Goal: Contribute content: Contribute content

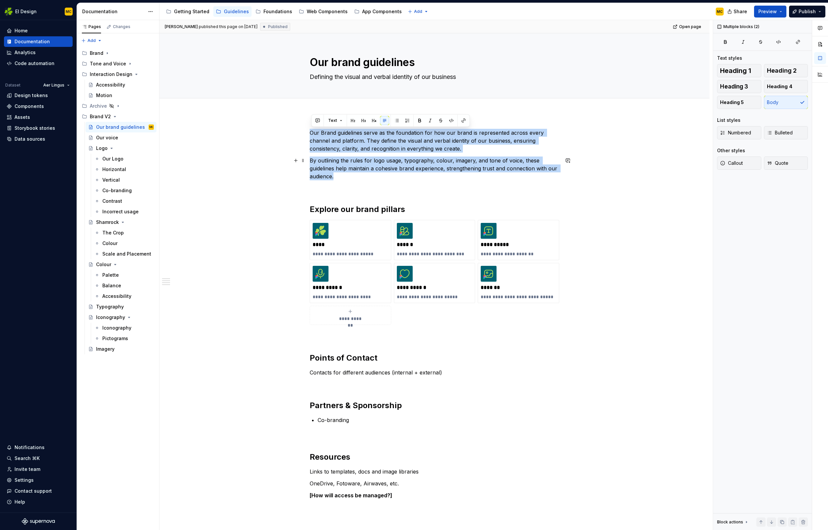
click at [352, 176] on p "By outlining the rules for logo usage, typography, colour, imagery, and tone of…" at bounding box center [435, 168] width 250 height 24
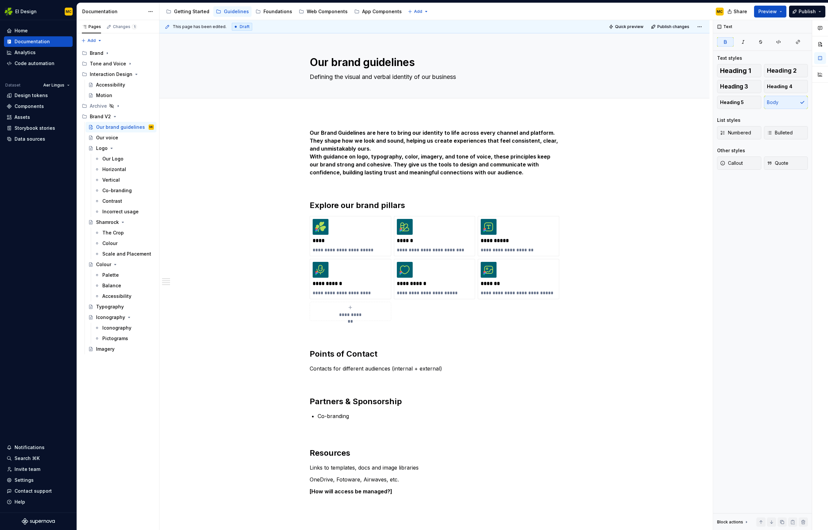
type textarea "*"
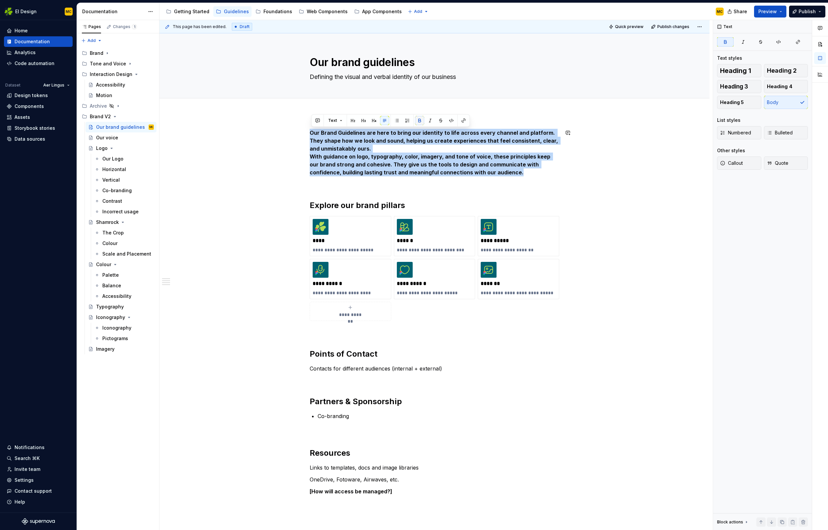
click at [422, 120] on button "button" at bounding box center [419, 120] width 9 height 9
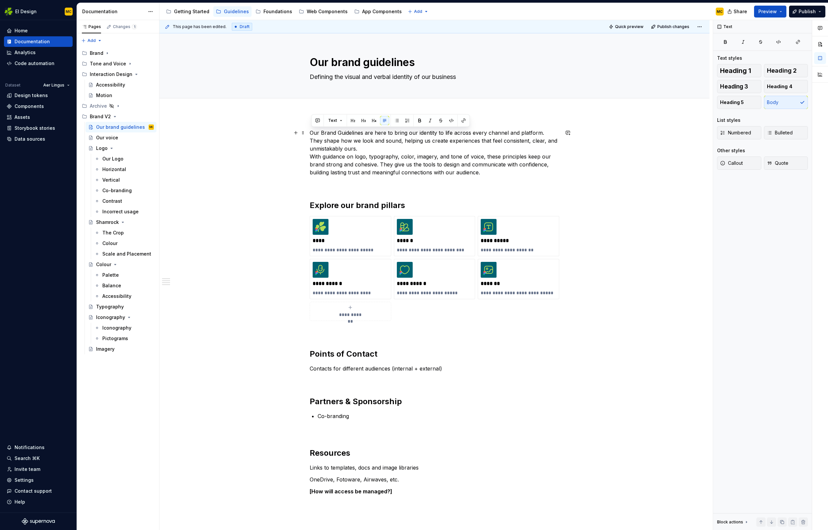
click at [384, 148] on p "Our Brand Guidelines are here to bring our identity to life across every channe…" at bounding box center [435, 153] width 250 height 48
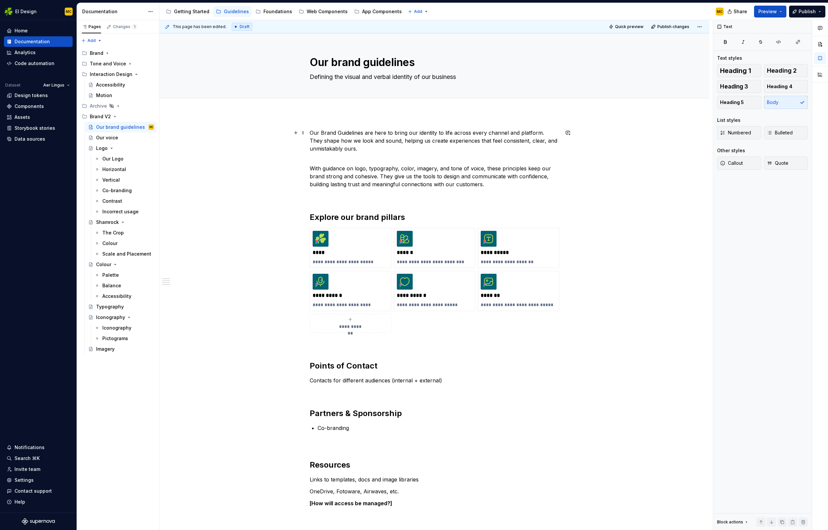
click at [326, 135] on p "Our Brand Guidelines are here to bring our identity to life across every channe…" at bounding box center [435, 141] width 250 height 24
click at [445, 382] on p "Contacts for different audiences (internal + external)" at bounding box center [435, 380] width 250 height 8
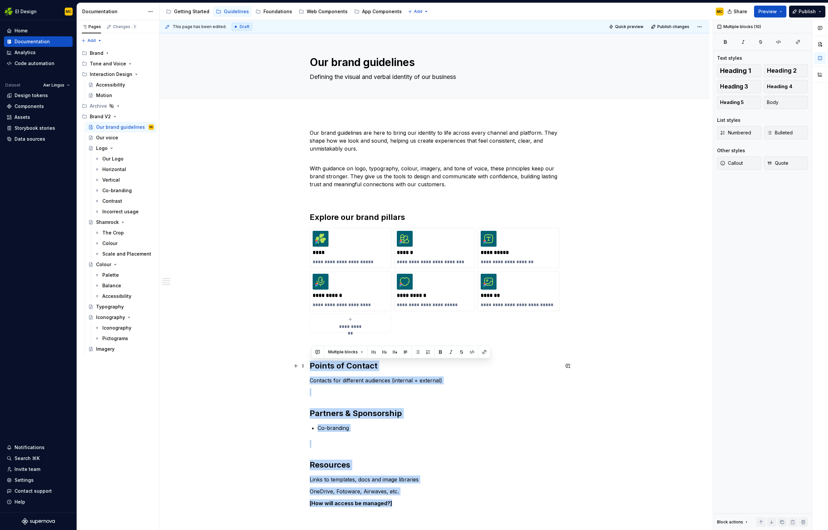
drag, startPoint x: 404, startPoint y: 503, endPoint x: 313, endPoint y: 367, distance: 163.7
click at [313, 367] on div "**********" at bounding box center [435, 324] width 250 height 390
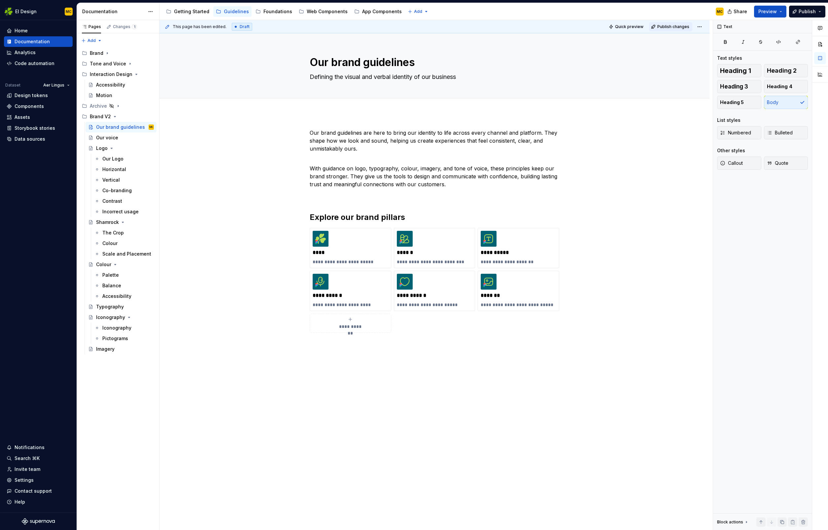
click at [676, 27] on span "Publish changes" at bounding box center [673, 26] width 32 height 5
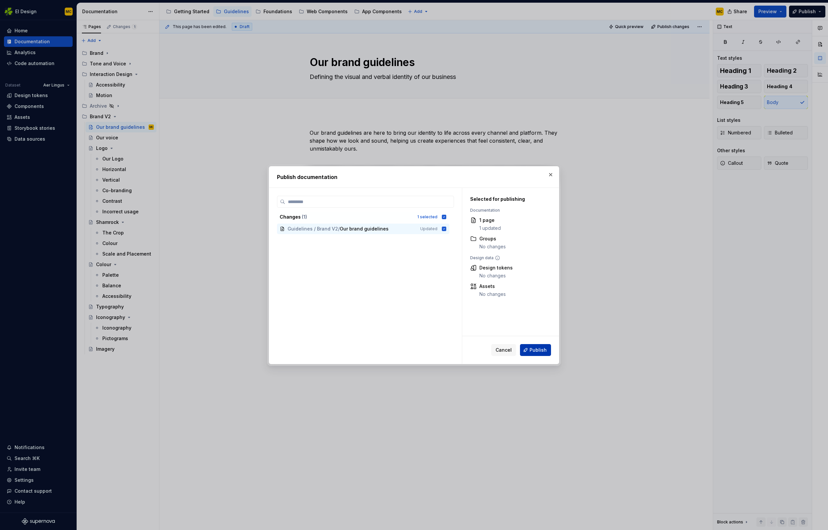
click at [532, 353] on span "Publish" at bounding box center [537, 350] width 17 height 7
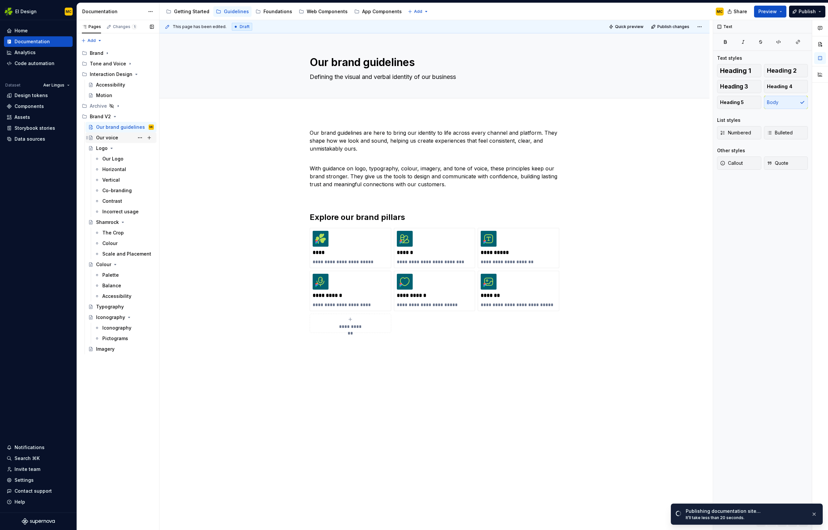
click at [109, 138] on div "Our voice" at bounding box center [107, 137] width 22 height 7
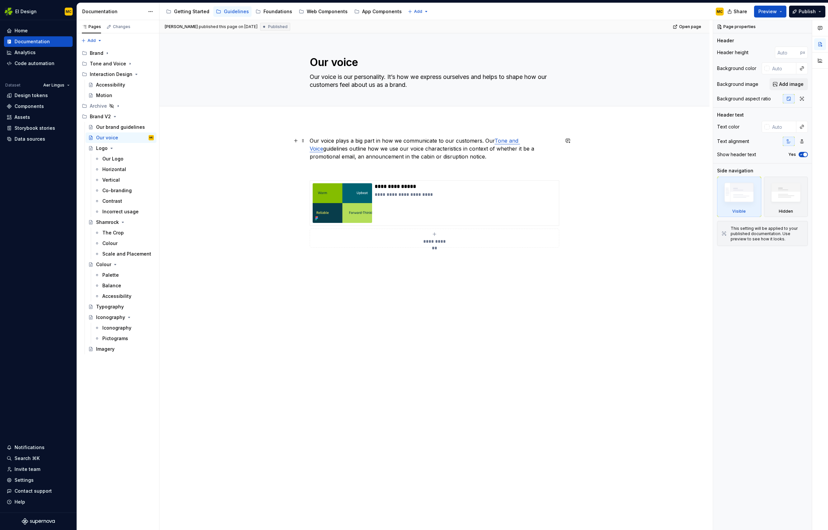
type textarea "*"
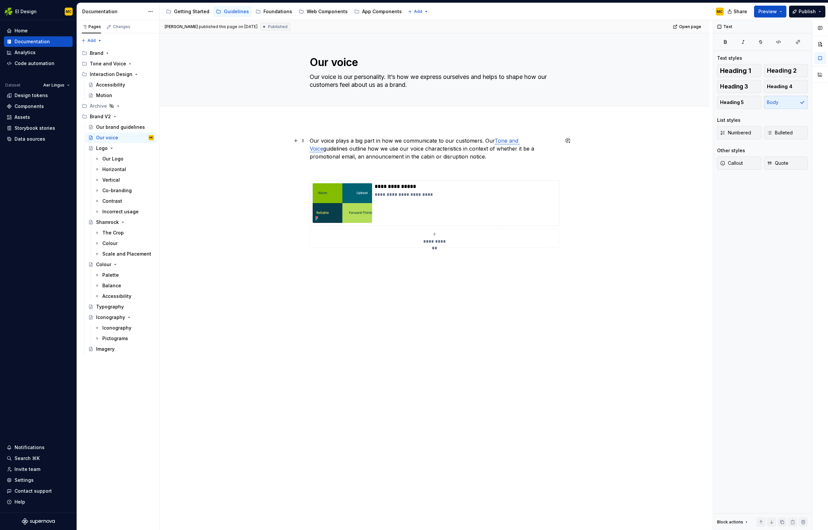
click at [444, 140] on p "Our voice plays a big part in how we communicate to our customers. Our Tone and…" at bounding box center [435, 149] width 250 height 24
click at [457, 156] on p "Our voice plays a big part in how we communicate with our customers. Our Tone a…" at bounding box center [435, 149] width 250 height 24
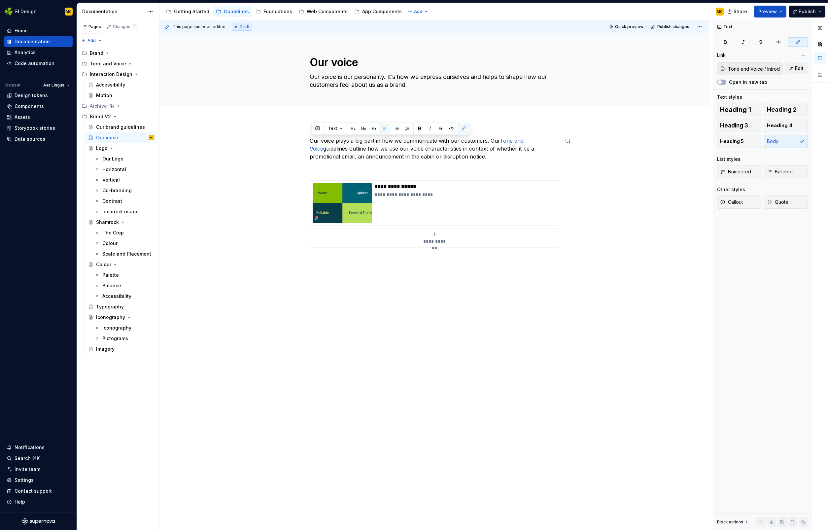
copy p "Our voice plays a big part in how we communicate with our customers. Our Tone a…"
click at [256, 188] on div "**********" at bounding box center [434, 276] width 550 height 310
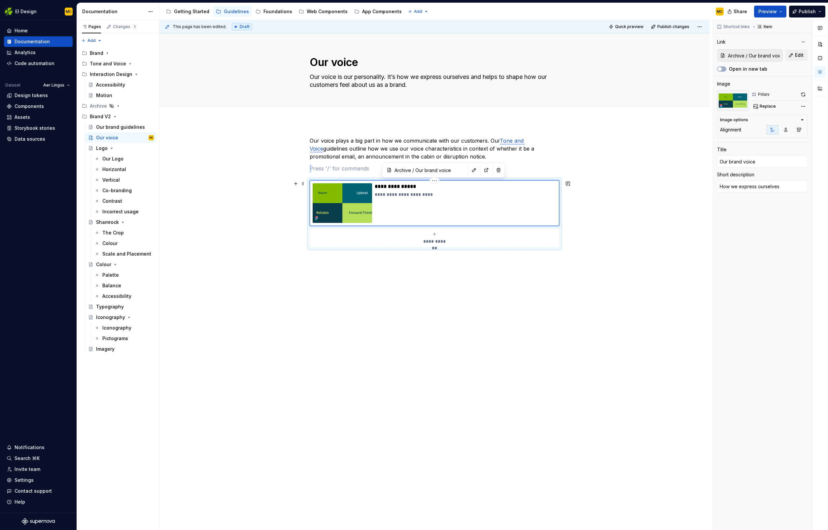
click at [437, 210] on div "**********" at bounding box center [466, 203] width 182 height 40
click at [599, 188] on div "**********" at bounding box center [434, 276] width 550 height 310
click at [536, 212] on div "**********" at bounding box center [466, 203] width 182 height 40
click at [689, 160] on div "**********" at bounding box center [434, 276] width 550 height 310
drag, startPoint x: 581, startPoint y: 210, endPoint x: 573, endPoint y: 212, distance: 8.3
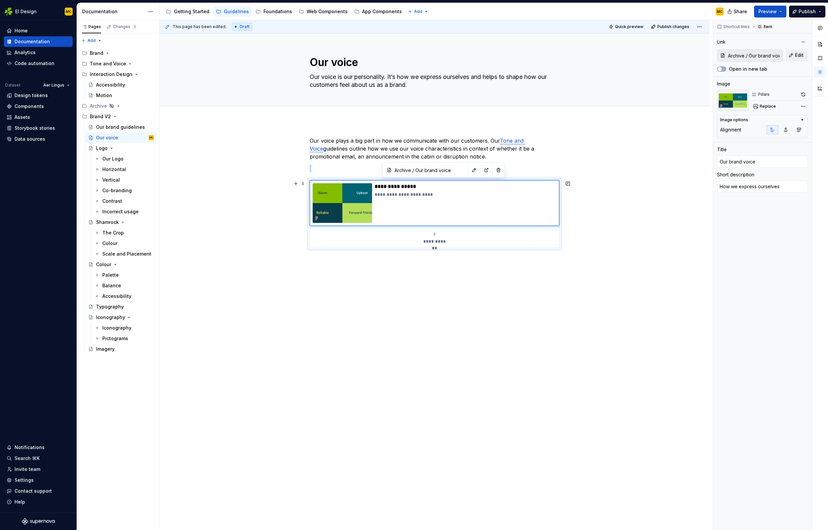
click at [581, 210] on div "**********" at bounding box center [434, 276] width 550 height 310
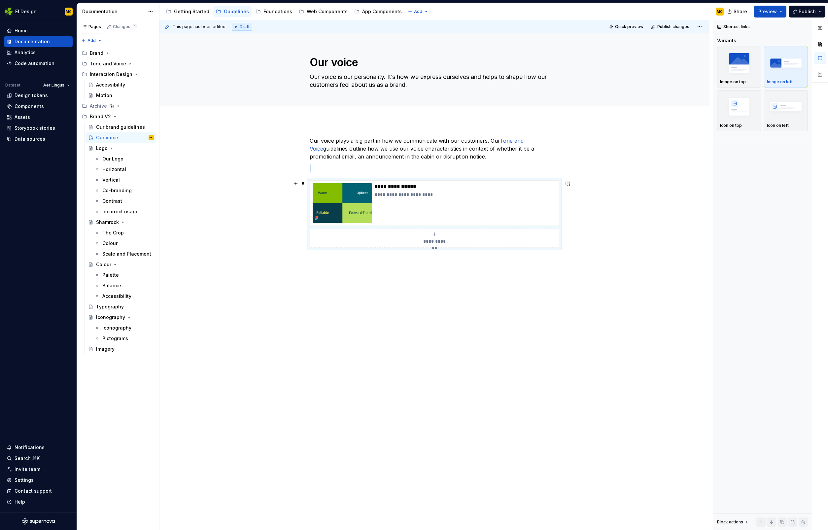
click at [565, 215] on div "**********" at bounding box center [434, 276] width 550 height 310
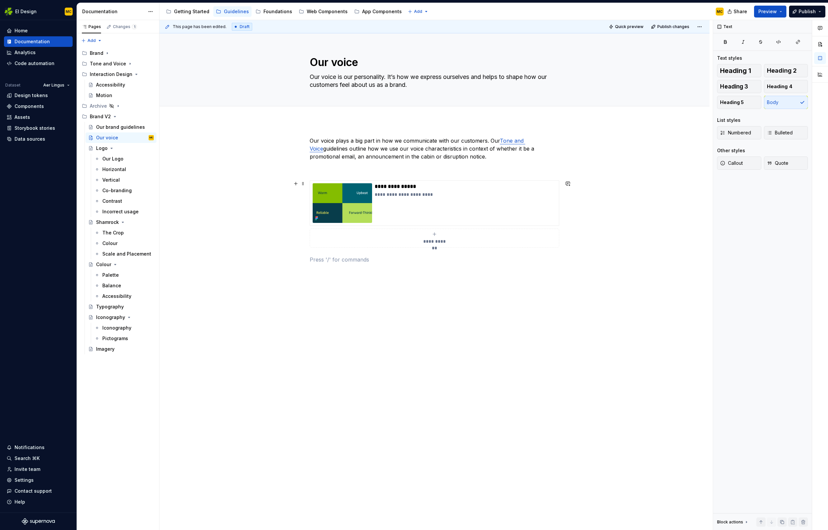
click at [559, 216] on div "**********" at bounding box center [435, 213] width 250 height 67
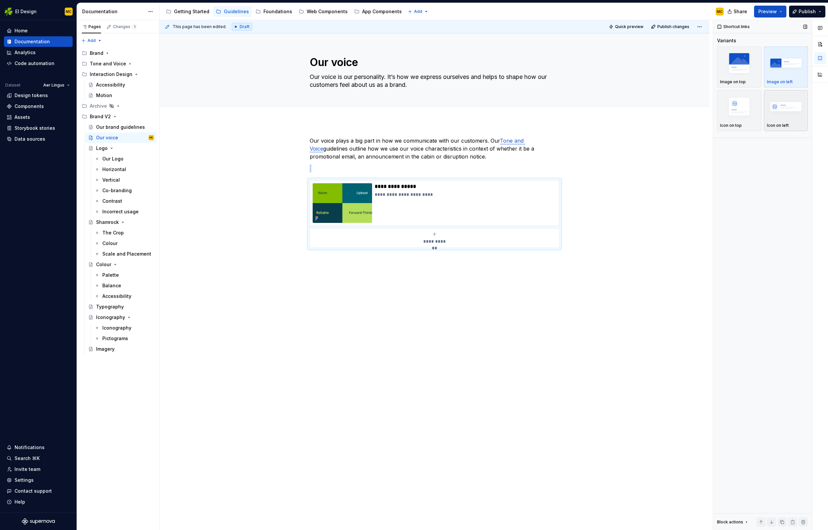
click at [775, 109] on img "button" at bounding box center [786, 106] width 38 height 24
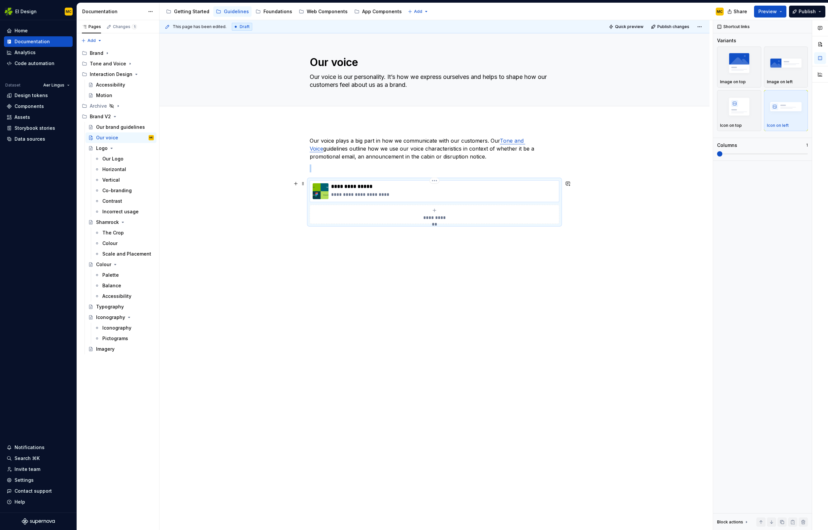
click at [323, 191] on img at bounding box center [321, 191] width 16 height 16
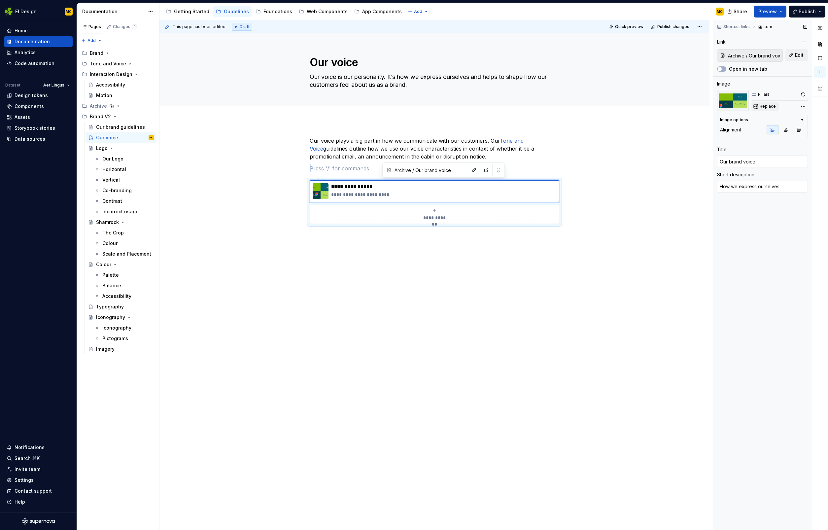
click at [771, 106] on span "Replace" at bounding box center [768, 106] width 16 height 5
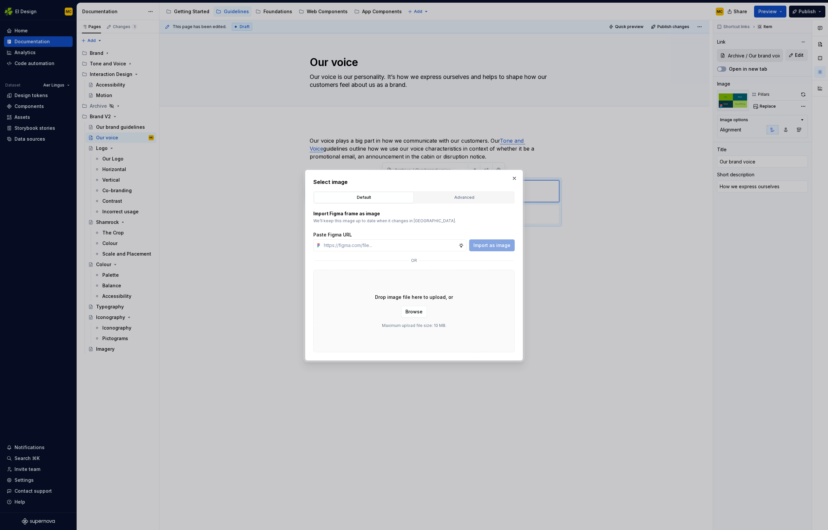
type textarea "*"
type input "[URL][DOMAIN_NAME]"
click at [503, 243] on span "Import as image" at bounding box center [491, 245] width 37 height 7
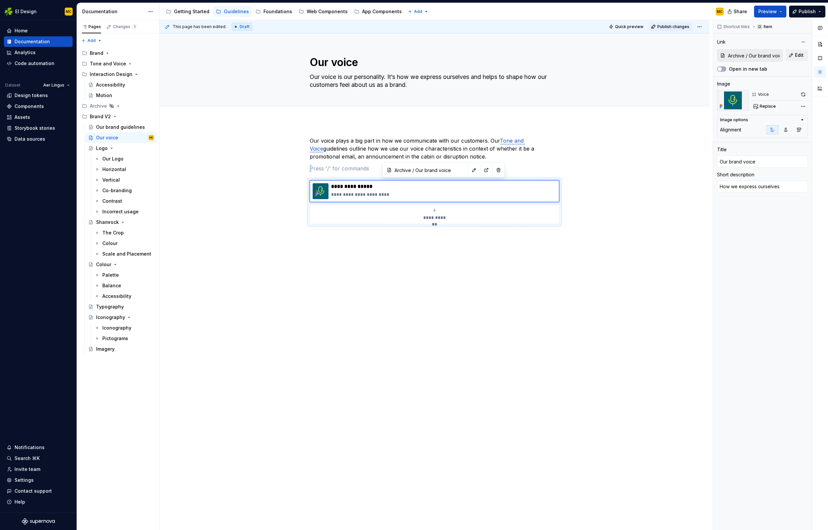
click at [673, 25] on span "Publish changes" at bounding box center [673, 26] width 32 height 5
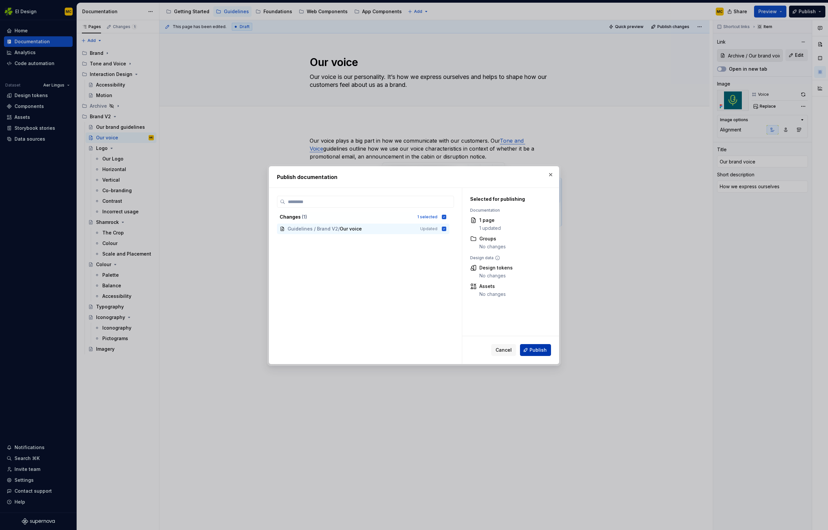
click at [538, 347] on span "Publish" at bounding box center [537, 350] width 17 height 7
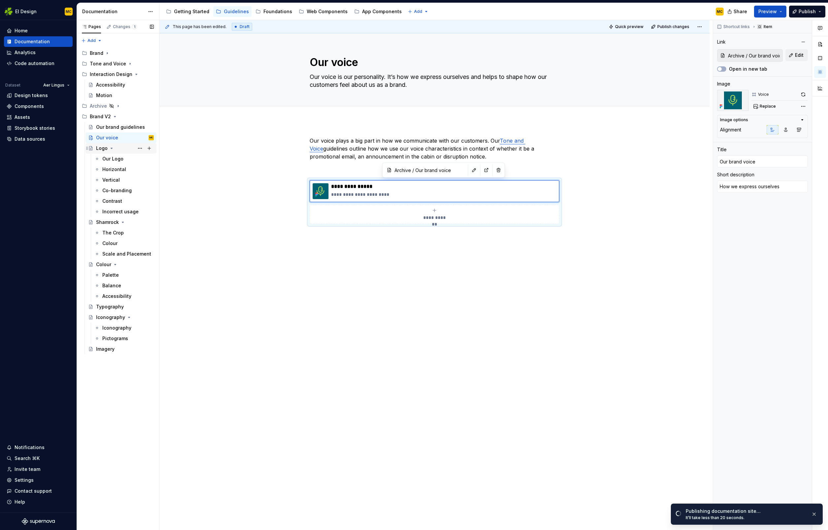
click at [122, 147] on div "Logo" at bounding box center [125, 148] width 58 height 9
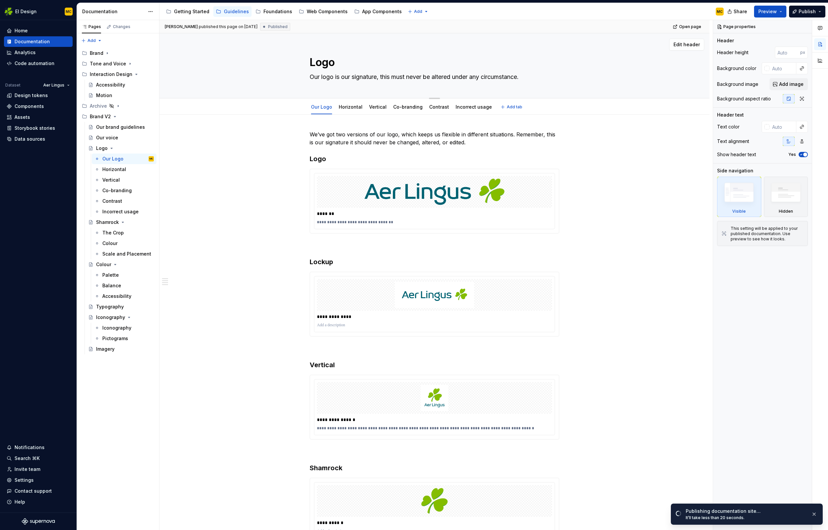
click at [384, 77] on textarea "Our logo is our signature, this must never be altered under any circumstance." at bounding box center [433, 77] width 250 height 11
type textarea "*"
type textarea "Our logo is our signature, a"
type textarea "*"
type textarea "Our logo is our signature, an"
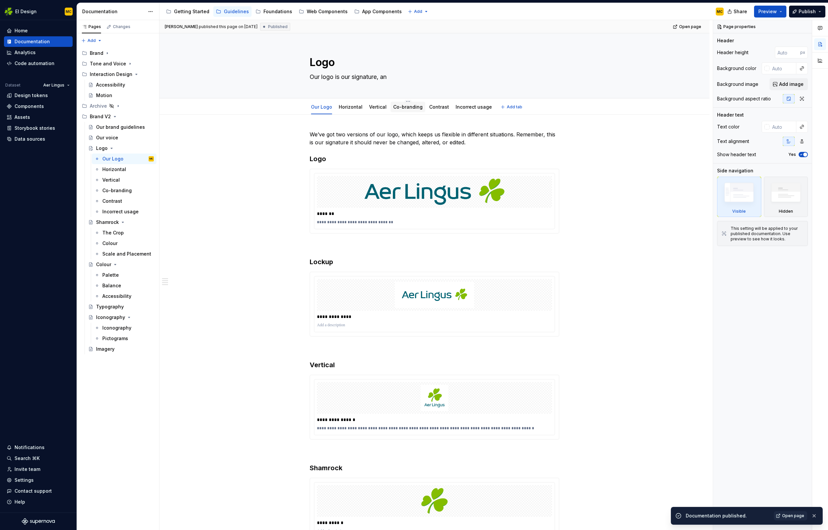
type textarea "*"
type textarea "Our logo is our signature, and"
type textarea "*"
type textarea "Our logo is our signature, and"
type textarea "*"
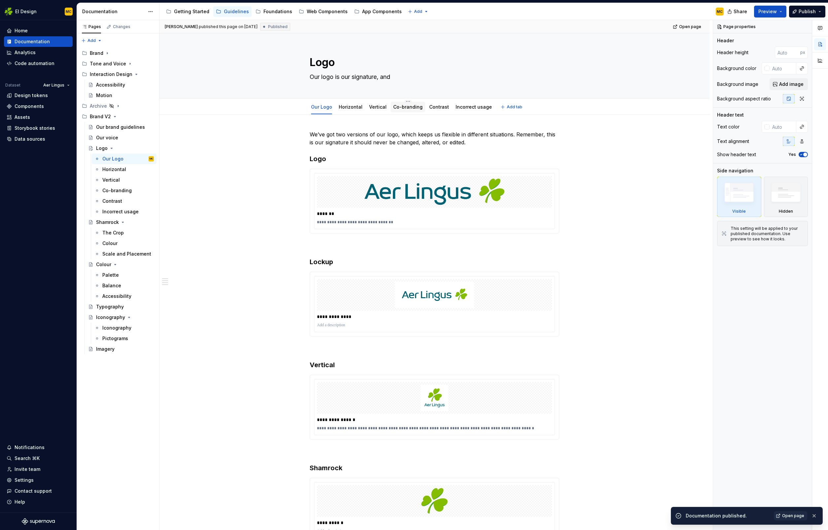
type textarea "Our logo is our signature and"
type textarea "*"
type textarea "Our logo is our signature and h"
type textarea "*"
type textarea "Our logo is our signature and ho"
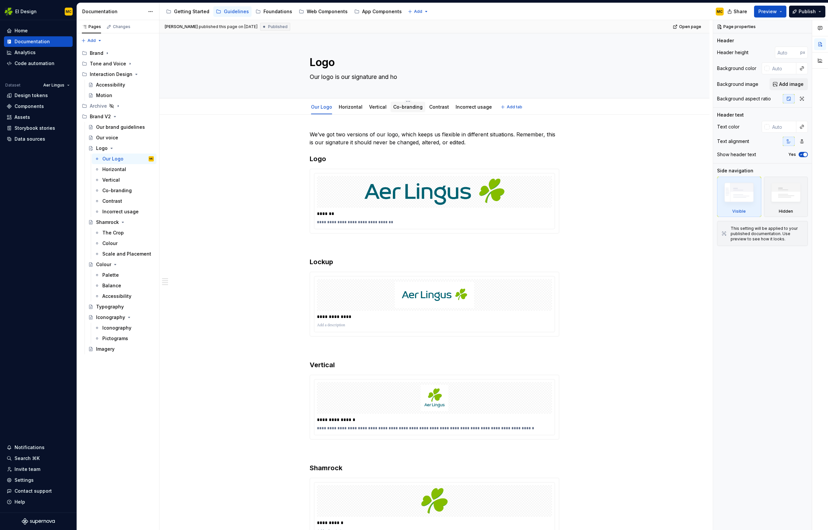
type textarea "*"
type textarea "Our logo is our signature and how"
type textarea "*"
type textarea "Our logo is our signature and how"
type textarea "*"
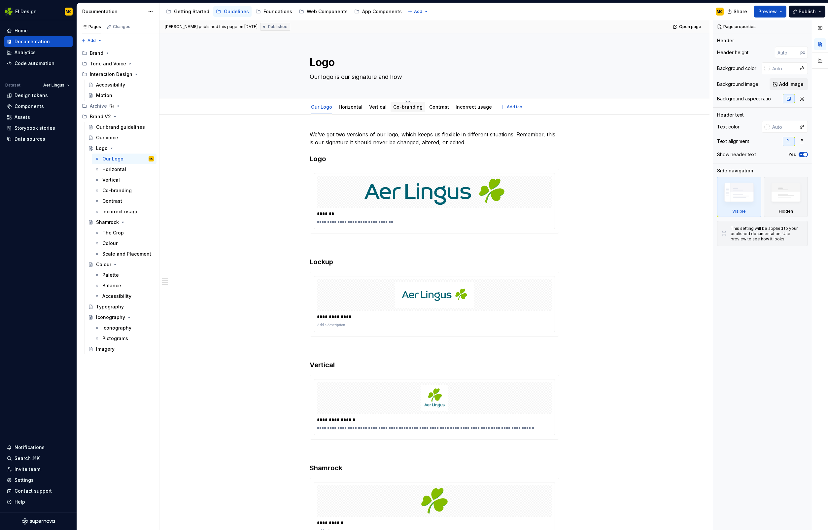
type textarea "Our logo is our signature and how o"
type textarea "*"
type textarea "Our logo is our signature and how ou"
type textarea "*"
type textarea "Our logo is our signature and how our"
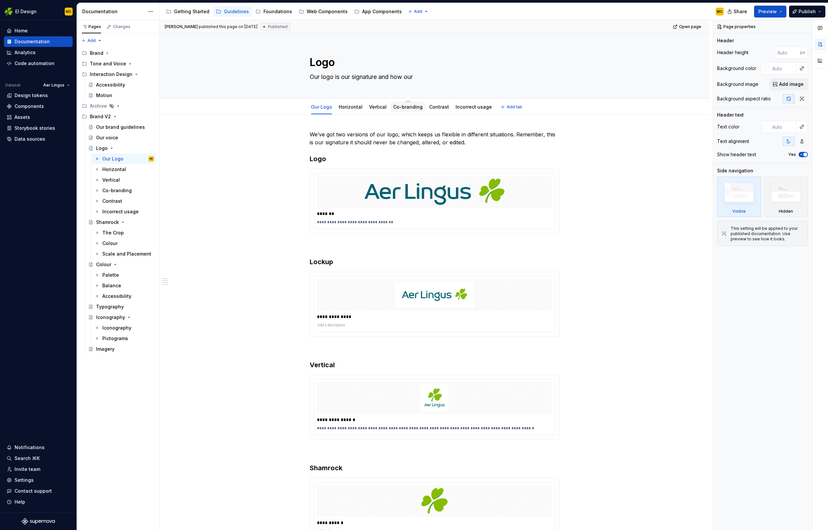
type textarea "*"
type textarea "Our logo is our signature and how our"
type textarea "*"
type textarea "Our logo is our signature and how our c"
type textarea "*"
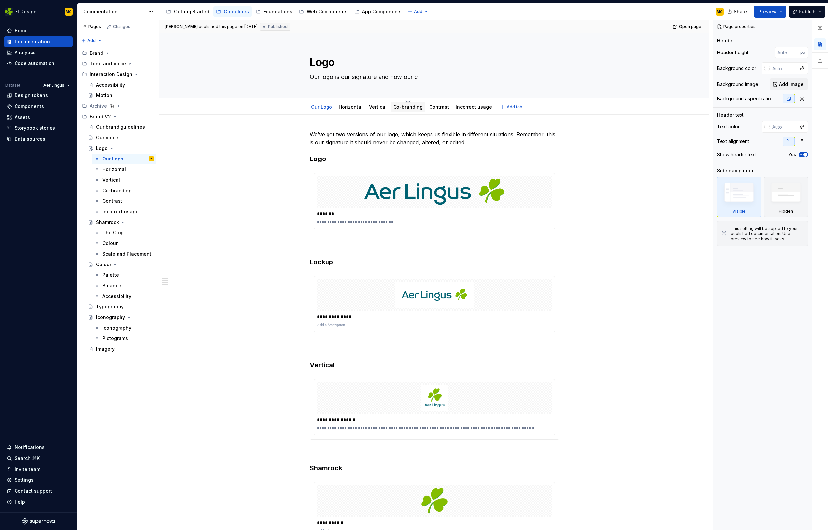
type textarea "Our logo is our signature and how our cu"
type textarea "*"
type textarea "Our logo is our signature and how our cus"
type textarea "*"
type textarea "Our logo is our signature and how our cust"
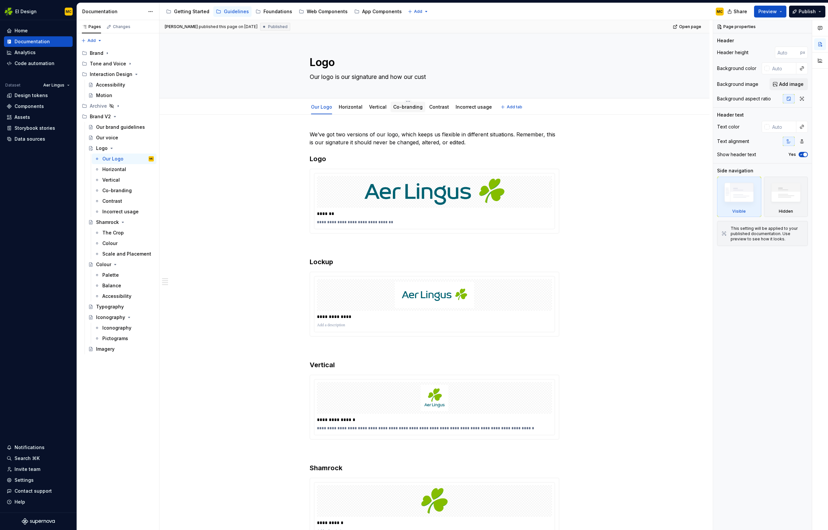
type textarea "*"
type textarea "Our logo is our signature and how our custo"
type textarea "*"
type textarea "Our logo is our signature and how our custon"
type textarea "*"
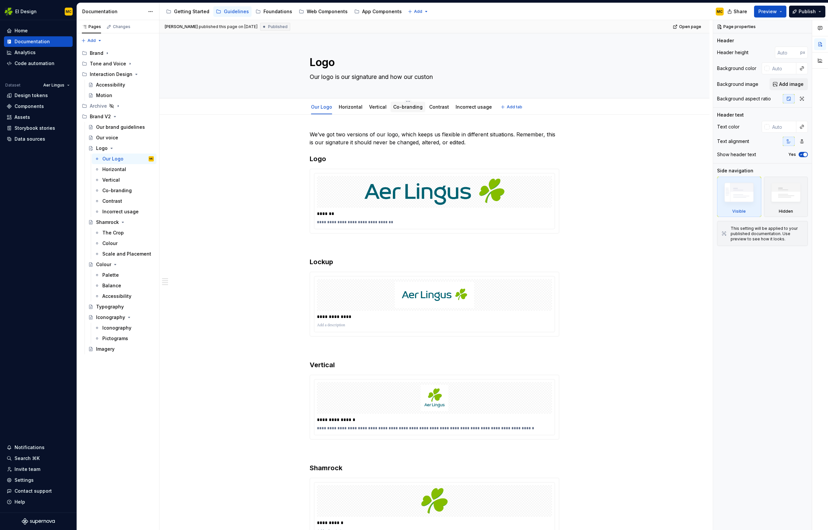
type textarea "Our logo is our signature and how our custone"
type textarea "*"
type textarea "Our logo is our signature and how our custoner"
type textarea "*"
type textarea "Our logo is our signature and how our custoners"
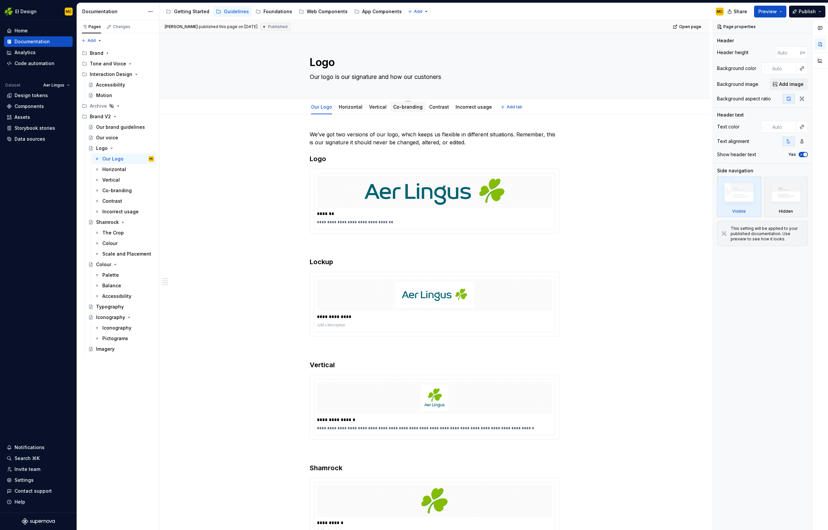
type textarea "*"
type textarea "Our logo is our signature and how our custoners"
type textarea "*"
type textarea "Our logo is our signature and how our custoners r"
type textarea "*"
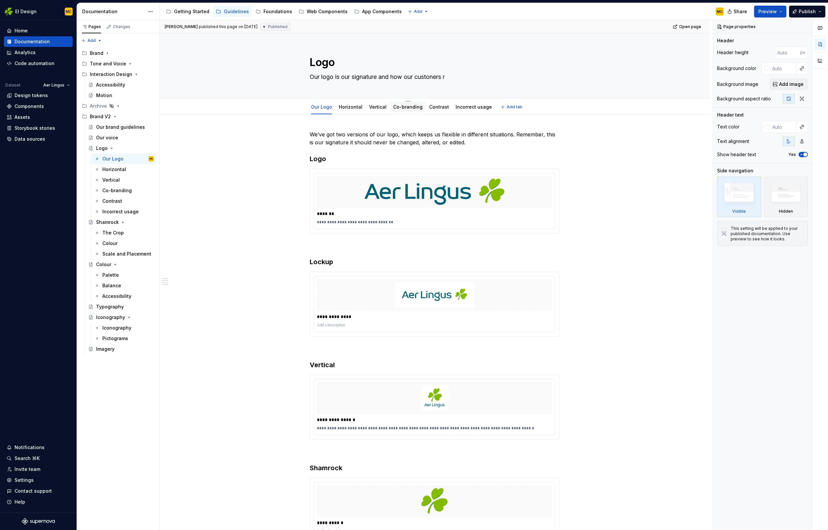
type textarea "Our logo is our signature and how our custoners re"
type textarea "*"
type textarea "Our logo is our signature and how our custoners rec"
type textarea "*"
type textarea "Our logo is our signature and how our custoners reco"
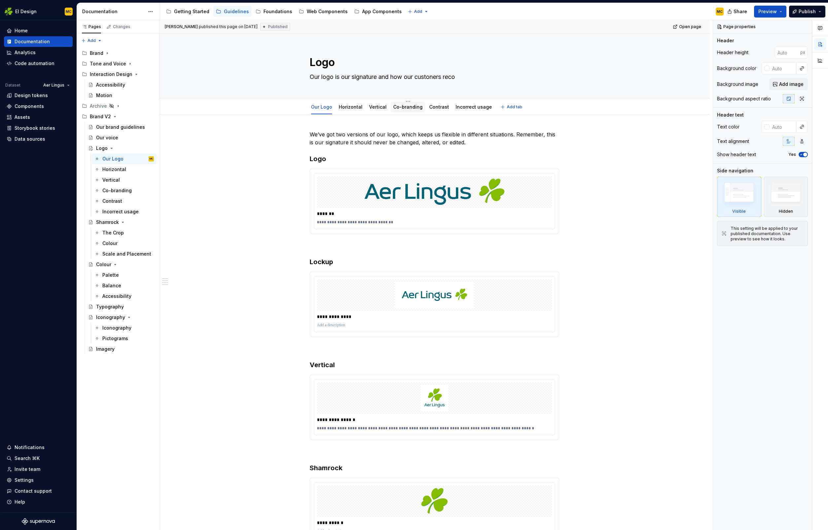
type textarea "*"
type textarea "Our logo is our signature and how our custoners recog"
type textarea "*"
type textarea "Our logo is our signature and how our custoners recogn"
type textarea "*"
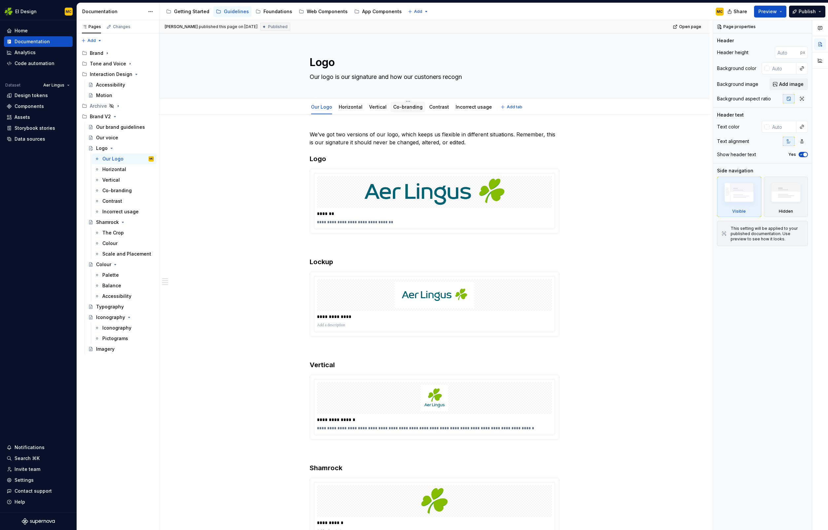
type textarea "Our logo is our signature and how our custoners recogni"
type textarea "*"
type textarea "Our logo is our signature and how our custoners recognis"
type textarea "*"
type textarea "Our logo is our signature and how our custoners recognise"
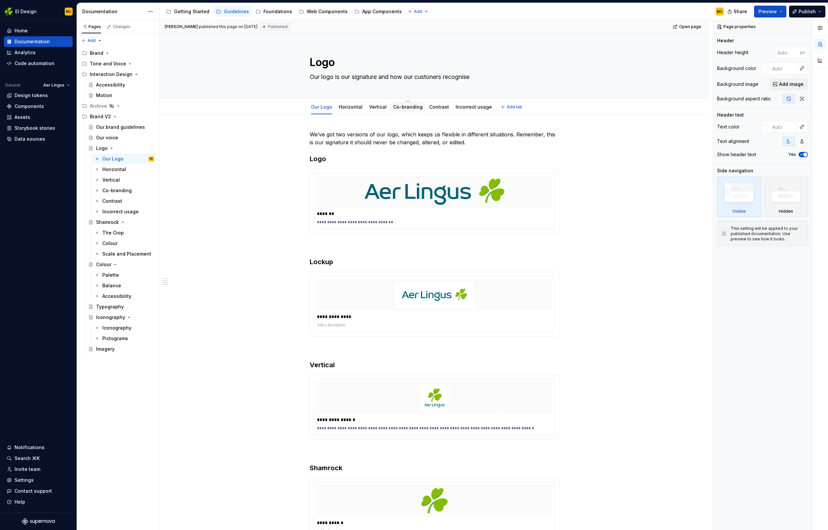
type textarea "*"
type textarea "Our logo is our signature and how our custoners recognise"
type textarea "*"
type textarea "Our logo is our signature and how our custoners recognise u"
type textarea "*"
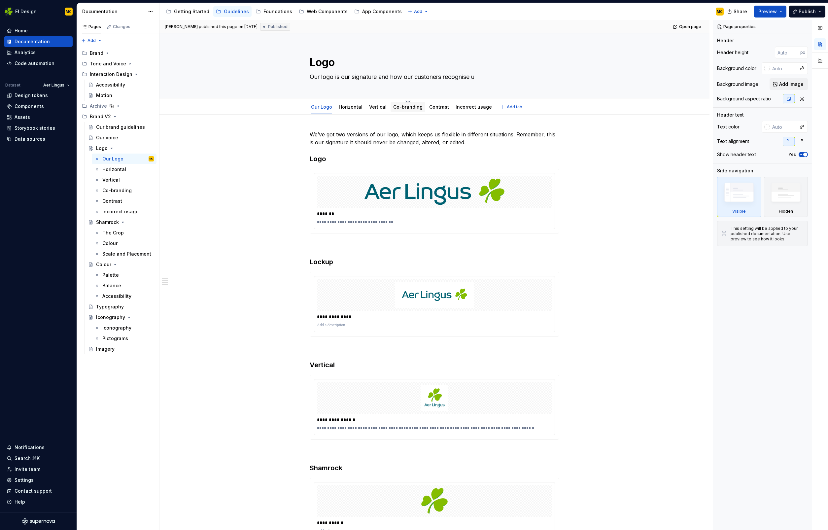
type textarea "Our logo is our signature and how our custoners recognise us"
type textarea "*"
type textarea "Our logo is our signature and how our customers recognise us"
type textarea "*"
type textarea "Our logo is our signature,"
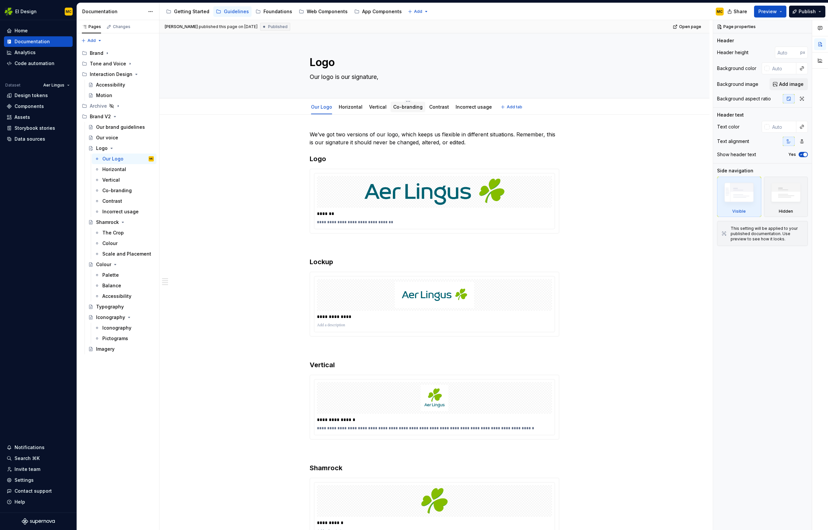
type textarea "*"
type textarea "Our logo is our signature,"
type textarea "*"
type textarea "Our logo is our signature, r"
type textarea "*"
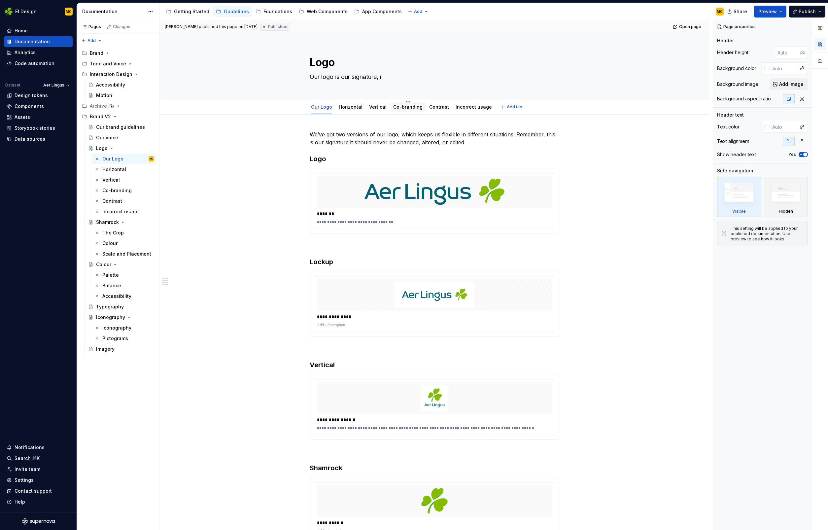
type textarea "Our logo is our signature, re"
type textarea "*"
type textarea "Our logo is our signature, rec"
type textarea "*"
type textarea "Our logo is our signature, reco"
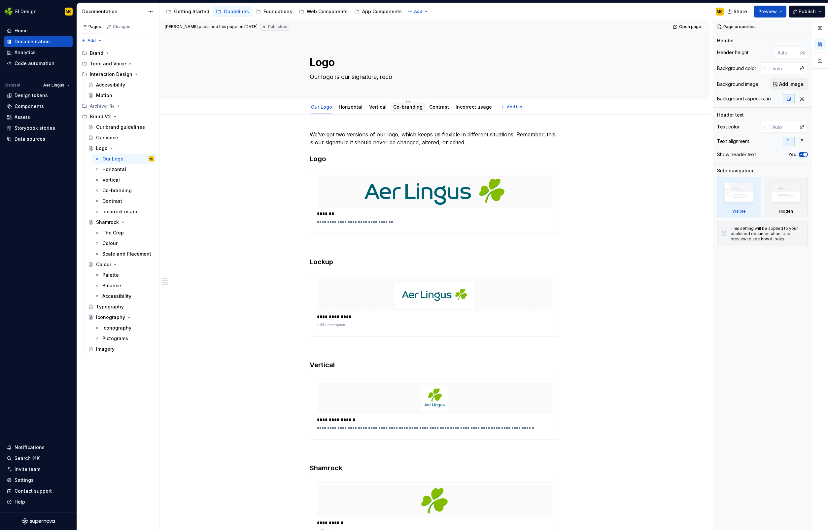
type textarea "*"
type textarea "Our logo is our signature, recog"
type textarea "*"
type textarea "Our logo is our signature, recogn"
type textarea "*"
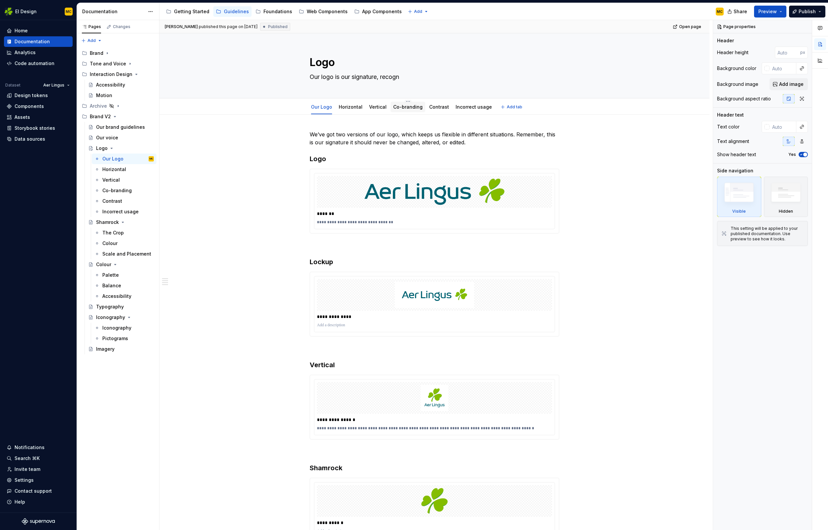
type textarea "Our logo is our signature, recogni"
type textarea "*"
type textarea "Our logo is our signature, recognis"
type textarea "*"
type textarea "Our logo is our signature, recognisa"
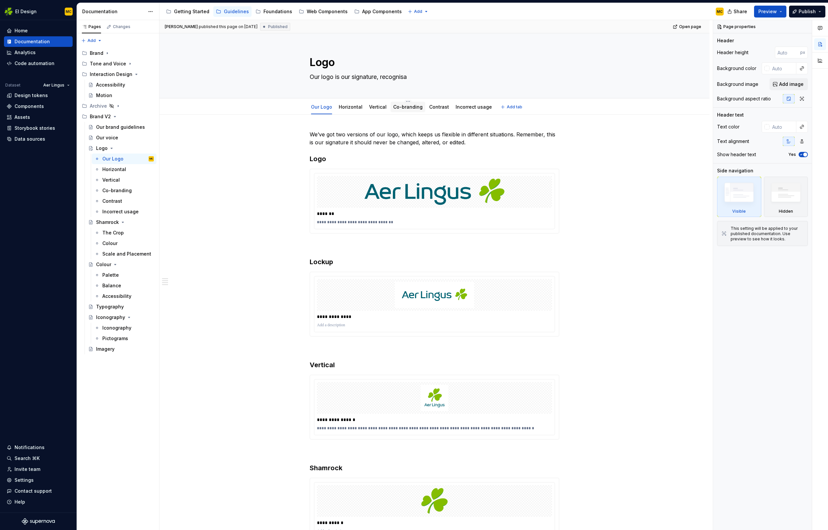
type textarea "*"
type textarea "Our logo is our signature, recognis"
type textarea "*"
type textarea "Our logo is our signature, recognise"
type textarea "*"
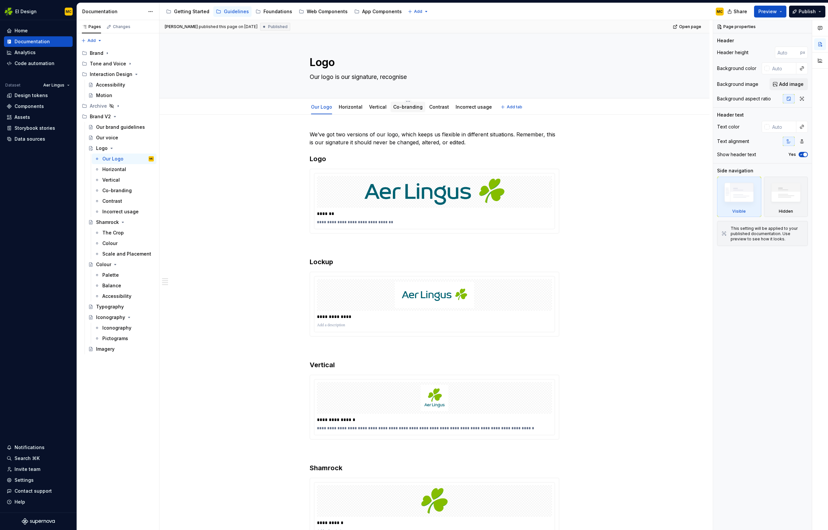
type textarea "Our logo is our signature, recognisea"
type textarea "*"
type textarea "Our logo is our signature, recogniseab"
type textarea "*"
type textarea "Our logo is our signature, recogniseable"
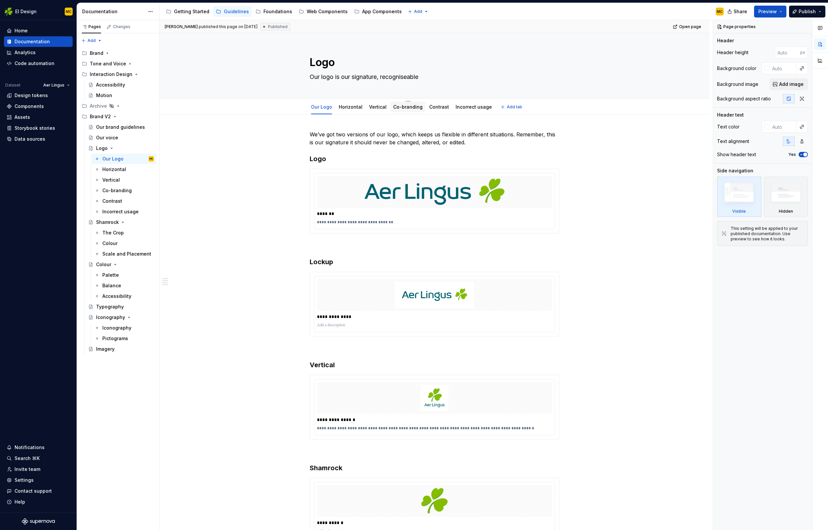
type textarea "*"
type textarea "Our logo is our signature, recogniseable"
type textarea "*"
type textarea "Our logo is our signature, recogniseable a"
type textarea "*"
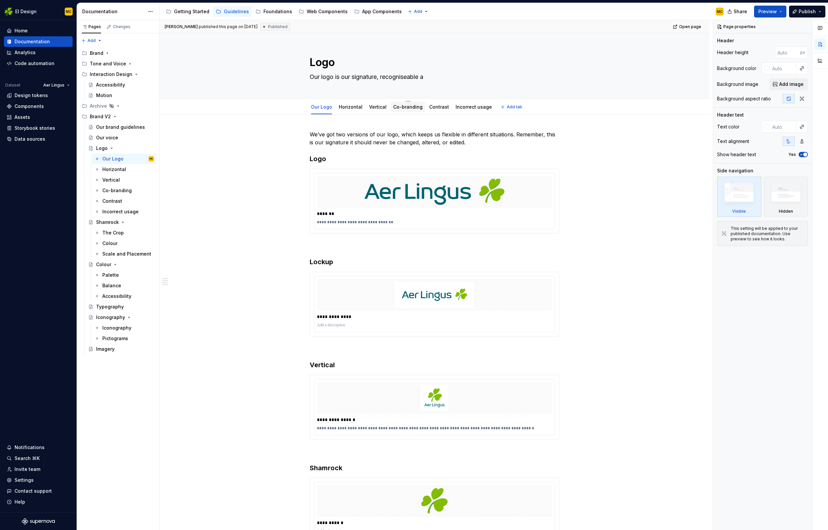
type textarea "Our logo is our signature, recogniseable an"
type textarea "*"
type textarea "Our logo is our signature, recogniseable and"
type textarea "*"
type textarea "Our logo is our signature, recognisable and"
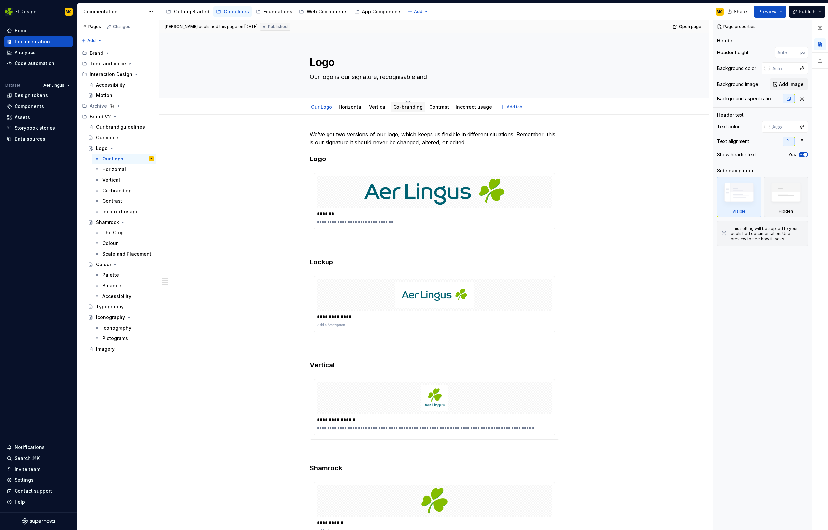
type textarea "*"
type textarea "Our logo is our signature, recognisable and"
type textarea "*"
type textarea "Our logo is our signature, recognisable and t"
type textarea "*"
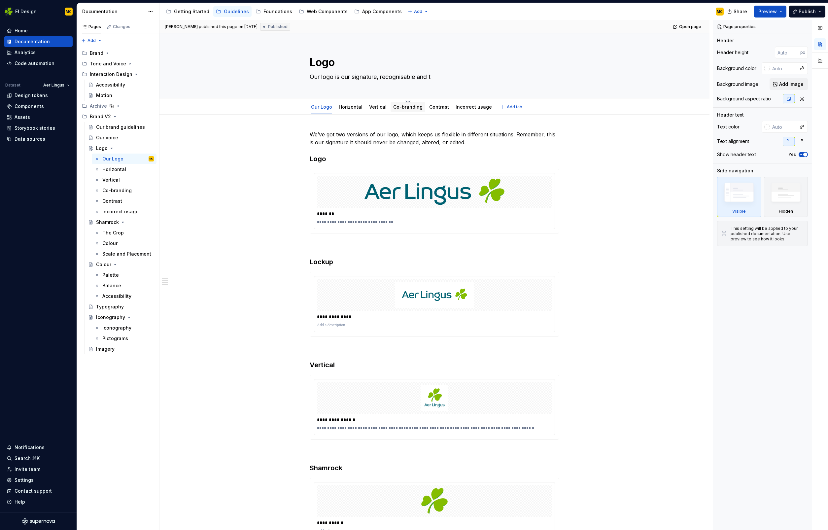
type textarea "Our logo is our signature, recognisable and tr"
type textarea "*"
type textarea "Our logo is our signature, recognisable and tru"
type textarea "*"
type textarea "Our logo is our signature, recognisable and trus"
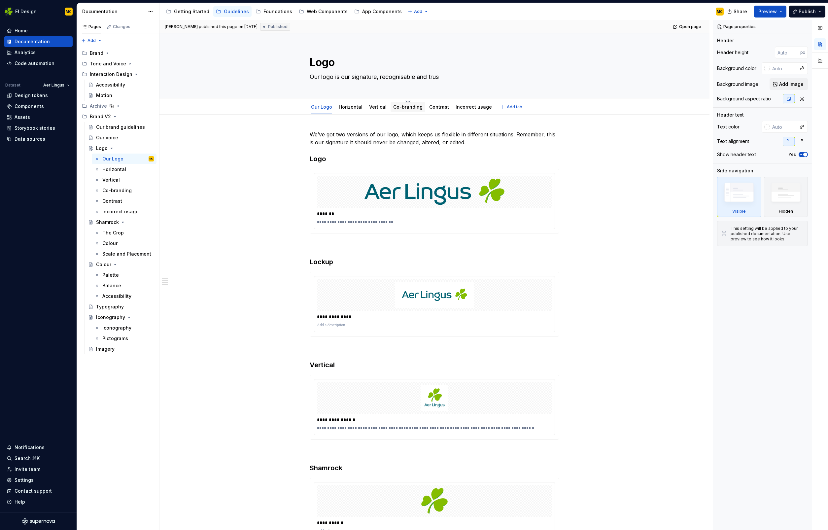
type textarea "*"
type textarea "Our logo is our signature, recognisable and trust"
type textarea "*"
type textarea "Our logo is our signature, recognisable and trustw"
type textarea "*"
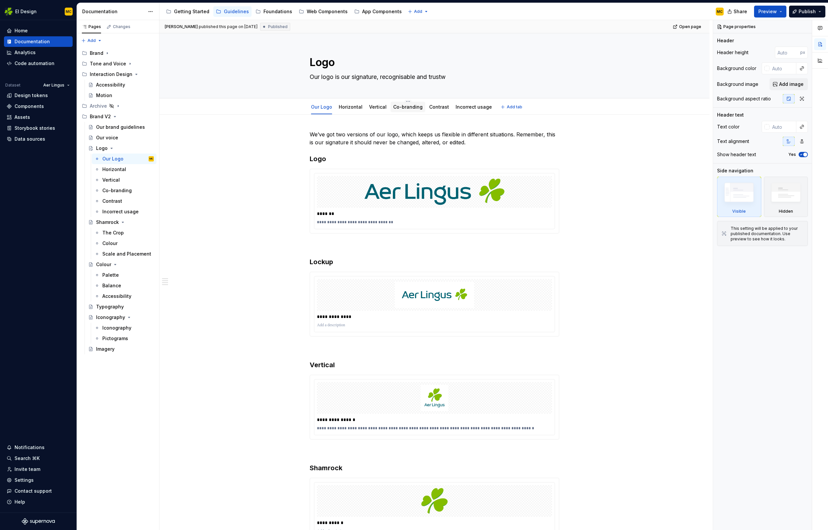
type textarea "Our logo is our signature, recognisable and trustwo"
type textarea "*"
type textarea "Our logo is our signature, recognisable and trustwor"
type textarea "*"
type textarea "Our logo is our signature, recognisable and trustwort"
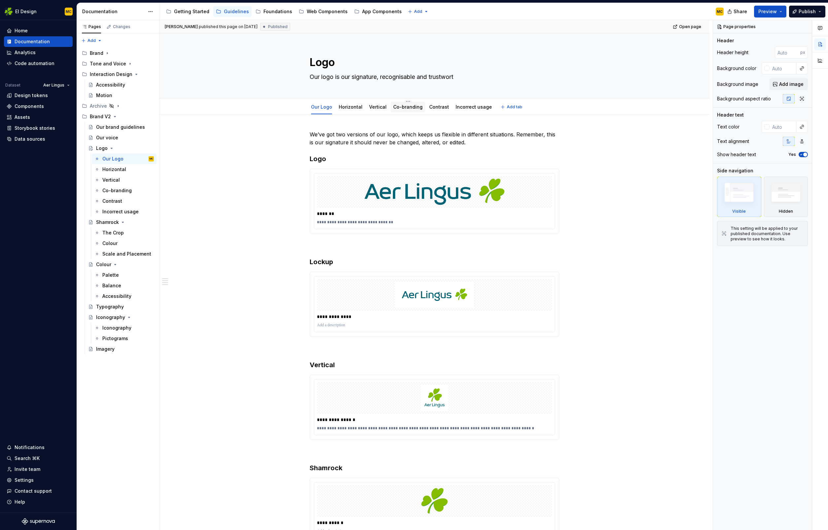
type textarea "*"
type textarea "Our logo is our signature, recognisable and trustworth"
type textarea "*"
type textarea "Our logo is our signature, recognisable and trustworthu"
type textarea "*"
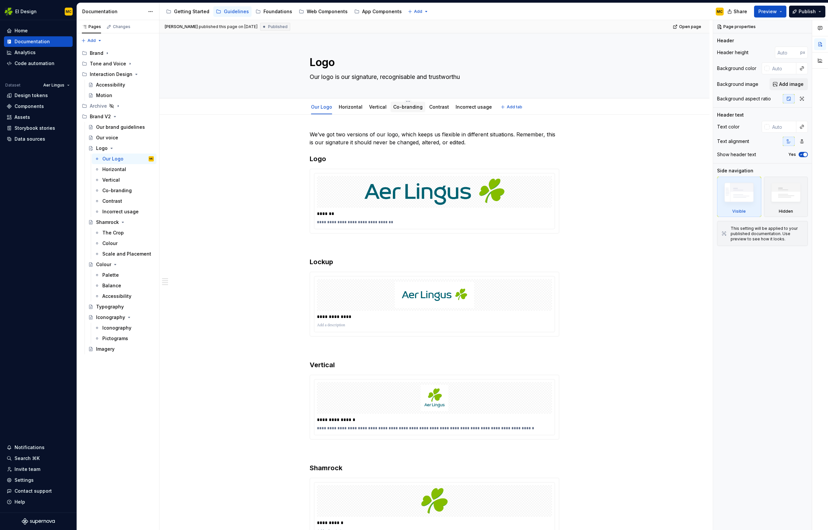
type textarea "Our logo is our signature, recognisable and trustworth"
type textarea "*"
type textarea "Our logo is our signature, recognisable and trustworthy"
type textarea "*"
type textarea "Our logo is our signature, recognisable and trustworthy"
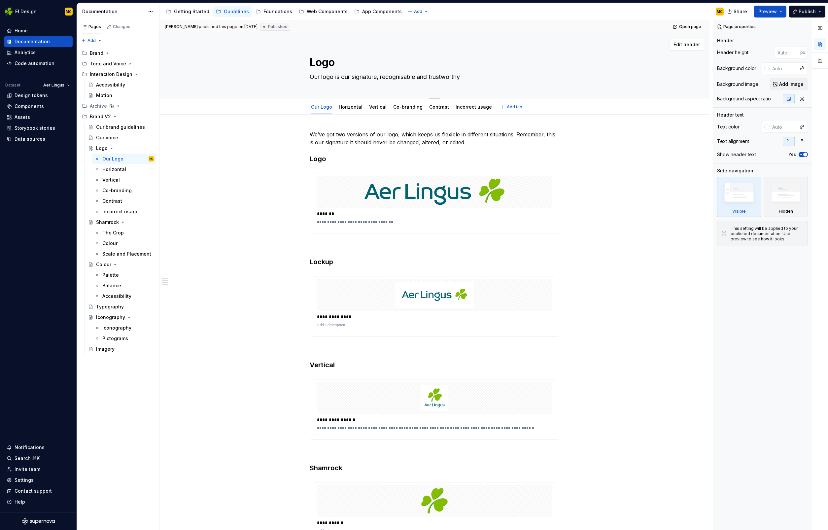
click at [389, 79] on textarea "Our logo is our signature, recognisable and trustworthy" at bounding box center [433, 77] width 250 height 11
click at [434, 78] on textarea "Our logo is our signature, recognisable and trustworthy" at bounding box center [433, 77] width 250 height 11
type textarea "*"
type textarea "Our logo is our signature, i"
type textarea "*"
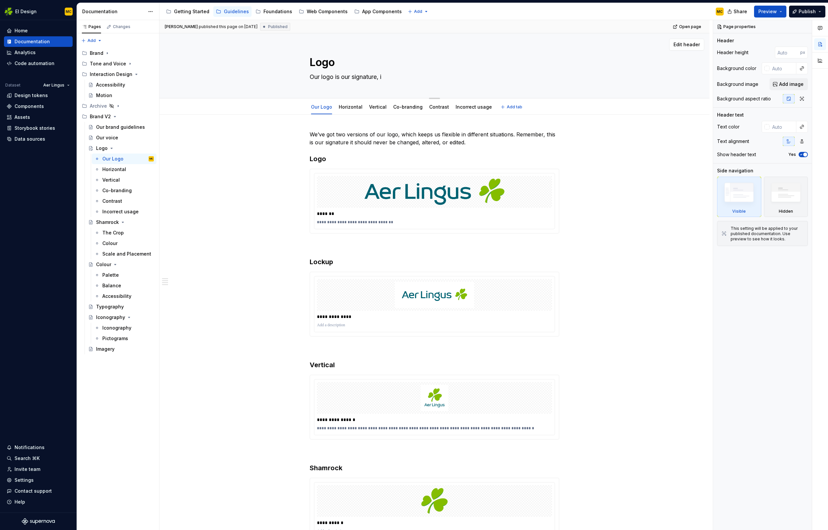
type textarea "Our logo is our signature, in"
type textarea "*"
type textarea "Our logo is our signature, ins"
type textarea "*"
type textarea "Our logo is our signature, inst"
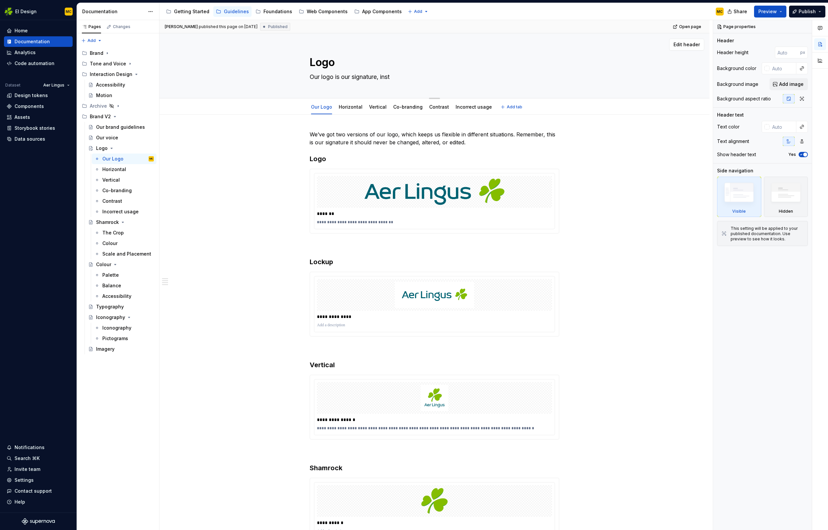
type textarea "*"
type textarea "Our logo is our signature, insta"
type textarea "*"
type textarea "Our logo is our signature, instan"
type textarea "*"
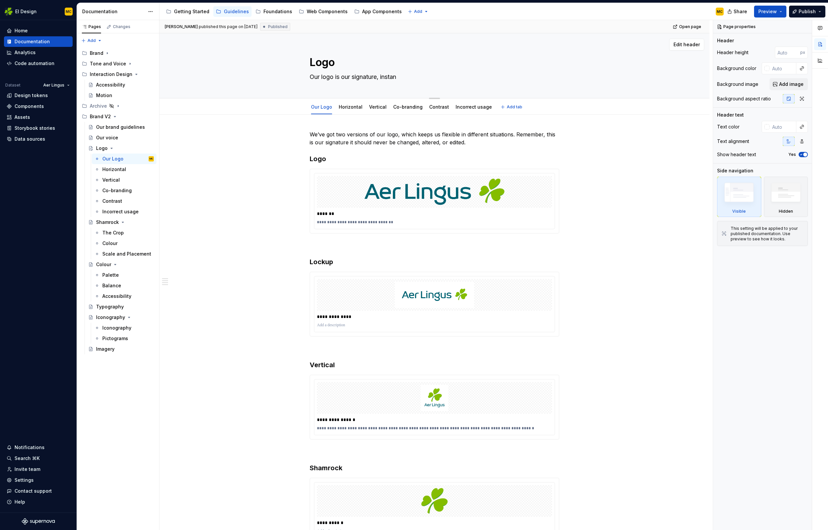
type textarea "Our logo is our signature, instant"
type textarea "*"
type textarea "Our logo is our signature, instantl"
type textarea "*"
type textarea "Our logo is our signature, instantly"
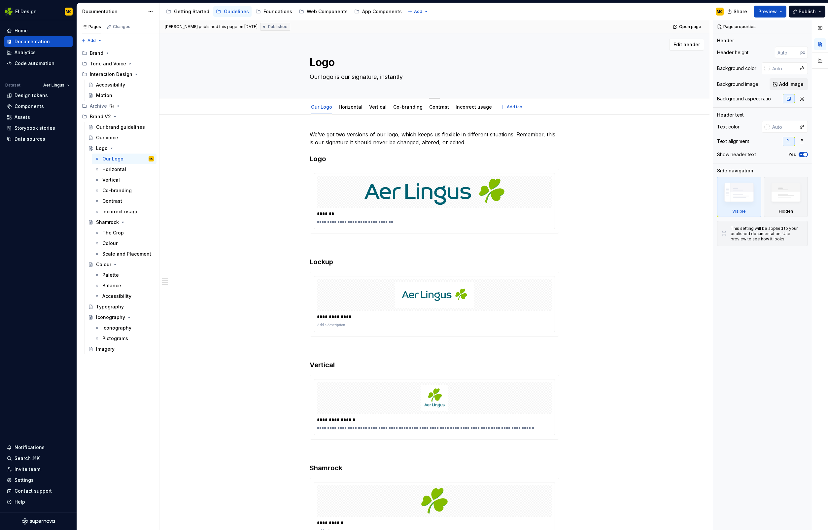
type textarea "*"
type textarea "Our logo is our signature, instantly"
type textarea "*"
type textarea "Our logo is our signature, instantly r"
type textarea "*"
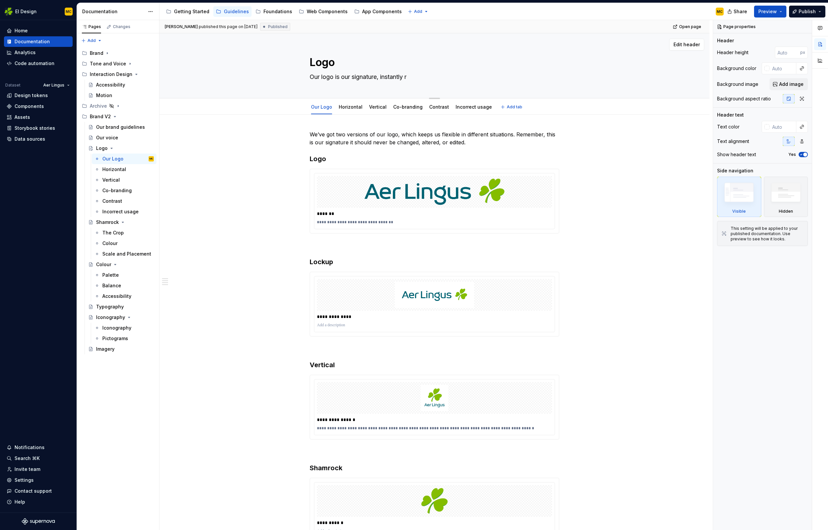
type textarea "Our logo is our signature, instantly re"
type textarea "*"
type textarea "Our logo is our signature, instantly rec"
type textarea "*"
type textarea "Our logo is our signature, instantly reco"
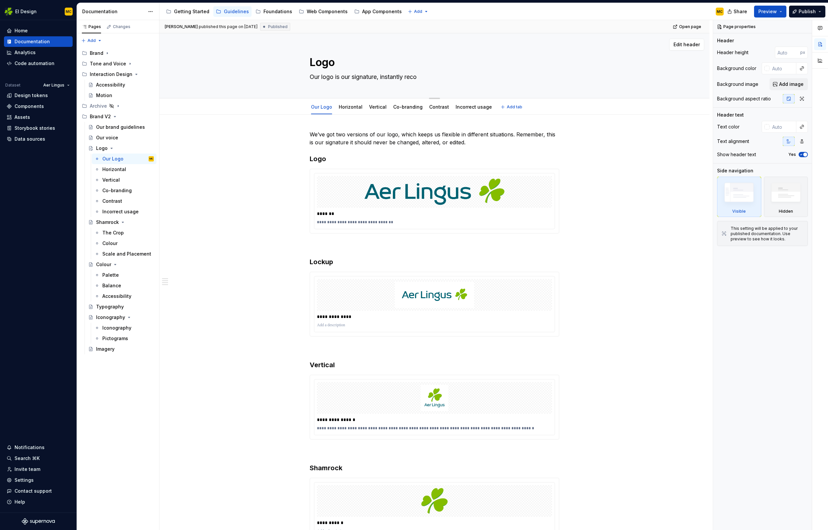
type textarea "*"
type textarea "Our logo is our signature, instantly recog"
type textarea "*"
type textarea "Our logo is our signature, instantly recogn"
type textarea "*"
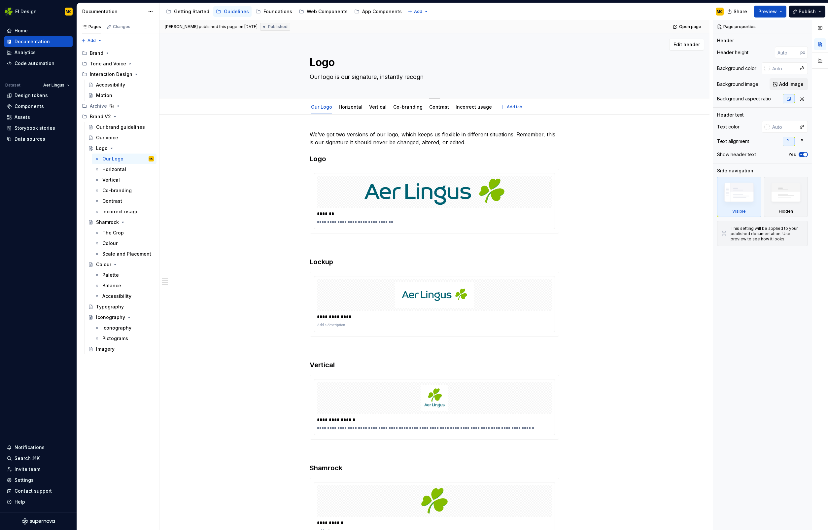
type textarea "Our logo is our signature, instantly recogni"
type textarea "*"
type textarea "Our logo is our signature, instantly recognis"
type textarea "*"
type textarea "Our logo is our signature, instantly recognisa"
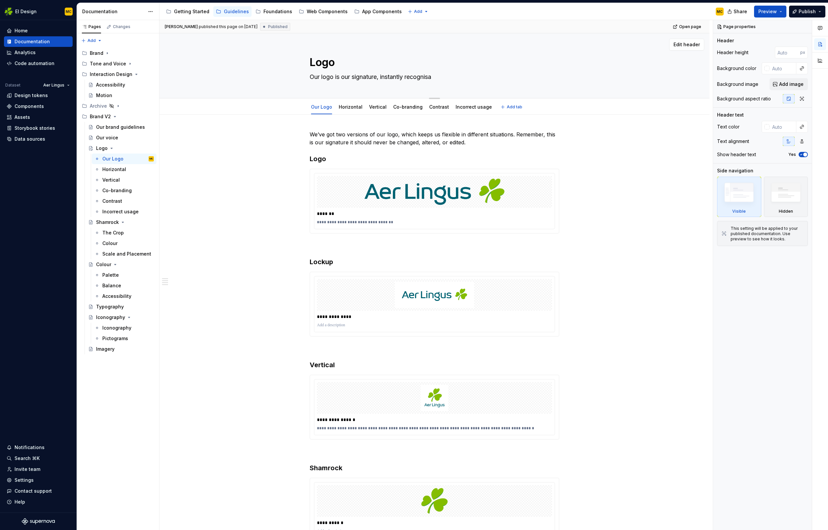
type textarea "*"
type textarea "Our logo is our signature, instantly recognisab"
type textarea "*"
type textarea "Our logo is our signature, instantly recognisabl"
type textarea "*"
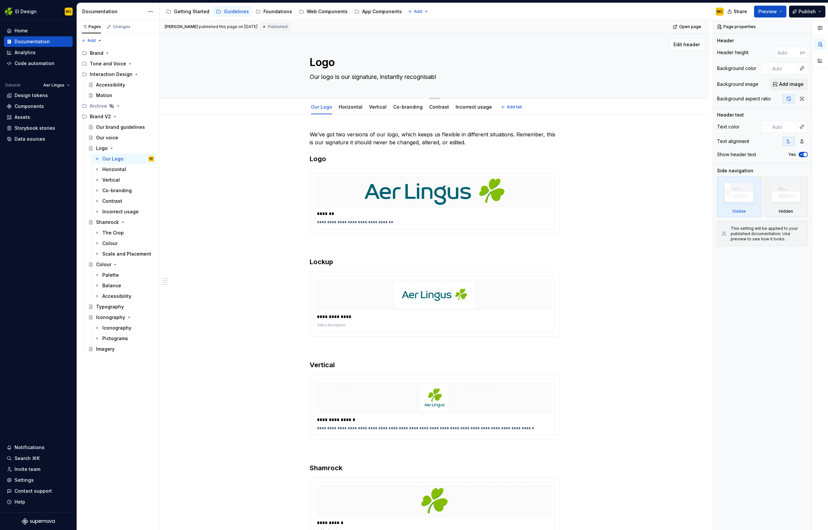
type textarea "Our logo is our signature, instantly recognisable"
type textarea "*"
type textarea "Our logo is our signature, instantly recognisable"
type textarea "*"
type textarea "Our logo is our signature, instantly recognisable t"
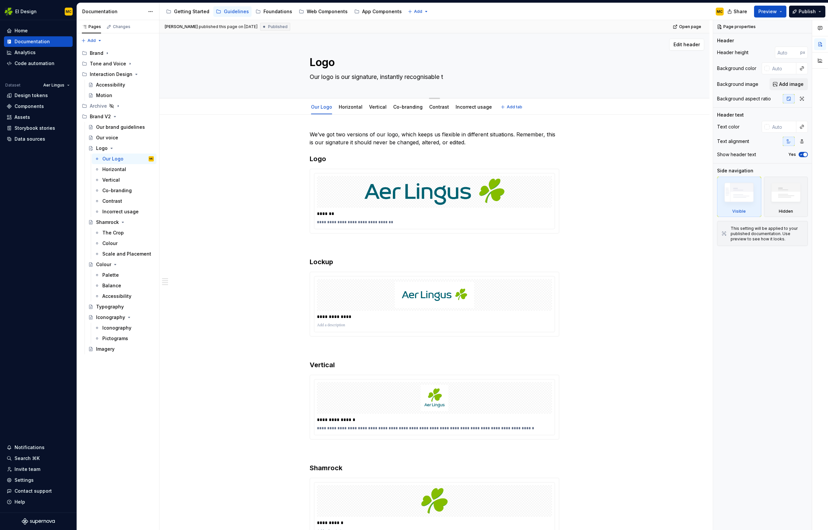
type textarea "*"
type textarea "Our logo is our signature, instantly recognisable to"
click at [115, 126] on div "Our brand guidelines" at bounding box center [115, 127] width 38 height 7
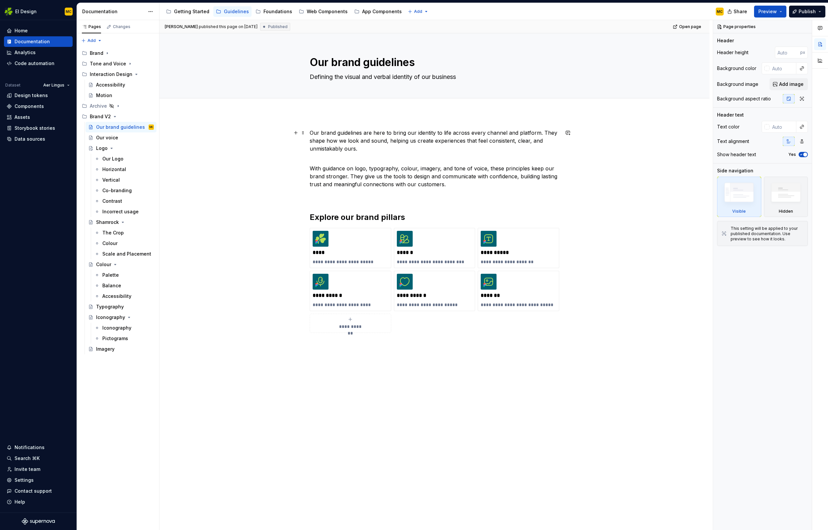
click at [355, 133] on p "Our brand guidelines are here to bring our identity to life across every channe…" at bounding box center [435, 141] width 250 height 24
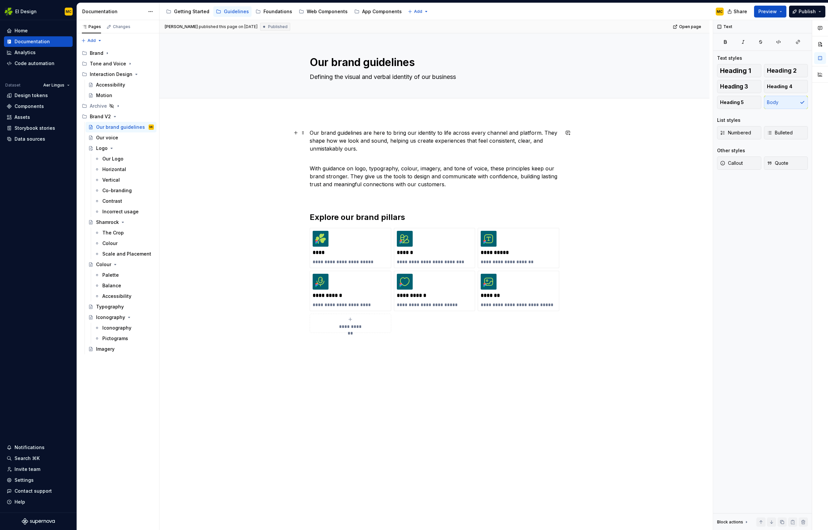
click at [394, 133] on p "Our brand guidelines are here to bring our identity to life across every channe…" at bounding box center [435, 141] width 250 height 24
click at [504, 121] on button "button" at bounding box center [501, 120] width 9 height 9
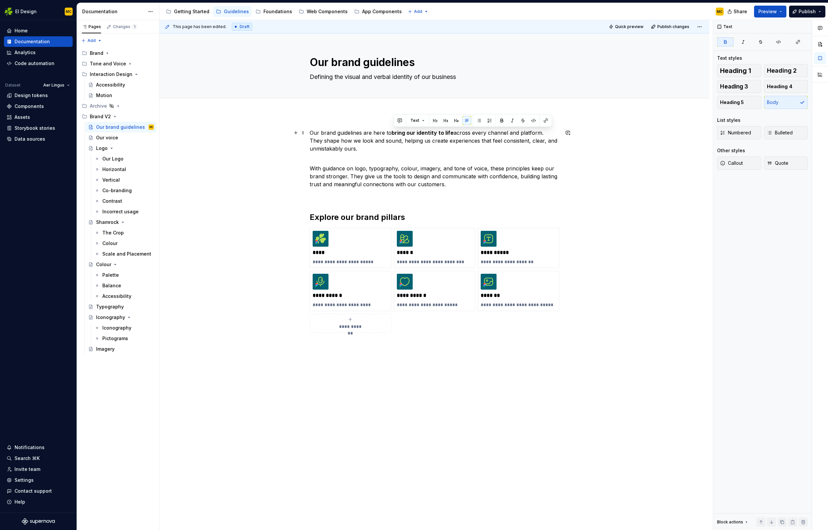
click at [488, 142] on p "Our brand guidelines are here to bring our identity to life across every channe…" at bounding box center [435, 141] width 250 height 24
click at [597, 131] on button "button" at bounding box center [596, 128] width 9 height 9
click at [627, 127] on button "button" at bounding box center [626, 128] width 9 height 9
click at [311, 149] on div "**********" at bounding box center [434, 314] width 550 height 403
drag, startPoint x: 418, startPoint y: 136, endPoint x: 416, endPoint y: 140, distance: 3.8
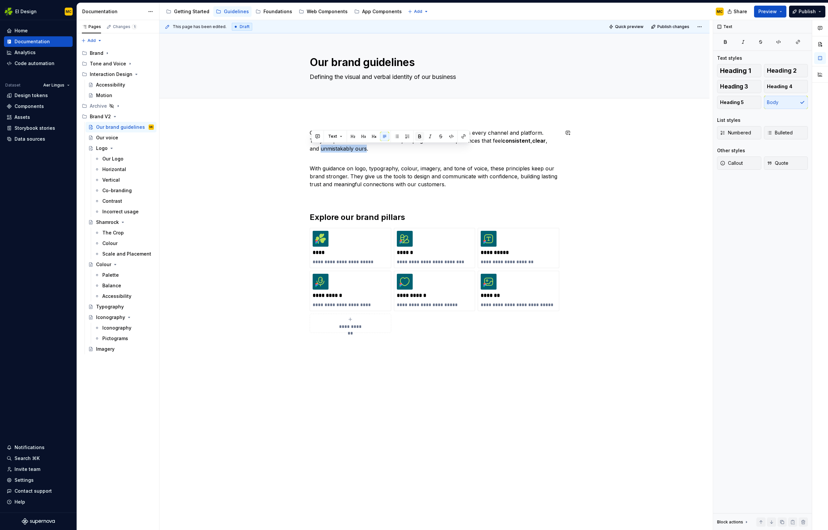
click at [418, 136] on button "button" at bounding box center [419, 136] width 9 height 9
click at [387, 172] on p "With guidance on logo, typography, colour, imagery, and tone of voice, these pr…" at bounding box center [435, 172] width 250 height 32
click at [595, 164] on button "button" at bounding box center [598, 163] width 9 height 9
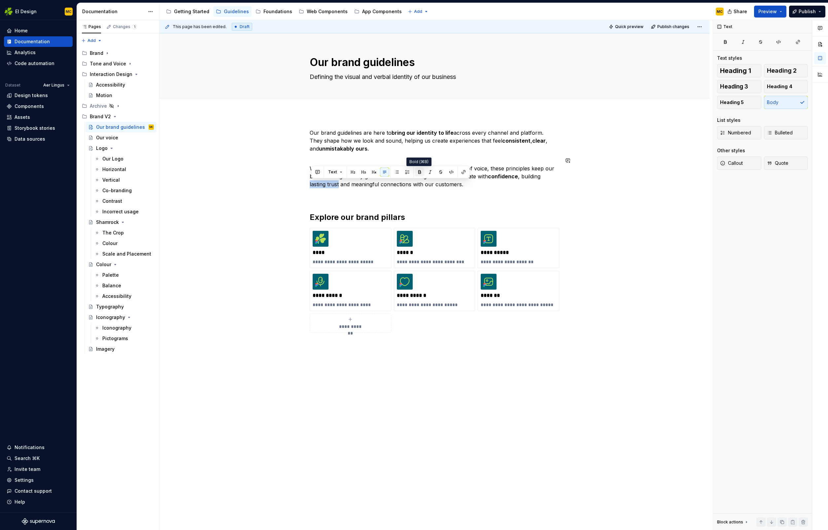
click at [417, 170] on button "button" at bounding box center [419, 171] width 9 height 9
click at [461, 173] on button "button" at bounding box center [462, 171] width 9 height 9
click at [611, 222] on div "**********" at bounding box center [434, 314] width 550 height 403
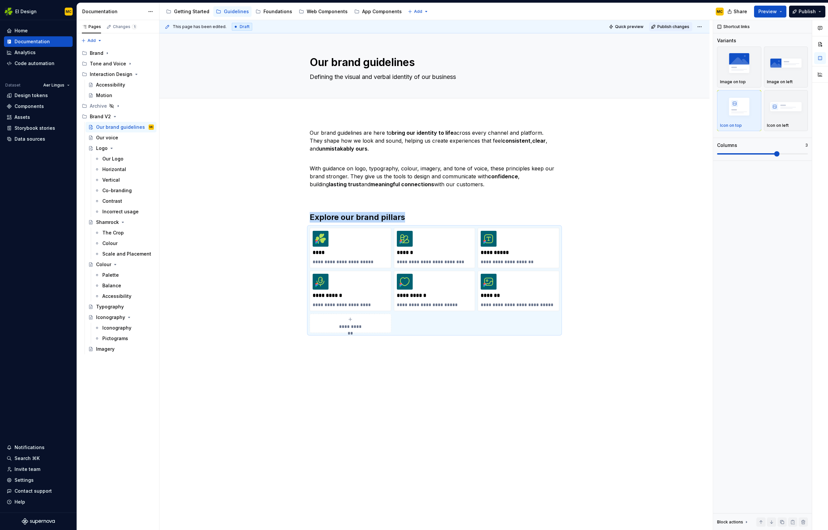
click at [664, 27] on span "Publish changes" at bounding box center [673, 26] width 32 height 5
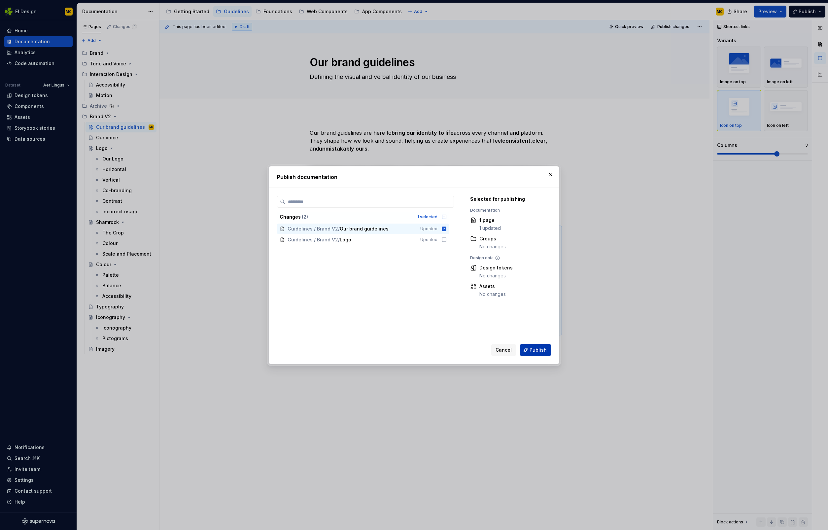
click at [538, 347] on span "Publish" at bounding box center [537, 350] width 17 height 7
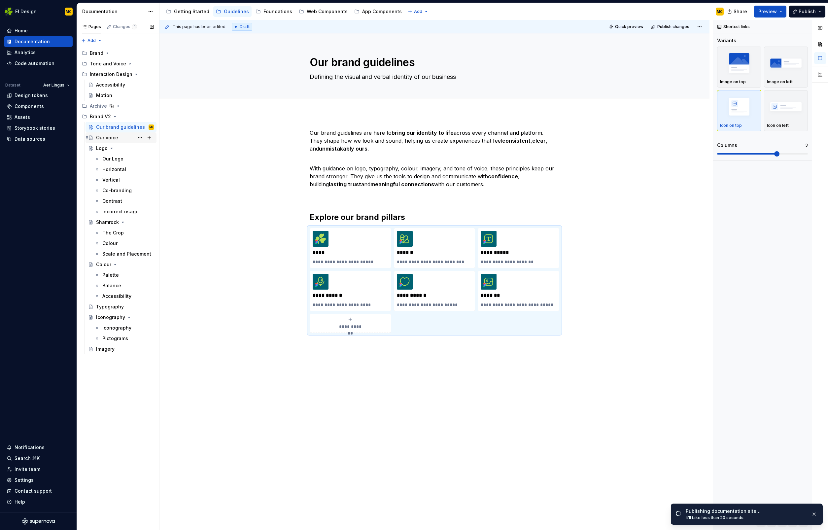
click at [122, 137] on div "Our voice" at bounding box center [125, 137] width 58 height 9
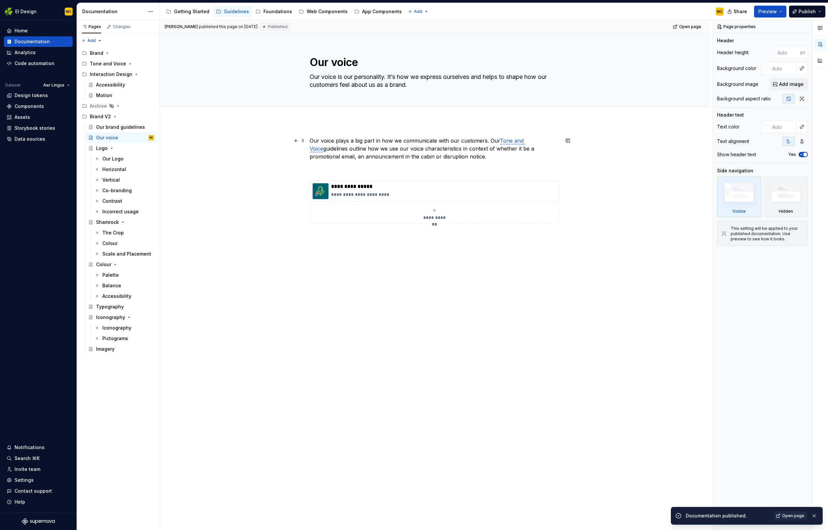
click at [480, 157] on p "Our voice plays a big part in how we communicate with our customers. Our Tone a…" at bounding box center [435, 149] width 250 height 24
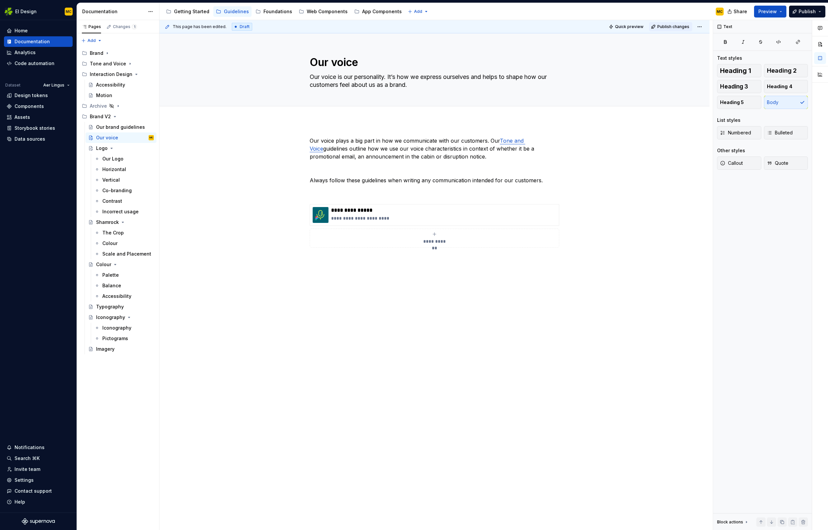
click at [678, 27] on span "Publish changes" at bounding box center [673, 26] width 32 height 5
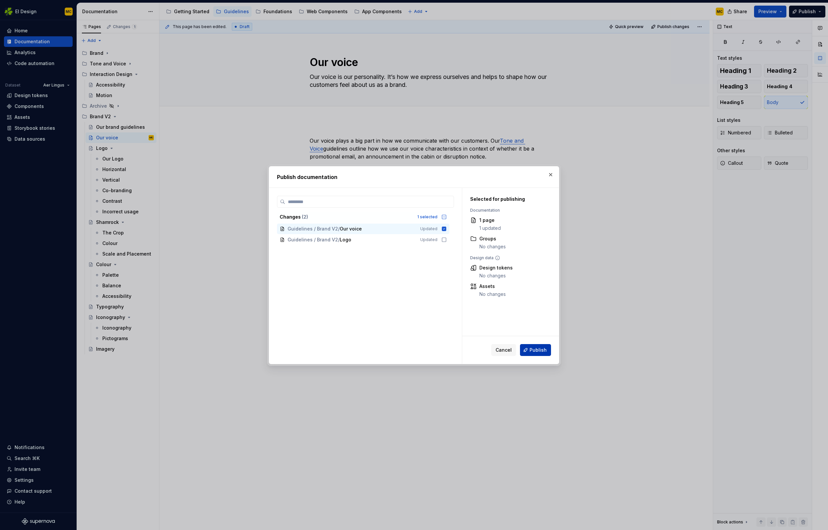
click at [537, 347] on span "Publish" at bounding box center [537, 350] width 17 height 7
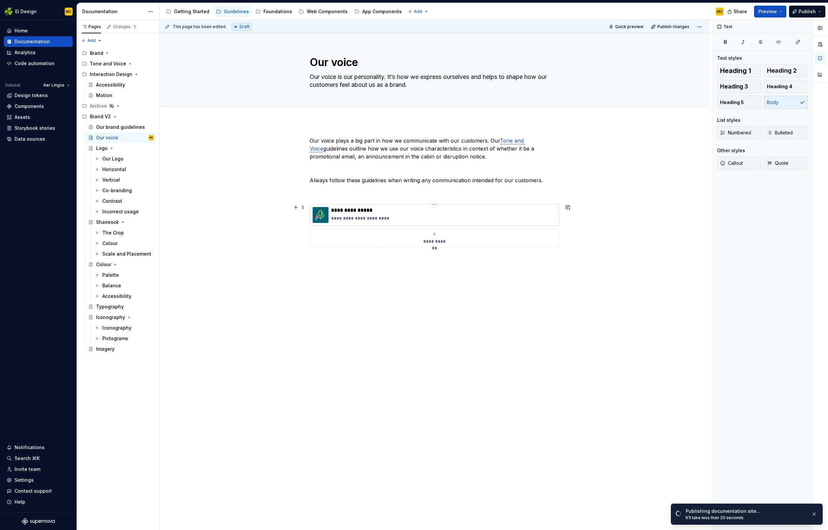
click at [516, 213] on p "**********" at bounding box center [443, 210] width 225 height 7
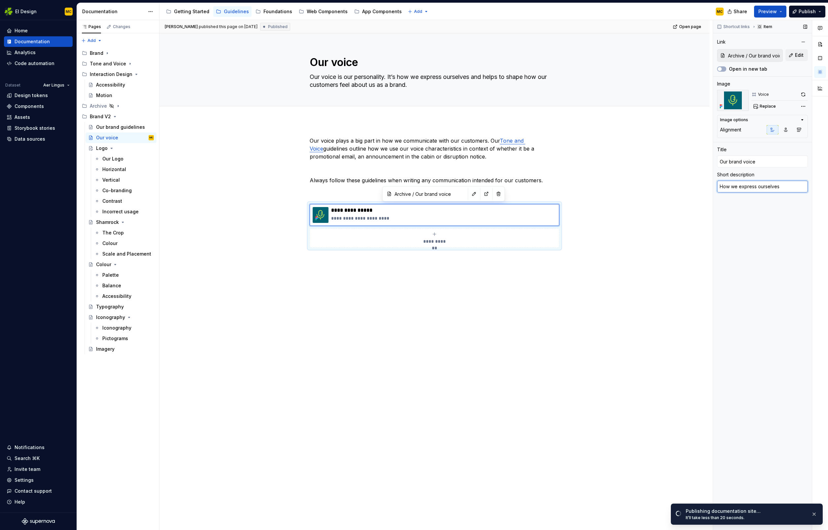
click at [792, 189] on textarea "How we express ourselves" at bounding box center [762, 187] width 91 height 12
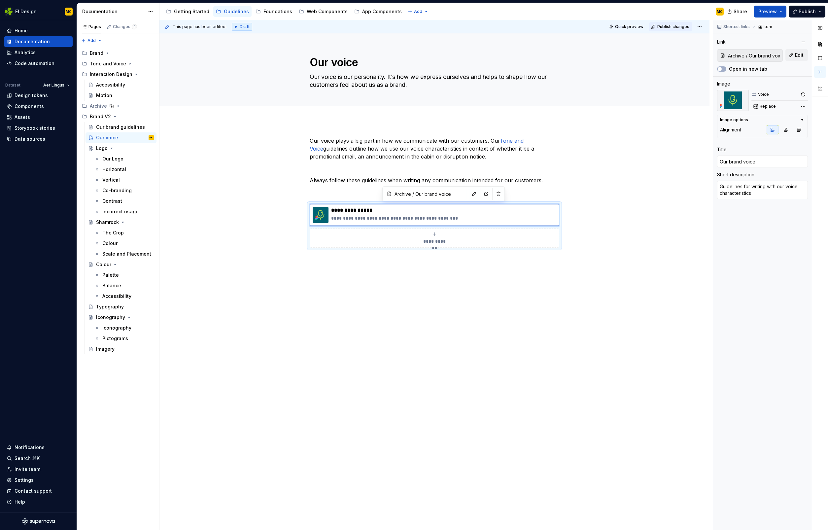
click at [656, 24] on button "Publish changes" at bounding box center [670, 26] width 43 height 9
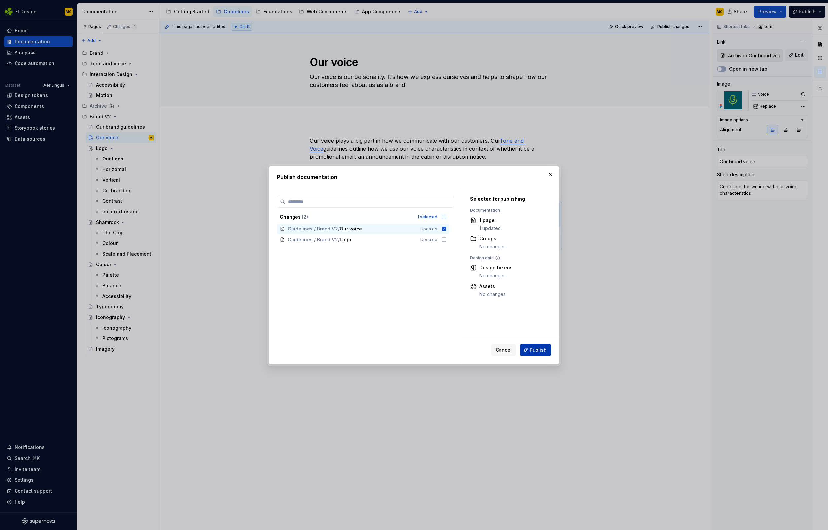
click at [539, 350] on span "Publish" at bounding box center [537, 350] width 17 height 7
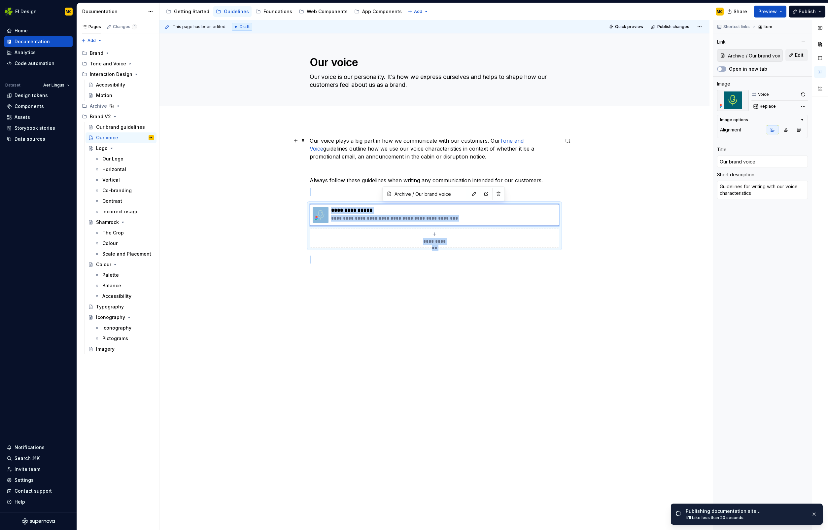
drag, startPoint x: 500, startPoint y: 140, endPoint x: 497, endPoint y: 148, distance: 8.4
click at [500, 140] on link "Tone and Voice" at bounding box center [418, 144] width 216 height 15
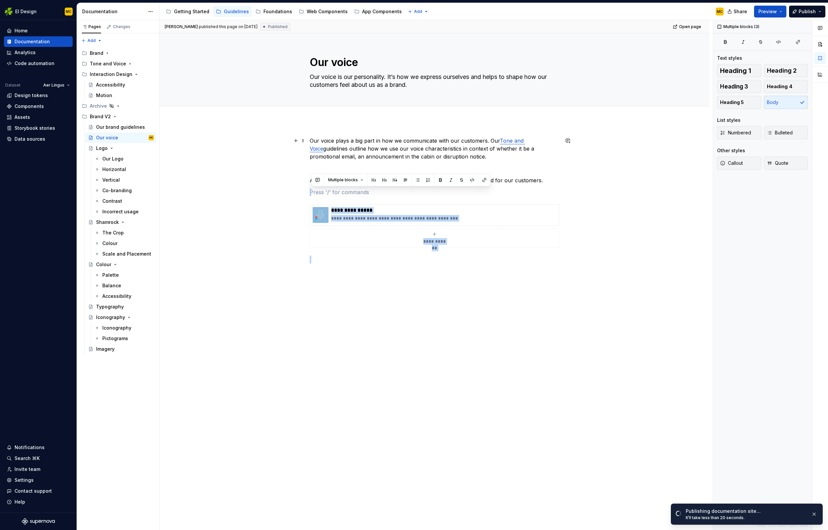
click at [587, 150] on div "**********" at bounding box center [434, 276] width 550 height 310
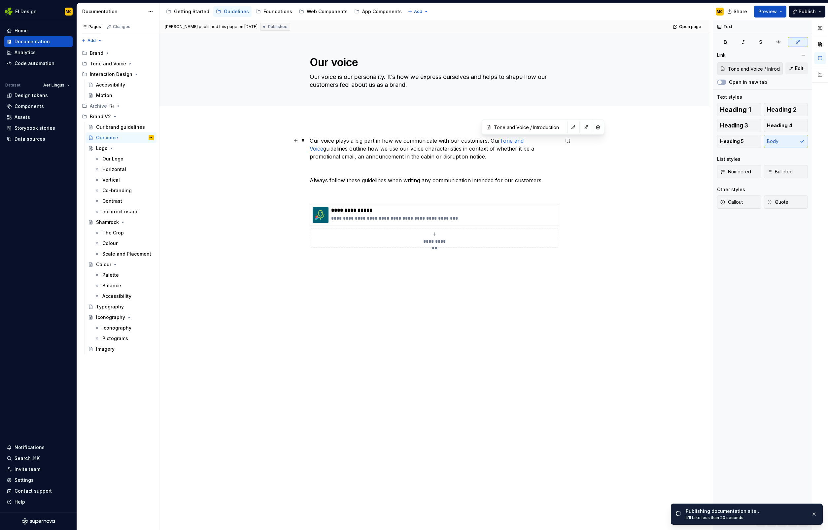
click at [525, 140] on link "Tone and Voice" at bounding box center [418, 144] width 216 height 15
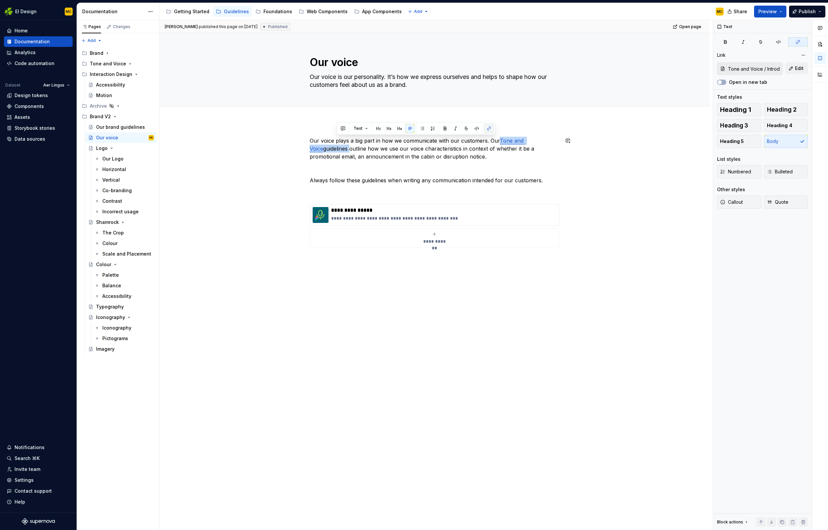
click at [487, 131] on button "button" at bounding box center [488, 128] width 9 height 9
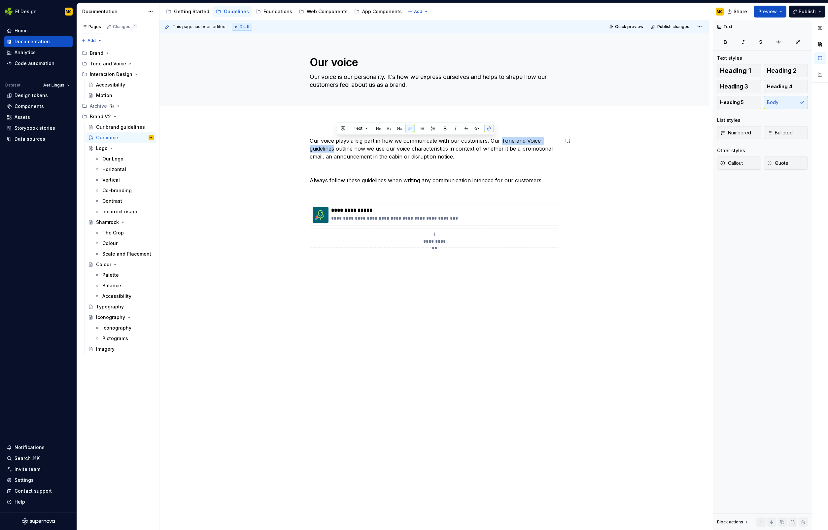
click at [487, 131] on button "button" at bounding box center [488, 128] width 9 height 9
click at [488, 130] on button "button" at bounding box center [488, 128] width 9 height 9
drag, startPoint x: 501, startPoint y: 141, endPoint x: 505, endPoint y: 139, distance: 4.6
click at [501, 141] on p "Our voice plays a big part in how we communicate with our customers. Our Tone a…" at bounding box center [435, 149] width 250 height 24
drag, startPoint x: 501, startPoint y: 140, endPoint x: 336, endPoint y: 150, distance: 164.7
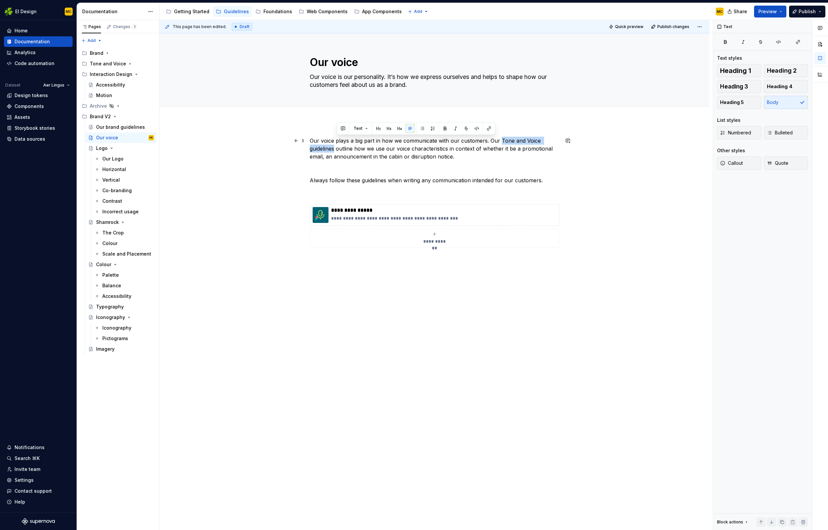
click at [336, 150] on p "Our voice plays a big part in how we communicate with our customers. Our Tone a…" at bounding box center [435, 149] width 250 height 24
click at [491, 128] on button "button" at bounding box center [488, 128] width 9 height 9
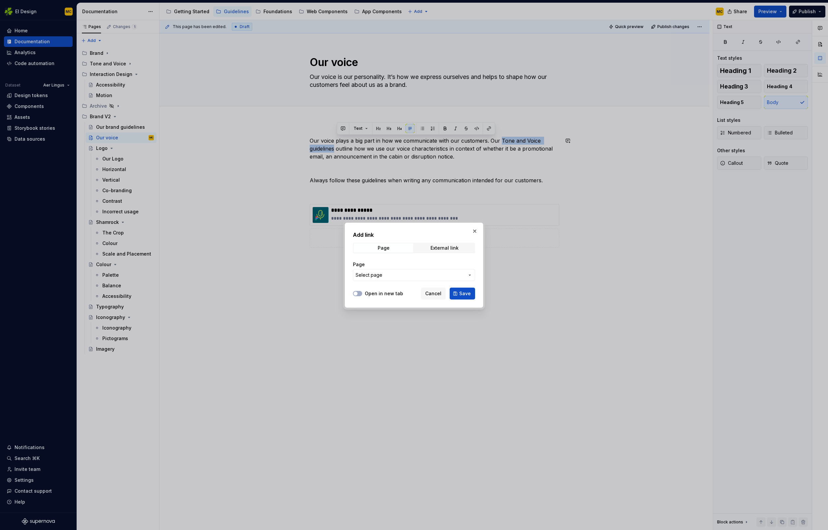
click at [392, 275] on span "Select page" at bounding box center [410, 275] width 109 height 7
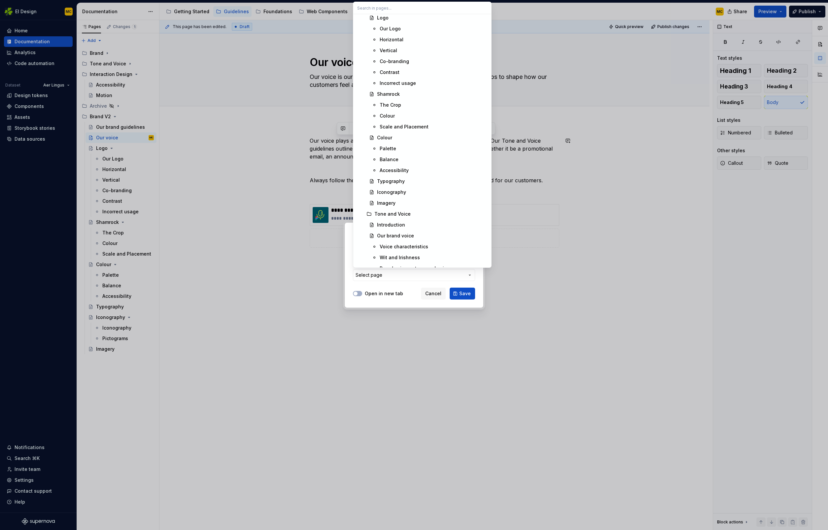
scroll to position [231, 0]
click at [405, 201] on div "Introduction" at bounding box center [432, 204] width 110 height 7
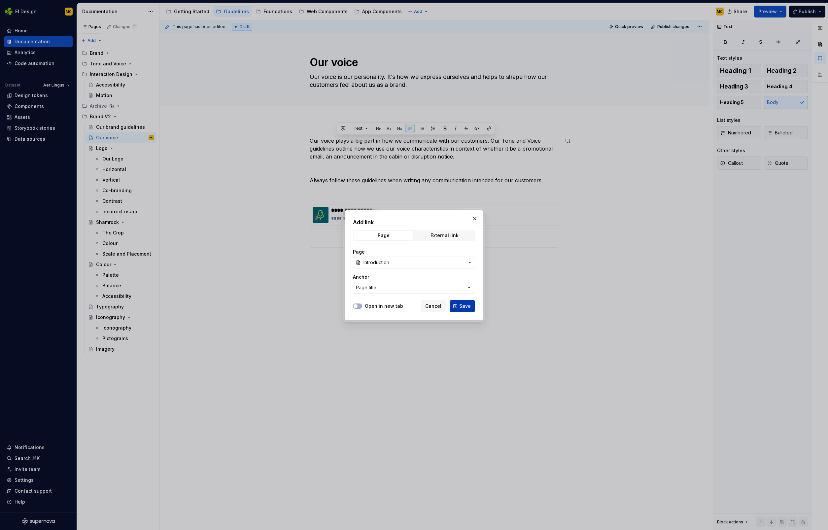
click at [465, 305] on span "Save" at bounding box center [465, 306] width 12 height 7
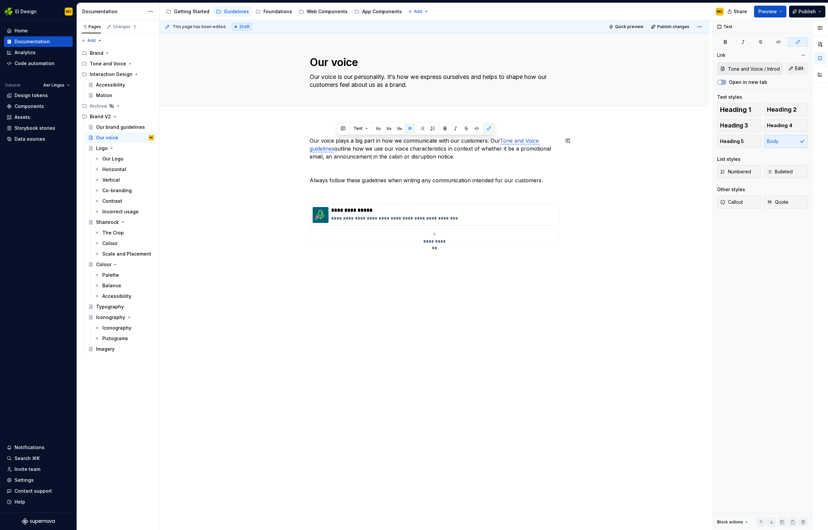
click at [535, 292] on div "**********" at bounding box center [434, 276] width 550 height 310
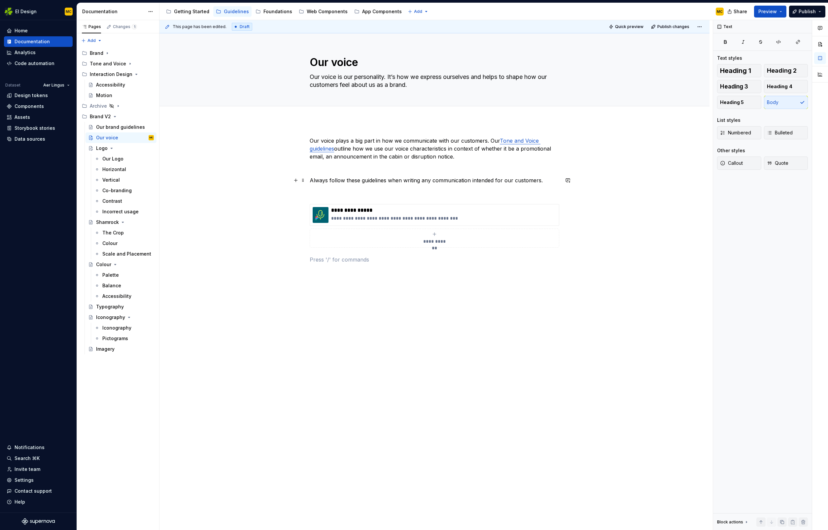
click at [362, 182] on p "Always follow these guidelines when writing any communication intended for our …" at bounding box center [435, 180] width 250 height 8
click at [422, 169] on button "button" at bounding box center [419, 167] width 9 height 9
click at [435, 269] on div "**********" at bounding box center [435, 204] width 250 height 135
click at [668, 30] on button "Publish changes" at bounding box center [670, 26] width 43 height 9
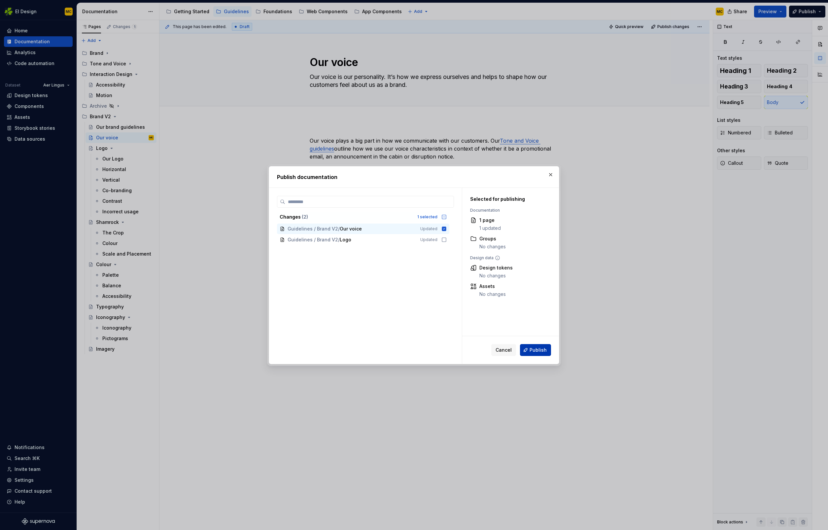
click at [533, 348] on span "Publish" at bounding box center [537, 350] width 17 height 7
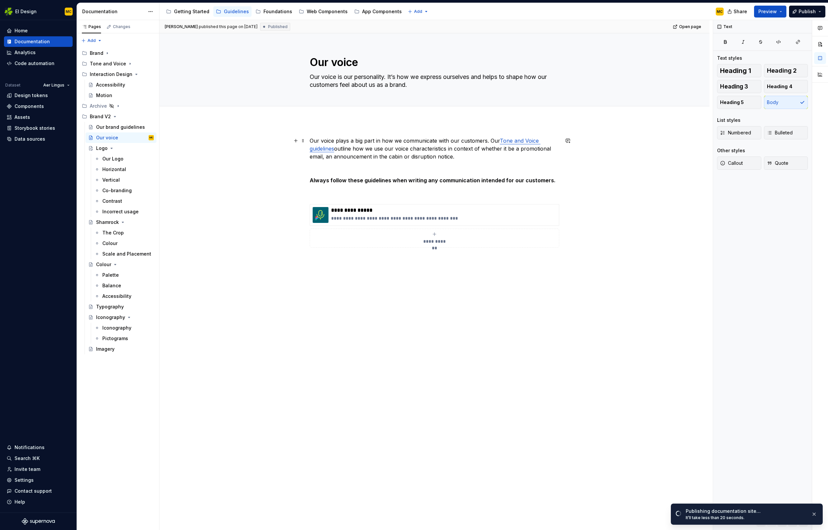
click at [334, 138] on p "Our voice plays a big part in how we communicate with our customers. Our Tone a…" at bounding box center [435, 149] width 250 height 24
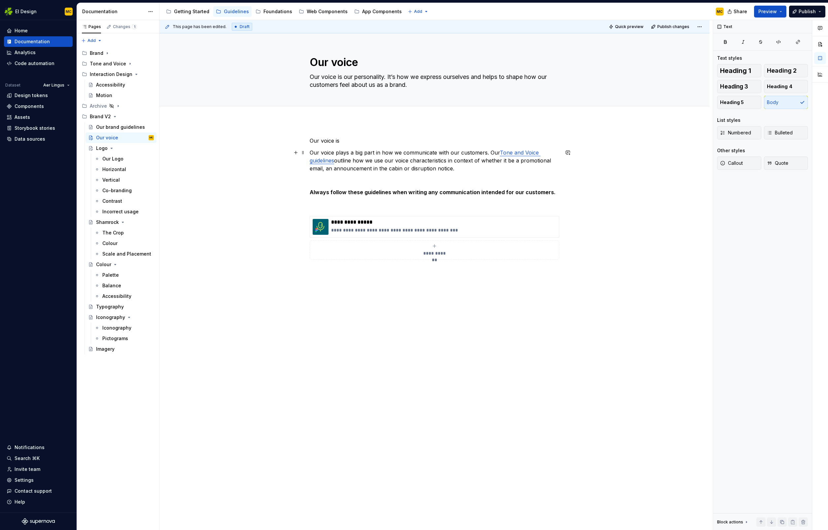
click at [463, 171] on p "Our voice plays a big part in how we communicate with our customers. Our Tone a…" at bounding box center [435, 161] width 250 height 24
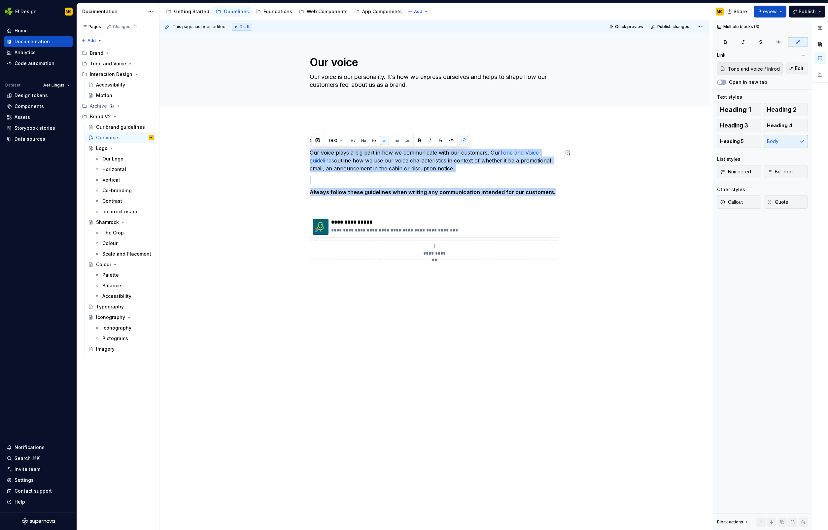
copy div "Our voice plays a big part in how we communicate with our customers. Our Tone a…"
click at [348, 128] on div "**********" at bounding box center [434, 282] width 550 height 322
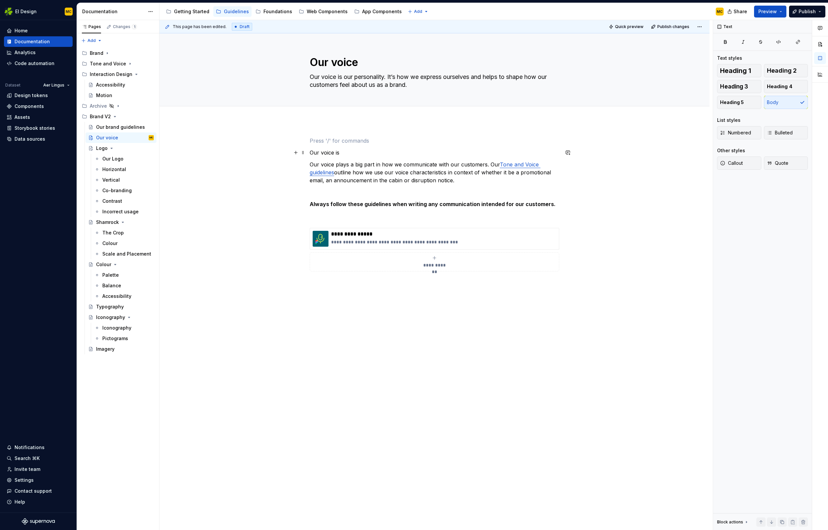
click at [344, 153] on p "Our voice is" at bounding box center [435, 153] width 250 height 8
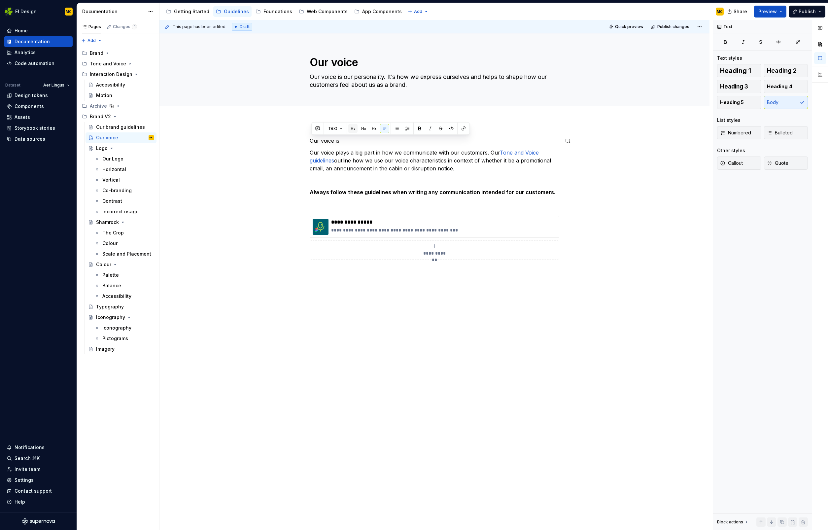
click at [353, 128] on button "button" at bounding box center [352, 128] width 9 height 9
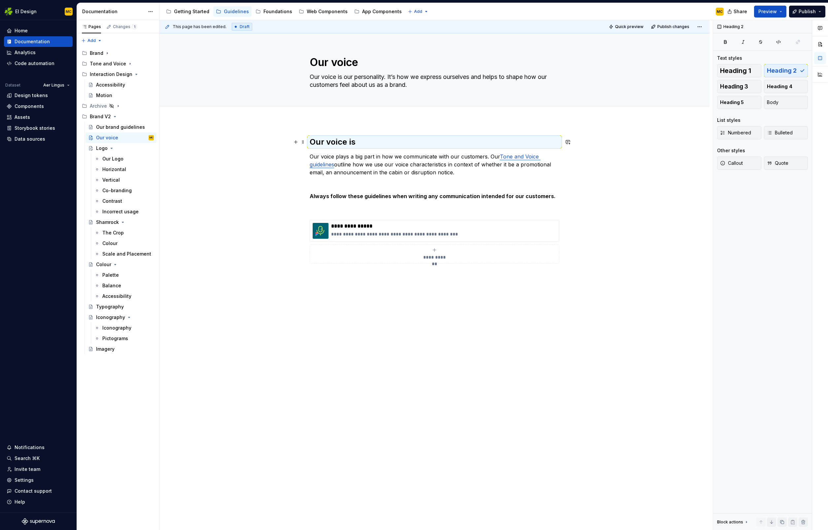
click at [364, 141] on h2 "Our voice is" at bounding box center [435, 142] width 250 height 11
click at [672, 25] on span "Publish changes" at bounding box center [673, 26] width 32 height 5
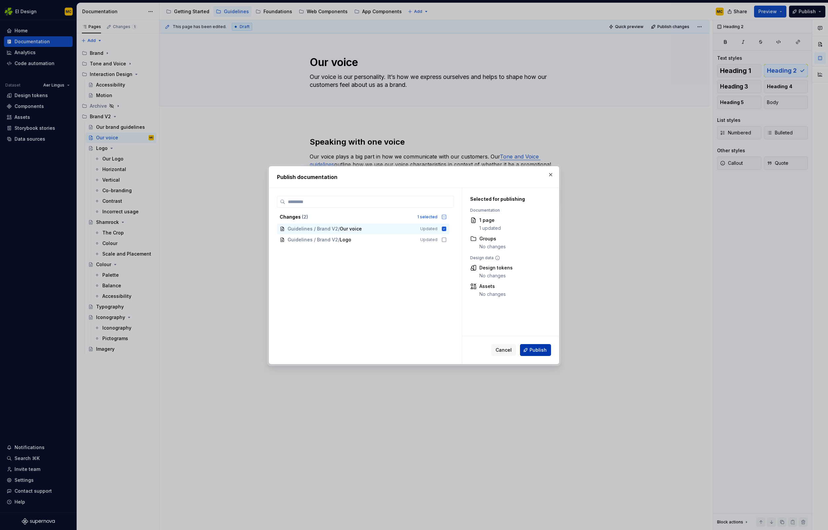
click at [541, 348] on span "Publish" at bounding box center [537, 350] width 17 height 7
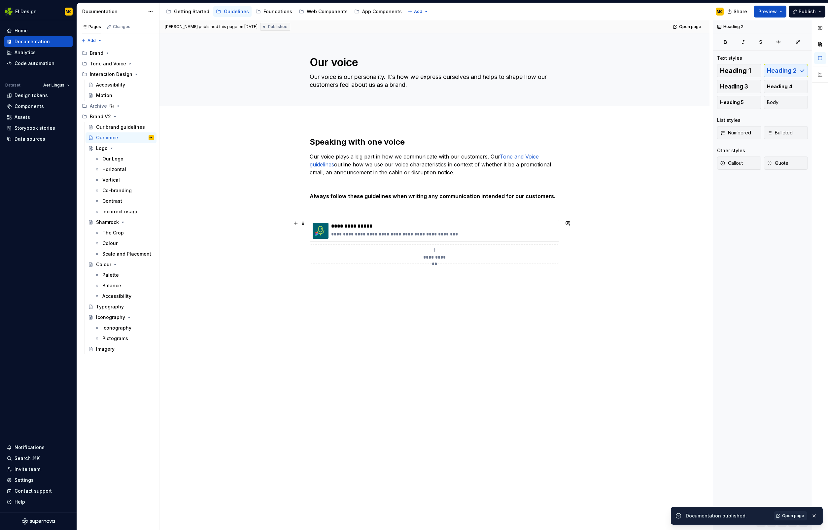
click at [564, 254] on div "**********" at bounding box center [434, 283] width 550 height 325
click at [559, 255] on div "**********" at bounding box center [435, 242] width 250 height 44
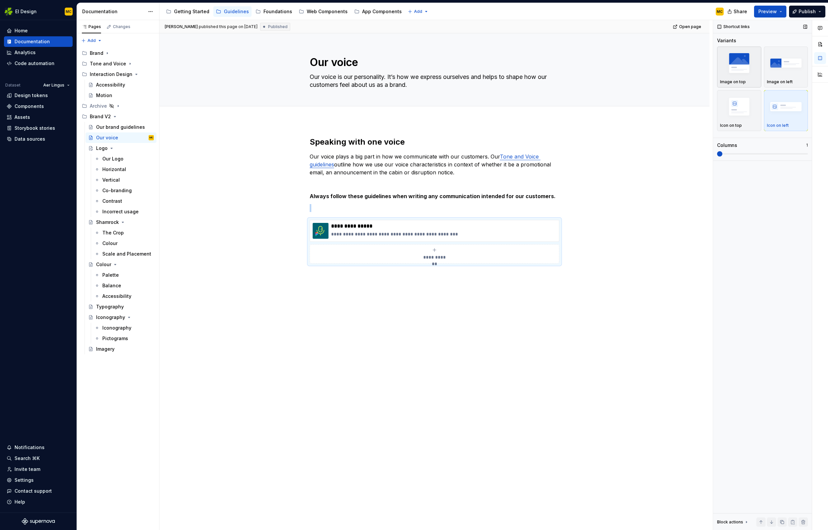
click at [757, 73] on img "button" at bounding box center [739, 63] width 38 height 24
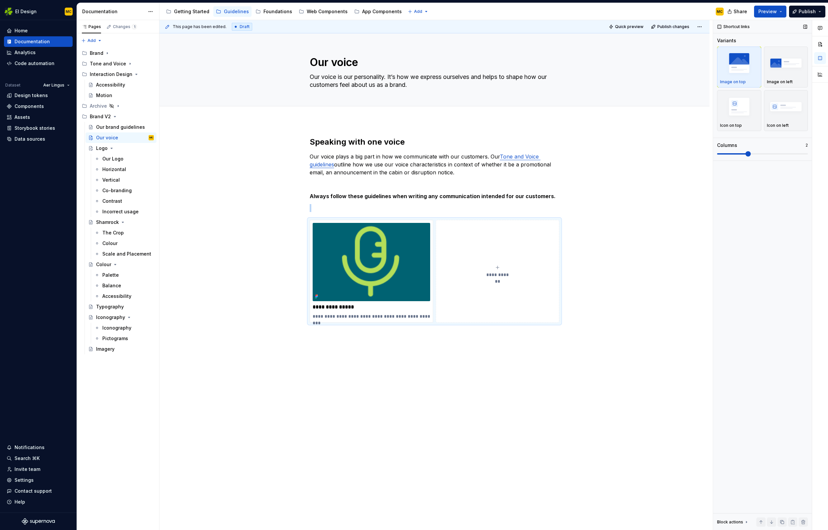
click at [751, 153] on span at bounding box center [747, 153] width 5 height 5
click at [750, 119] on div "button" at bounding box center [739, 106] width 38 height 27
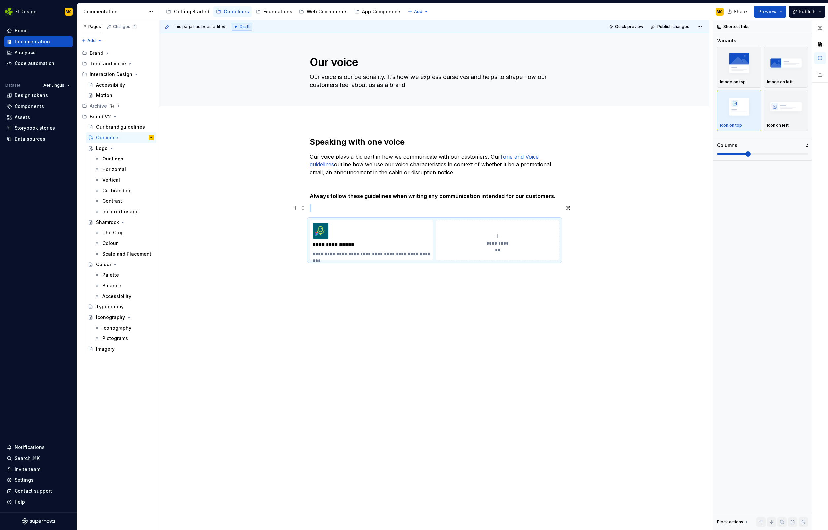
click at [485, 209] on p at bounding box center [435, 208] width 250 height 8
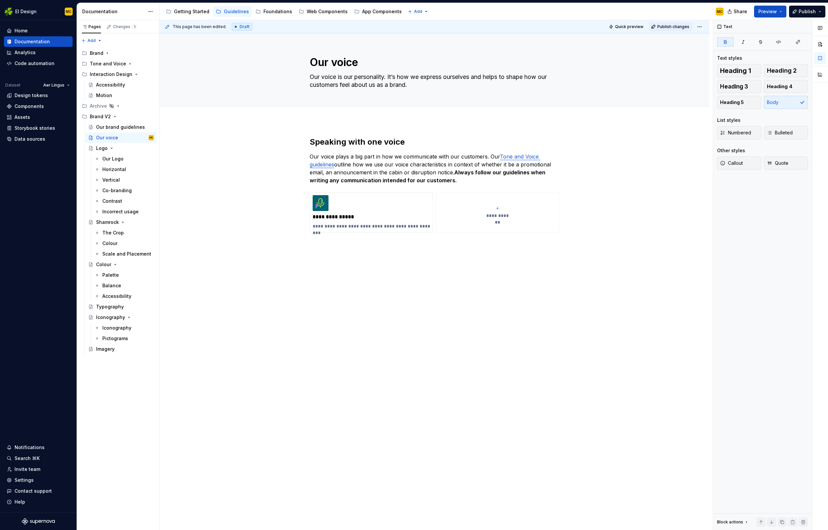
click at [665, 27] on span "Publish changes" at bounding box center [673, 26] width 32 height 5
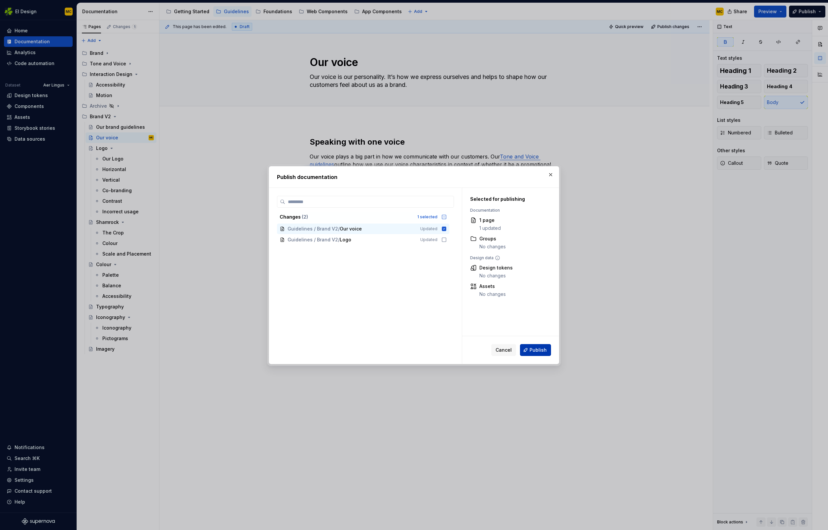
click at [547, 350] on button "Publish" at bounding box center [535, 350] width 31 height 12
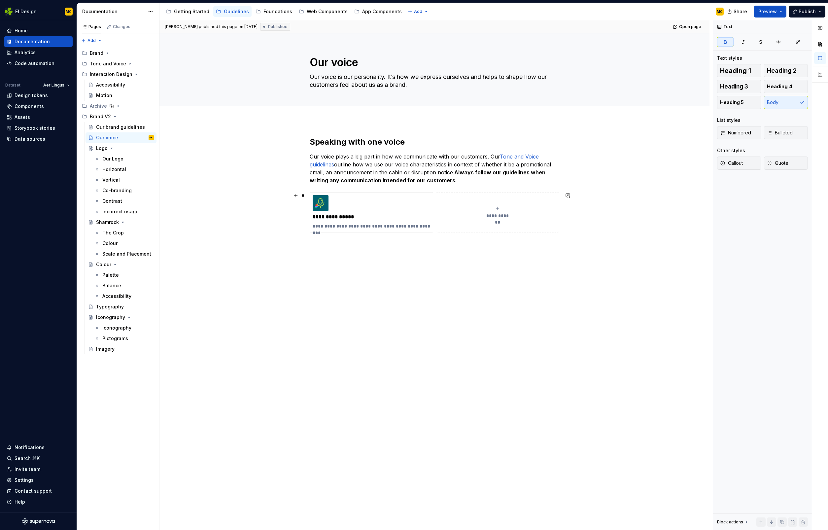
click at [564, 219] on div "**********" at bounding box center [434, 268] width 550 height 294
click at [559, 221] on div "**********" at bounding box center [435, 212] width 250 height 40
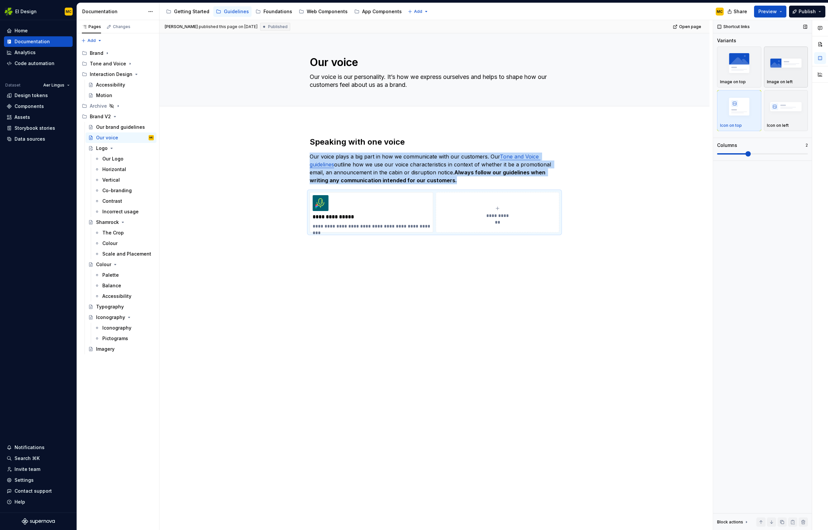
click at [782, 68] on img "button" at bounding box center [786, 63] width 38 height 24
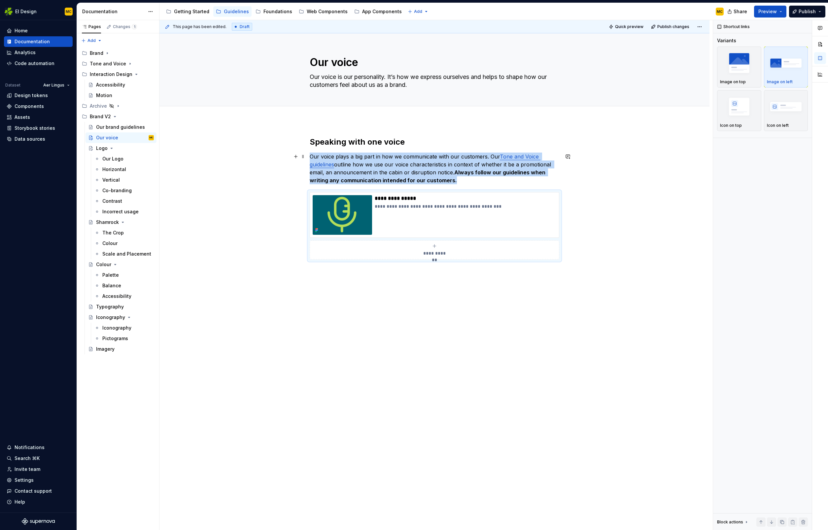
click at [460, 180] on p "Our voice plays a big part in how we communicate with our customers. Our Tone a…" at bounding box center [435, 169] width 250 height 32
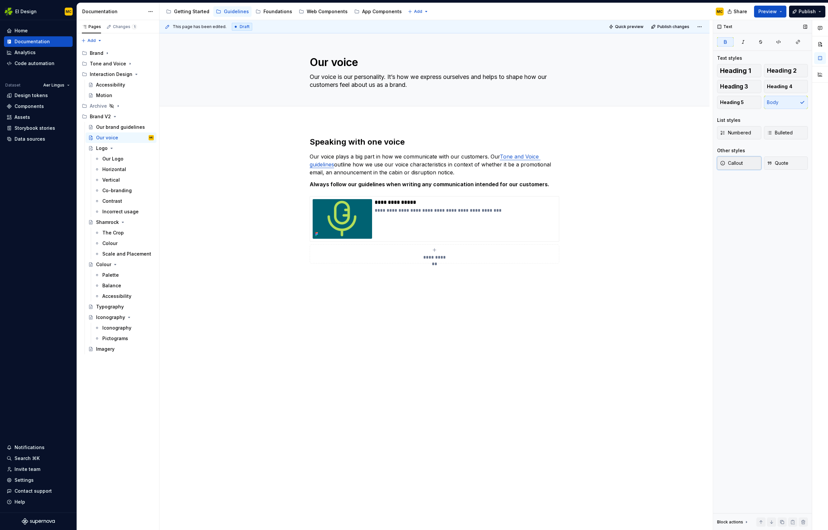
click at [730, 164] on span "Callout" at bounding box center [731, 163] width 23 height 7
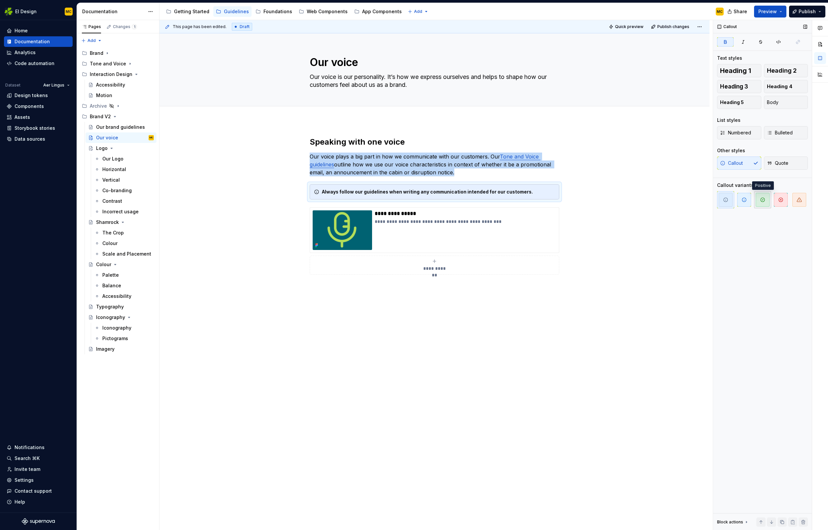
click at [758, 200] on span "button" at bounding box center [763, 200] width 14 height 14
click at [749, 200] on span "button" at bounding box center [744, 200] width 14 height 14
click at [546, 189] on div "Always follow our guidelines when writing any communication intended for our cu…" at bounding box center [438, 191] width 233 height 7
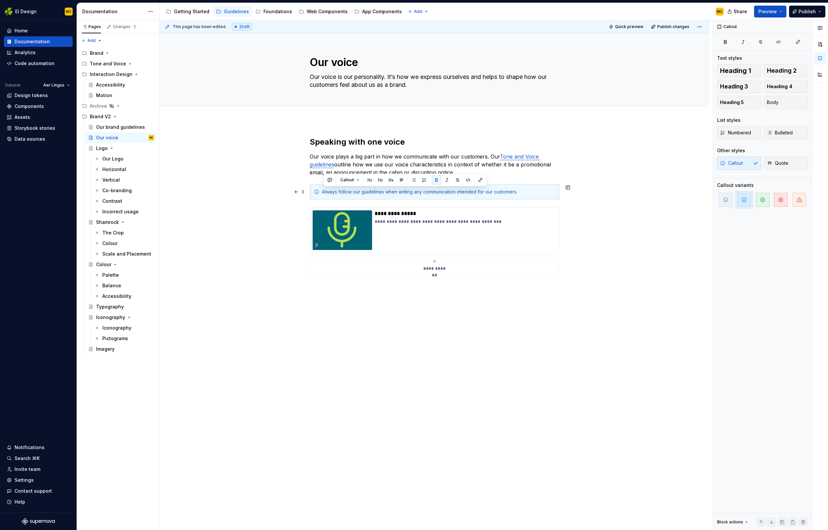
click at [576, 187] on div "**********" at bounding box center [434, 289] width 550 height 337
click at [624, 227] on div "**********" at bounding box center [434, 289] width 550 height 337
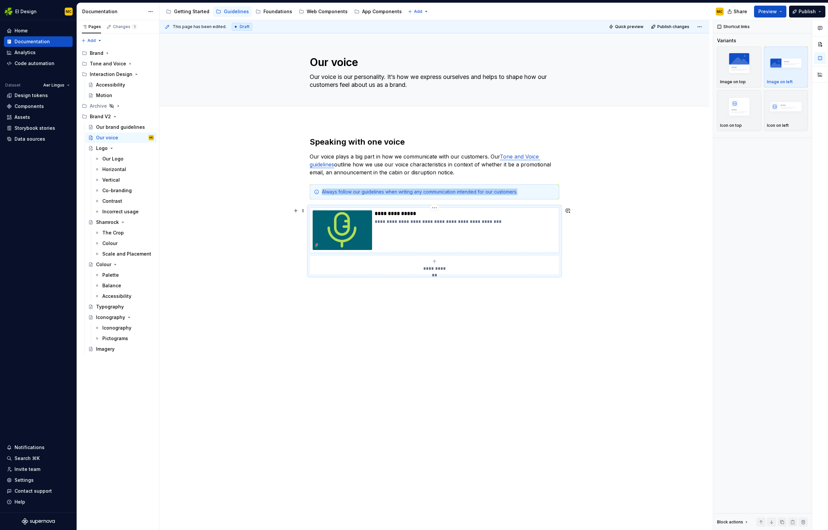
click at [494, 221] on p "**********" at bounding box center [466, 221] width 182 height 7
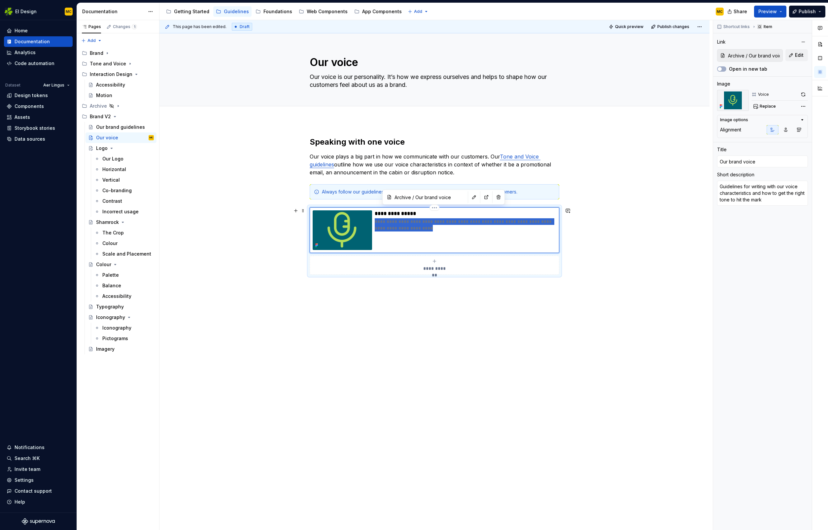
click at [416, 228] on p "**********" at bounding box center [466, 224] width 182 height 13
drag, startPoint x: 481, startPoint y: 223, endPoint x: 480, endPoint y: 231, distance: 7.9
click at [481, 223] on p "**********" at bounding box center [466, 221] width 182 height 7
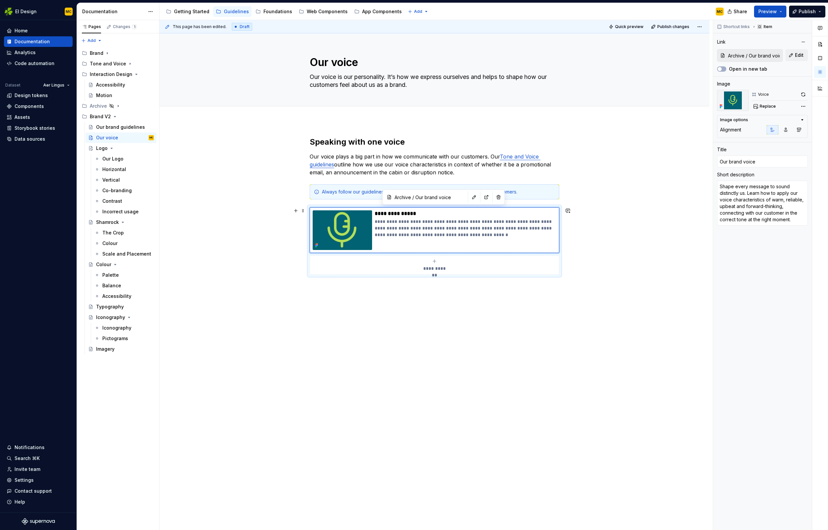
click at [596, 249] on div "**********" at bounding box center [434, 289] width 550 height 337
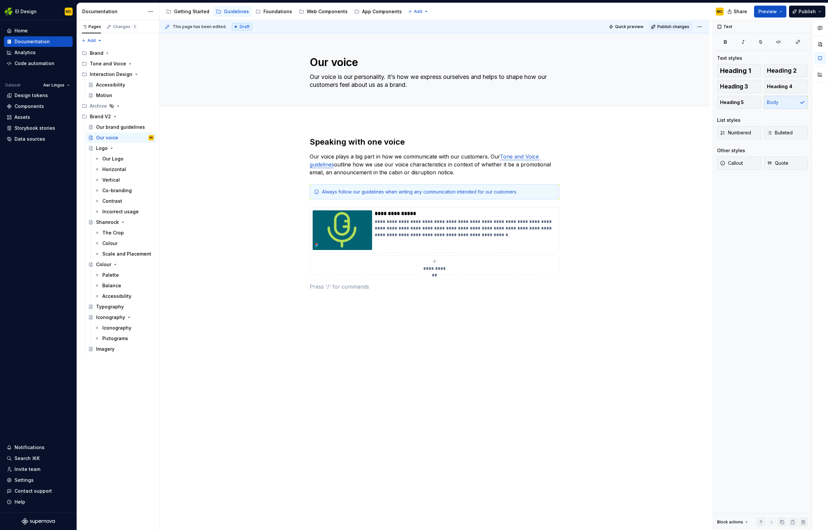
click at [666, 24] on span "Publish changes" at bounding box center [673, 26] width 32 height 5
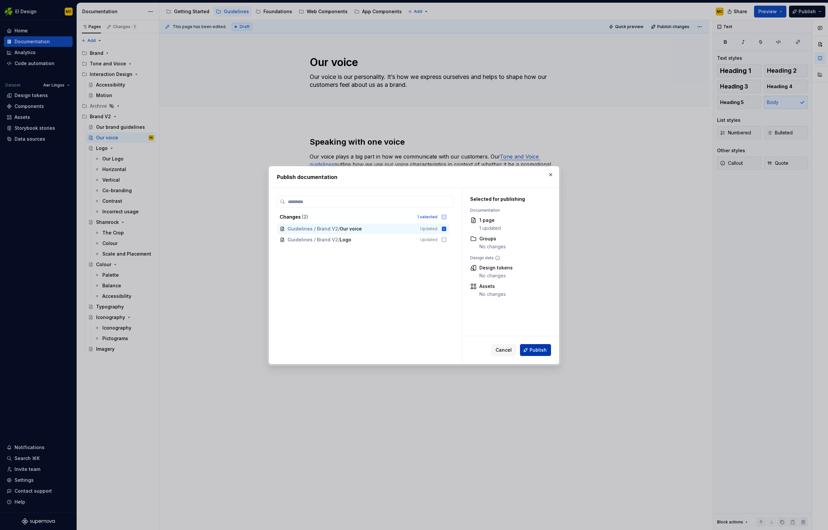
click at [541, 345] on button "Publish" at bounding box center [535, 350] width 31 height 12
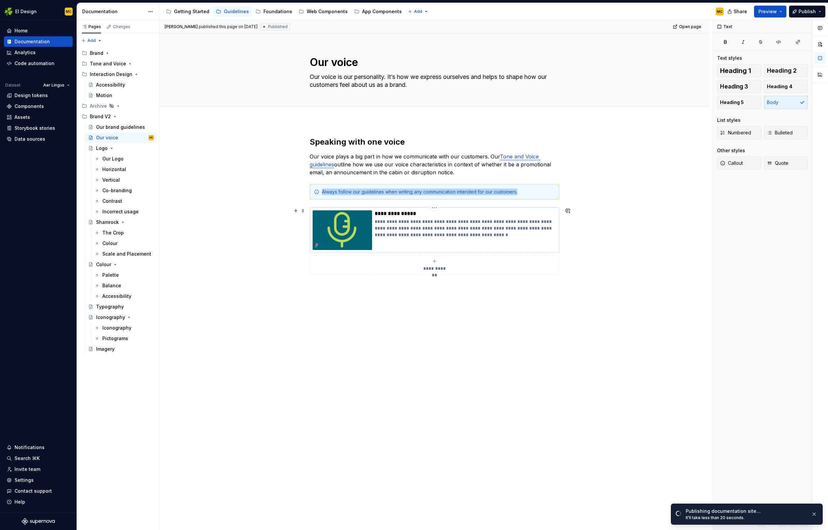
click at [441, 239] on div "**********" at bounding box center [466, 230] width 182 height 40
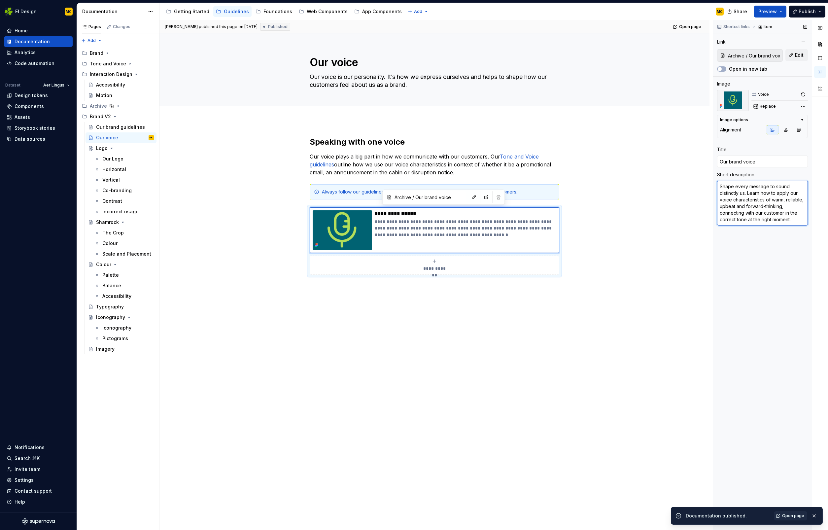
click at [749, 193] on textarea "Shape every message to sound distinctly us. Learn how to apply our voice charac…" at bounding box center [762, 203] width 91 height 45
click at [397, 236] on p "**********" at bounding box center [466, 228] width 182 height 20
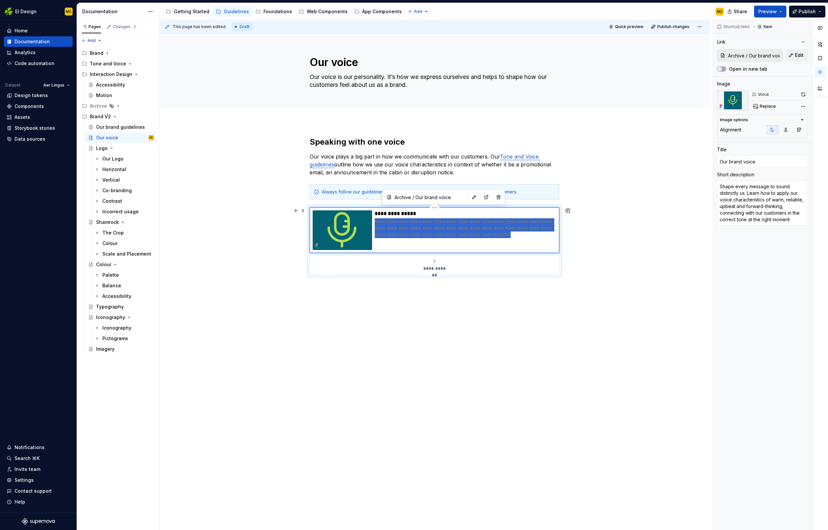
click at [492, 237] on p "**********" at bounding box center [466, 228] width 182 height 20
click at [488, 222] on p "**********" at bounding box center [466, 228] width 182 height 20
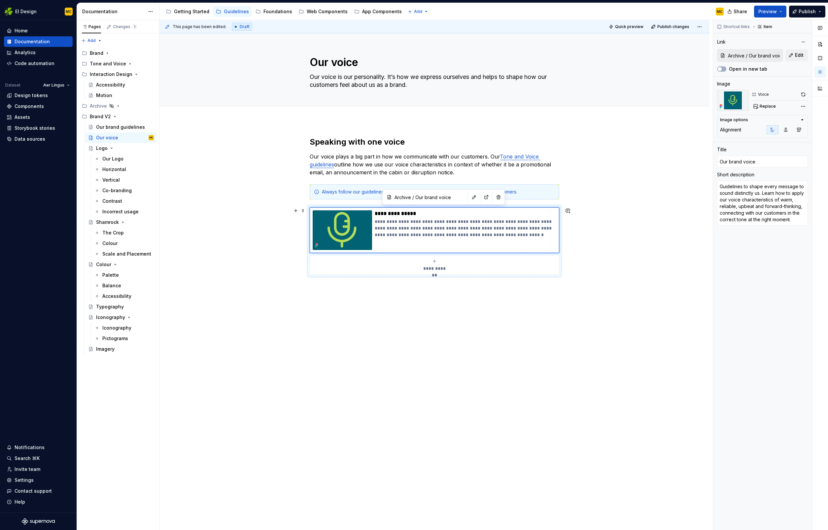
click at [638, 222] on div "**********" at bounding box center [434, 289] width 550 height 337
click at [765, 107] on span "Replace" at bounding box center [768, 106] width 16 height 5
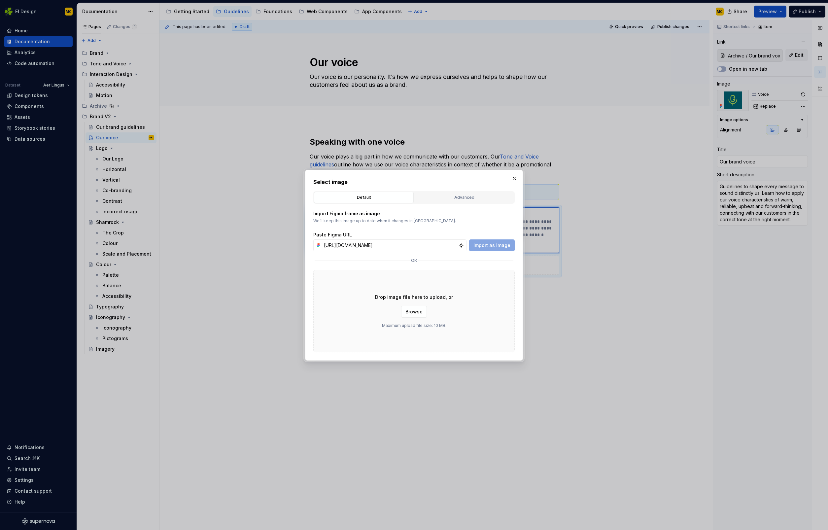
scroll to position [0, 146]
click at [500, 247] on span "Import as image" at bounding box center [491, 245] width 37 height 7
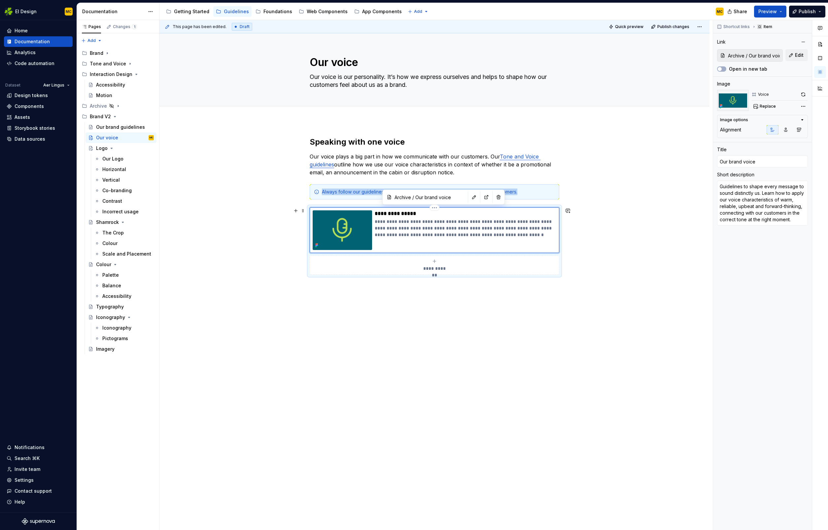
click at [459, 223] on p "**********" at bounding box center [466, 228] width 182 height 20
click at [676, 28] on span "Publish changes" at bounding box center [673, 26] width 32 height 5
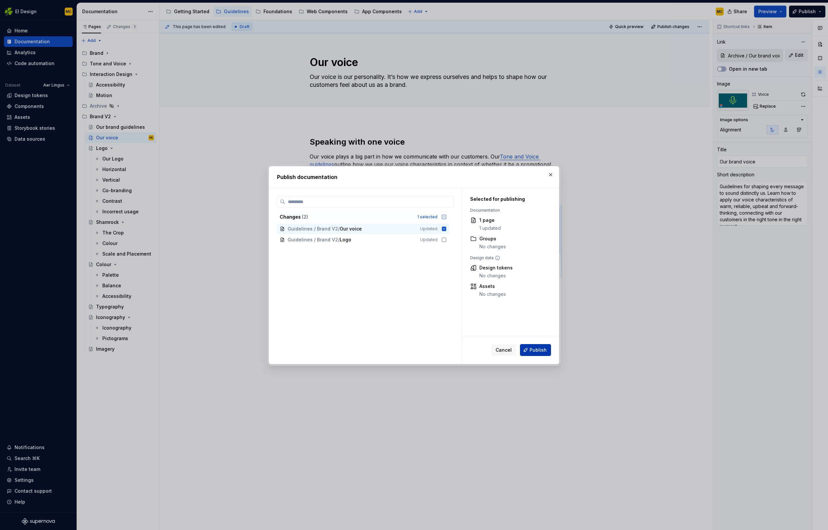
click at [539, 351] on span "Publish" at bounding box center [537, 350] width 17 height 7
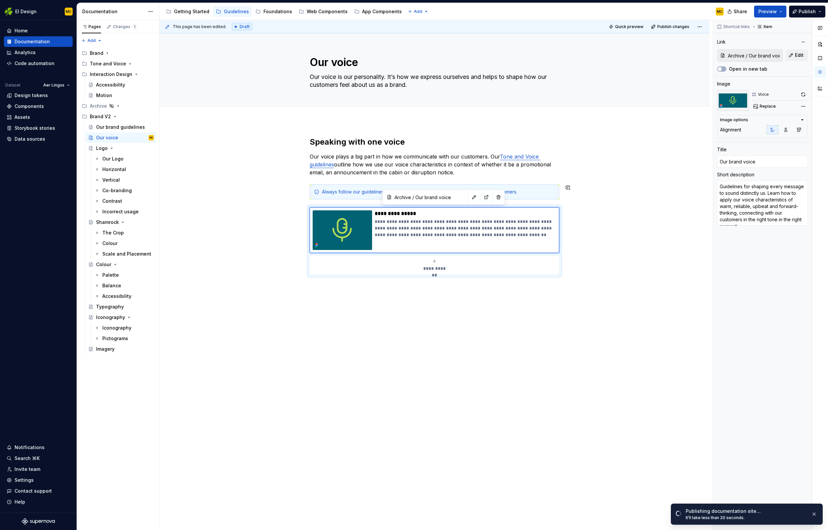
click at [540, 195] on div "Always follow our guidelines when writing any communication intended for our cu…" at bounding box center [435, 191] width 250 height 15
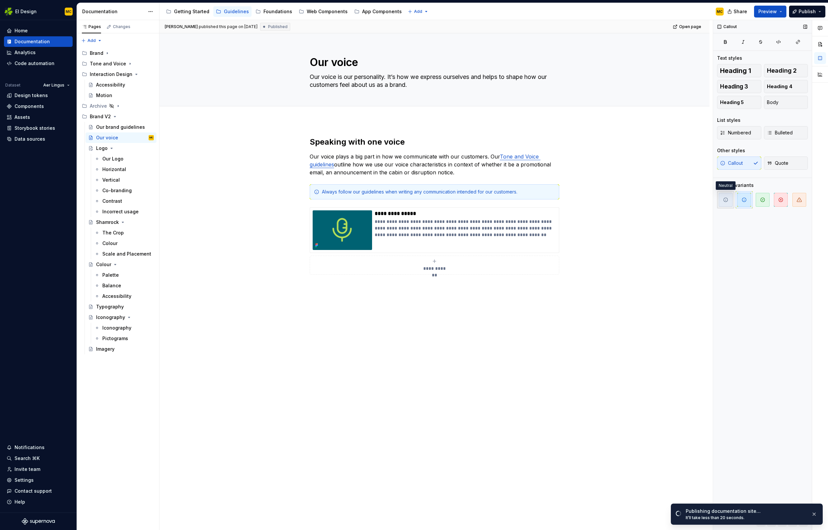
click at [725, 203] on span "button" at bounding box center [726, 200] width 14 height 14
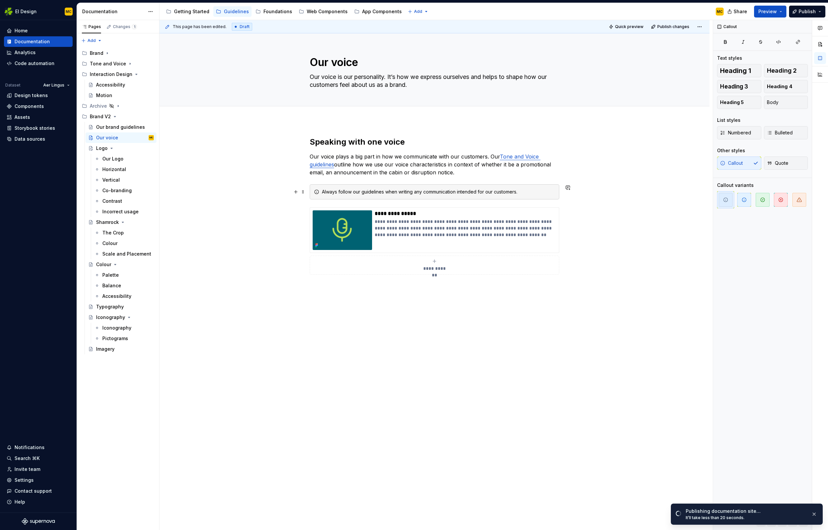
click at [545, 192] on div "Always follow our guidelines when writing any communication intended for our cu…" at bounding box center [438, 191] width 233 height 7
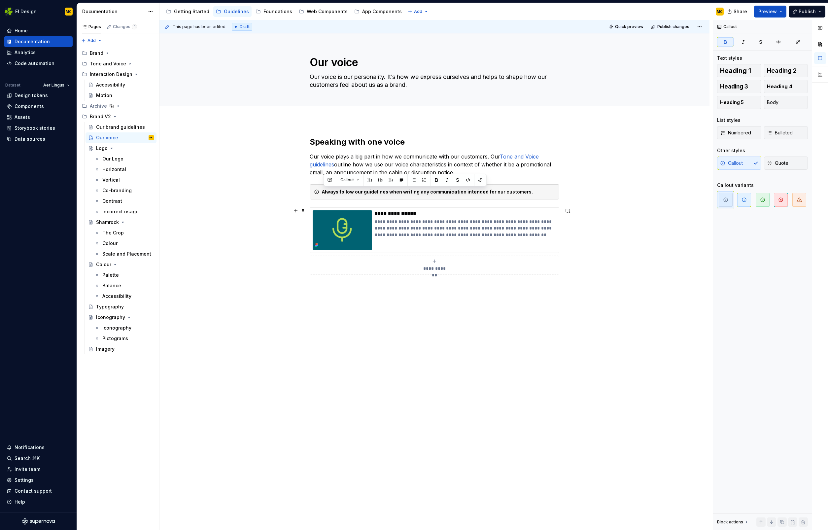
click at [667, 207] on div "**********" at bounding box center [434, 289] width 550 height 337
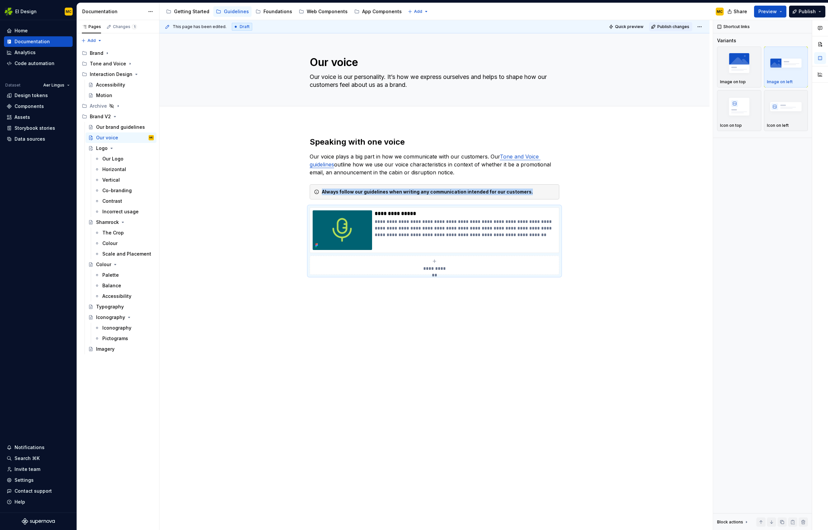
click at [680, 28] on span "Publish changes" at bounding box center [673, 26] width 32 height 5
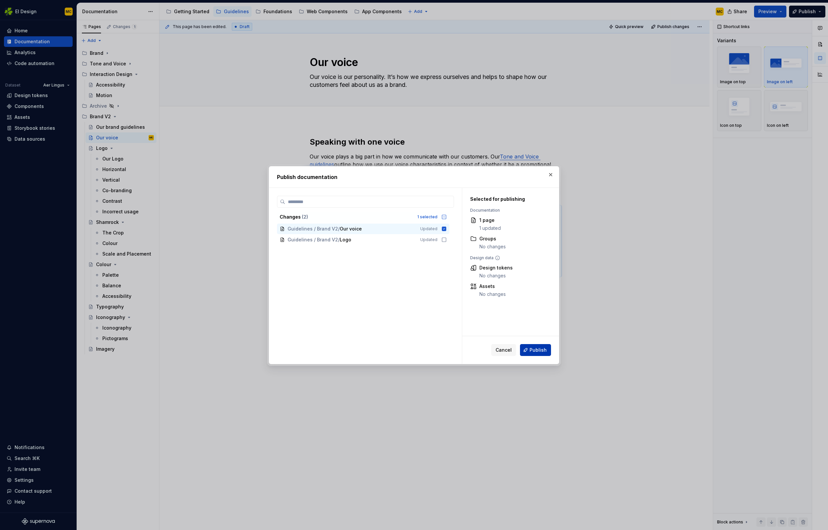
click at [543, 349] on span "Publish" at bounding box center [537, 350] width 17 height 7
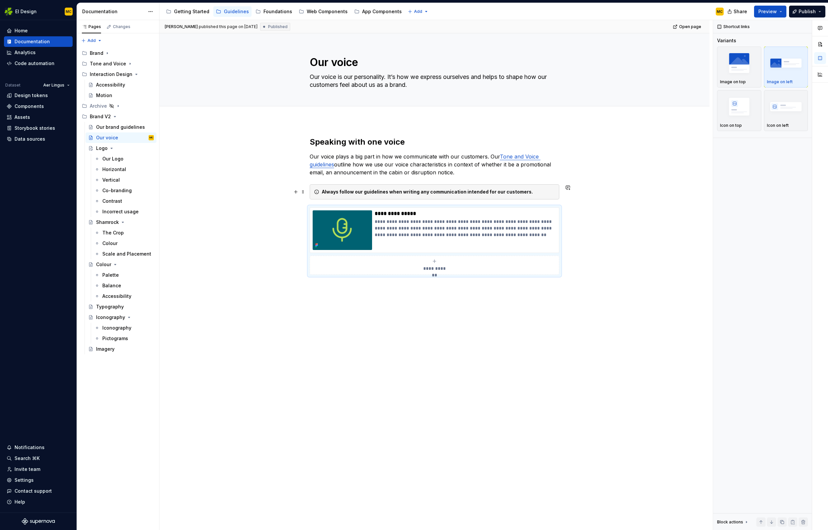
click at [348, 191] on strong "Always follow our guidelines when writing any communication intended for our cu…" at bounding box center [427, 192] width 211 height 6
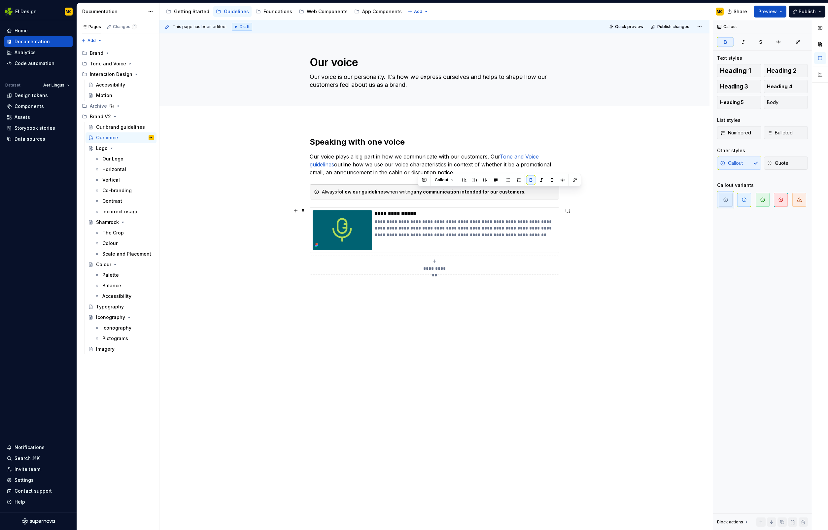
drag, startPoint x: 602, startPoint y: 213, endPoint x: 595, endPoint y: 212, distance: 7.3
click at [602, 213] on div "**********" at bounding box center [434, 289] width 550 height 337
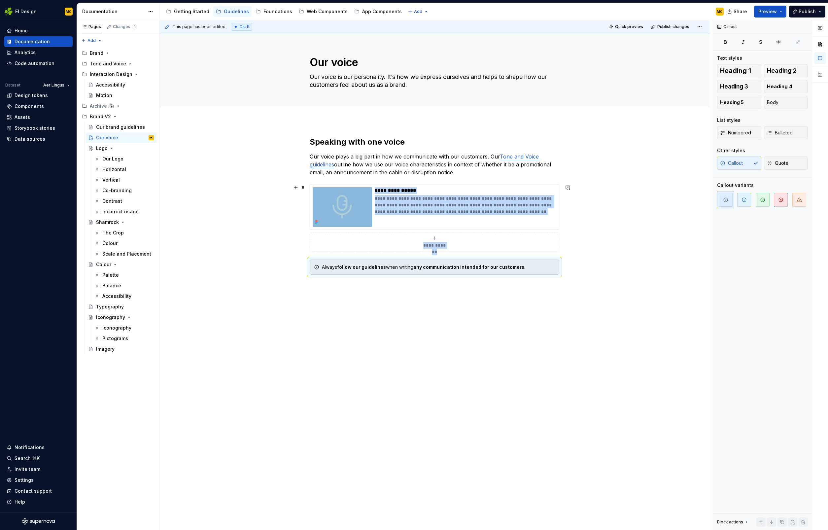
click at [656, 218] on div "**********" at bounding box center [434, 289] width 550 height 337
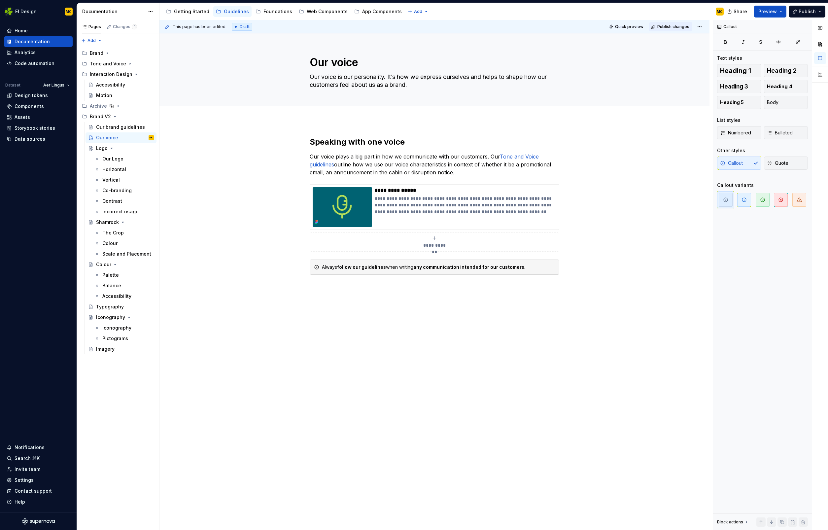
click at [670, 25] on span "Publish changes" at bounding box center [673, 26] width 32 height 5
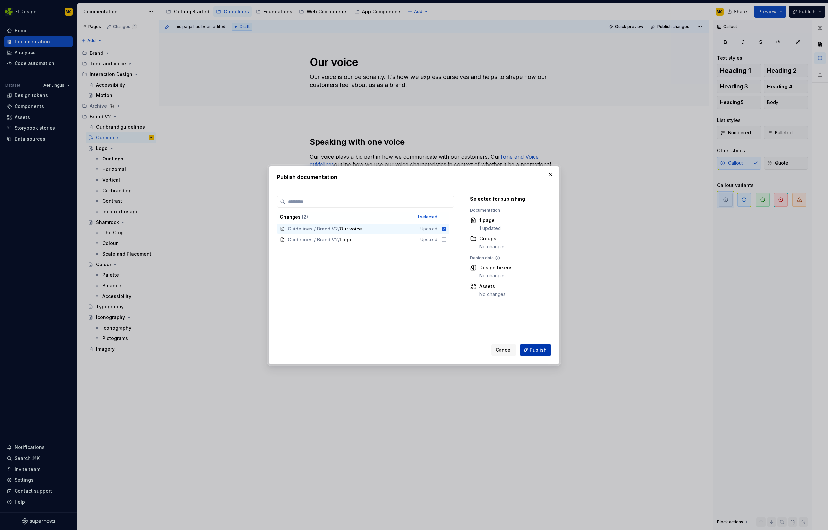
click at [542, 347] on span "Publish" at bounding box center [537, 350] width 17 height 7
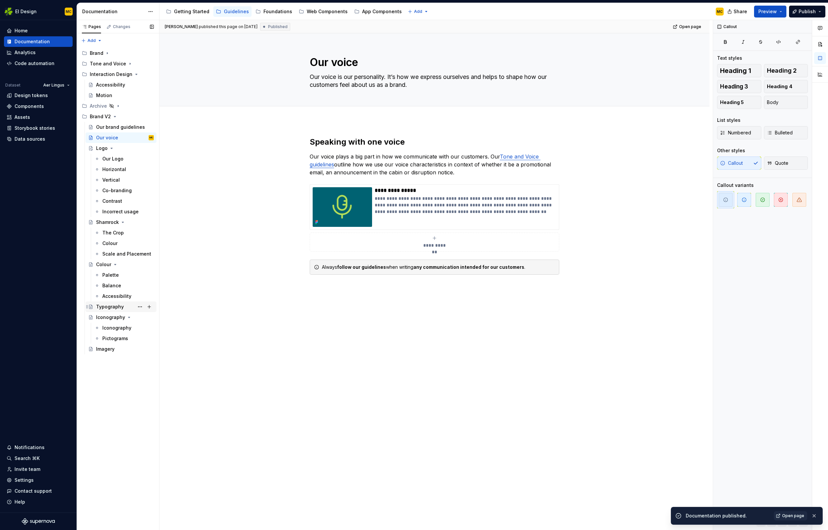
click at [108, 309] on div "Typography" at bounding box center [110, 306] width 28 height 7
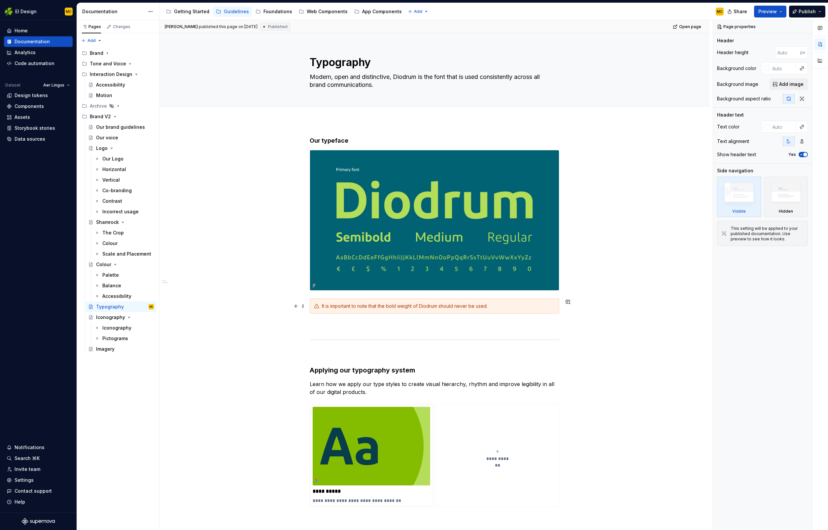
click at [389, 306] on div "It is important to note that the bold weight of Diodrum should never be used." at bounding box center [438, 306] width 233 height 7
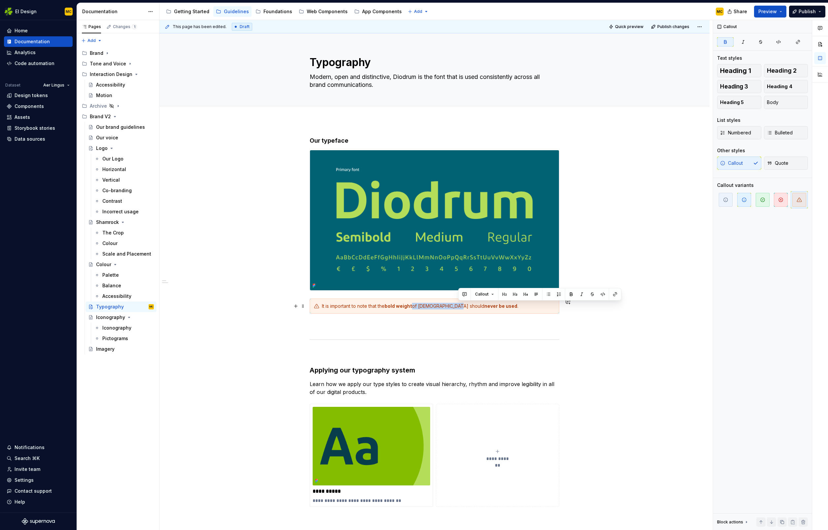
scroll to position [0, 0]
click at [503, 307] on div "It is important to note that the bold weight of Diodrum should never be used ." at bounding box center [438, 305] width 233 height 7
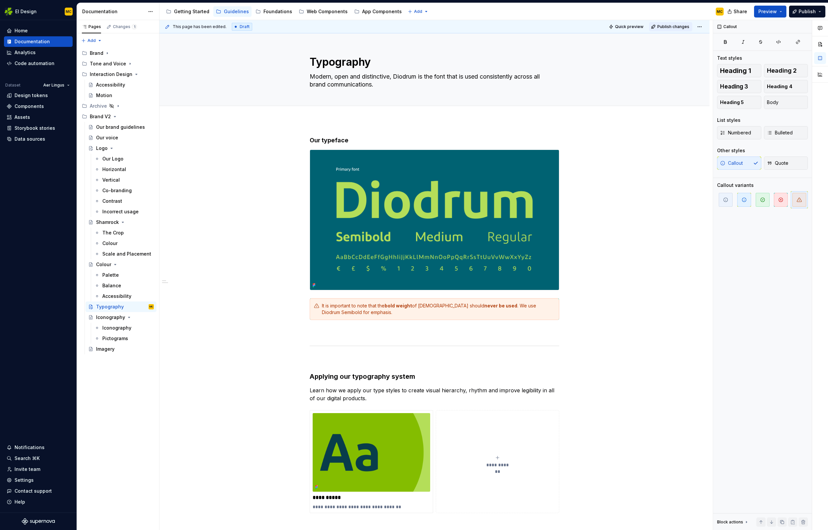
click at [671, 25] on span "Publish changes" at bounding box center [673, 26] width 32 height 5
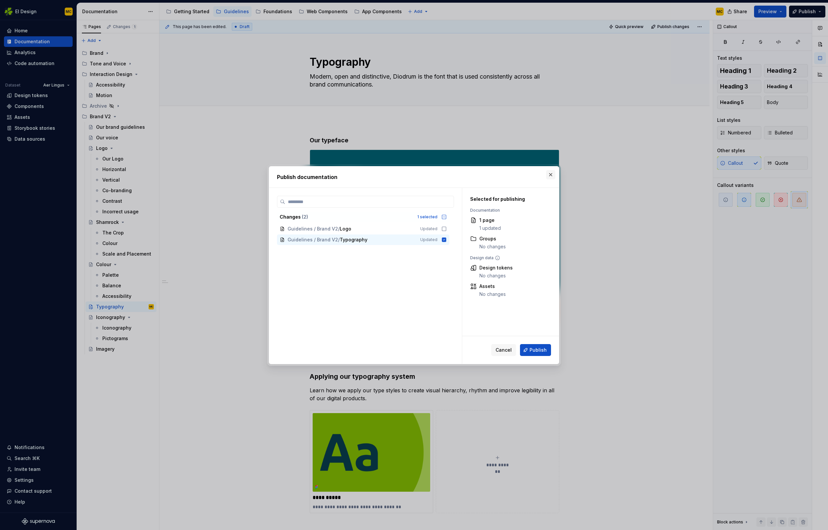
click at [551, 176] on button "button" at bounding box center [550, 174] width 9 height 9
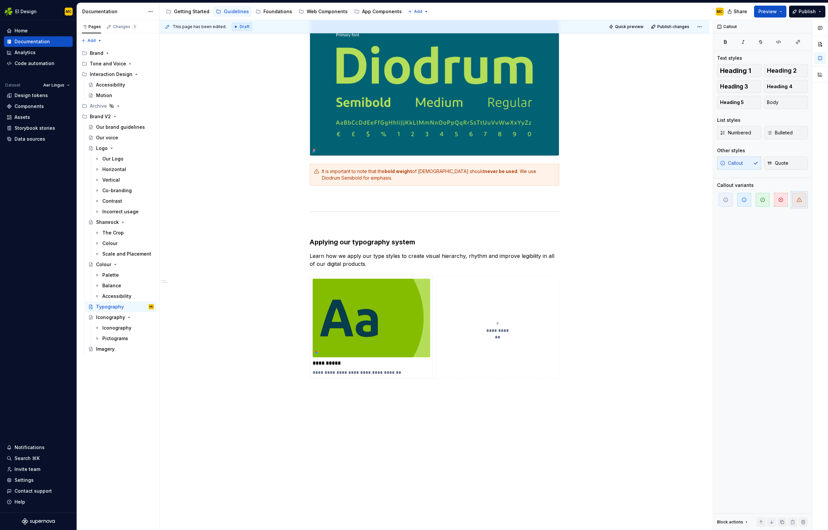
scroll to position [144, 0]
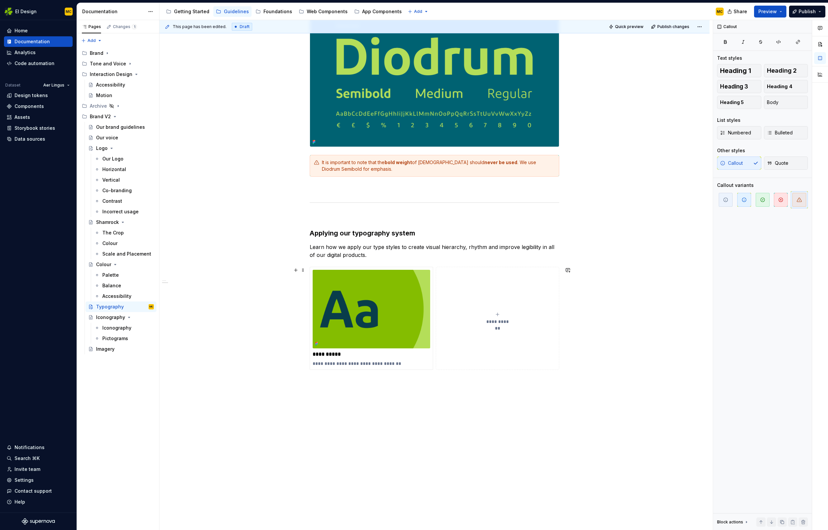
click at [564, 310] on div "**********" at bounding box center [434, 256] width 550 height 559
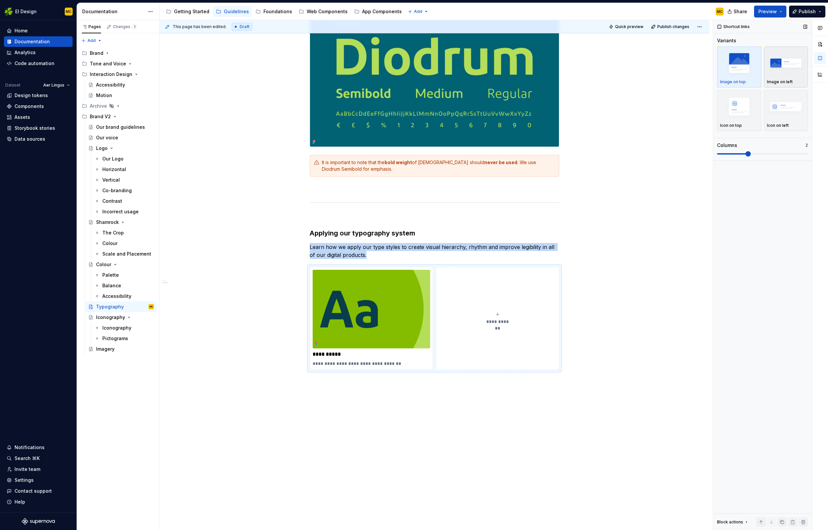
click at [781, 78] on div "Image on left" at bounding box center [786, 67] width 38 height 35
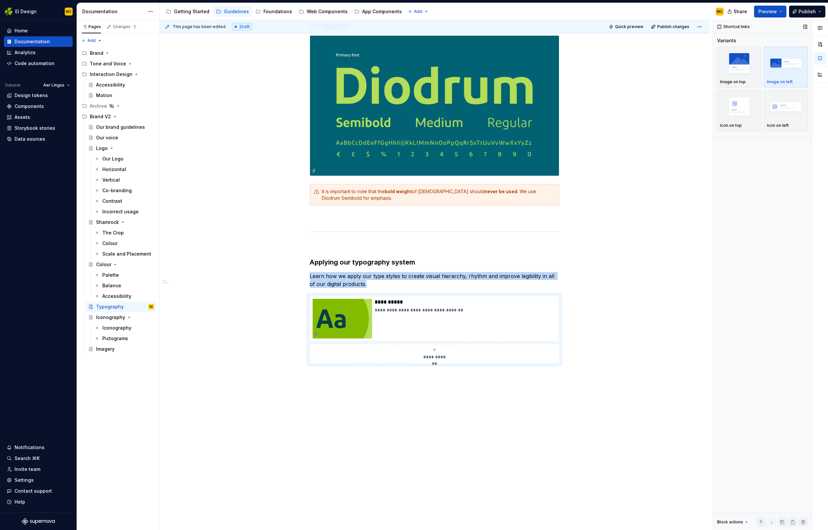
scroll to position [115, 0]
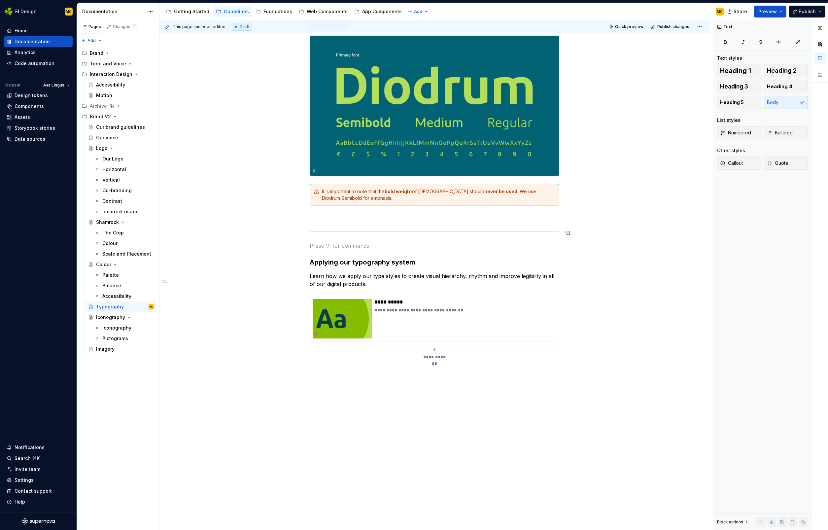
click at [528, 240] on div "**********" at bounding box center [435, 192] width 250 height 341
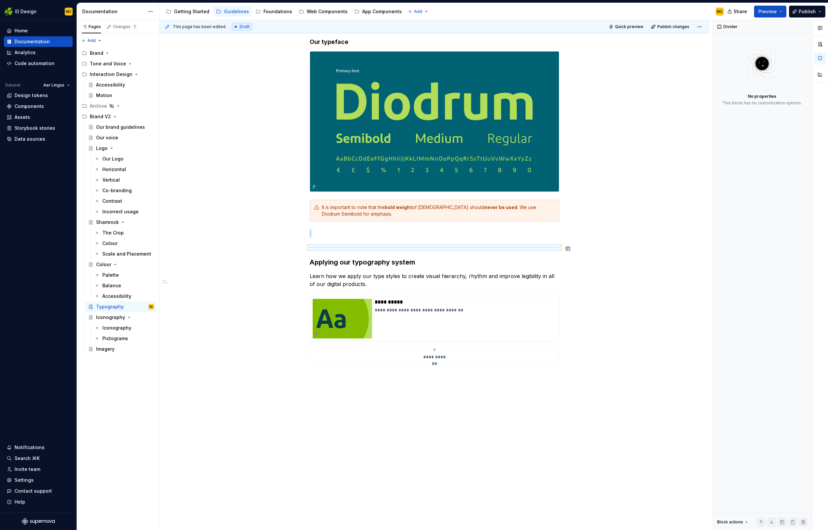
scroll to position [99, 0]
click at [635, 179] on div "**********" at bounding box center [434, 276] width 550 height 508
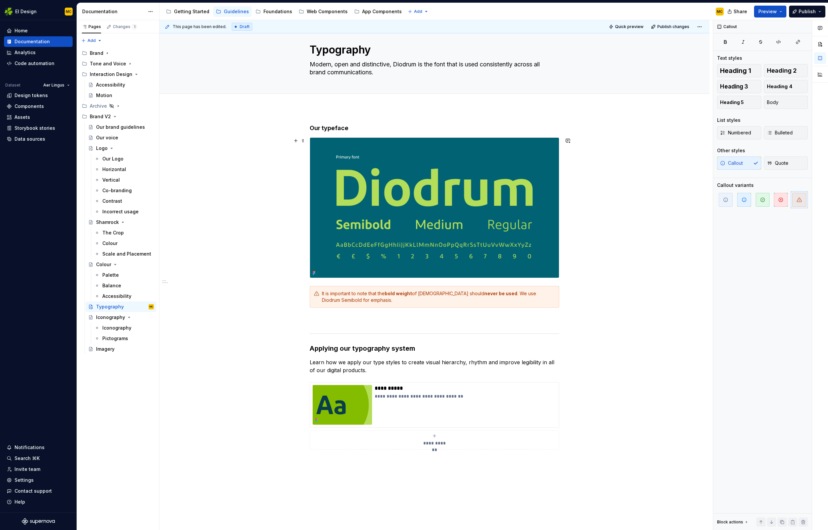
scroll to position [10, 0]
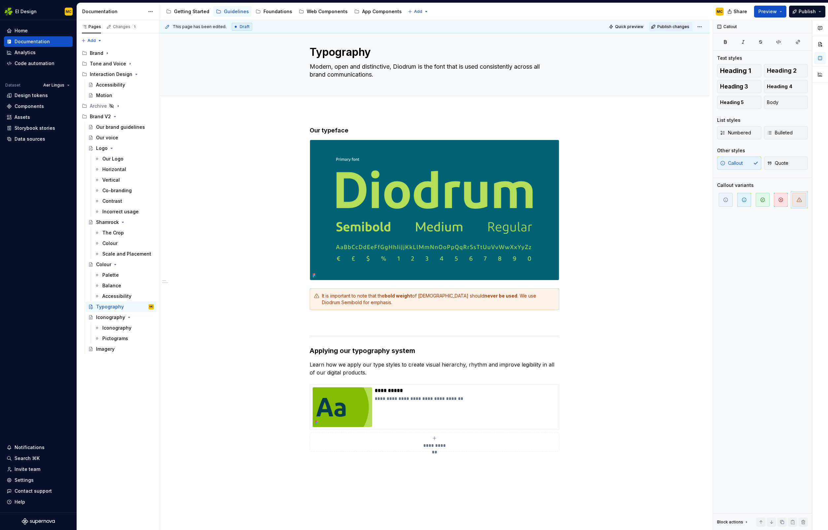
click at [679, 26] on span "Publish changes" at bounding box center [673, 26] width 32 height 5
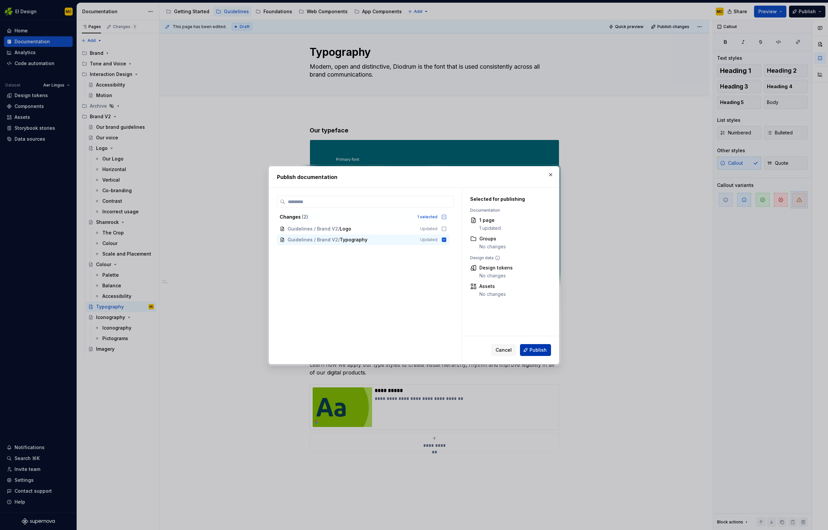
click at [538, 353] on button "Publish" at bounding box center [535, 350] width 31 height 12
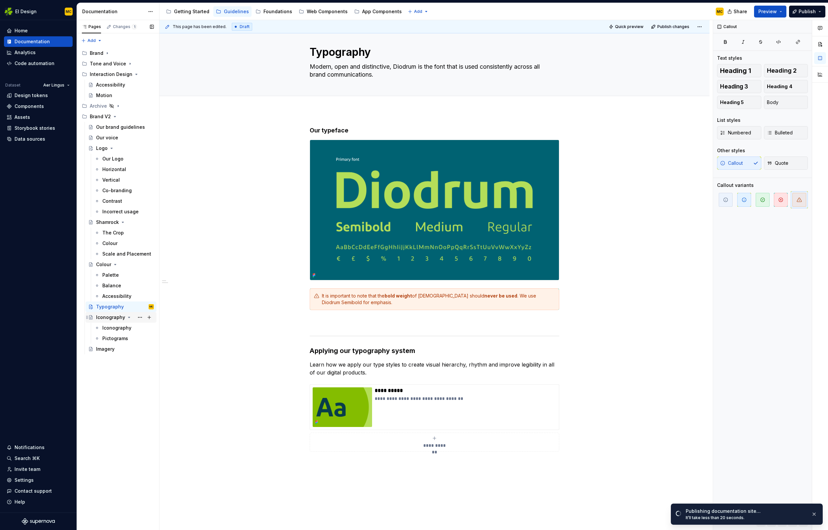
click at [107, 318] on div "Iconography" at bounding box center [110, 317] width 29 height 7
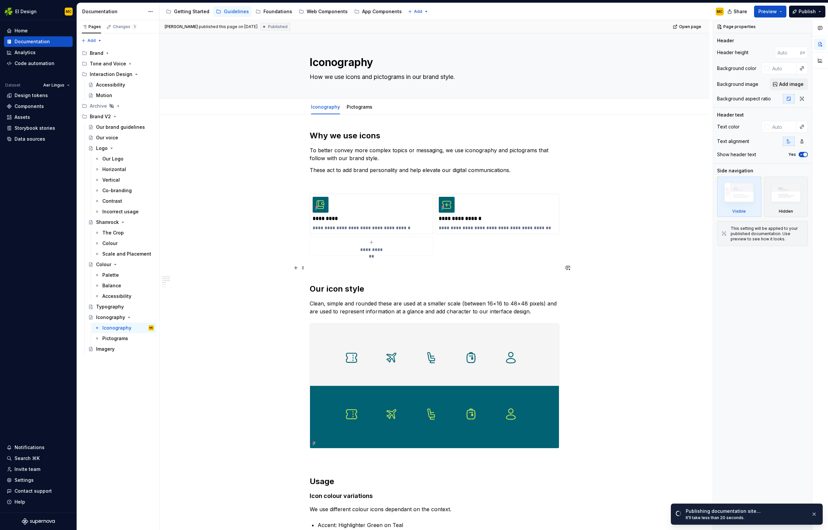
click at [336, 267] on p at bounding box center [435, 268] width 250 height 8
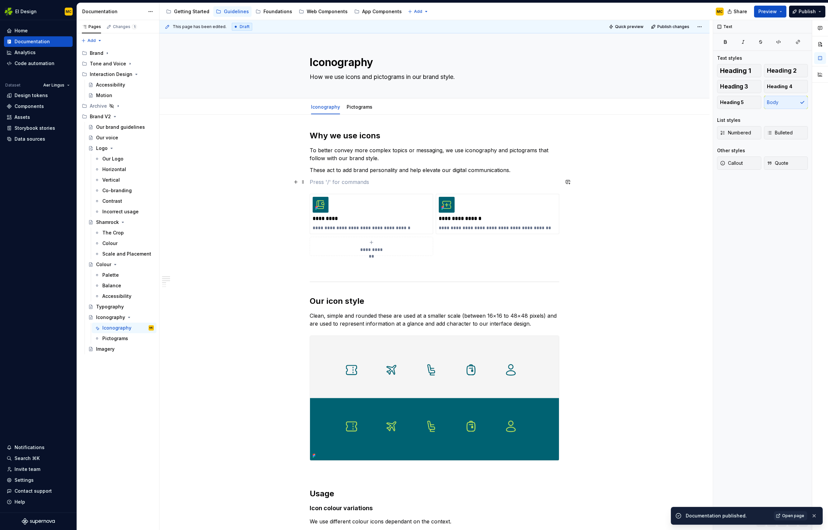
click at [505, 179] on p at bounding box center [435, 182] width 250 height 8
click at [668, 25] on span "Publish changes" at bounding box center [673, 26] width 32 height 5
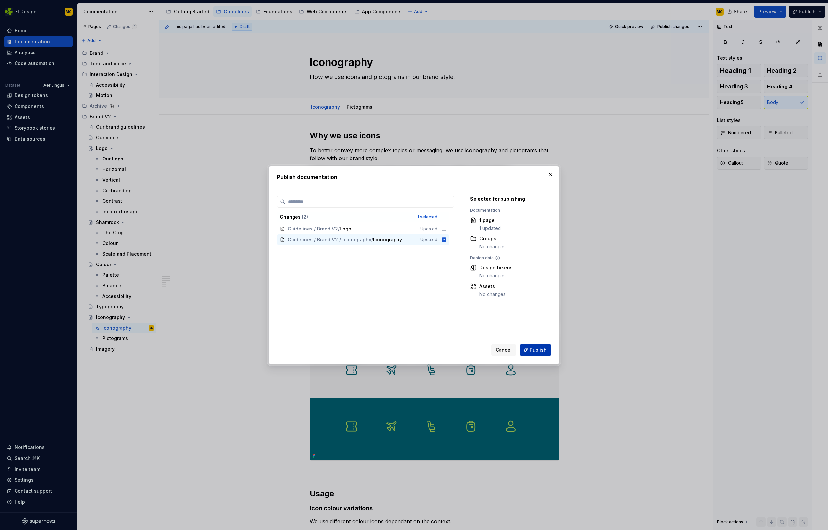
click at [531, 345] on button "Publish" at bounding box center [535, 350] width 31 height 12
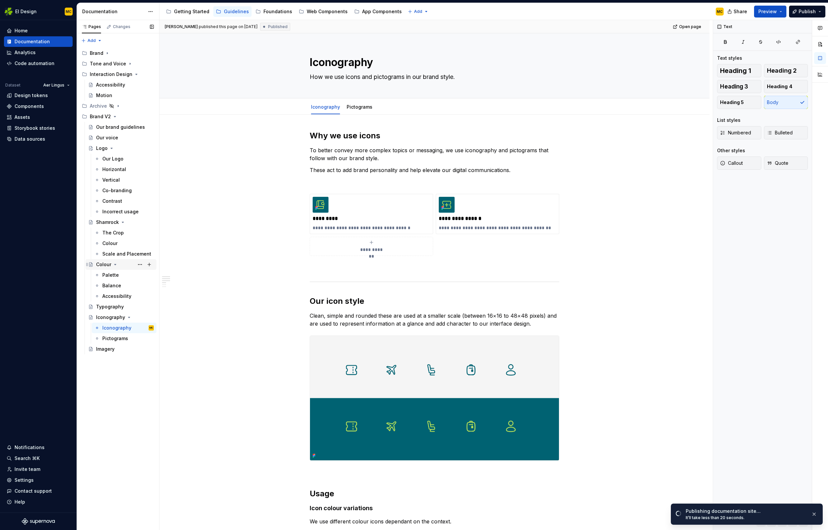
click at [104, 264] on div "Colour" at bounding box center [103, 264] width 15 height 7
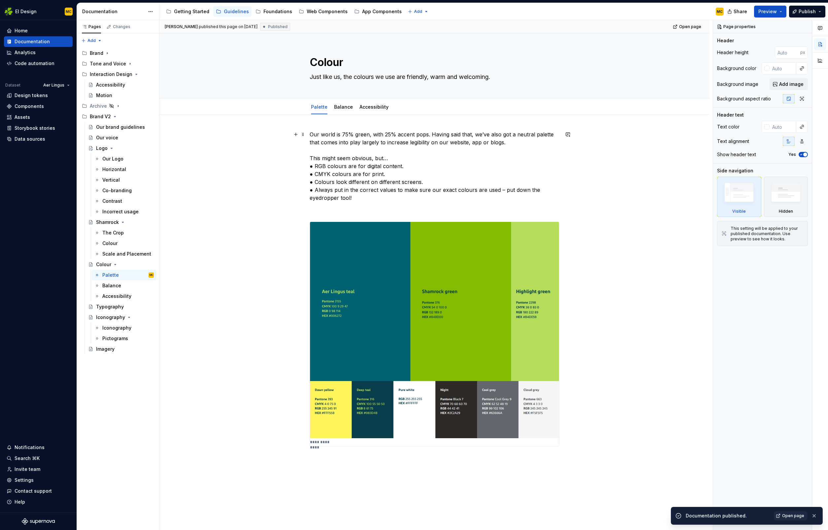
click at [360, 197] on p "Our world is 75% green, with 25% accent pops. Having said that, we’ve also got …" at bounding box center [435, 165] width 250 height 71
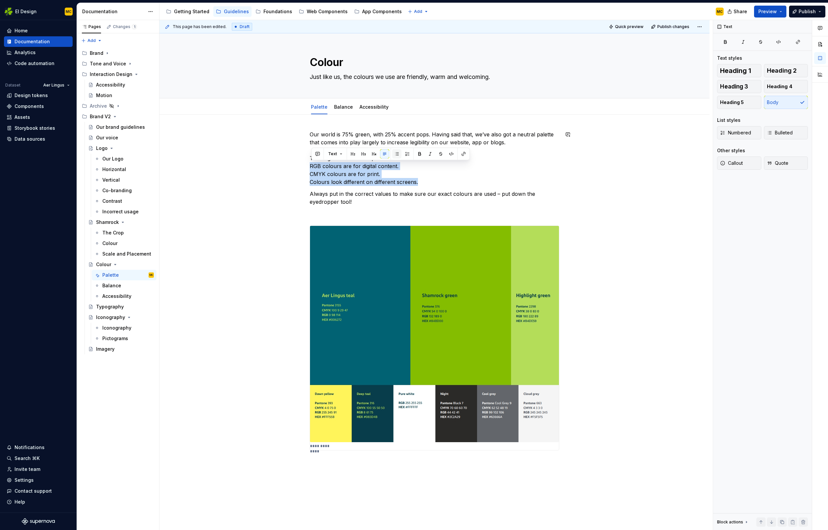
click at [394, 153] on button "button" at bounding box center [396, 153] width 9 height 9
click at [312, 158] on p "Our world is 75% green, with 25% accent pops. Having said that, we’ve also got …" at bounding box center [435, 157] width 250 height 55
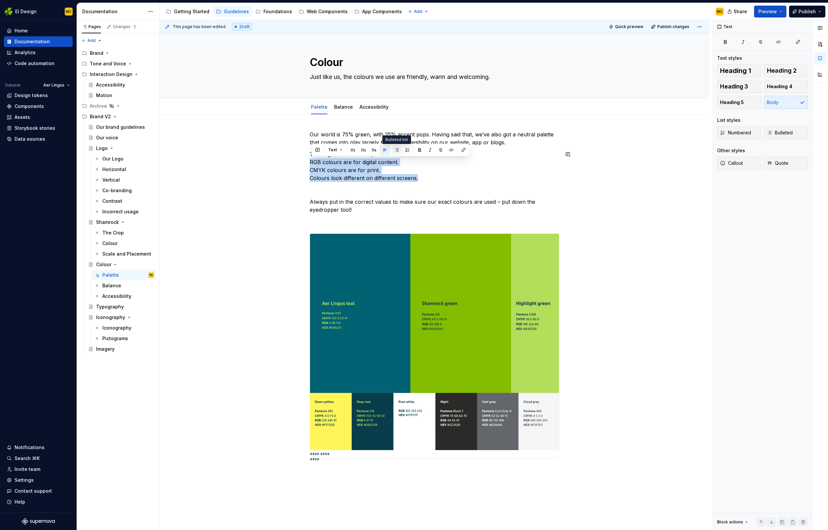
click at [395, 150] on button "button" at bounding box center [396, 149] width 9 height 9
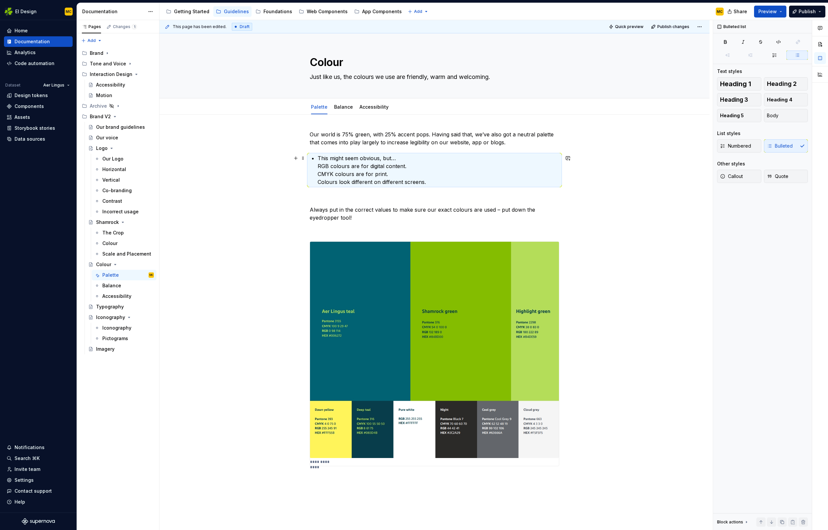
drag, startPoint x: 319, startPoint y: 165, endPoint x: 322, endPoint y: 174, distance: 9.3
click at [319, 165] on p "This might seem obvious, but… RGB colours are for digital content. CMYK colours…" at bounding box center [439, 170] width 242 height 32
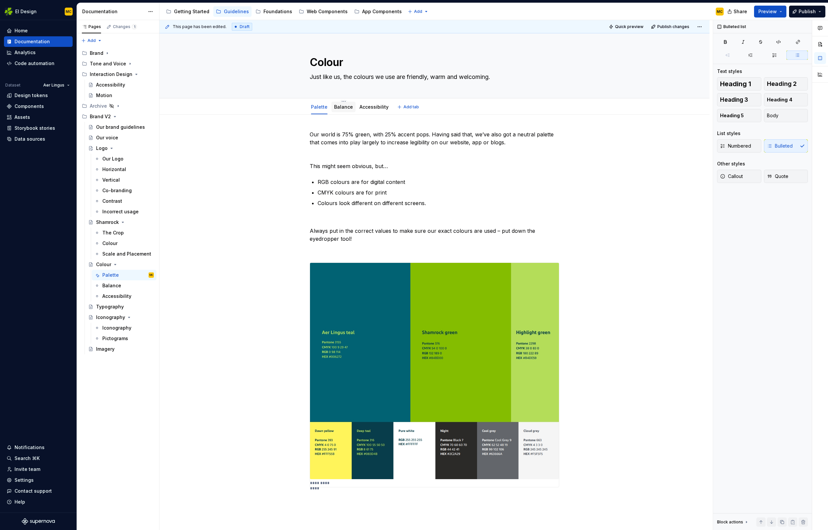
click at [345, 105] on link "Balance" at bounding box center [343, 107] width 19 height 6
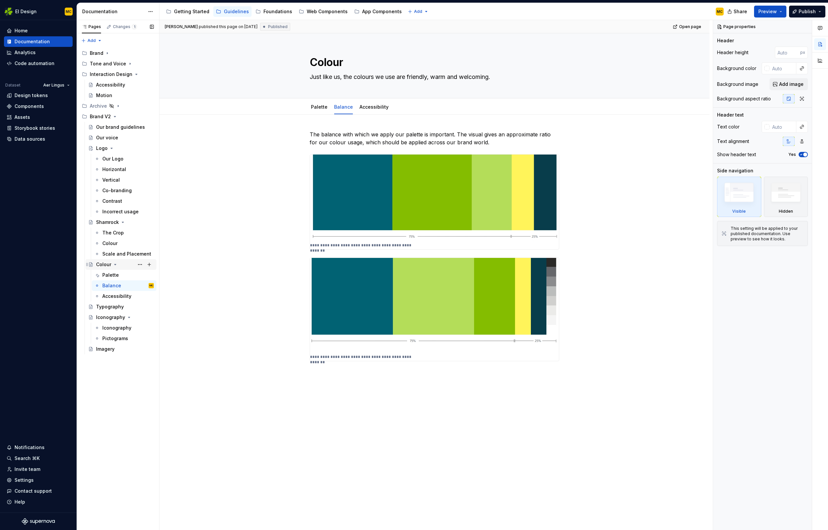
click at [104, 265] on div "Colour" at bounding box center [103, 264] width 15 height 7
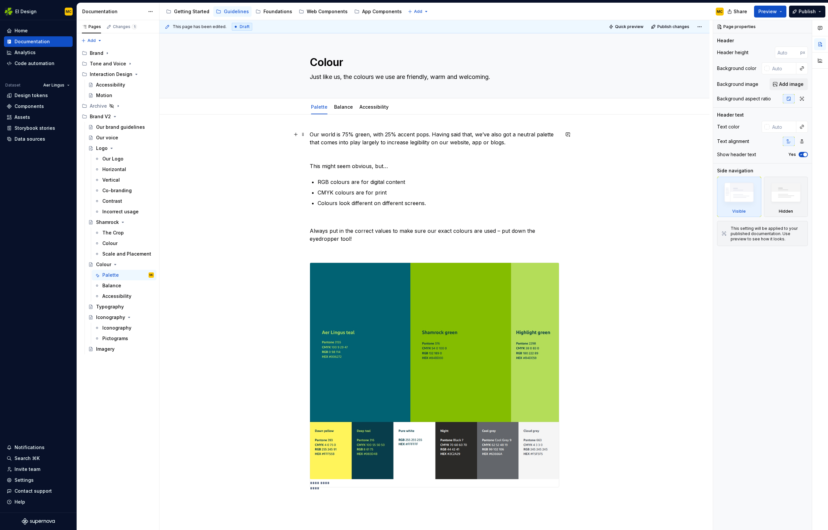
click at [336, 133] on p "Our world is 75% green, with 25% accent pops. Having said that, we’ve also got …" at bounding box center [435, 138] width 250 height 16
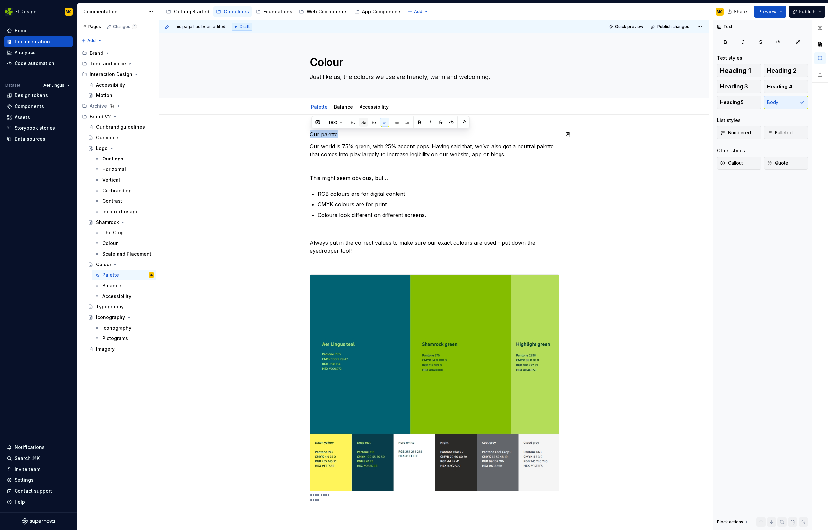
click at [360, 122] on button "button" at bounding box center [363, 122] width 9 height 9
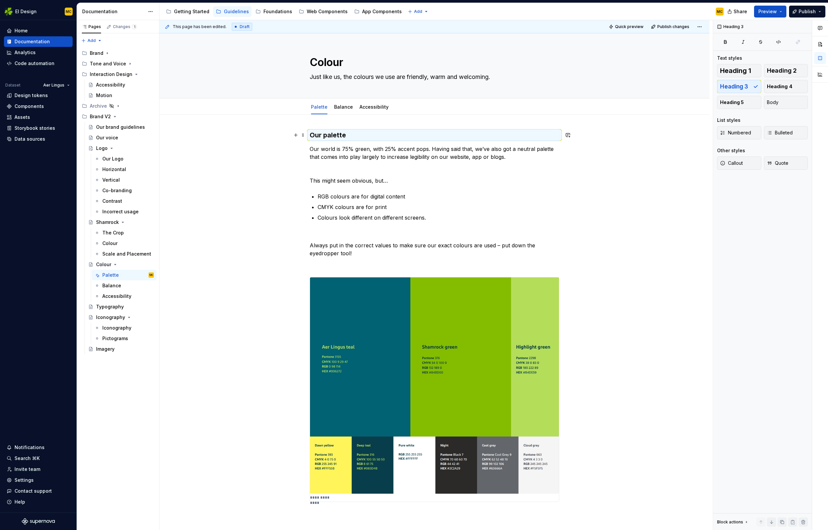
click at [359, 134] on h3 "Our palette" at bounding box center [435, 134] width 250 height 9
click at [434, 219] on p "Colours look different on different screens." at bounding box center [439, 218] width 242 height 8
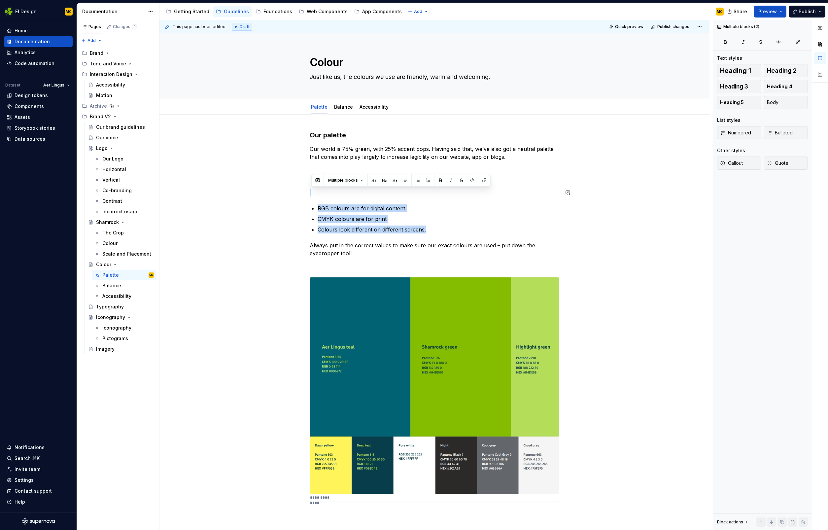
drag, startPoint x: 448, startPoint y: 230, endPoint x: 303, endPoint y: 186, distance: 151.3
click at [303, 186] on div "**********" at bounding box center [434, 400] width 550 height 570
click at [364, 251] on p "Always put in the correct values to make sure our exact colours are used – put …" at bounding box center [435, 249] width 250 height 16
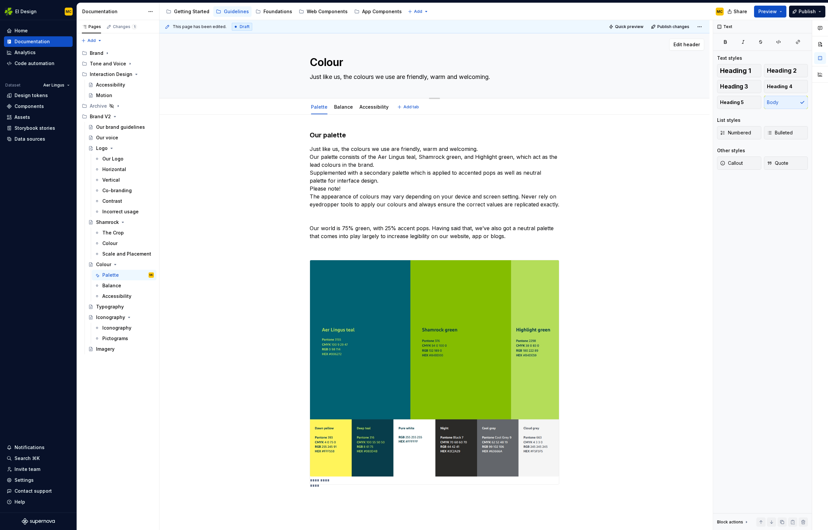
click at [414, 78] on textarea "Just like us, the colours we use are friendly, warm and welcoming." at bounding box center [433, 77] width 250 height 11
click at [380, 157] on p "Just like us, the colours we use are friendly, warm and welcoming. Our palette …" at bounding box center [435, 176] width 250 height 63
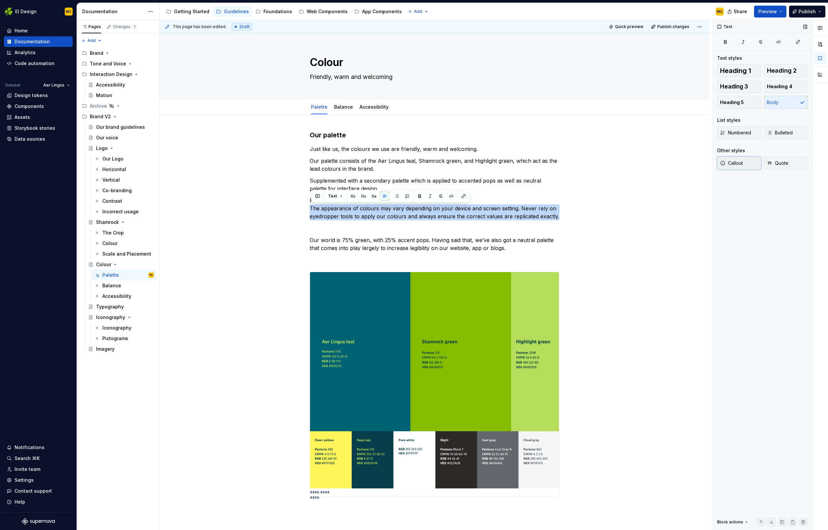
click at [739, 165] on span "Callout" at bounding box center [731, 163] width 23 height 7
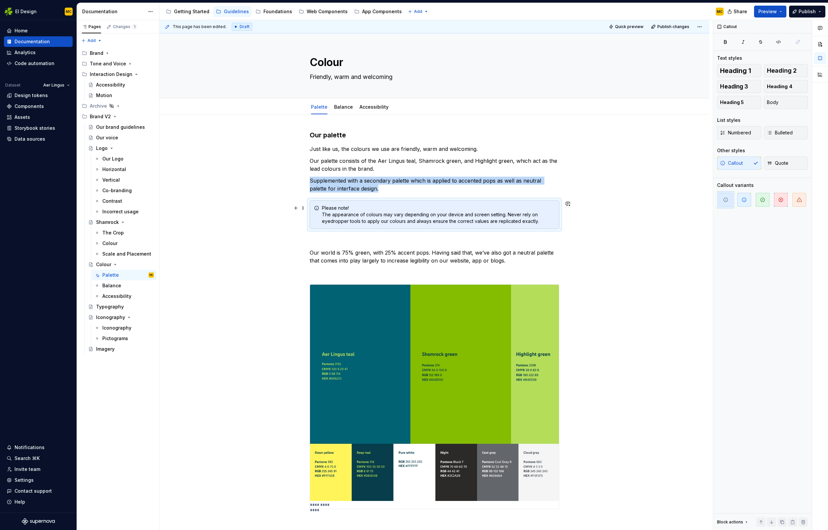
click at [396, 206] on div "Please note! The appearance of colours may vary depending on your device and sc…" at bounding box center [438, 215] width 233 height 20
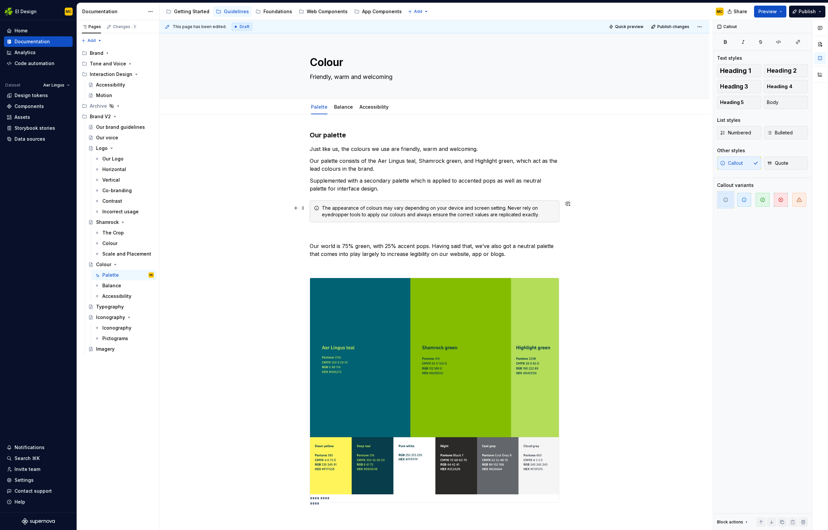
click at [553, 215] on div "The appearance of colours may vary depending on your device and screen setting.…" at bounding box center [438, 211] width 233 height 13
click at [799, 199] on icon "button" at bounding box center [799, 199] width 5 height 5
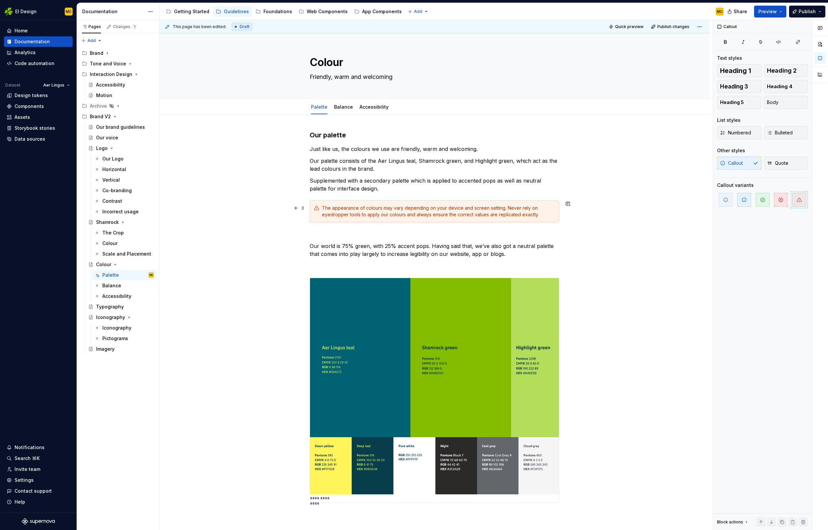
click at [411, 207] on div "The appearance of colours may vary depending on your device and screen setting.…" at bounding box center [438, 211] width 233 height 13
click at [408, 216] on strong "apply our colours and always ensure the correct values are replicated exactly" at bounding box center [457, 215] width 183 height 6
click at [401, 189] on p "Supplemented with a secondary palette which is applied to accented pops as well…" at bounding box center [435, 185] width 250 height 16
click at [380, 162] on p "Our palette consists of the Aer Lingus teal, Shamrock green, and Highlight gree…" at bounding box center [435, 165] width 250 height 16
click at [518, 254] on p "Our world is 75% green, with 25% accent pops. Having said that, we’ve also got …" at bounding box center [435, 250] width 250 height 16
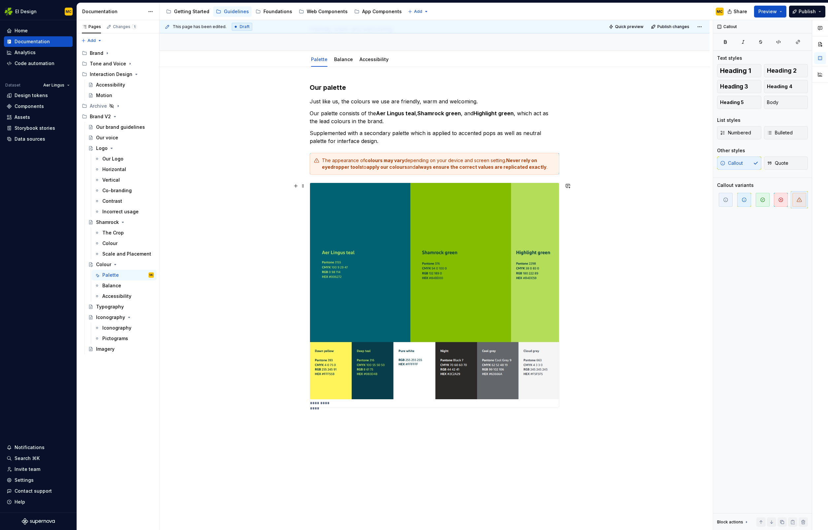
scroll to position [82, 0]
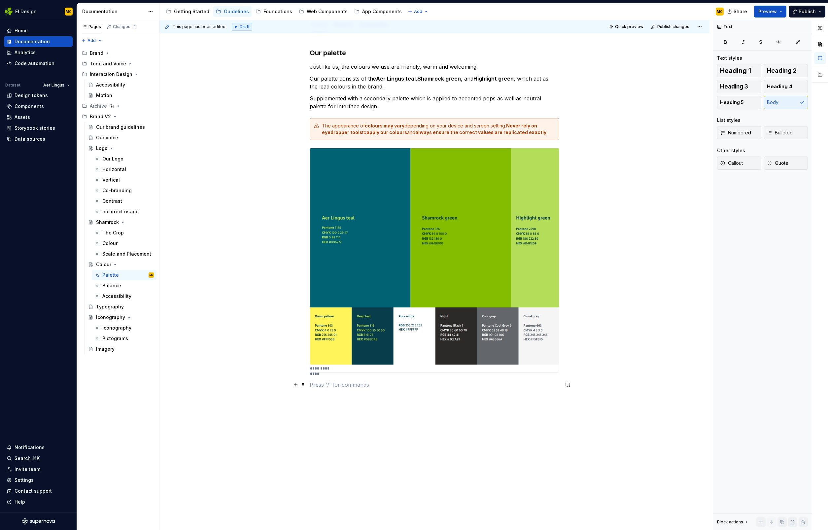
click at [390, 385] on p at bounding box center [435, 385] width 250 height 8
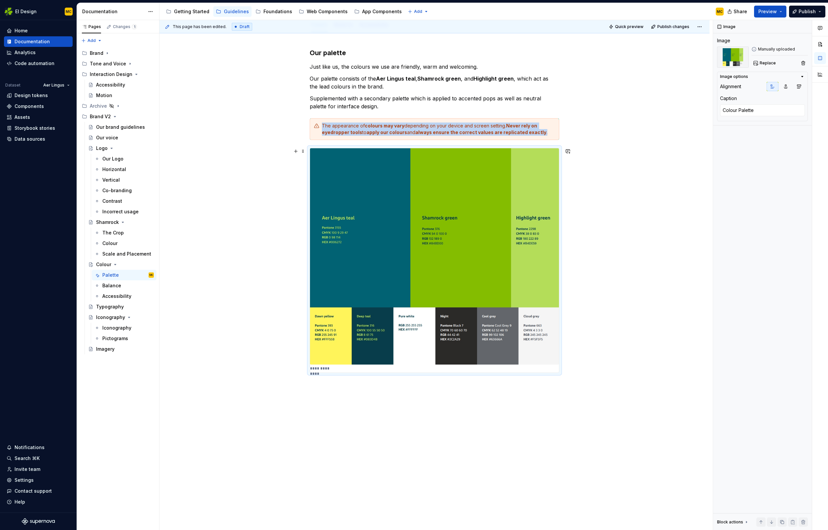
click at [406, 368] on div "**********" at bounding box center [434, 260] width 249 height 224
click at [759, 109] on textarea "Colour Palette" at bounding box center [762, 110] width 85 height 12
click at [437, 385] on div "Our palette Just like us, the colours we use are friendly, warm and welcoming. …" at bounding box center [435, 218] width 250 height 340
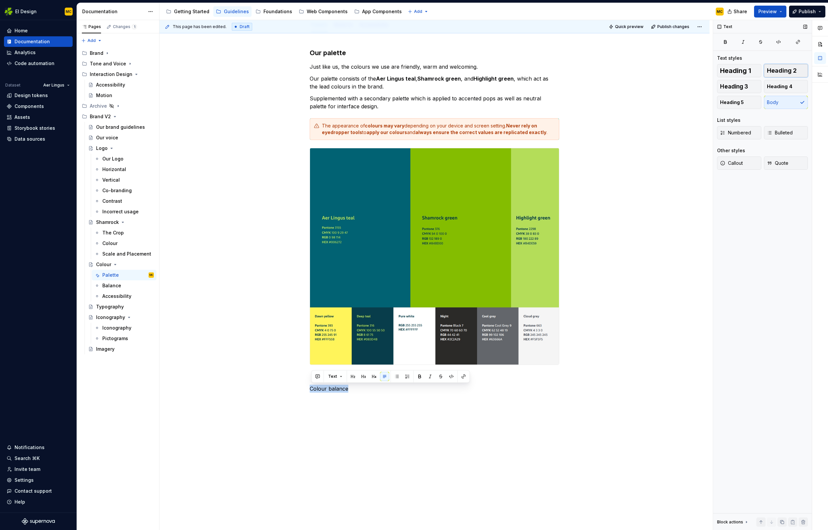
click at [781, 74] on span "Heading 2" at bounding box center [782, 70] width 30 height 7
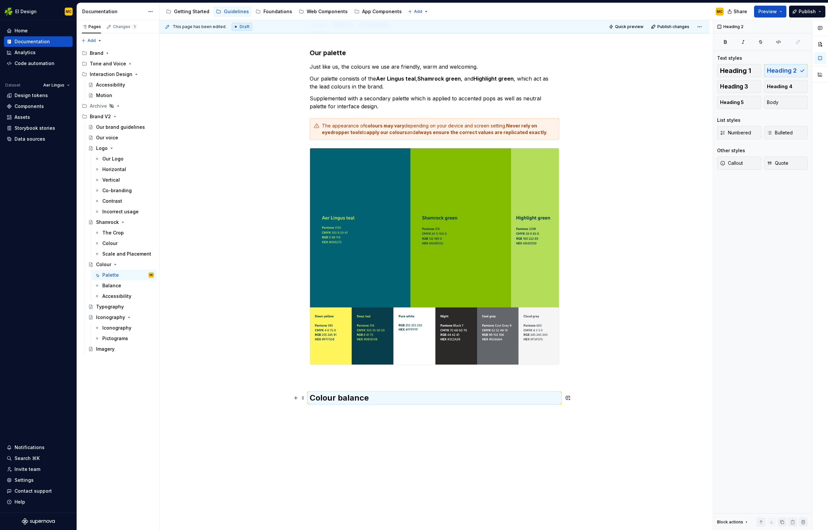
click at [392, 400] on h2 "Colour balance" at bounding box center [435, 397] width 250 height 11
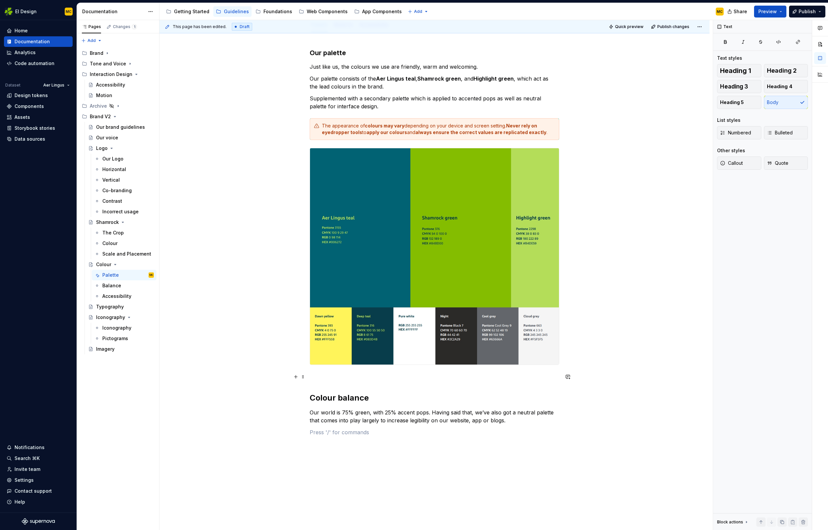
click at [315, 377] on p at bounding box center [435, 377] width 250 height 8
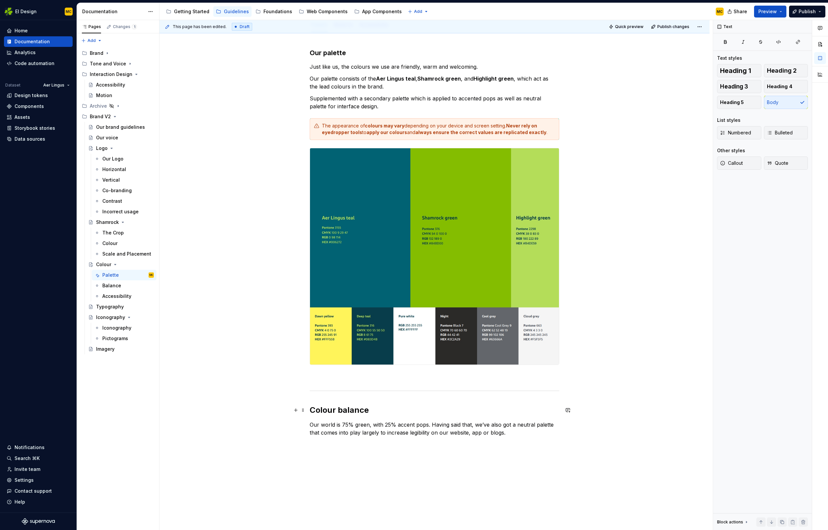
click at [596, 407] on div "Our palette Just like us, the colours we use are friendly, warm and welcoming. …" at bounding box center [434, 323] width 550 height 583
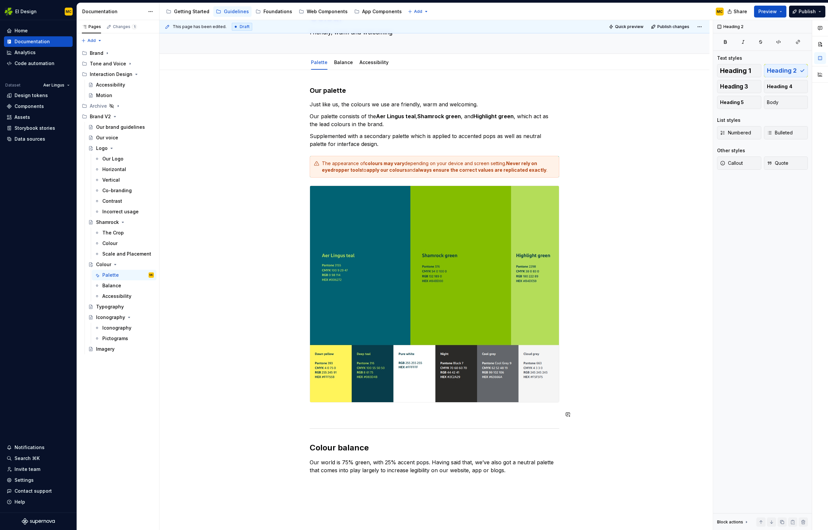
scroll to position [43, 0]
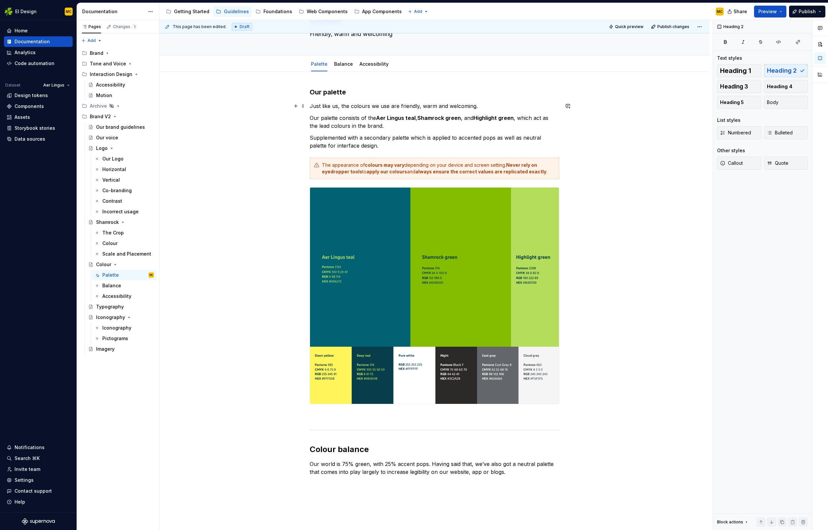
click at [398, 106] on p "Just like us, the colours we use are friendly, warm and welcoming." at bounding box center [435, 106] width 250 height 8
click at [432, 144] on p "Supplemented with a secondary palette which is applied to accented pops as well…" at bounding box center [435, 141] width 250 height 16
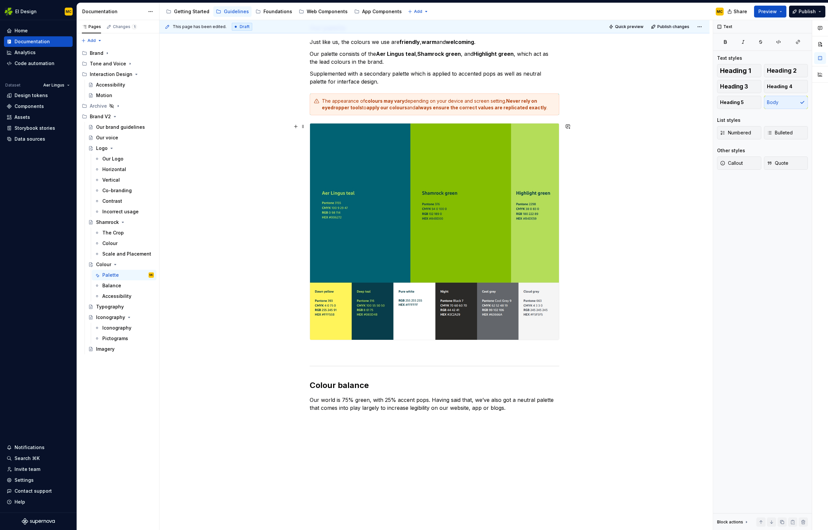
scroll to position [123, 0]
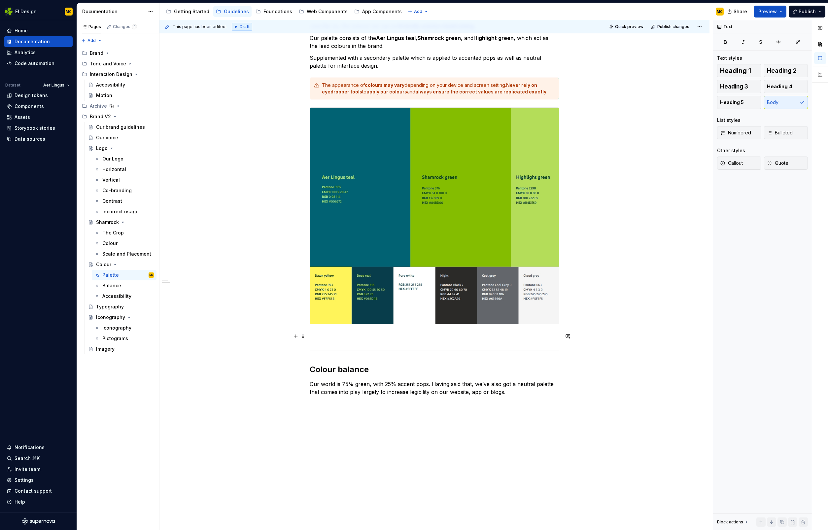
click at [390, 340] on p at bounding box center [435, 336] width 250 height 8
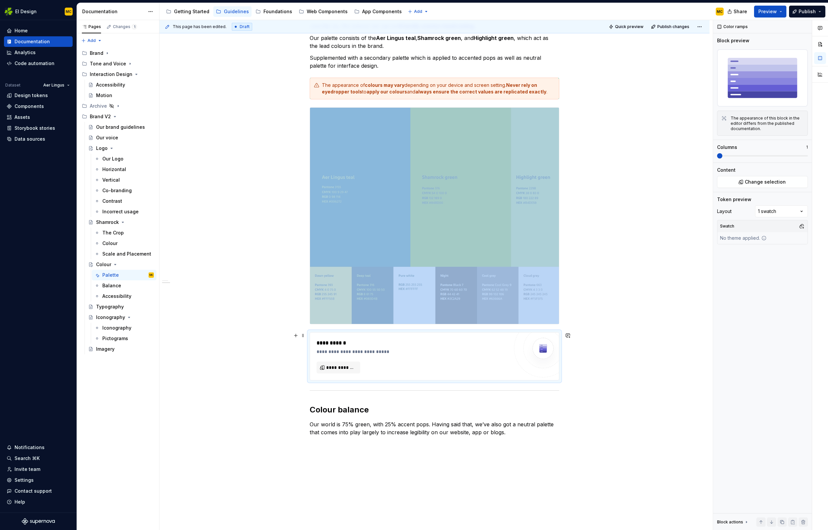
scroll to position [122, 0]
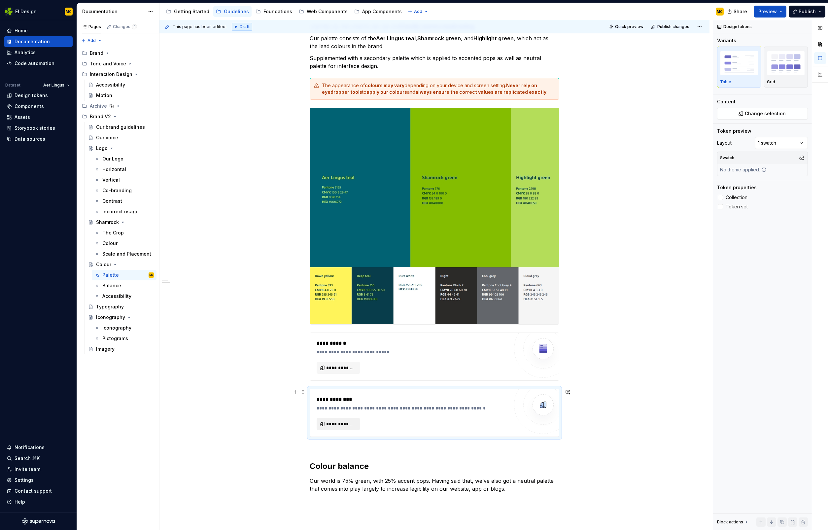
click at [358, 421] on button "**********" at bounding box center [339, 424] width 44 height 12
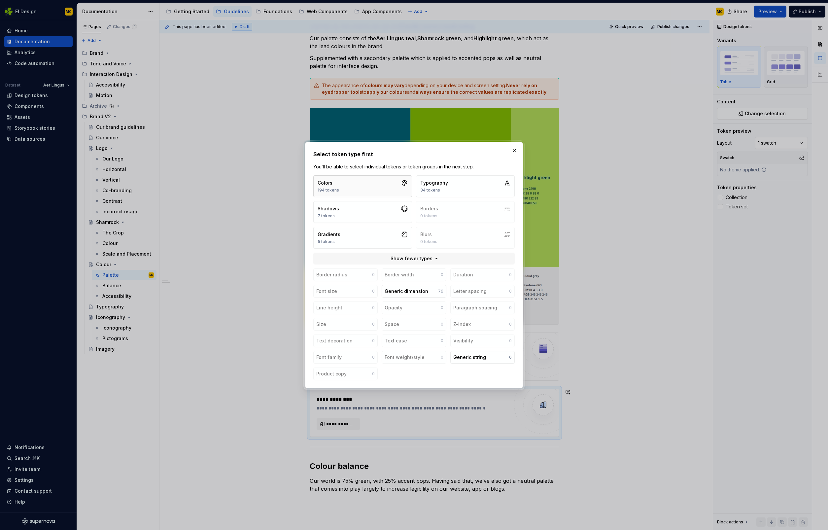
click at [381, 182] on button "Colors 194 tokens" at bounding box center [362, 186] width 99 height 22
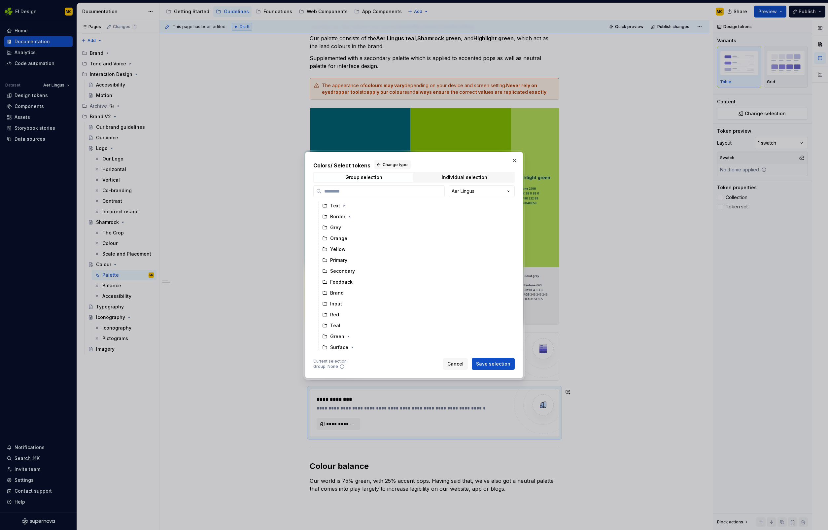
scroll to position [44, 0]
click at [346, 293] on div "Brand" at bounding box center [415, 293] width 190 height 11
click at [500, 366] on span "Save selection" at bounding box center [493, 363] width 34 height 7
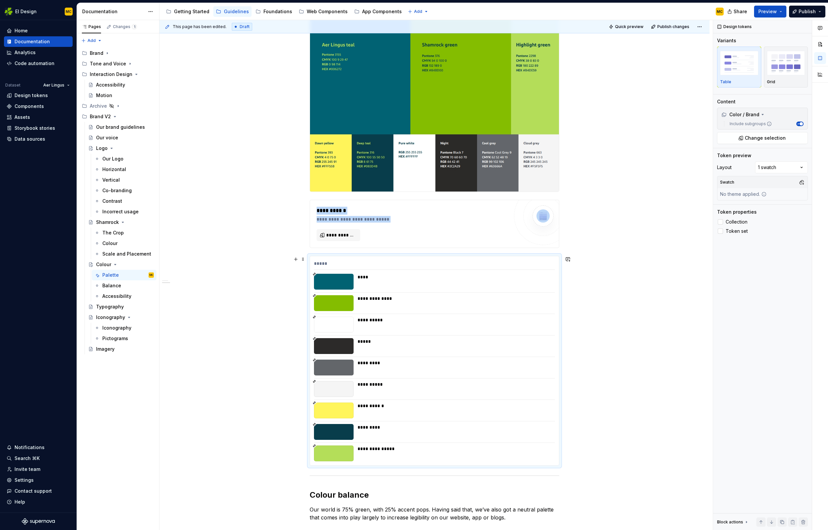
scroll to position [268, 0]
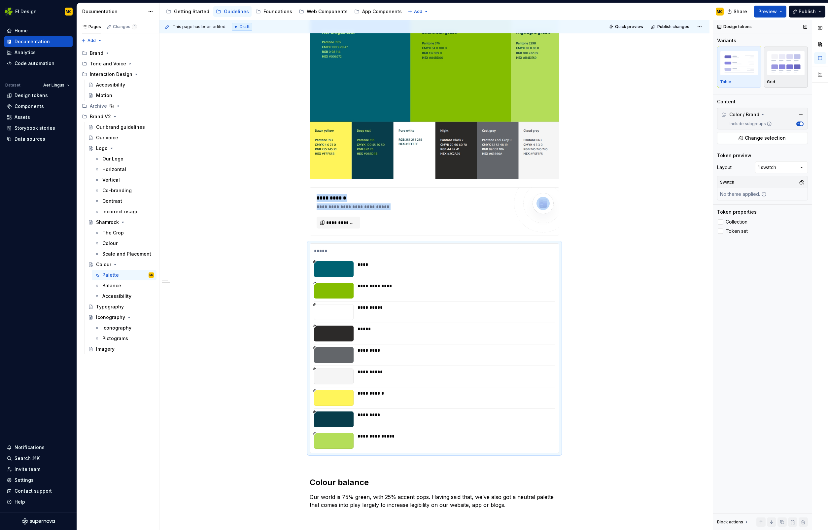
click at [779, 72] on img "button" at bounding box center [786, 63] width 38 height 24
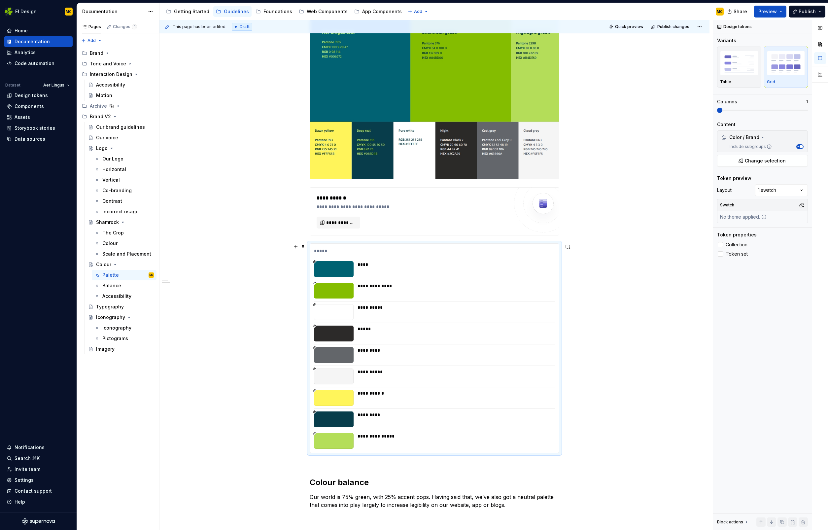
click at [516, 452] on div "**********" at bounding box center [434, 348] width 249 height 209
click at [305, 246] on span at bounding box center [302, 246] width 5 height 9
click at [318, 257] on div "Duplicate" at bounding box center [335, 257] width 43 height 7
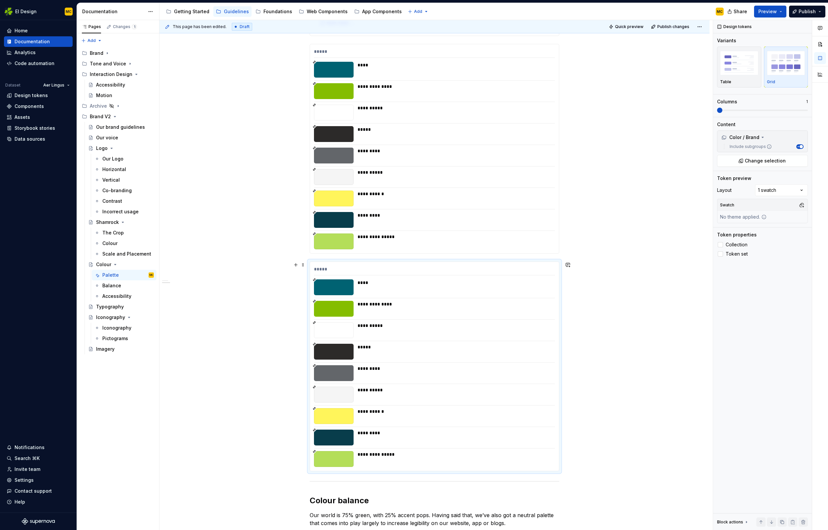
scroll to position [471, 0]
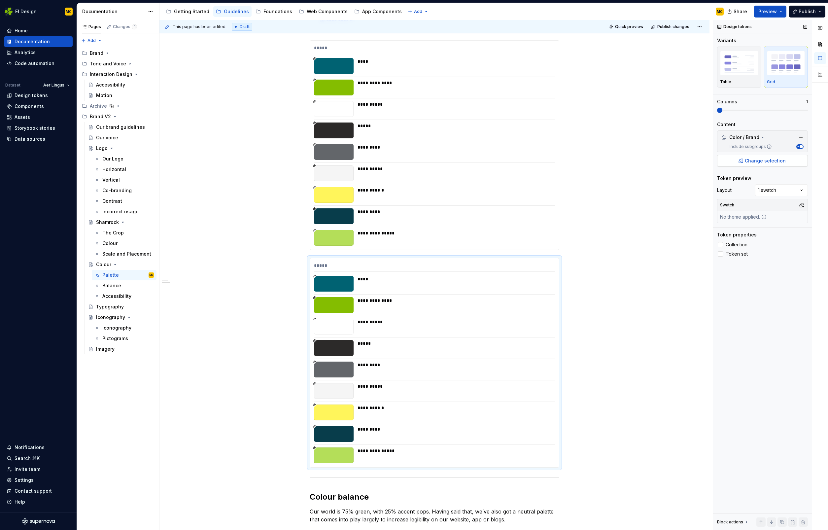
click at [757, 162] on span "Change selection" at bounding box center [765, 160] width 41 height 7
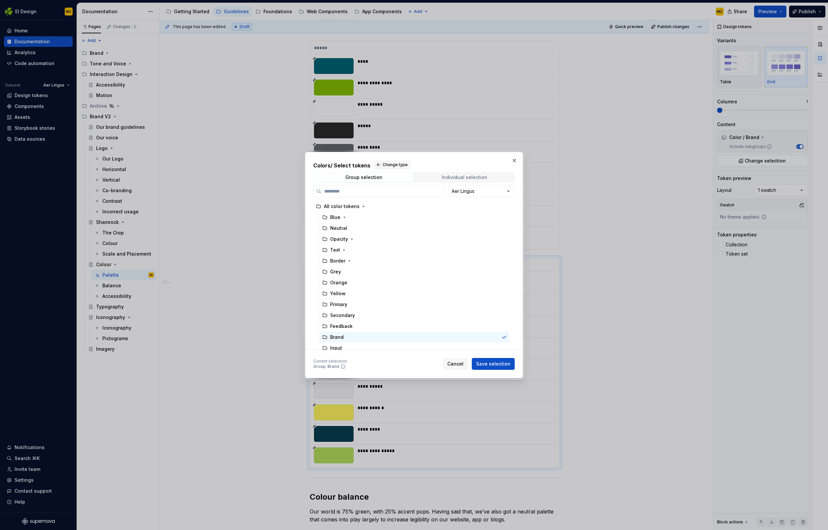
click at [470, 178] on div "Individual selection" at bounding box center [465, 177] width 46 height 5
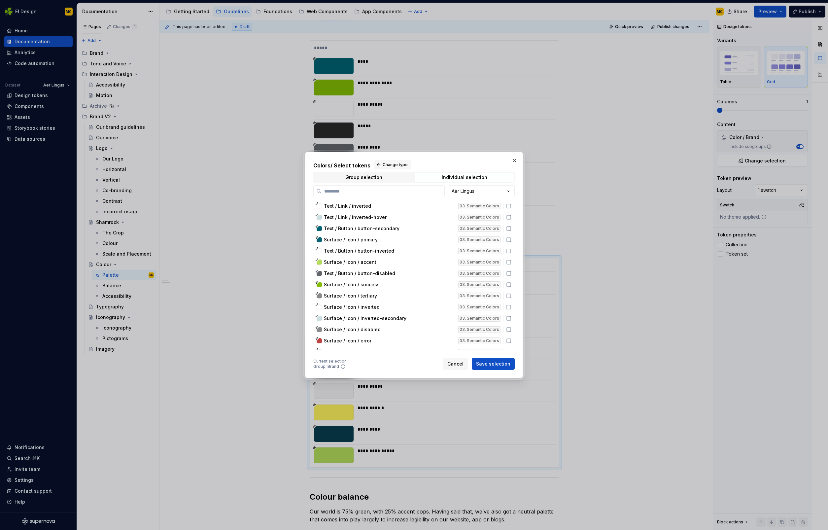
scroll to position [1969, 0]
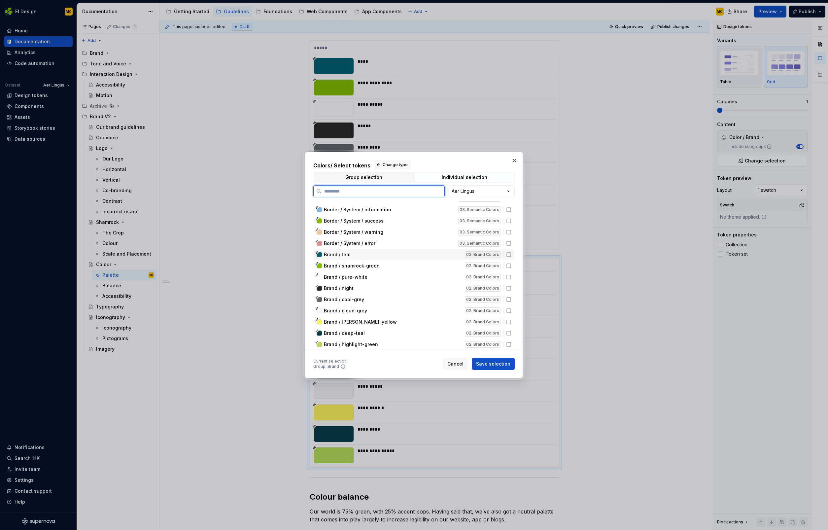
click at [511, 254] on icon at bounding box center [508, 254] width 5 height 5
click at [511, 265] on icon at bounding box center [508, 265] width 5 height 5
click at [511, 344] on icon at bounding box center [508, 344] width 5 height 5
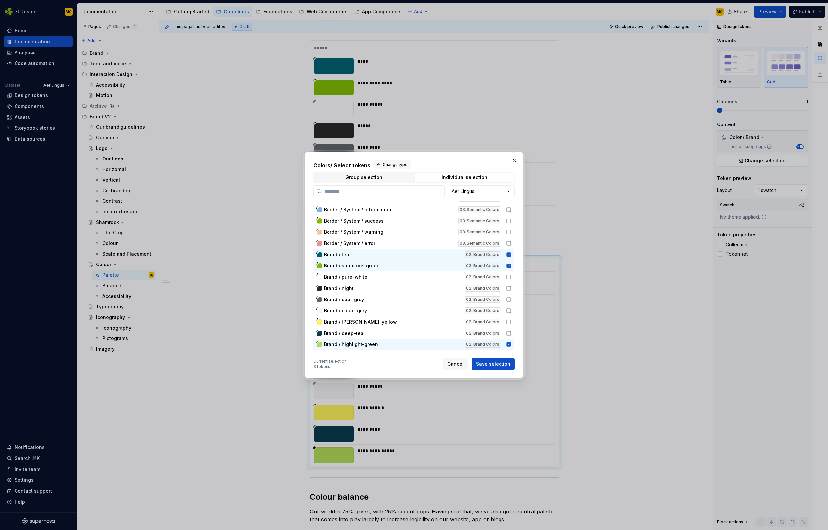
click at [502, 366] on span "Save selection" at bounding box center [493, 363] width 34 height 7
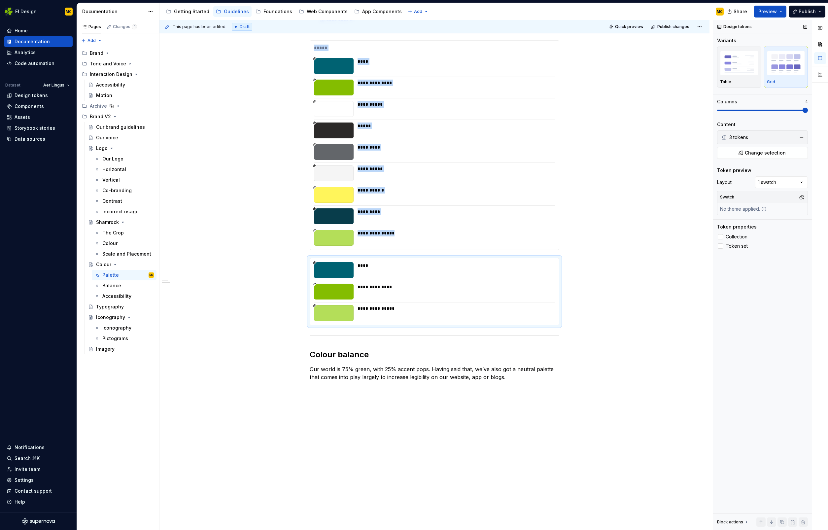
click at [802, 111] on span at bounding box center [804, 110] width 5 height 5
click at [774, 110] on span at bounding box center [776, 110] width 5 height 5
click at [304, 263] on span at bounding box center [302, 260] width 5 height 9
click at [325, 284] on div "Move up" at bounding box center [335, 282] width 43 height 7
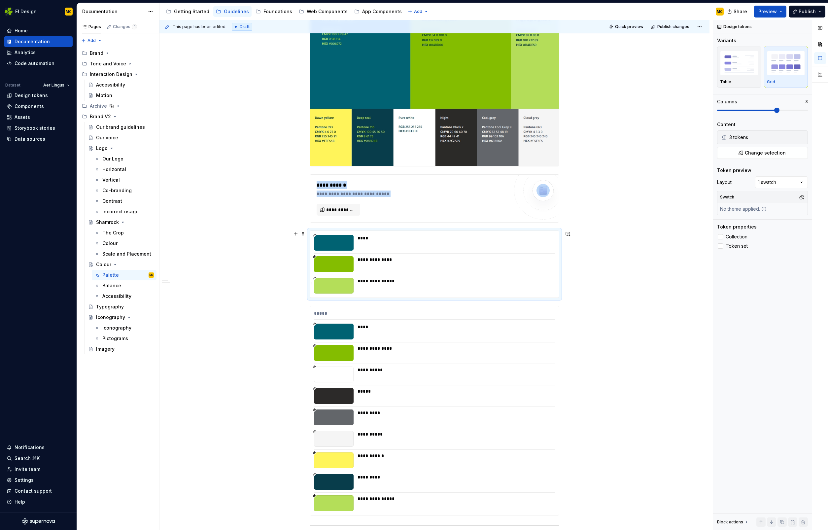
scroll to position [285, 0]
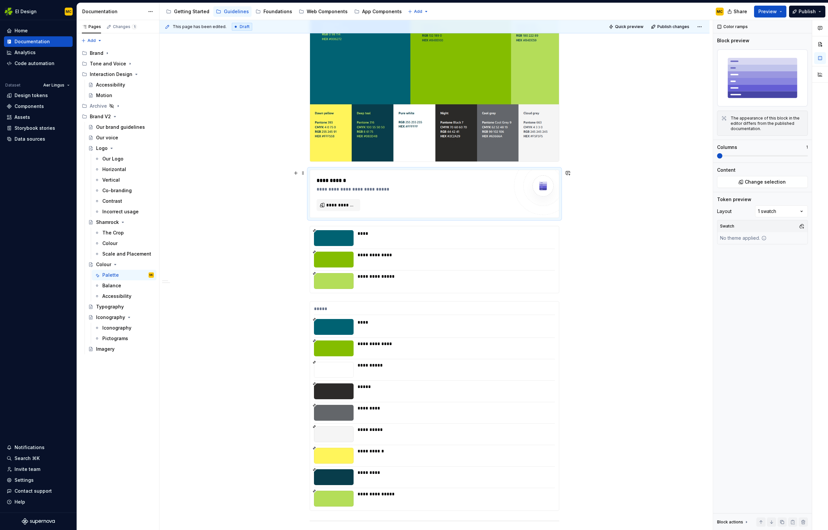
click at [436, 210] on div "**********" at bounding box center [413, 194] width 192 height 34
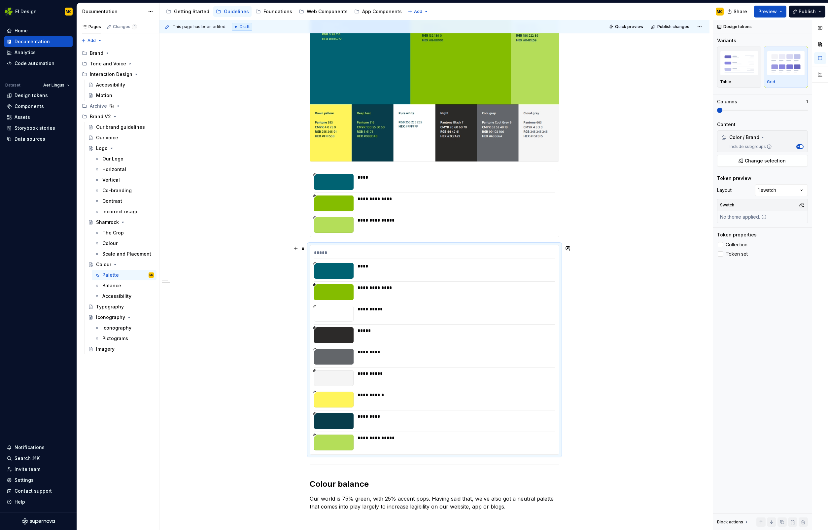
click at [391, 254] on div "*****" at bounding box center [434, 254] width 241 height 10
click at [783, 159] on span "Change selection" at bounding box center [765, 160] width 41 height 7
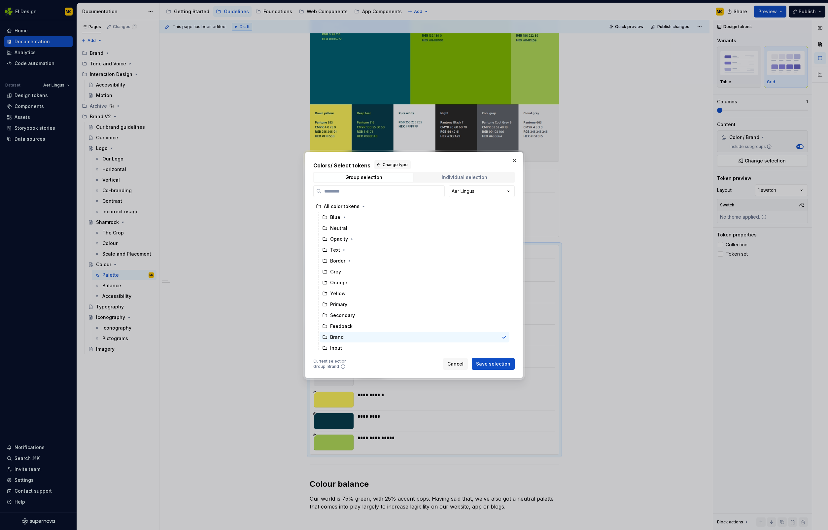
click at [470, 176] on div "Individual selection" at bounding box center [465, 177] width 46 height 5
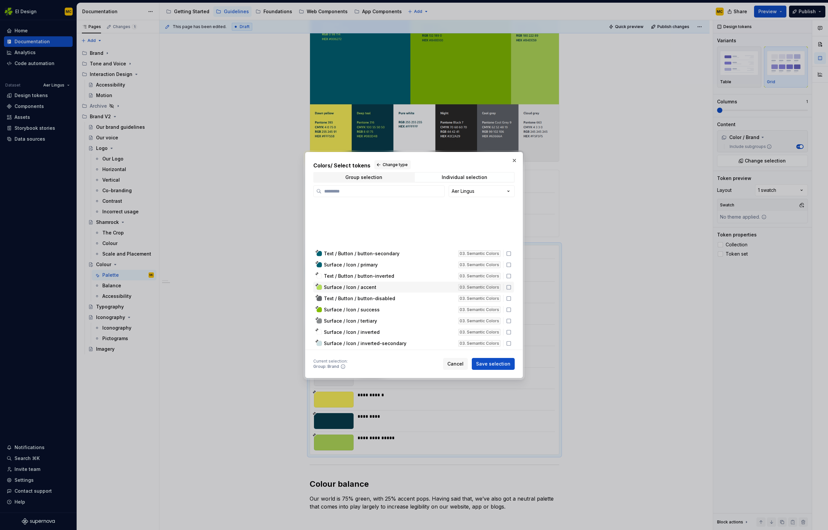
scroll to position [1969, 0]
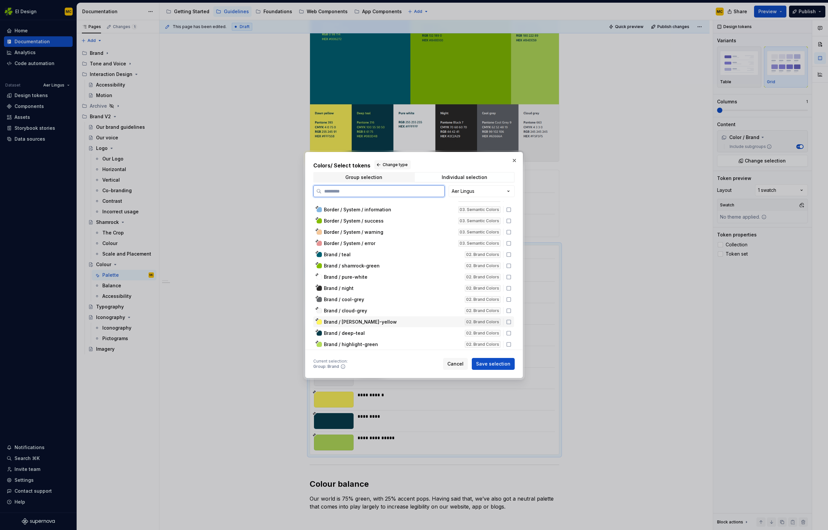
click at [511, 322] on icon at bounding box center [508, 321] width 5 height 5
click at [511, 333] on icon at bounding box center [508, 332] width 5 height 5
click at [511, 277] on icon at bounding box center [508, 276] width 5 height 5
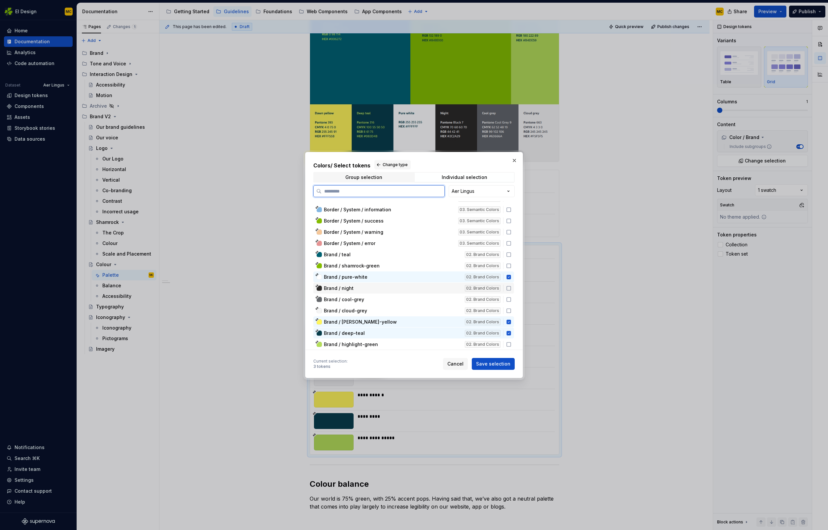
click at [511, 288] on icon at bounding box center [508, 288] width 5 height 5
click at [511, 297] on icon at bounding box center [508, 299] width 5 height 5
click at [511, 309] on icon at bounding box center [508, 310] width 5 height 5
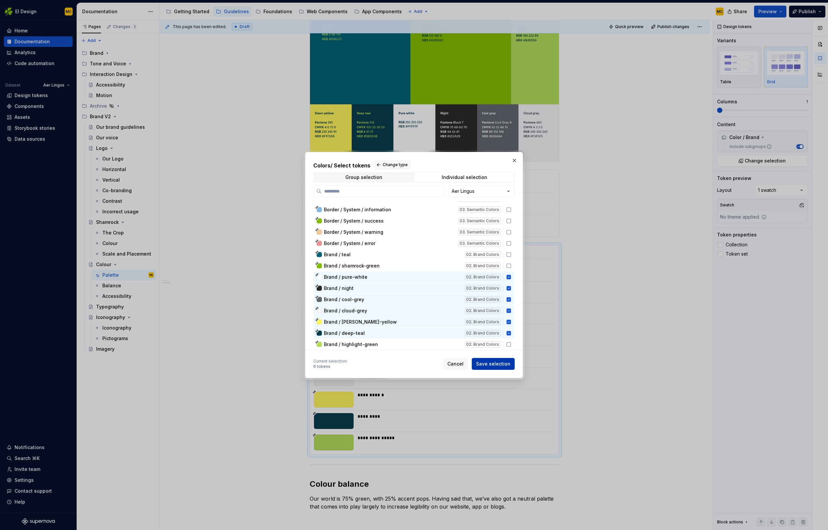
click at [499, 365] on span "Save selection" at bounding box center [493, 363] width 34 height 7
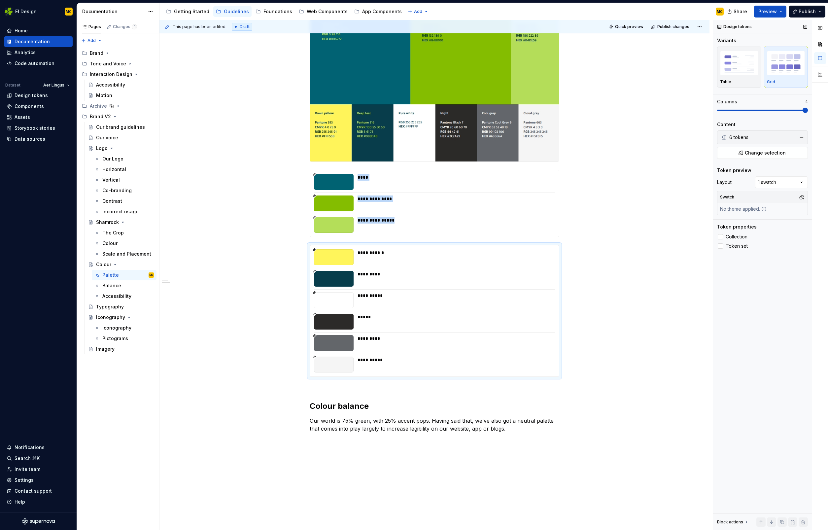
click at [806, 111] on span at bounding box center [804, 110] width 5 height 5
click at [668, 27] on span "Publish changes" at bounding box center [673, 26] width 32 height 5
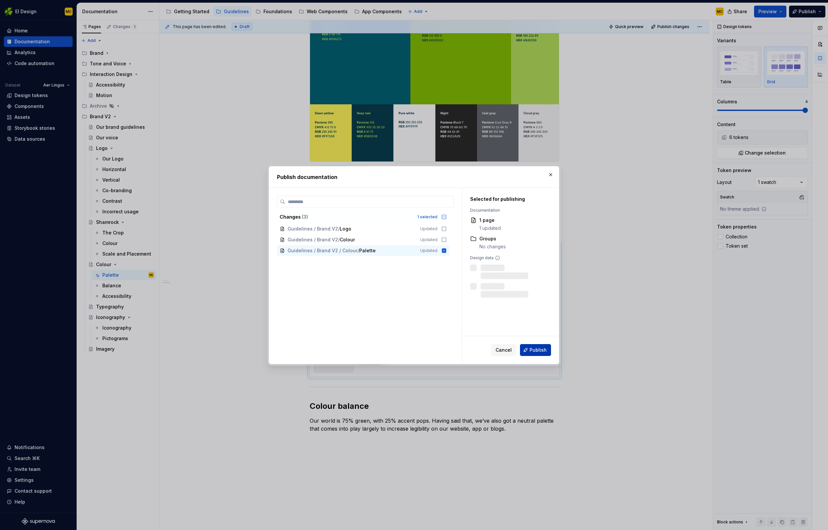
click at [546, 349] on span "Publish" at bounding box center [537, 350] width 17 height 7
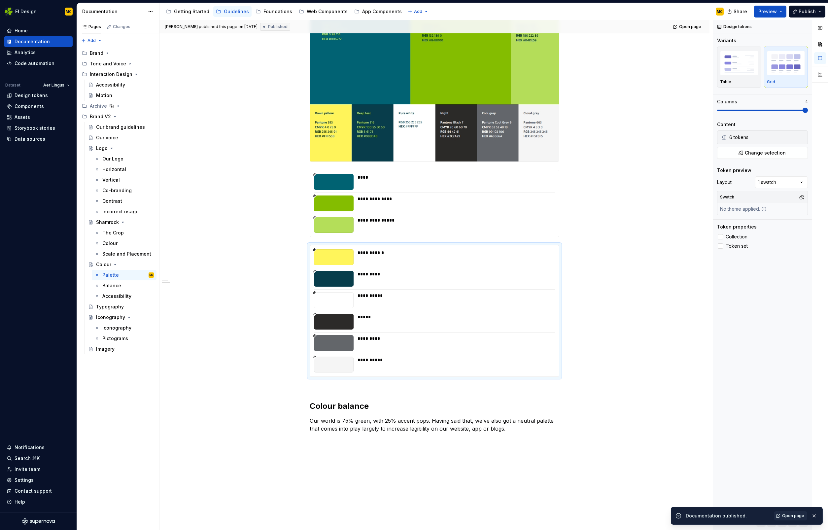
click at [526, 149] on img at bounding box center [434, 53] width 249 height 216
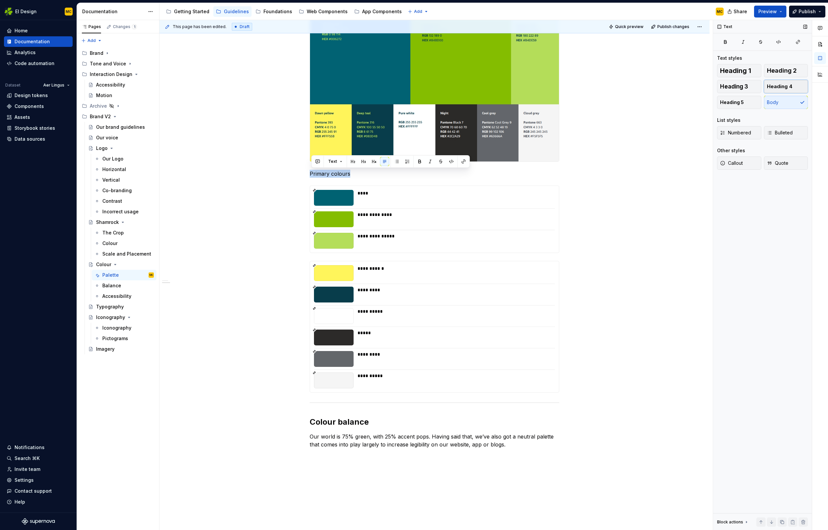
click at [775, 87] on span "Heading 4" at bounding box center [779, 86] width 25 height 7
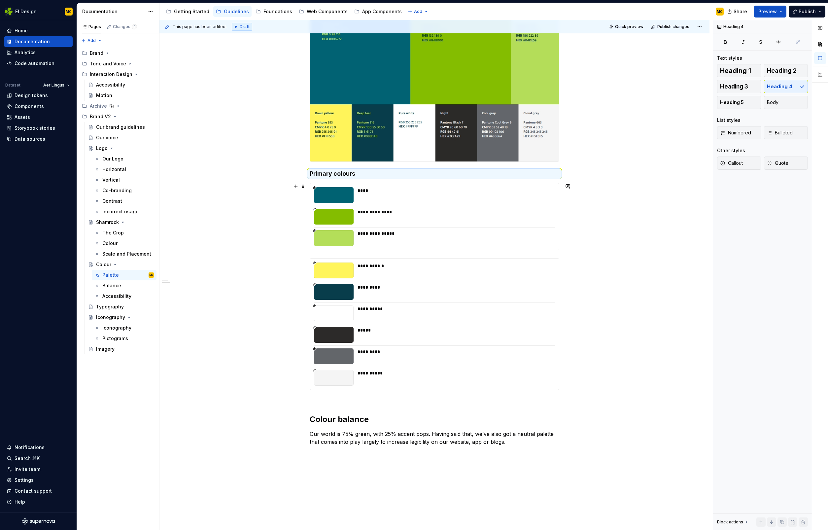
click at [402, 247] on div "**********" at bounding box center [434, 216] width 249 height 67
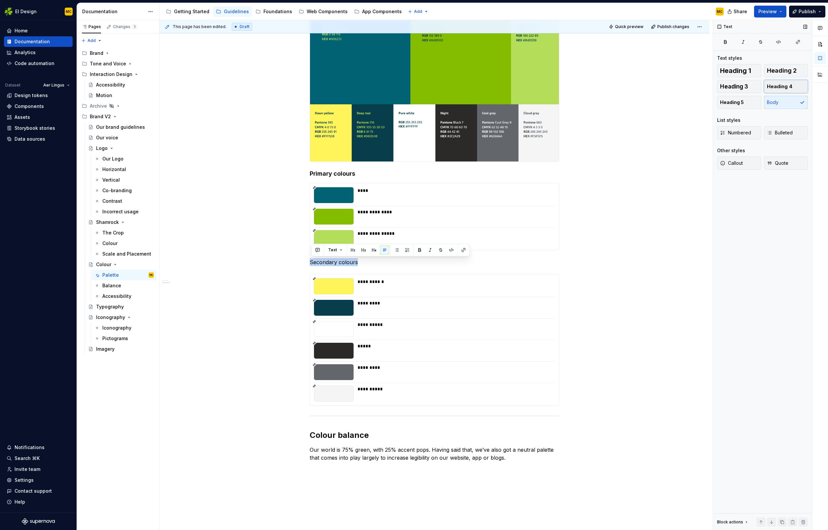
click at [792, 84] on button "Heading 4" at bounding box center [786, 86] width 44 height 13
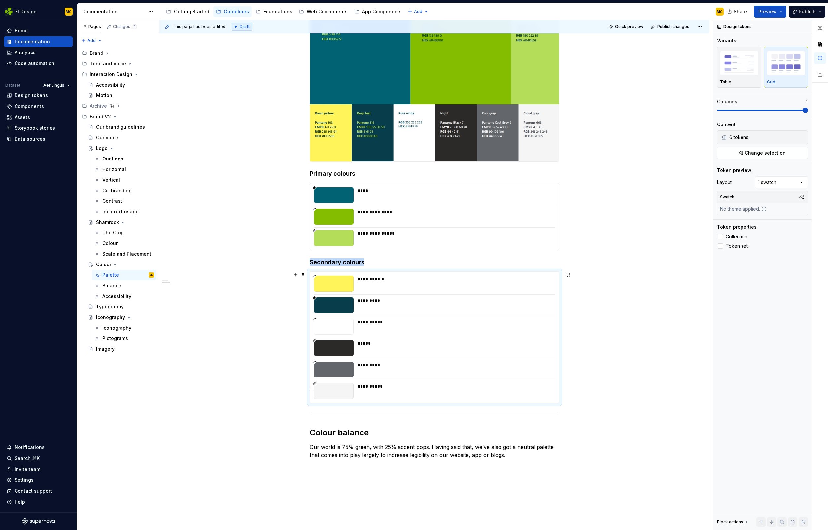
click at [544, 396] on div "**********" at bounding box center [454, 391] width 193 height 16
click at [745, 71] on img "button" at bounding box center [739, 63] width 38 height 24
click at [680, 27] on span "Publish changes" at bounding box center [673, 26] width 32 height 5
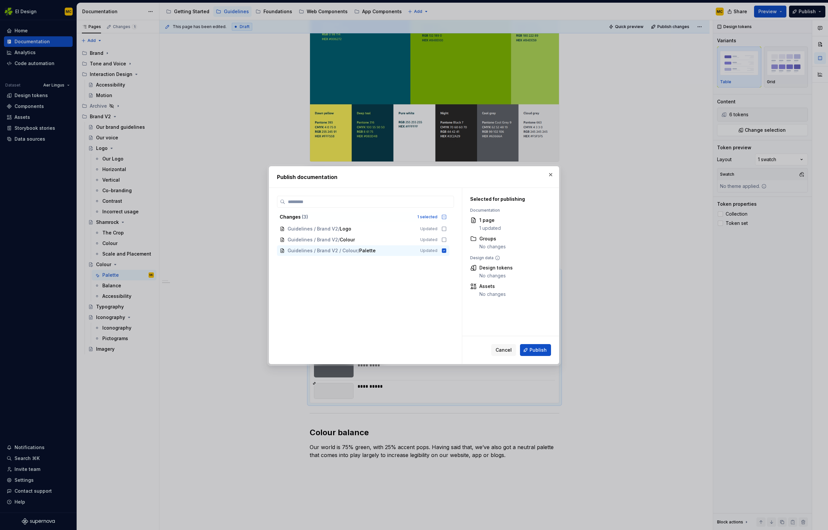
drag, startPoint x: 510, startPoint y: 350, endPoint x: 512, endPoint y: 347, distance: 3.7
click at [511, 349] on span "Cancel" at bounding box center [503, 350] width 16 height 7
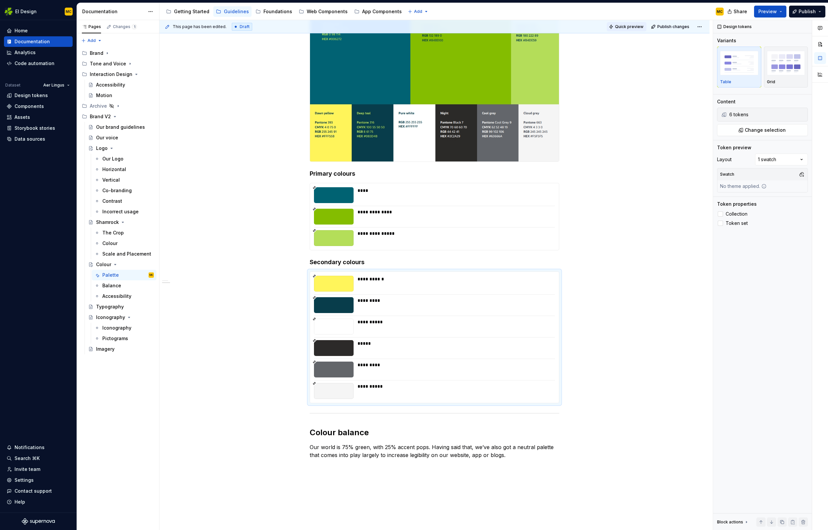
click at [633, 29] on button "Quick preview" at bounding box center [627, 26] width 40 height 9
click at [785, 516] on link "Open page" at bounding box center [790, 513] width 33 height 9
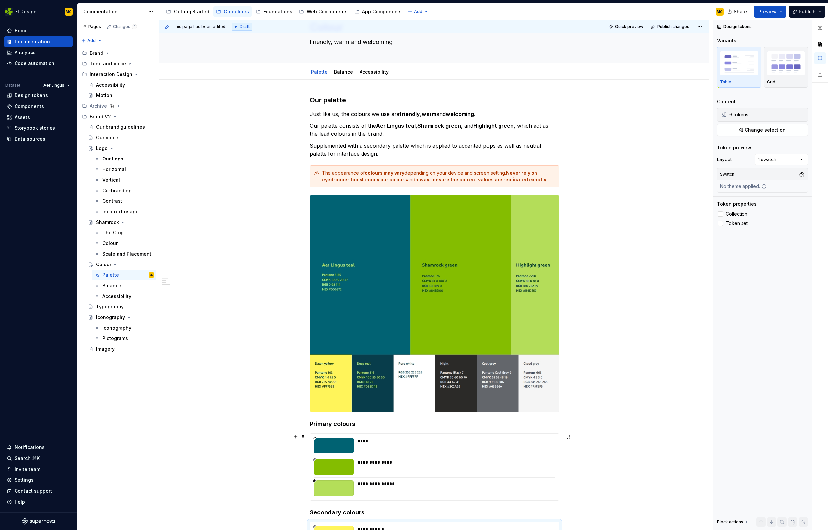
scroll to position [0, 0]
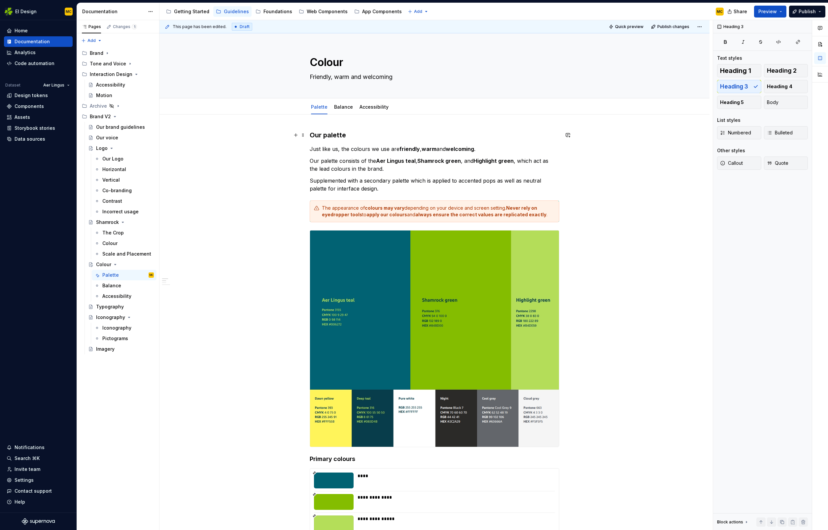
click at [375, 138] on h3 "Our palette" at bounding box center [435, 134] width 250 height 9
click at [793, 70] on span "Heading 2" at bounding box center [782, 70] width 30 height 7
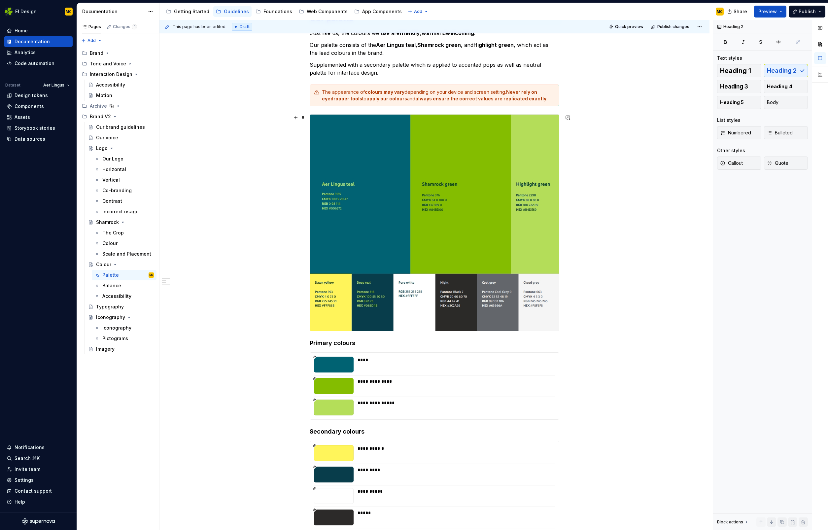
scroll to position [119, 0]
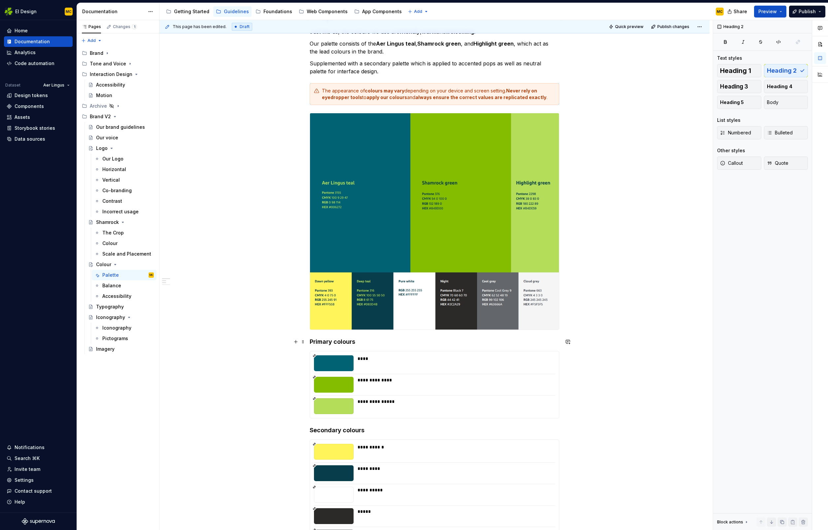
click at [368, 345] on h4 "Primary colours" at bounding box center [435, 342] width 250 height 8
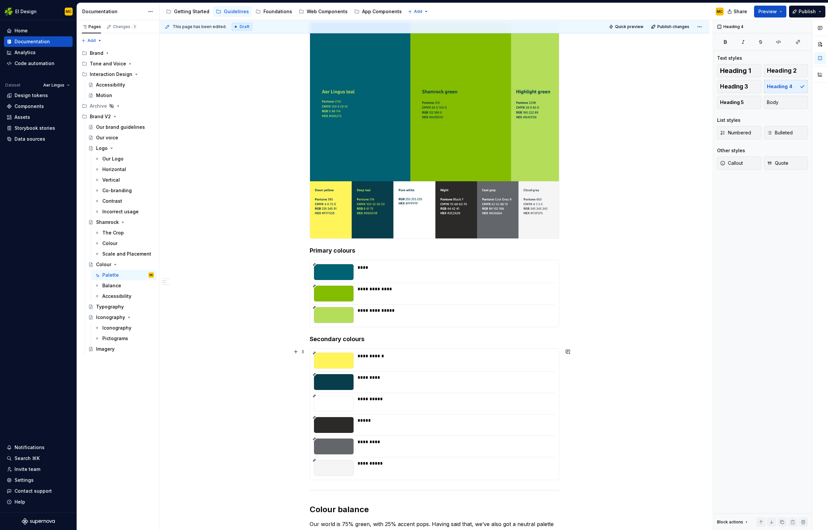
scroll to position [216, 0]
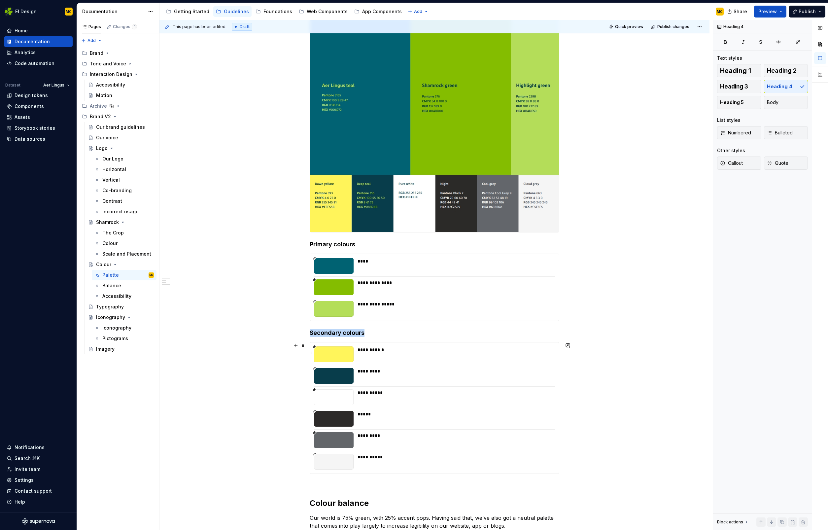
click at [443, 354] on div "**********" at bounding box center [454, 354] width 193 height 16
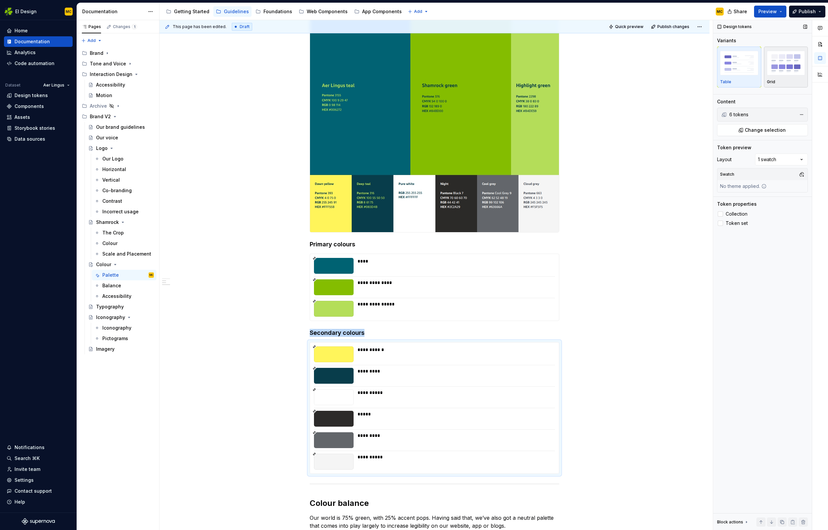
click at [775, 70] on img "button" at bounding box center [786, 63] width 38 height 24
click at [779, 112] on span at bounding box center [776, 110] width 5 height 5
click at [678, 27] on span "Publish changes" at bounding box center [673, 26] width 32 height 5
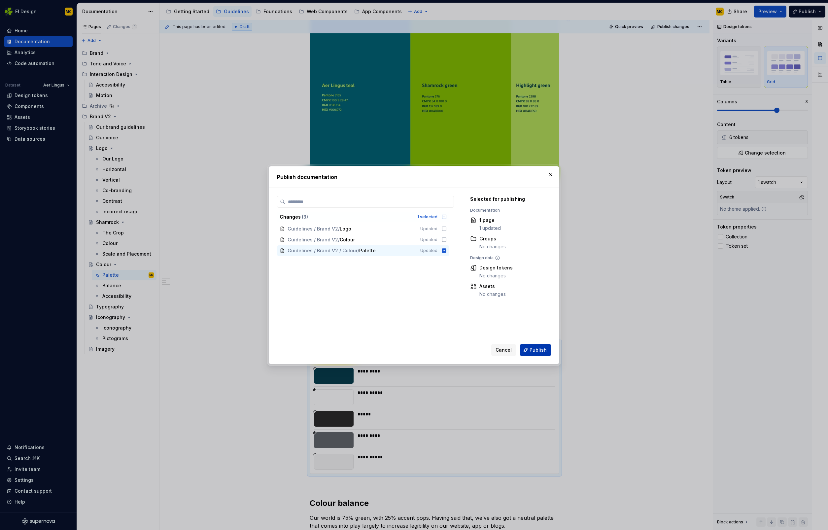
click at [543, 352] on span "Publish" at bounding box center [537, 350] width 17 height 7
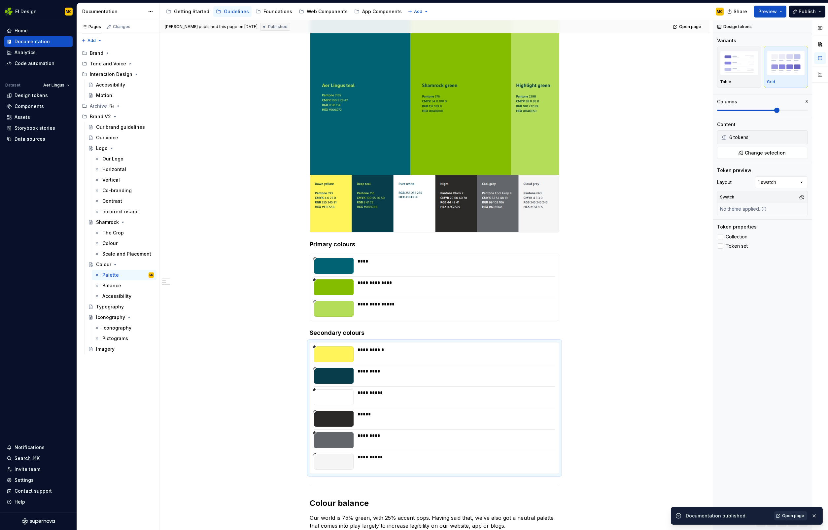
click at [790, 513] on span "Open page" at bounding box center [793, 515] width 22 height 5
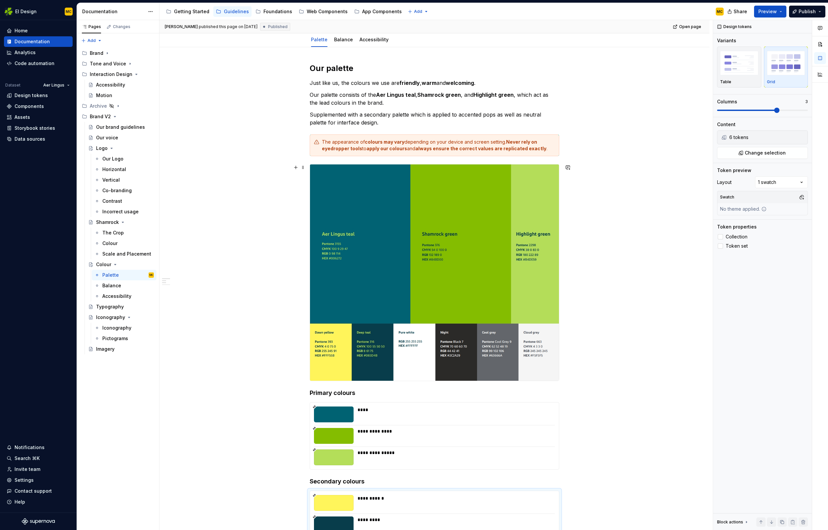
scroll to position [11, 0]
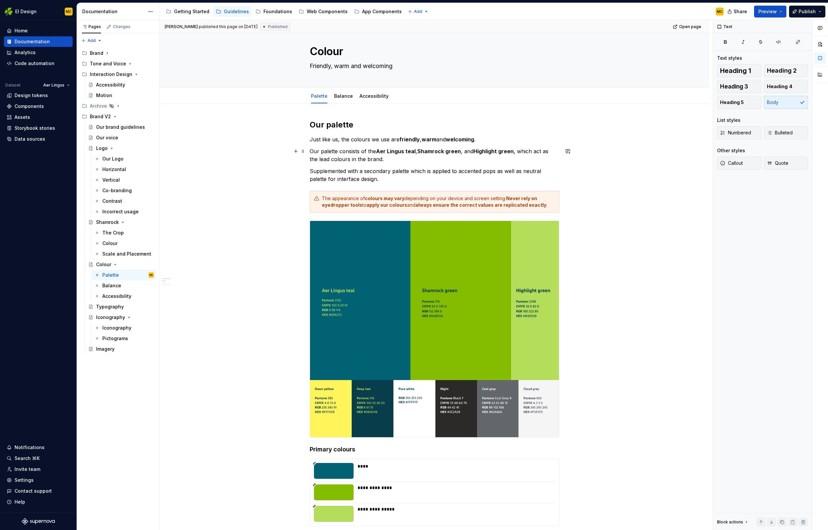
click at [381, 158] on p "Our palette consists of the Aer Lingus teal , Shamrock green , and Highlight gr…" at bounding box center [435, 155] width 250 height 16
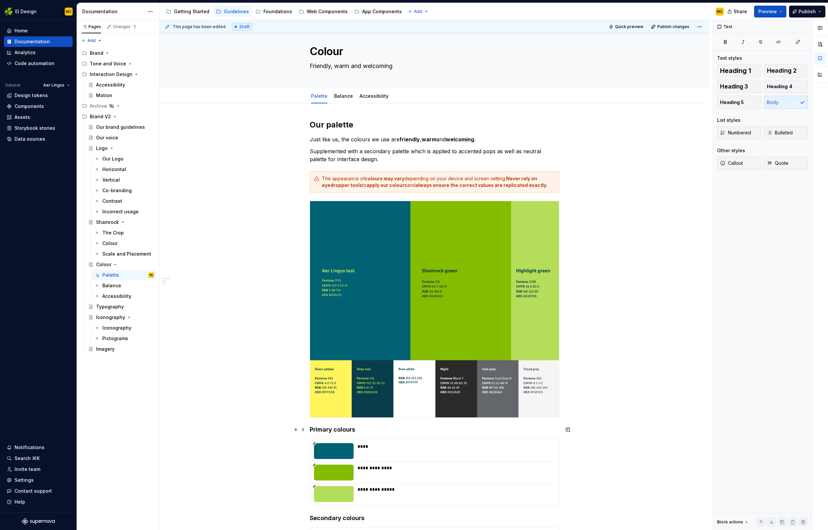
click at [373, 431] on h4 "Primary colours" at bounding box center [435, 430] width 250 height 8
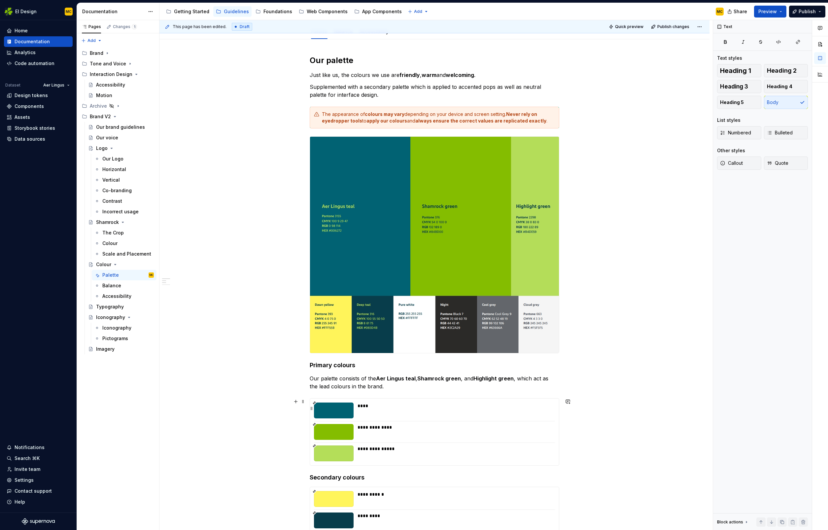
scroll to position [94, 0]
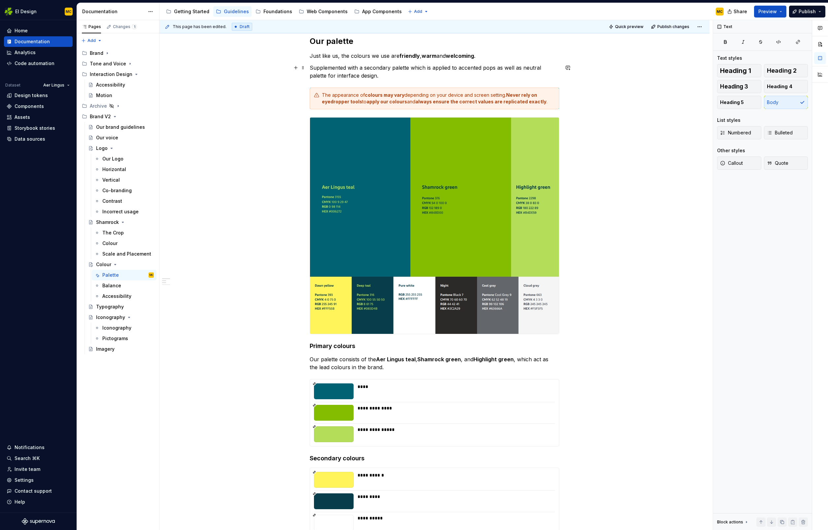
click at [385, 77] on p "Supplemented with a secondary palette which is applied to accented pops as well…" at bounding box center [435, 72] width 250 height 16
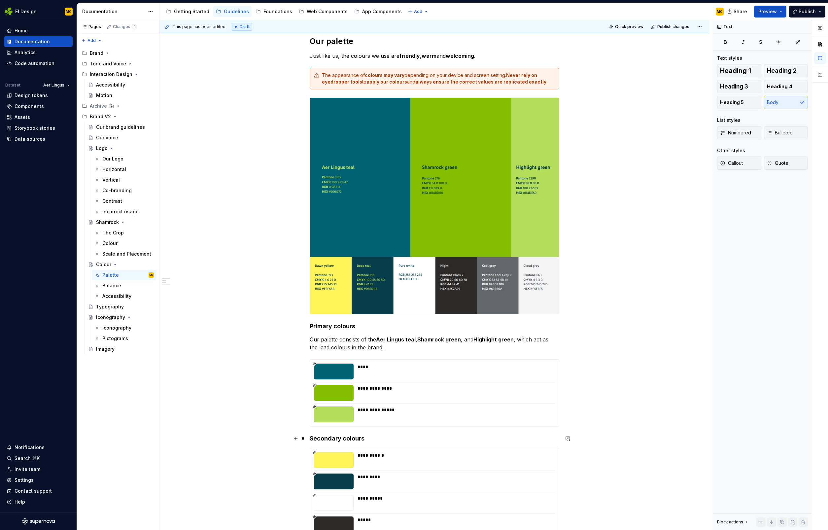
click at [379, 441] on h4 "Secondary colours" at bounding box center [435, 438] width 250 height 8
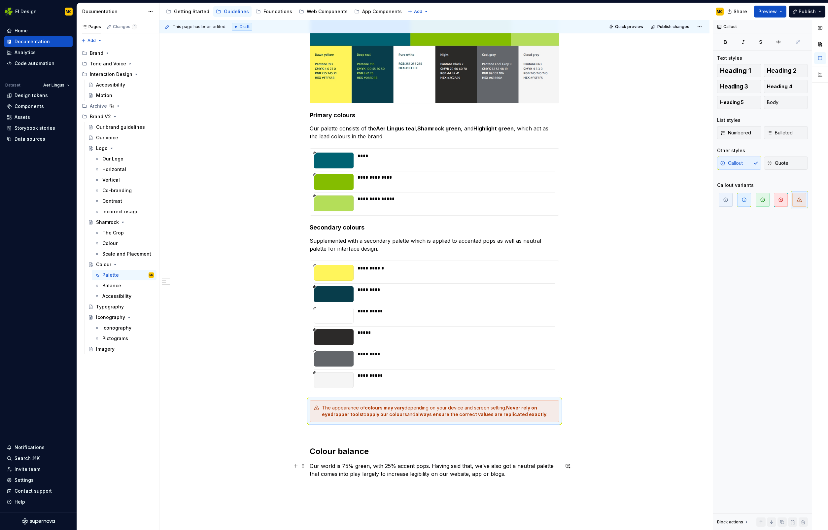
scroll to position [276, 0]
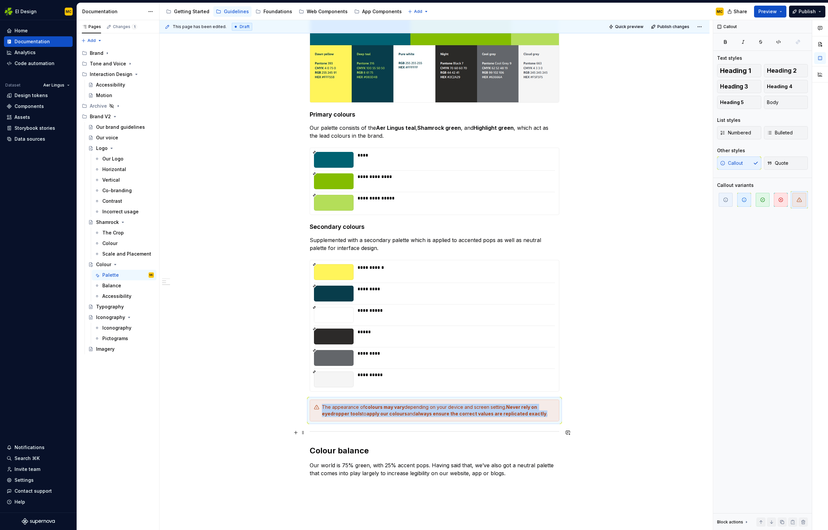
click at [392, 432] on div at bounding box center [435, 431] width 250 height 4
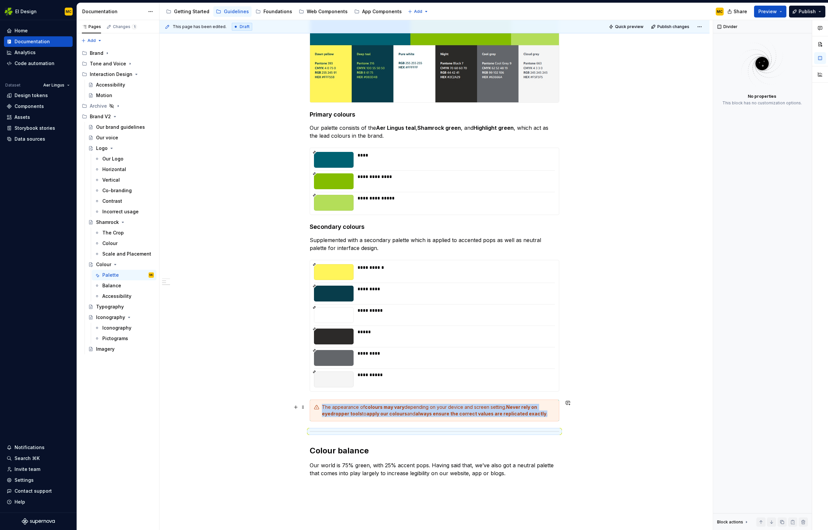
click at [559, 417] on div "The appearance of colours may vary depending on your device and screen setting.…" at bounding box center [435, 410] width 250 height 22
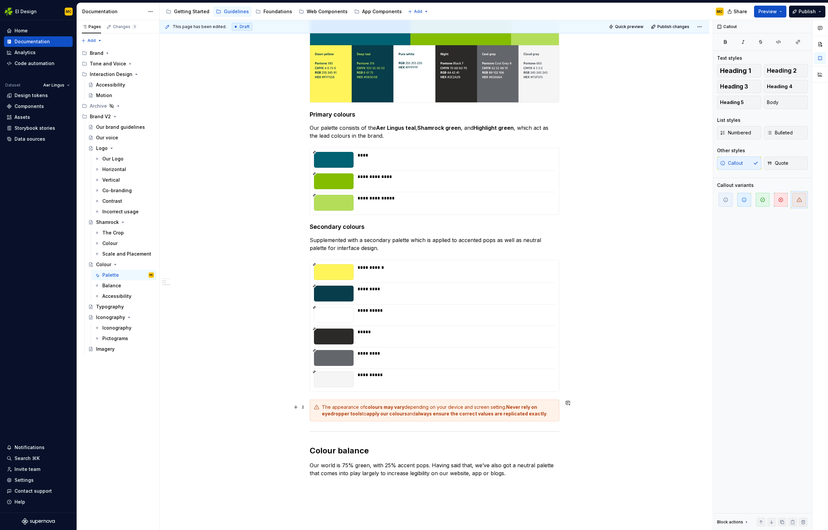
click at [556, 417] on div "The appearance of colours may vary depending on your device and screen setting.…" at bounding box center [435, 410] width 250 height 22
click at [513, 438] on div "**********" at bounding box center [435, 171] width 250 height 635
click at [542, 416] on div "The appearance of colours may vary depending on your device and screen setting.…" at bounding box center [438, 410] width 233 height 13
click at [559, 419] on div "The appearance of colours may vary depending on your device and screen setting.…" at bounding box center [435, 410] width 250 height 22
click at [562, 419] on div "**********" at bounding box center [434, 246] width 550 height 817
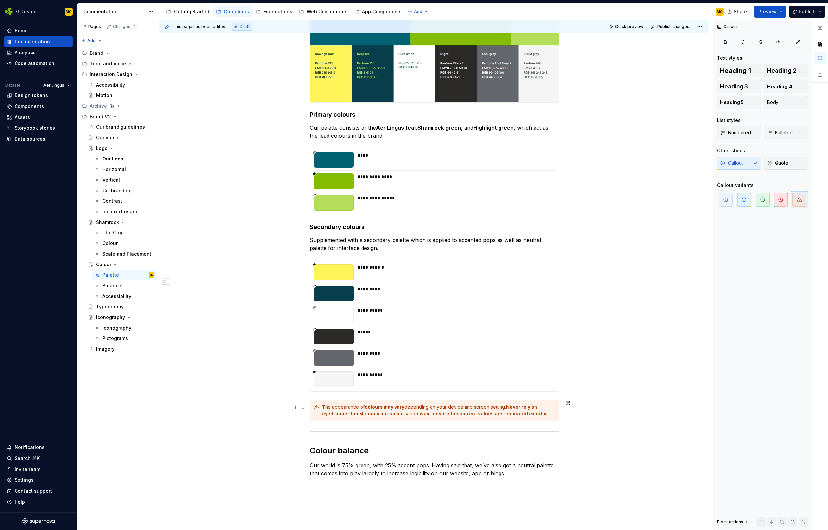
click at [564, 418] on div "**********" at bounding box center [434, 246] width 550 height 817
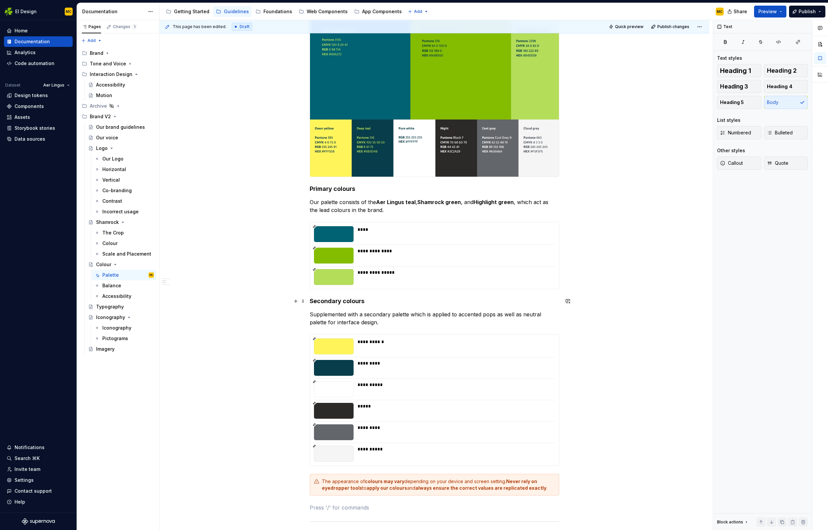
scroll to position [200, 0]
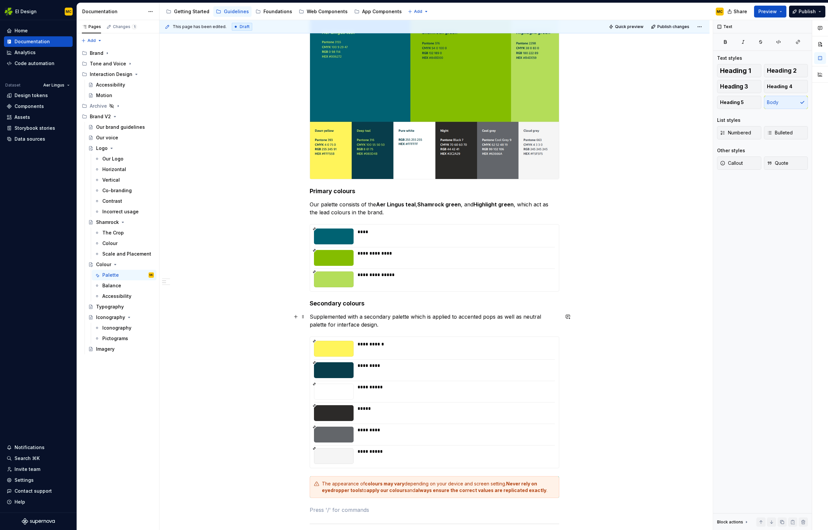
click at [459, 318] on p "Supplemented with a secondary palette which is applied to accented pops as well…" at bounding box center [435, 321] width 250 height 16
click at [655, 328] on div "**********" at bounding box center [434, 331] width 550 height 833
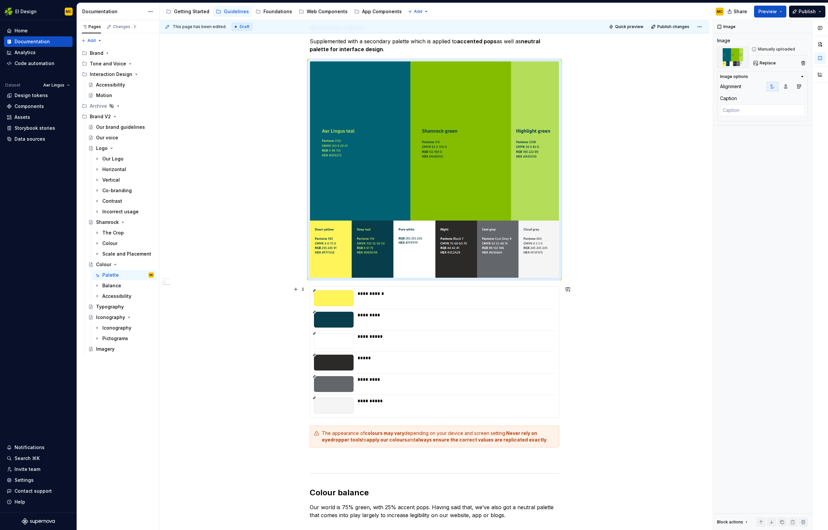
scroll to position [246, 0]
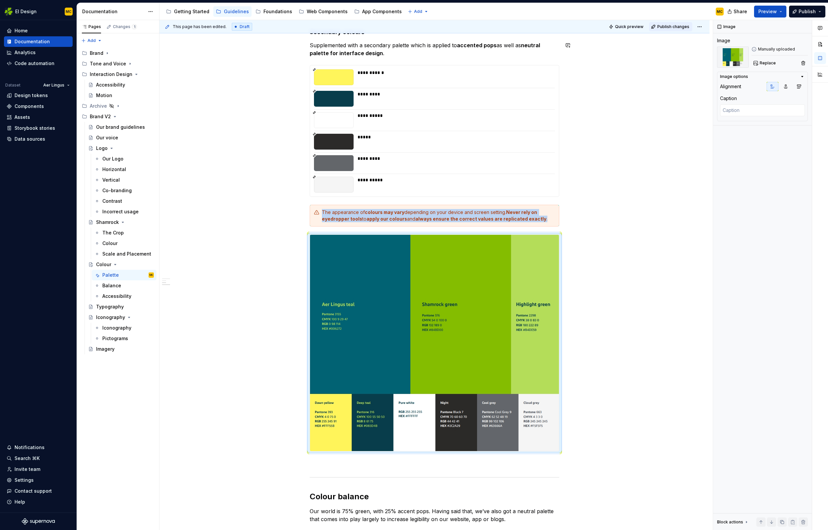
click at [681, 28] on span "Publish changes" at bounding box center [673, 26] width 32 height 5
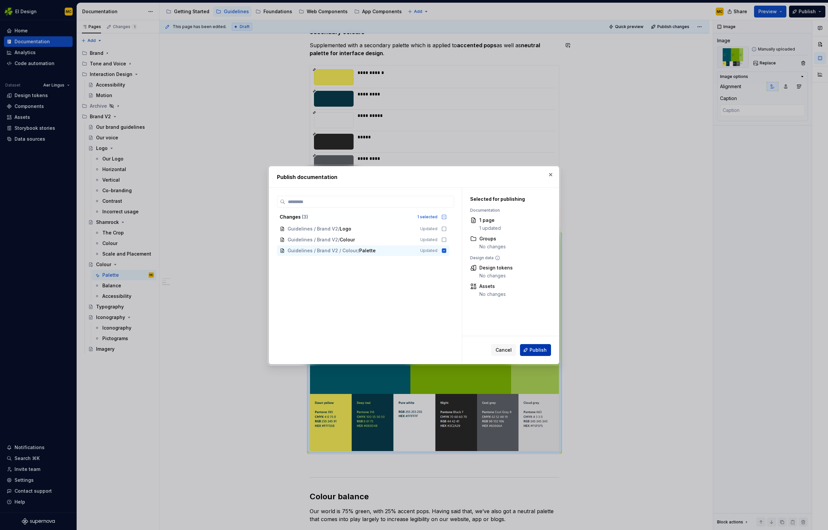
click at [543, 351] on span "Publish" at bounding box center [537, 350] width 17 height 7
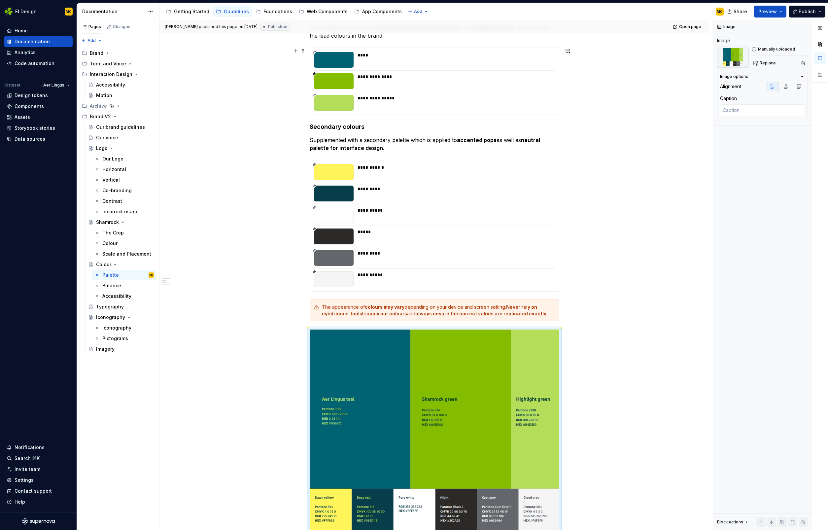
scroll to position [21, 0]
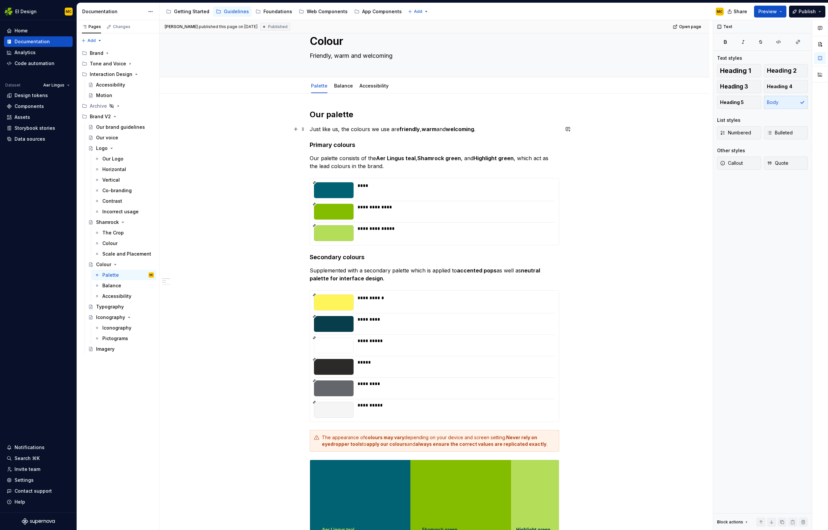
click at [494, 130] on p "Just like us, the colours we use are friendly , warm and welcoming ." at bounding box center [435, 129] width 250 height 8
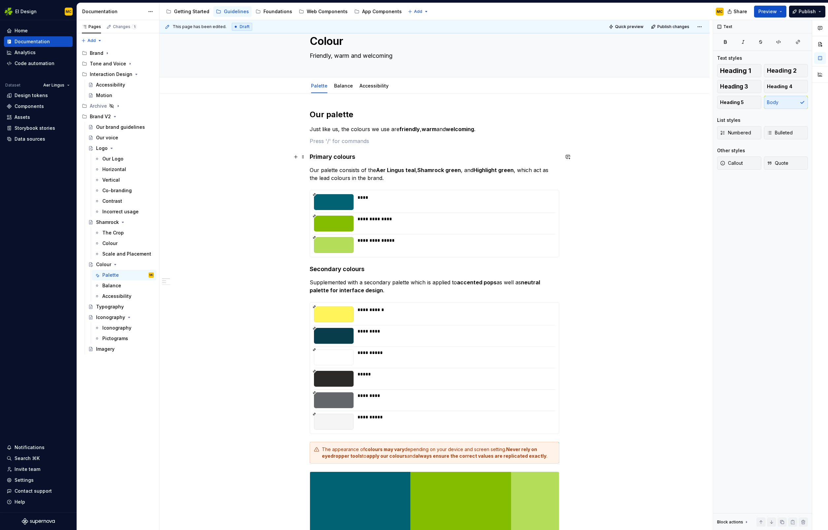
click at [362, 159] on h4 "Primary colours" at bounding box center [435, 157] width 250 height 8
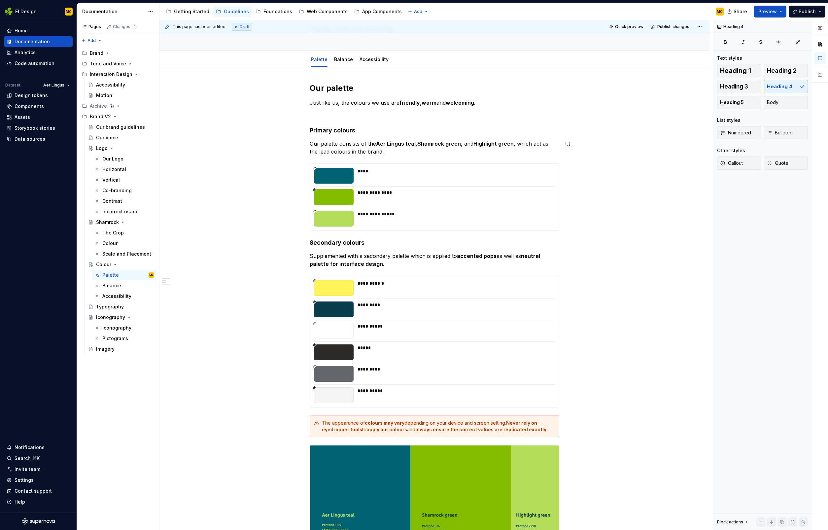
scroll to position [48, 0]
click at [435, 224] on div "**********" at bounding box center [454, 218] width 193 height 16
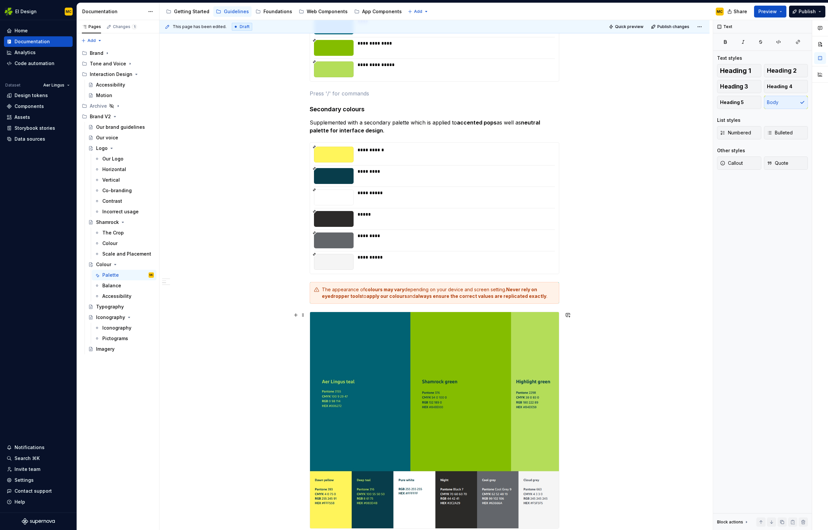
scroll to position [198, 0]
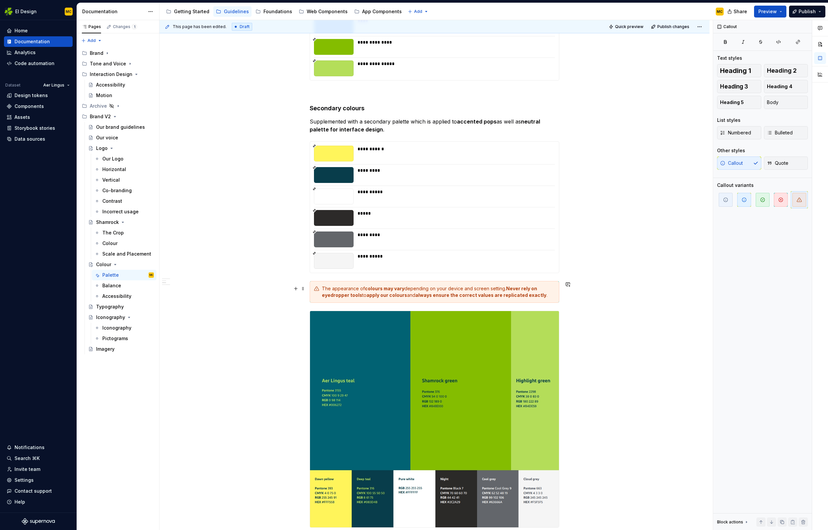
click at [554, 299] on div "The appearance of colours may vary depending on your device and screen setting.…" at bounding box center [435, 292] width 250 height 22
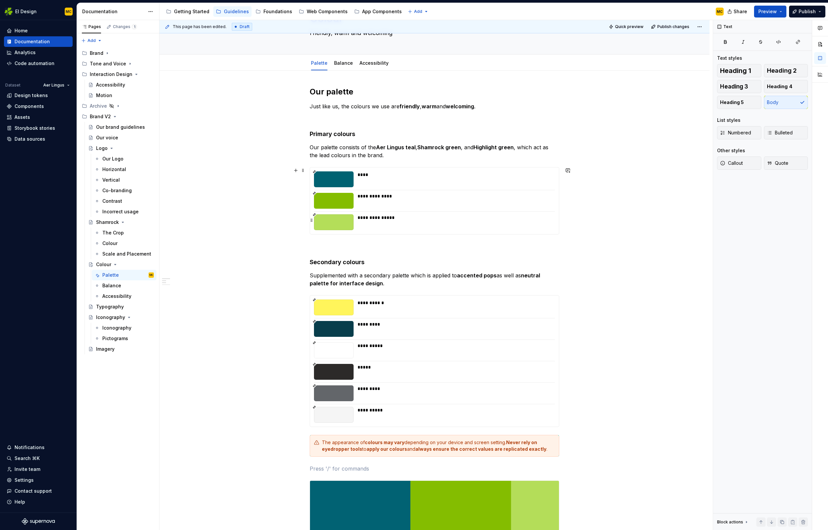
scroll to position [0, 0]
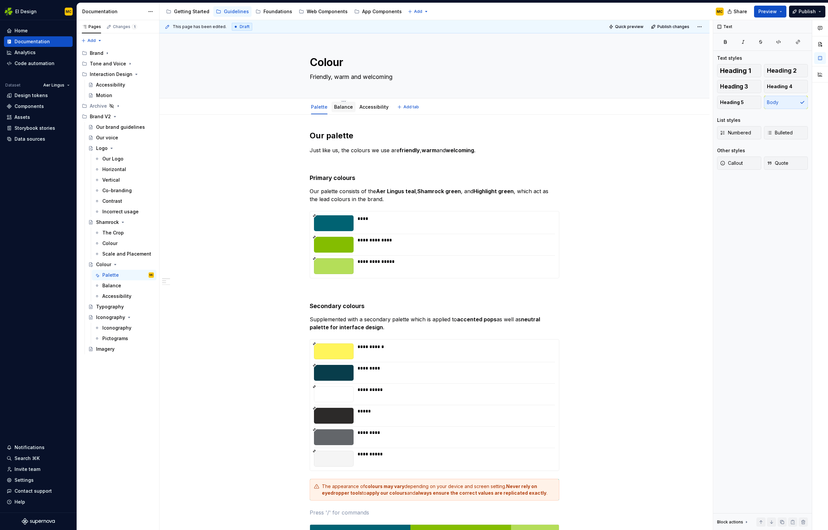
click at [343, 108] on link "Balance" at bounding box center [343, 107] width 19 height 6
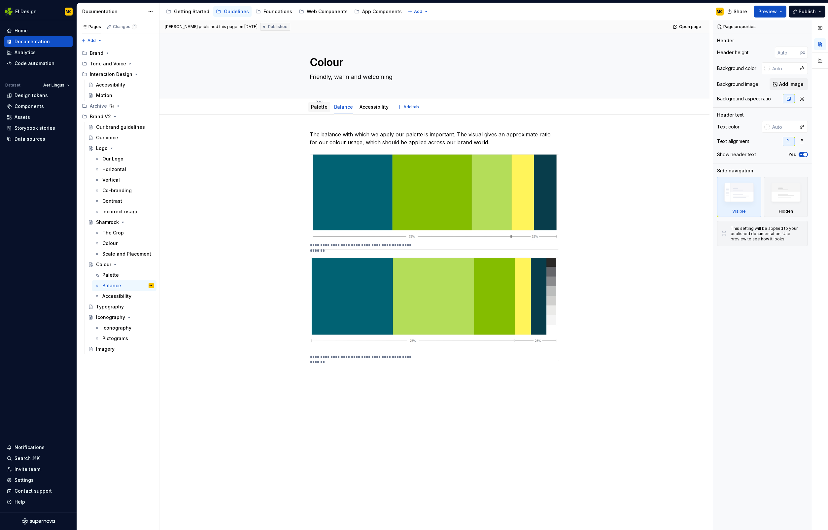
click at [324, 107] on link "Palette" at bounding box center [319, 107] width 17 height 6
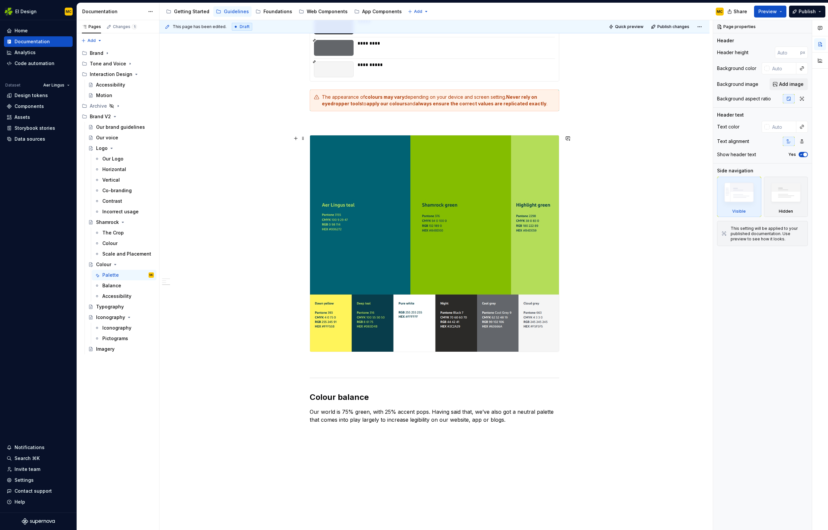
scroll to position [461, 0]
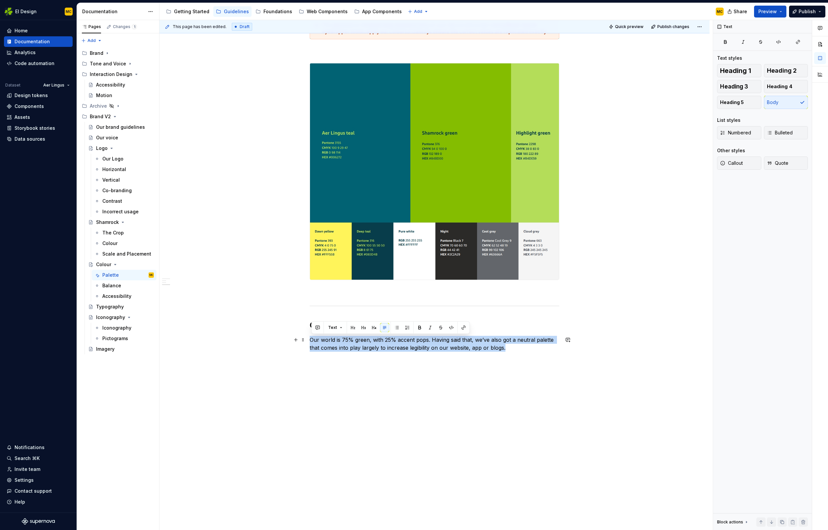
drag, startPoint x: 510, startPoint y: 349, endPoint x: 311, endPoint y: 338, distance: 199.3
click at [311, 338] on p "Our world is 75% green, with 25% accent pops. Having said that, we’ve also got …" at bounding box center [435, 344] width 250 height 16
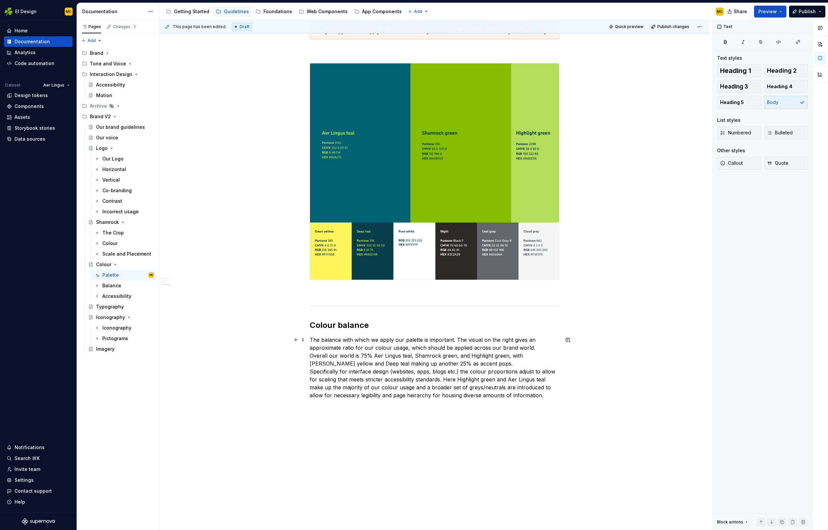
click at [540, 349] on p "The balance with which we apply our palette is important. The visual on the rig…" at bounding box center [435, 367] width 250 height 63
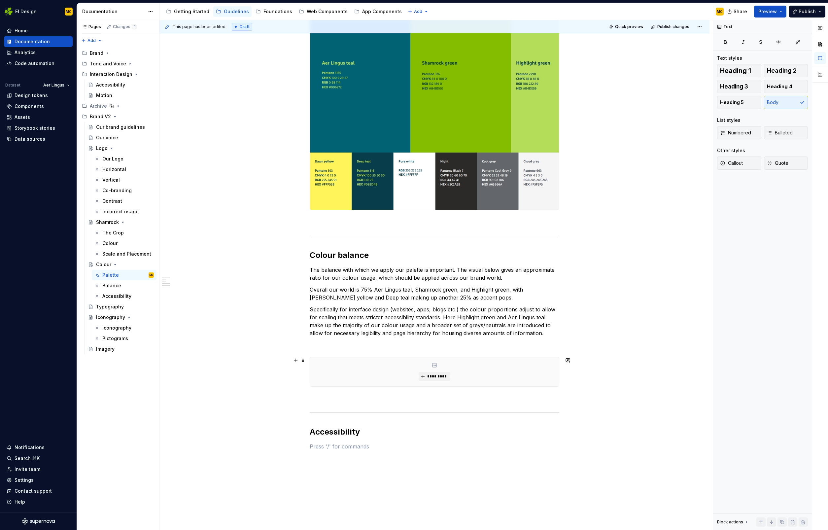
scroll to position [548, 0]
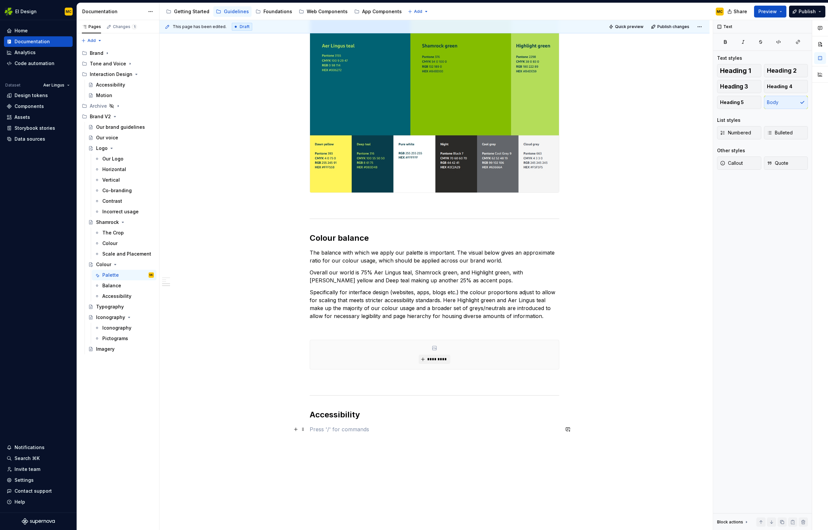
click at [344, 432] on p at bounding box center [435, 429] width 250 height 8
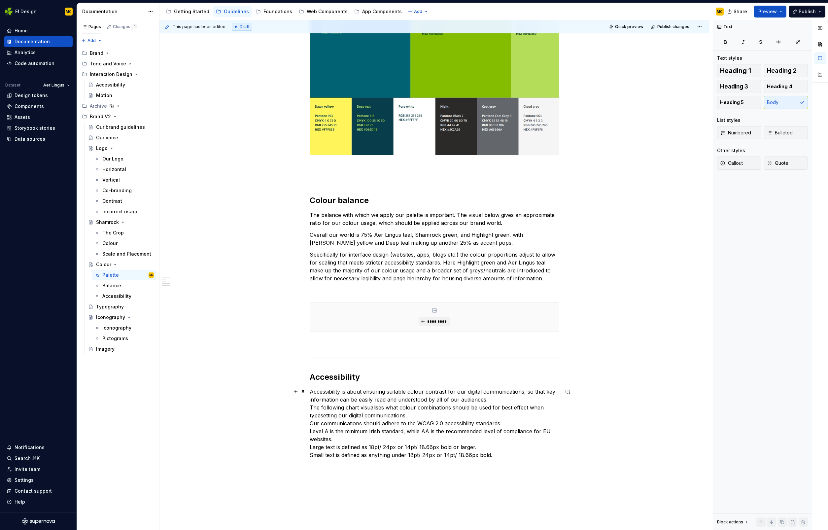
scroll to position [595, 0]
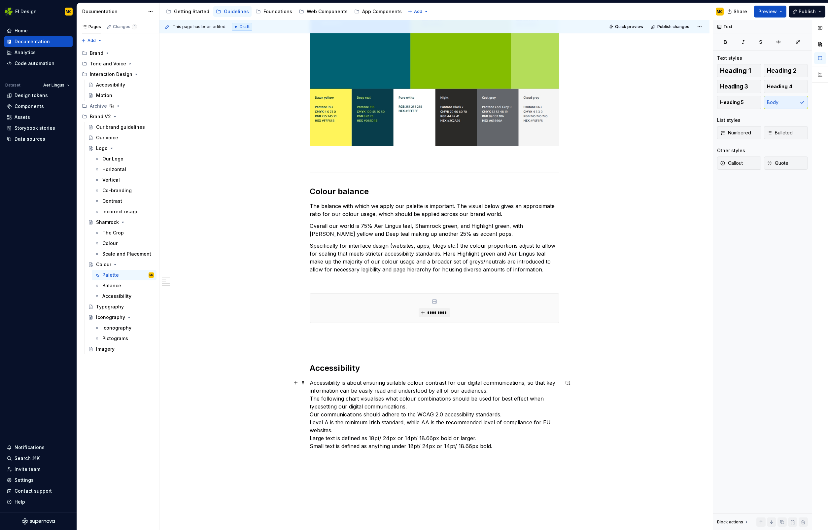
click at [317, 399] on p "Accessibility is about ensuring suitable colour contrast for our digital commun…" at bounding box center [435, 414] width 250 height 71
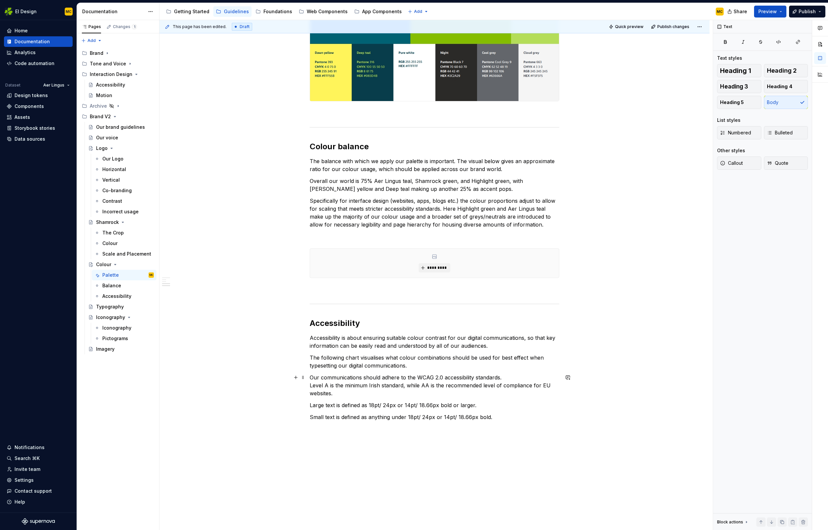
scroll to position [641, 0]
click at [497, 416] on p "Small text is defined as anything under 18pt/ 24px or 14pt/ 18.66px bold." at bounding box center [435, 416] width 250 height 8
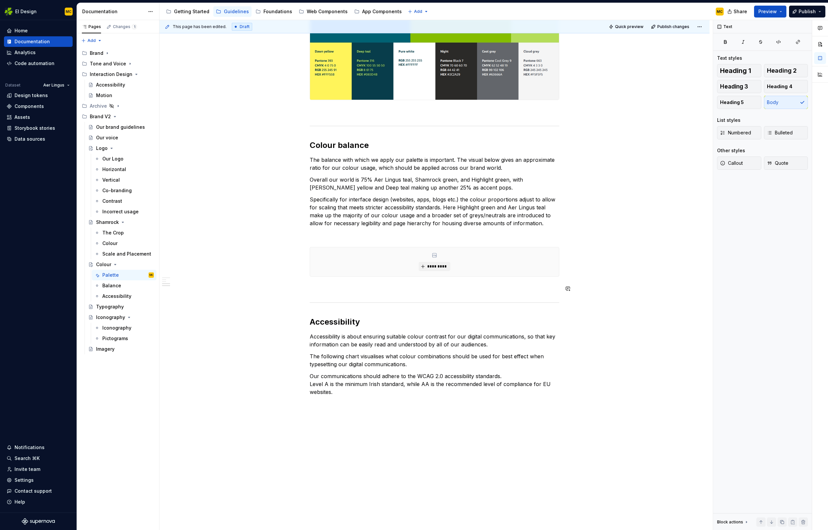
click at [275, 309] on div "**********" at bounding box center [434, 29] width 550 height 1113
click at [346, 393] on p "Our communications should adhere to the WCAG 2.0 accessibility standards. Level…" at bounding box center [435, 384] width 250 height 24
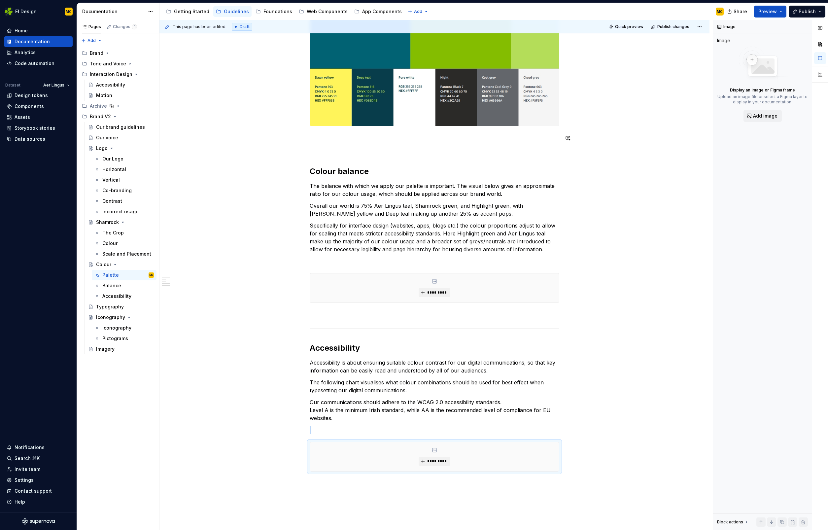
scroll to position [617, 0]
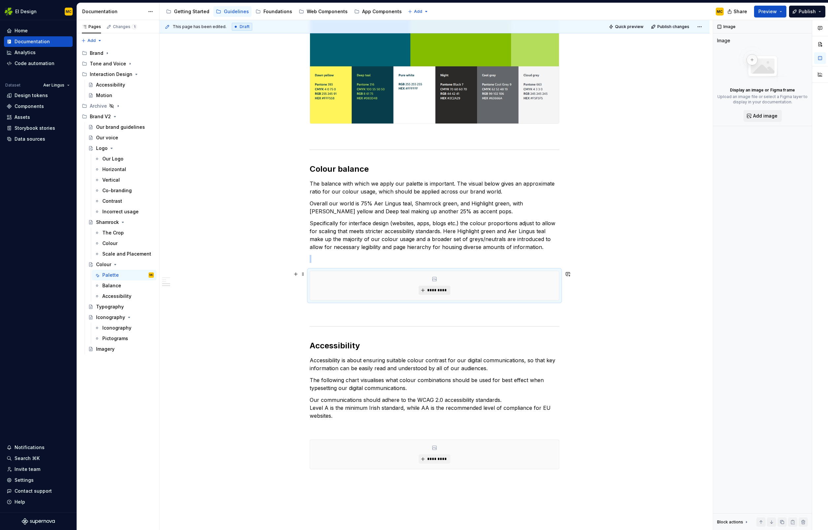
click at [439, 289] on span "*********" at bounding box center [437, 290] width 20 height 5
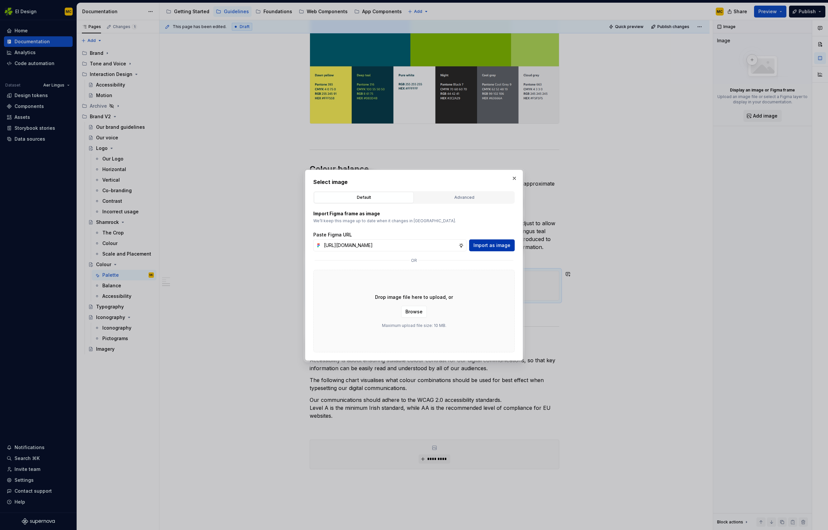
scroll to position [0, 0]
click at [490, 244] on span "Import as image" at bounding box center [491, 245] width 37 height 7
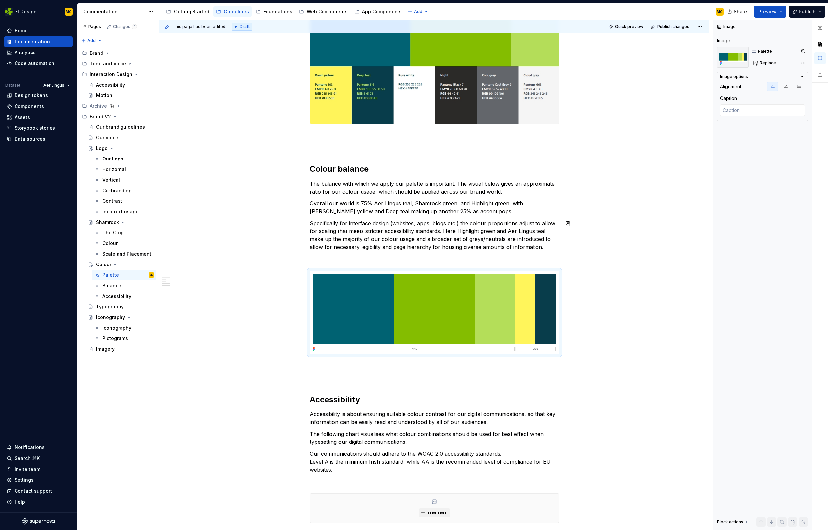
drag, startPoint x: 323, startPoint y: 270, endPoint x: 331, endPoint y: 217, distance: 53.4
click at [331, 217] on div "**********" at bounding box center [435, 32] width 250 height 1038
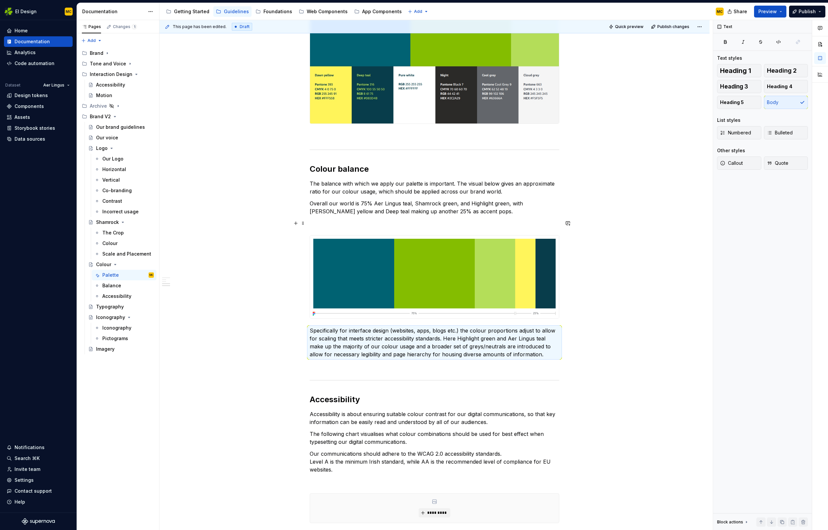
click at [328, 223] on p at bounding box center [435, 223] width 250 height 8
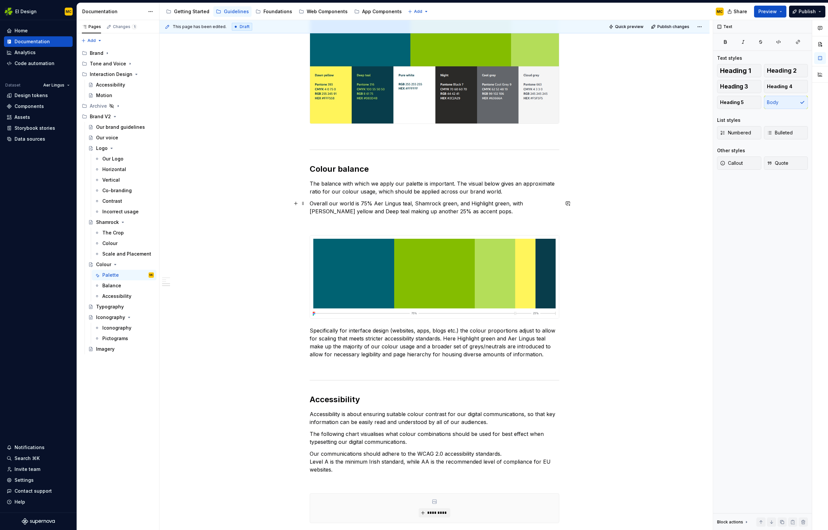
click at [342, 204] on p "Overall our world is 75% Aer Lingus teal, Shamrock green, and Highlight green, …" at bounding box center [435, 207] width 250 height 16
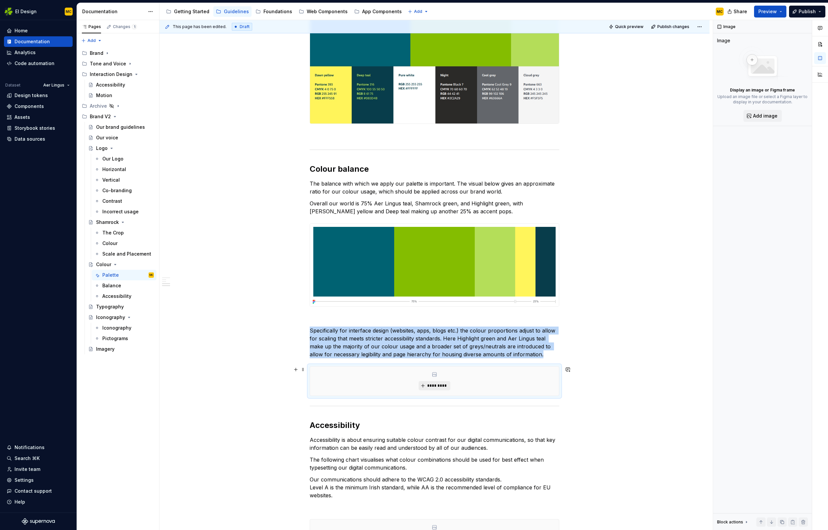
click at [438, 387] on span "*********" at bounding box center [437, 385] width 20 height 5
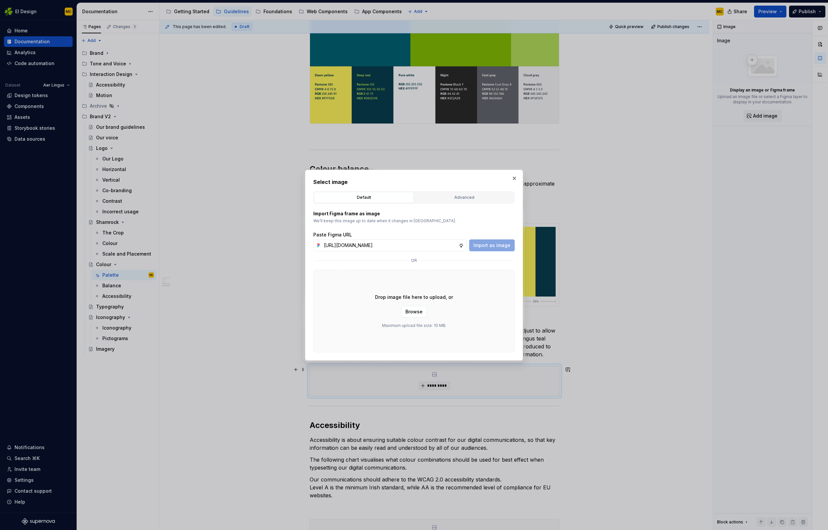
scroll to position [0, 145]
click at [491, 246] on span "Import as image" at bounding box center [491, 245] width 37 height 7
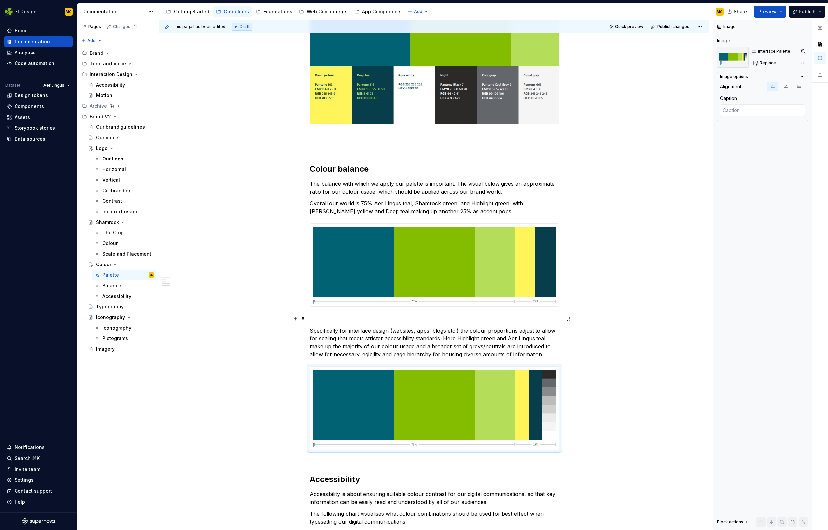
click at [369, 321] on p at bounding box center [435, 319] width 250 height 8
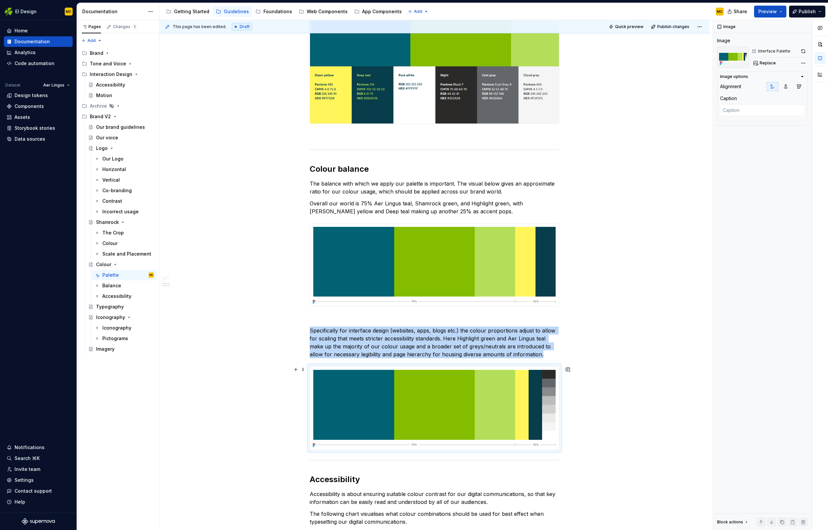
click at [548, 434] on img at bounding box center [434, 407] width 249 height 83
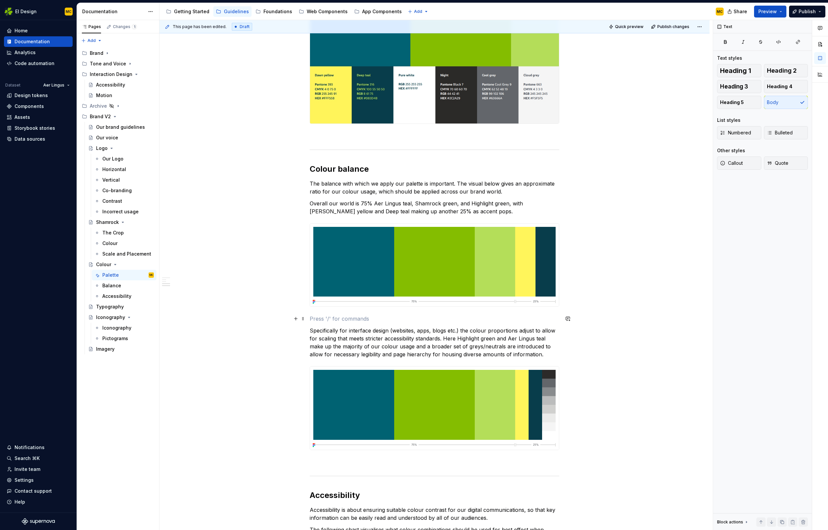
click at [375, 322] on p at bounding box center [435, 319] width 250 height 8
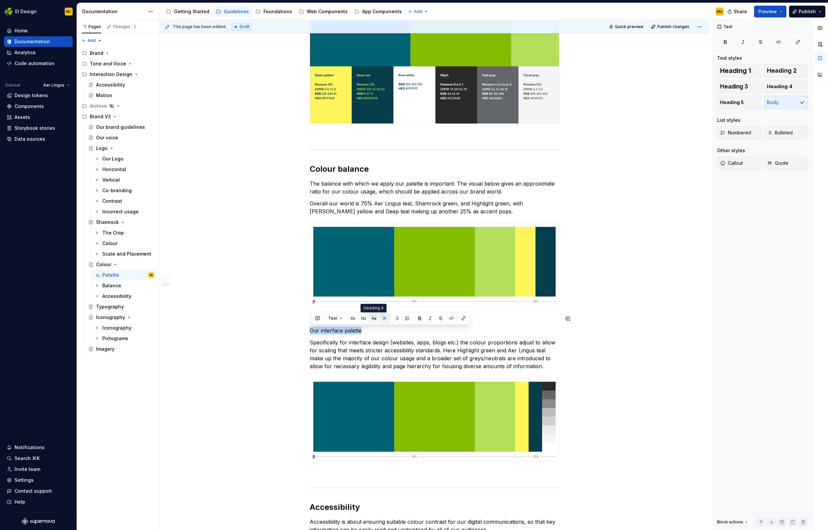
click at [374, 320] on button "button" at bounding box center [373, 318] width 9 height 9
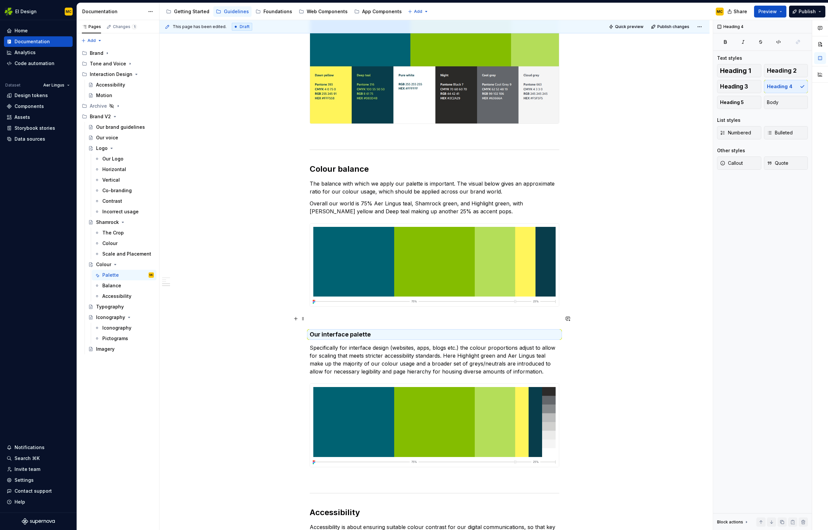
click at [379, 321] on p at bounding box center [435, 319] width 250 height 8
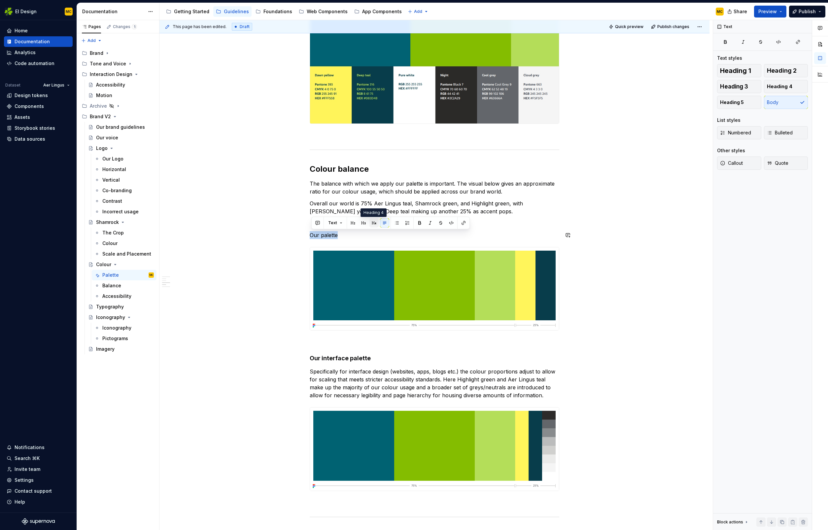
click at [373, 226] on button "button" at bounding box center [373, 222] width 9 height 9
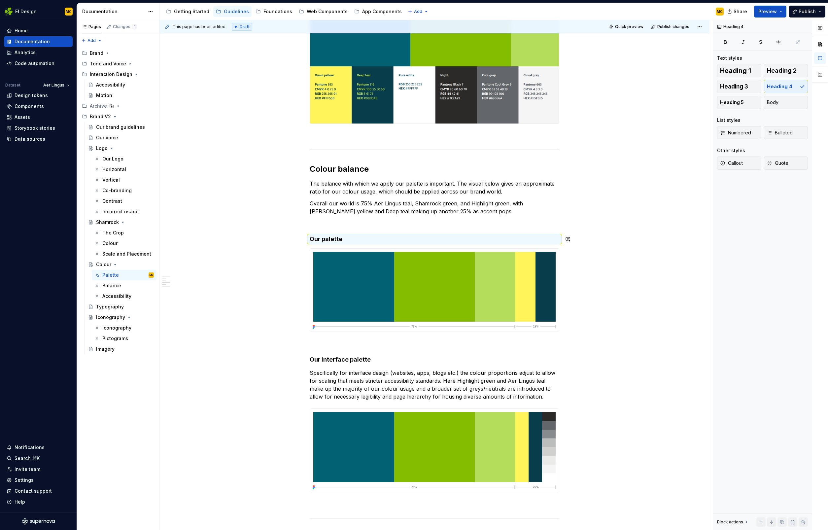
click at [360, 228] on div "**********" at bounding box center [435, 100] width 250 height 1175
click at [358, 224] on p at bounding box center [435, 223] width 250 height 8
click at [395, 335] on div "**********" at bounding box center [435, 100] width 250 height 1175
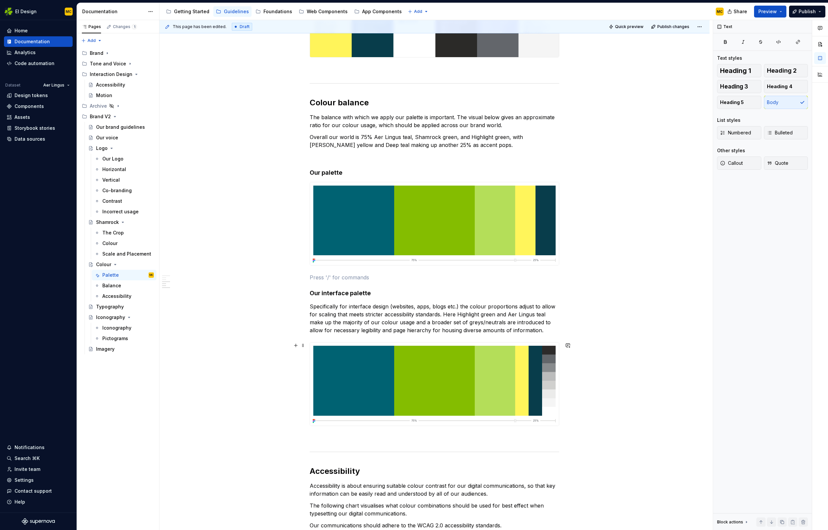
scroll to position [685, 0]
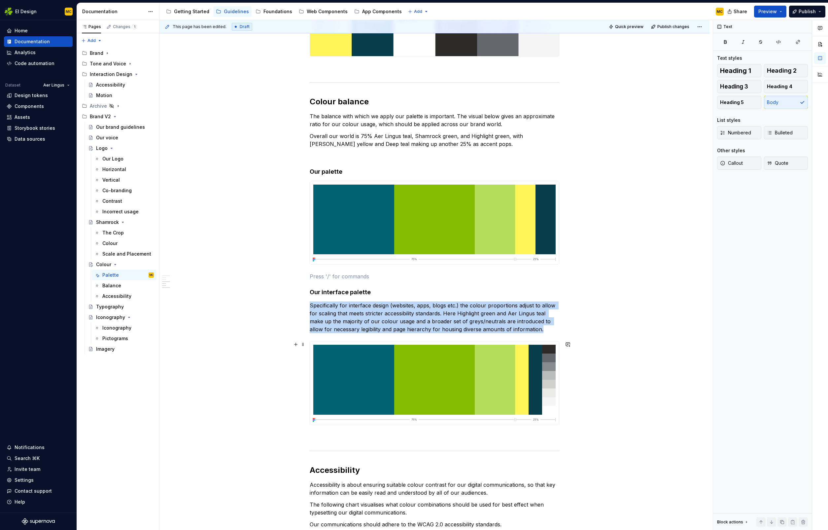
click at [454, 418] on img at bounding box center [434, 382] width 249 height 83
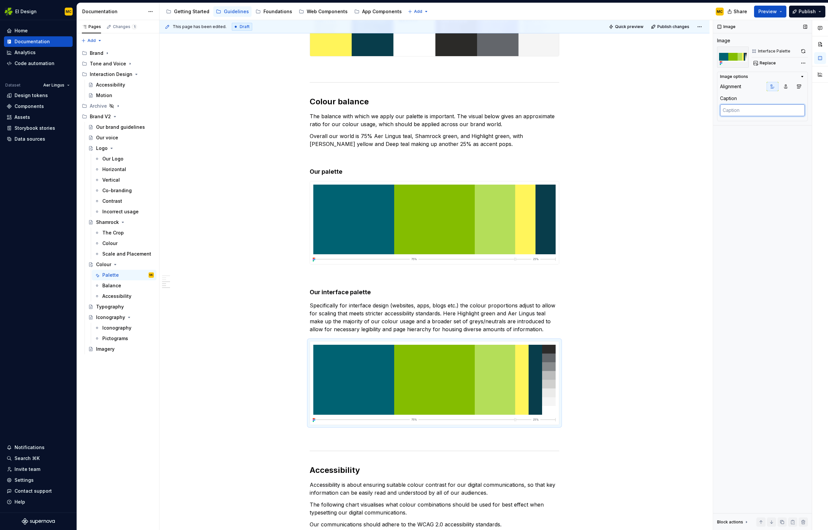
click at [758, 110] on textarea at bounding box center [762, 110] width 85 height 12
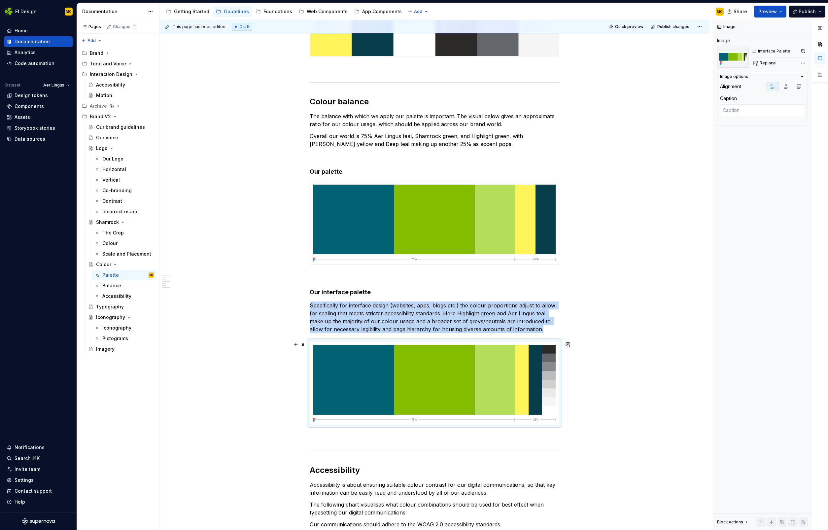
click at [480, 357] on img at bounding box center [434, 382] width 249 height 83
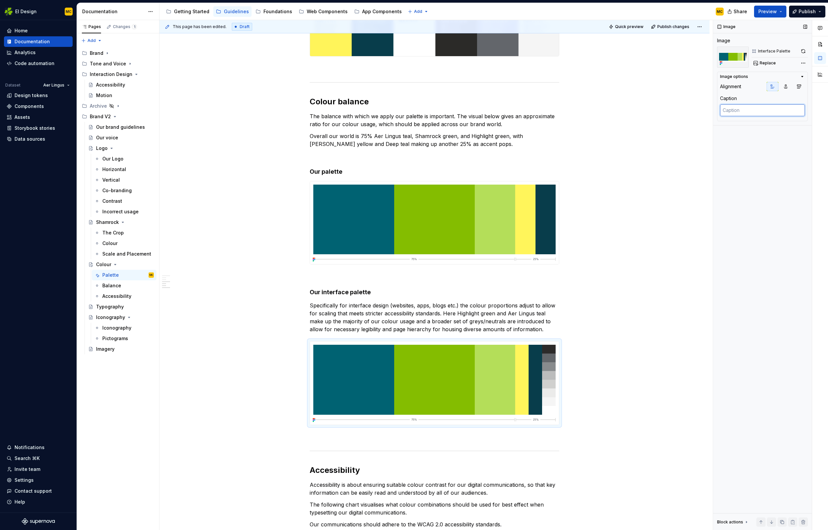
click at [735, 111] on textarea at bounding box center [762, 110] width 85 height 12
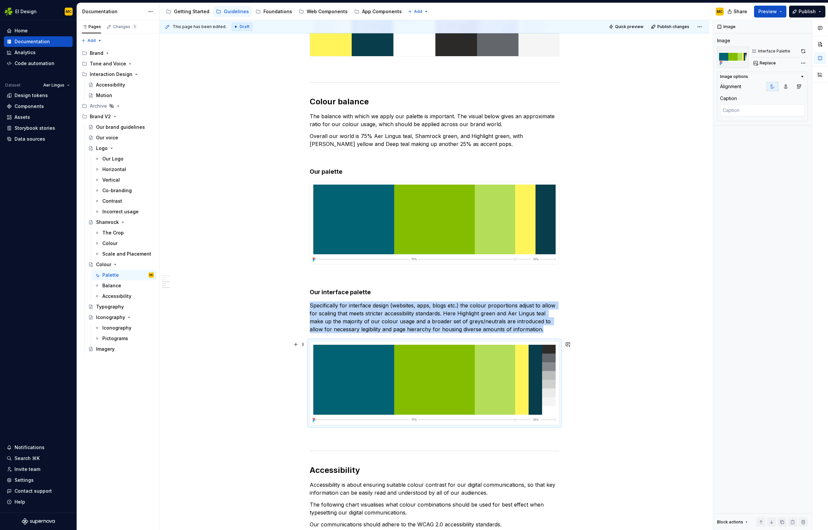
click at [389, 392] on img at bounding box center [434, 382] width 249 height 83
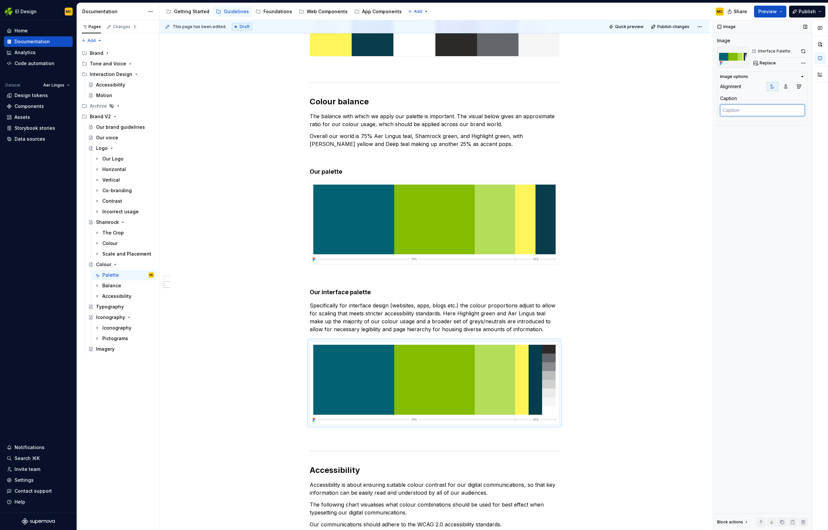
click at [754, 109] on textarea at bounding box center [762, 110] width 85 height 12
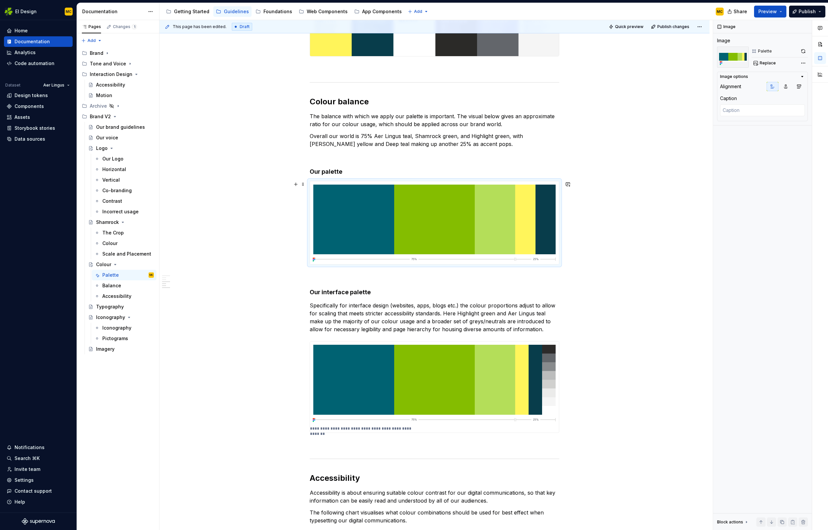
click at [514, 230] on img at bounding box center [434, 222] width 249 height 83
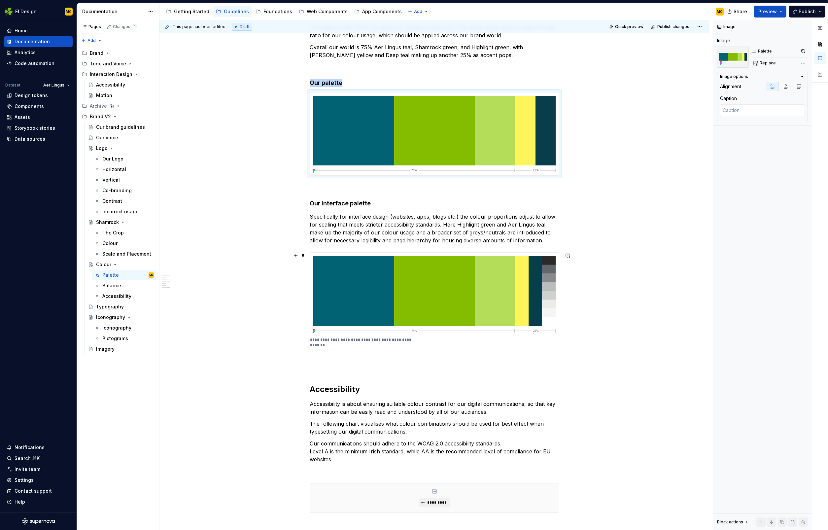
scroll to position [778, 0]
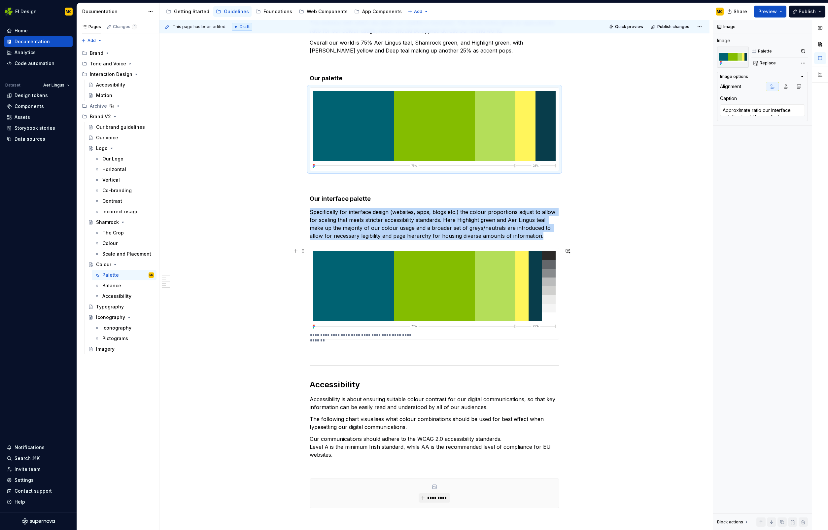
click at [434, 334] on div "**********" at bounding box center [434, 293] width 249 height 91
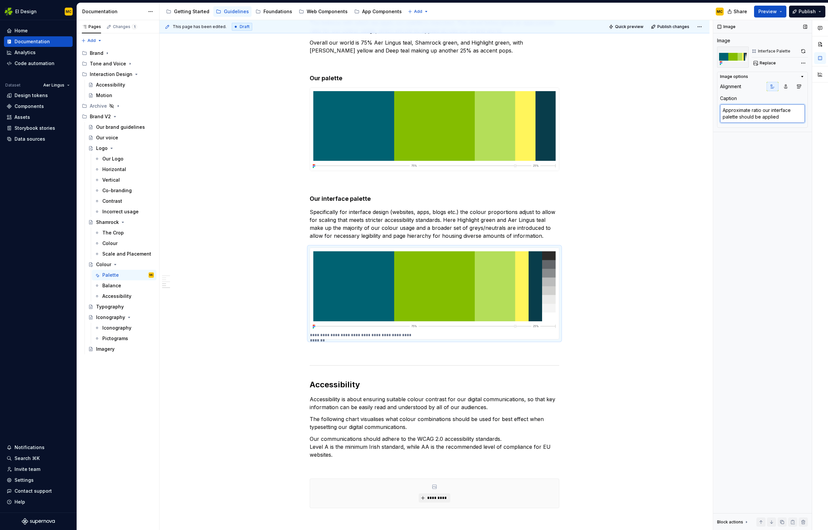
click at [795, 119] on textarea "Approximate ratio our interface palette should be applied" at bounding box center [762, 113] width 85 height 18
click at [497, 148] on img at bounding box center [434, 129] width 249 height 83
click at [759, 111] on textarea at bounding box center [762, 110] width 85 height 12
paste textarea "Approximate ratio our interface palette should be applied"
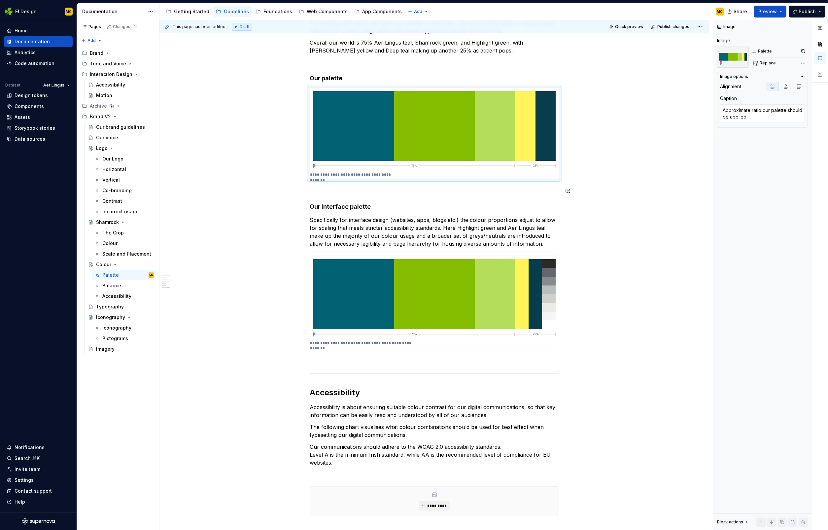
click at [636, 195] on div "**********" at bounding box center [434, 23] width 550 height 1374
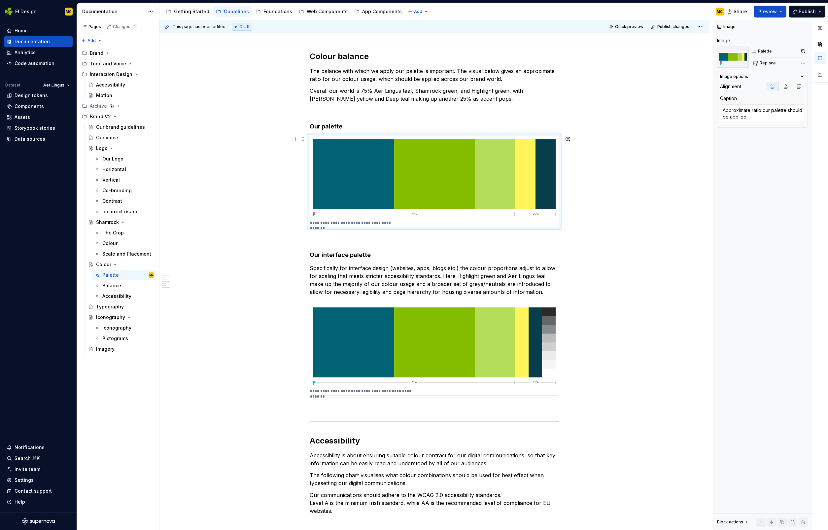
scroll to position [718, 0]
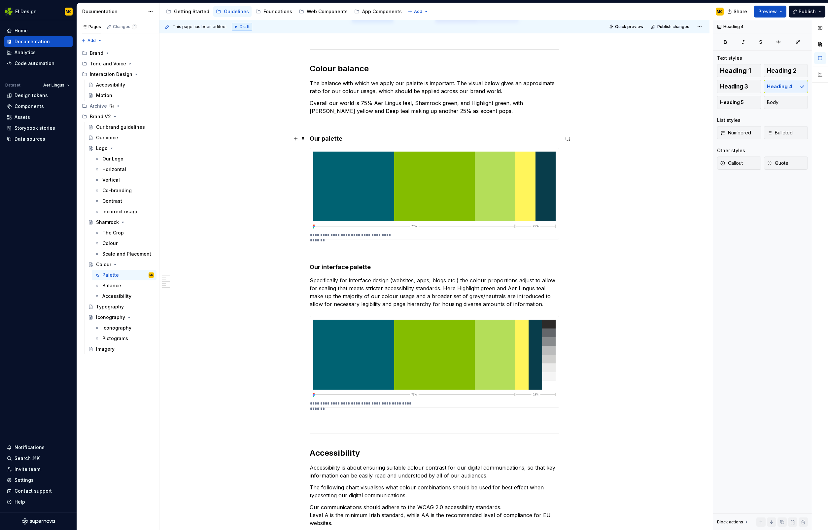
click at [323, 138] on h4 "Our palette" at bounding box center [435, 139] width 250 height 8
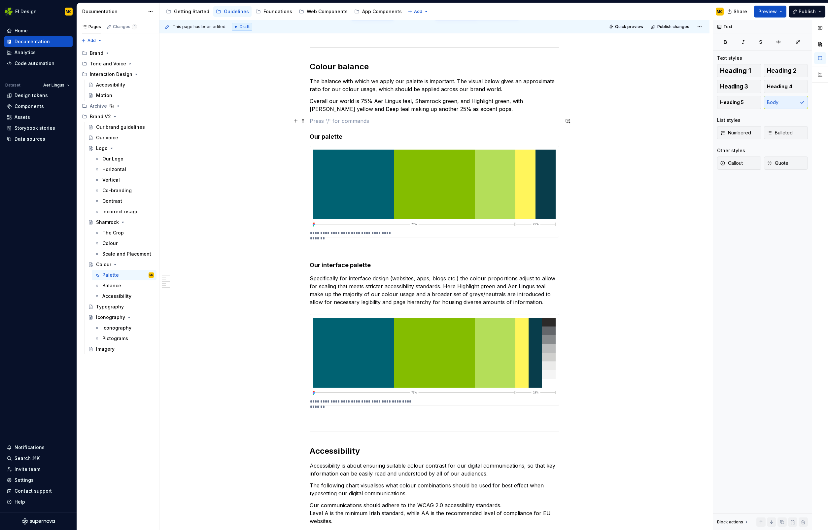
click at [351, 119] on p at bounding box center [435, 121] width 250 height 8
click at [455, 111] on p "Overall our world is 75% Aer Lingus teal, Shamrock green, and Highlight green, …" at bounding box center [435, 105] width 250 height 16
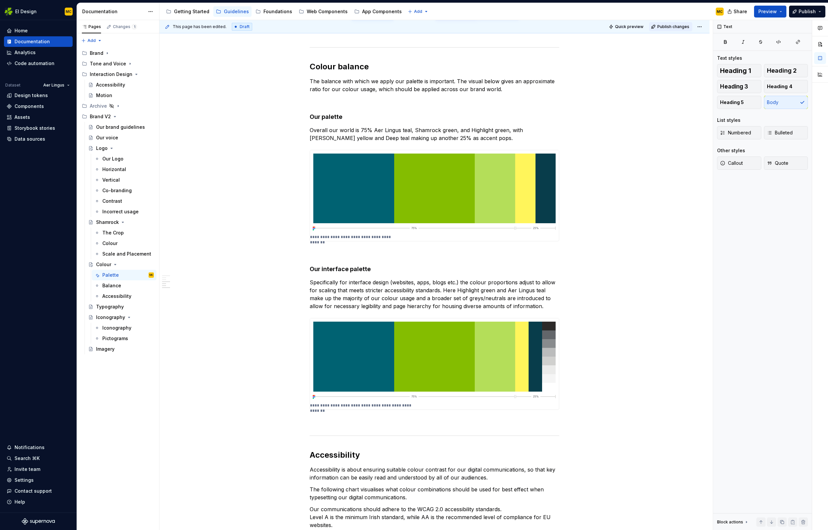
click at [670, 24] on span "Publish changes" at bounding box center [673, 26] width 32 height 5
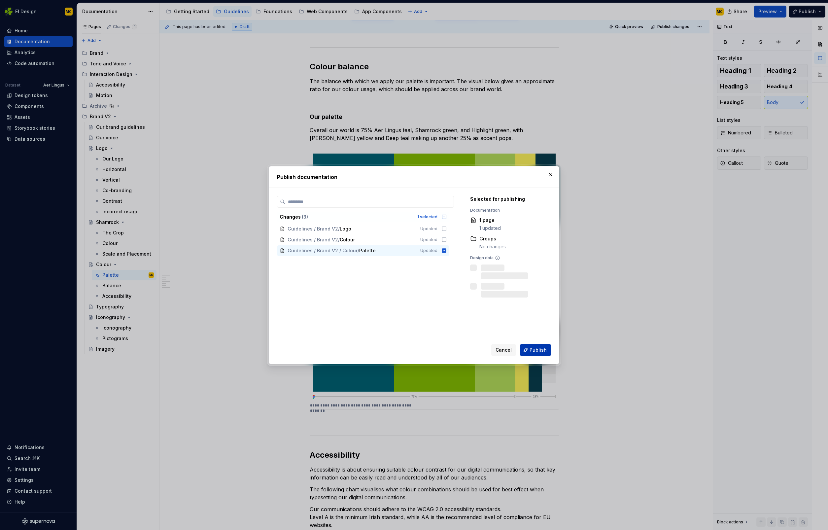
click at [534, 350] on span "Publish" at bounding box center [537, 350] width 17 height 7
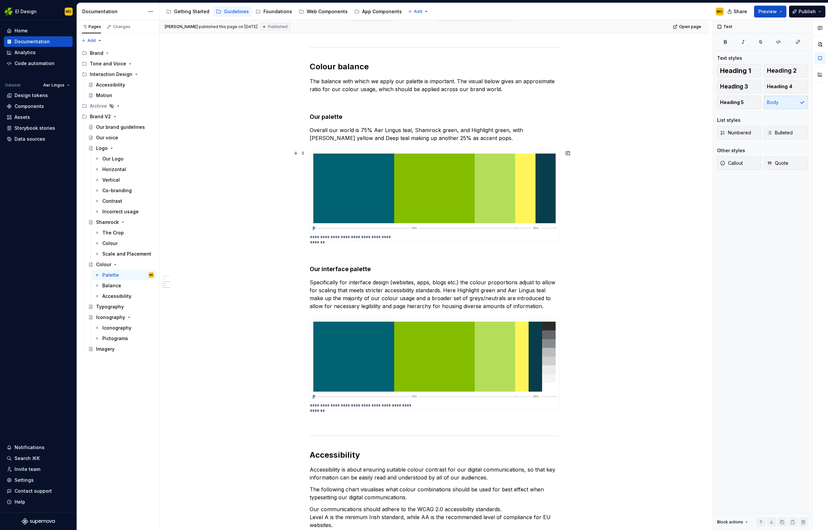
click at [377, 179] on img at bounding box center [434, 191] width 249 height 83
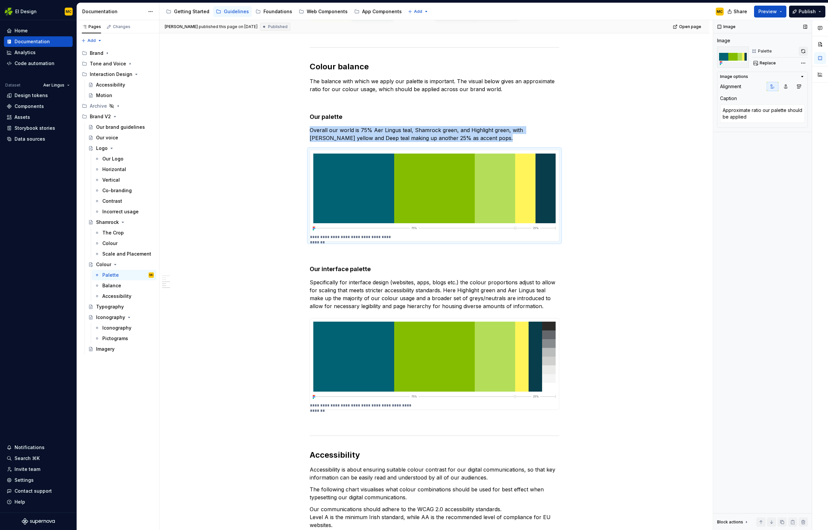
click at [802, 52] on button "button" at bounding box center [803, 51] width 9 height 9
click at [420, 355] on img at bounding box center [434, 359] width 249 height 83
click at [805, 48] on button "button" at bounding box center [803, 51] width 9 height 9
click at [333, 256] on p at bounding box center [435, 253] width 250 height 8
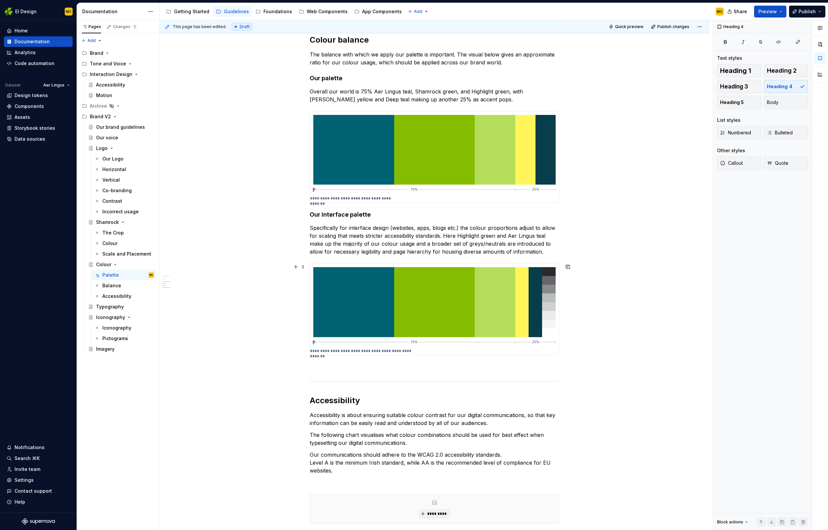
scroll to position [748, 0]
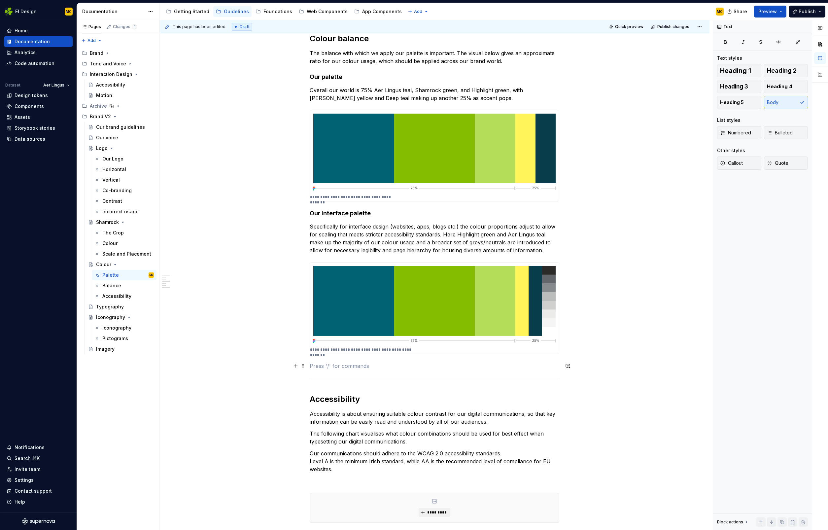
click at [338, 367] on p at bounding box center [435, 366] width 250 height 8
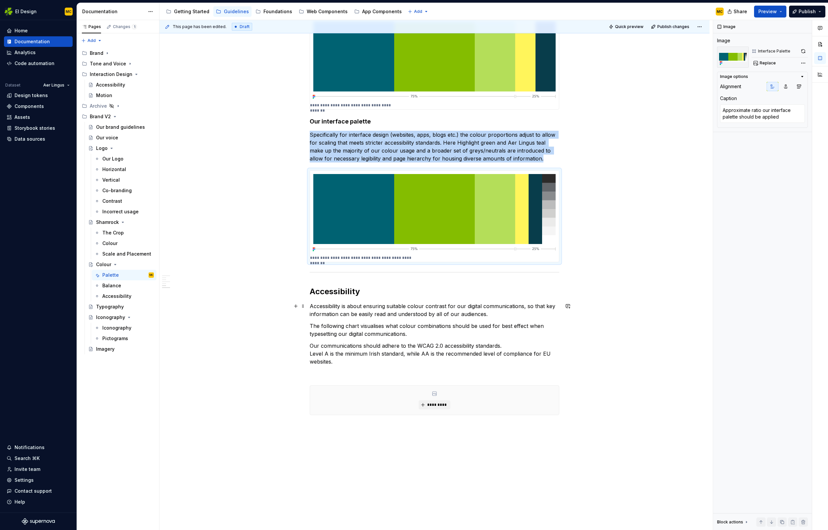
scroll to position [841, 0]
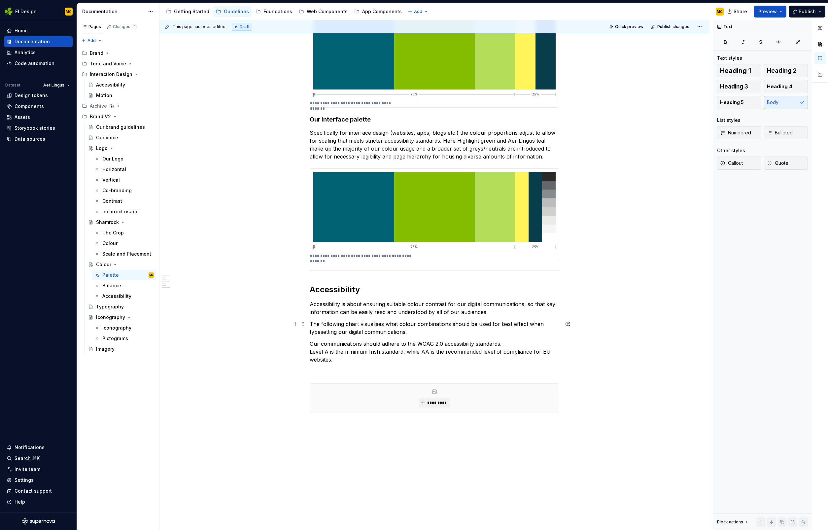
click at [375, 323] on p "The following chart visualises what colour combinations should be used for best…" at bounding box center [435, 328] width 250 height 16
click at [439, 391] on span "*********" at bounding box center [437, 390] width 20 height 5
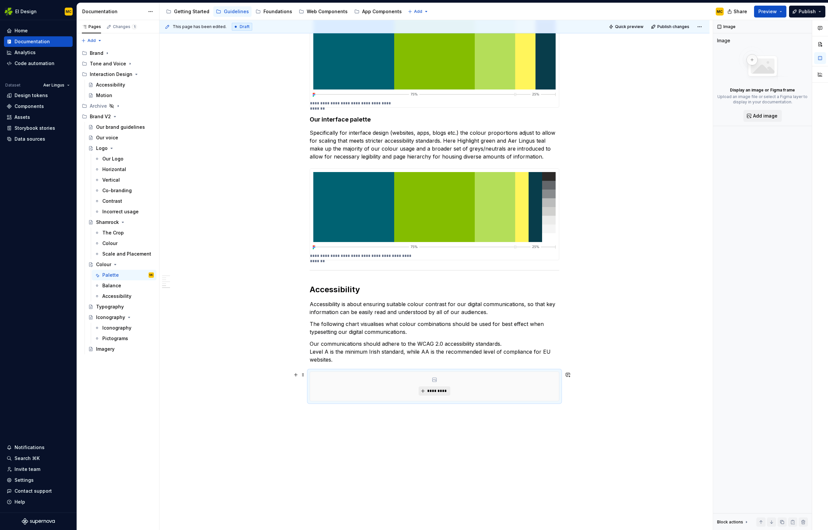
click at [436, 392] on span "*********" at bounding box center [437, 390] width 20 height 5
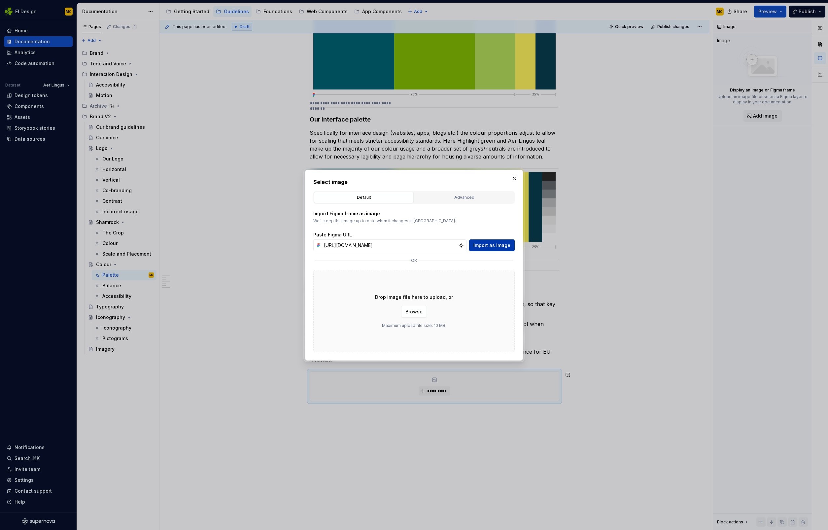
scroll to position [0, 0]
click at [494, 246] on span "Import as image" at bounding box center [491, 245] width 37 height 7
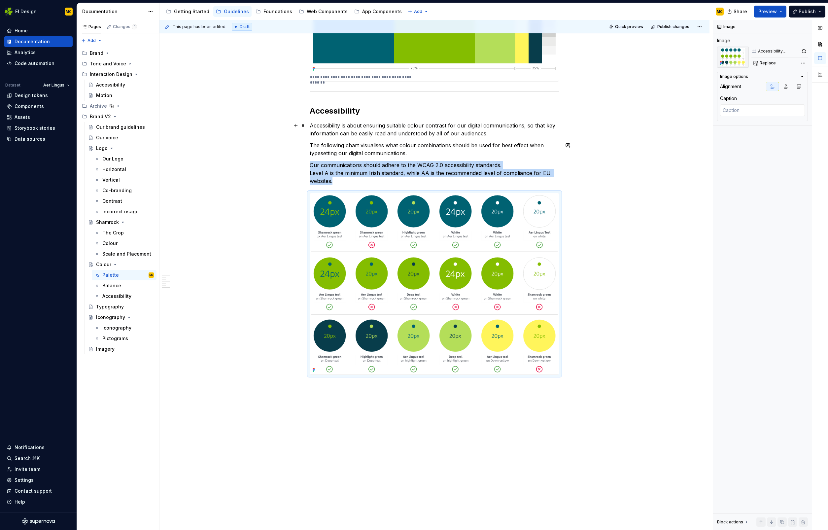
scroll to position [1007, 0]
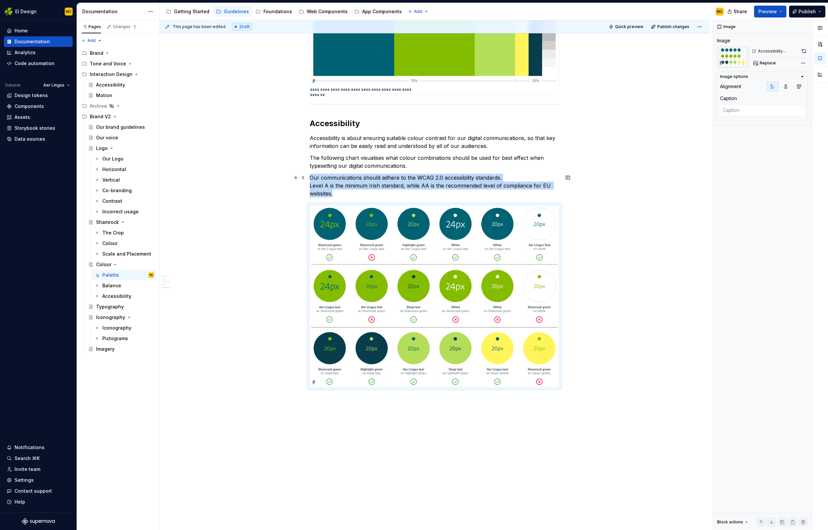
click at [355, 191] on p "Our communications should adhere to the WCAG 2.0 accessibility standards. Level…" at bounding box center [435, 186] width 250 height 24
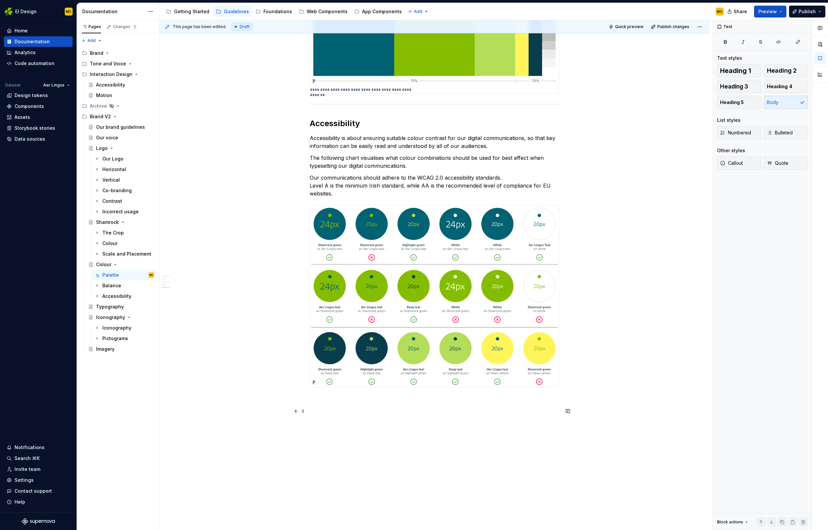
click at [378, 414] on p at bounding box center [435, 411] width 250 height 8
click at [372, 401] on p at bounding box center [435, 399] width 250 height 8
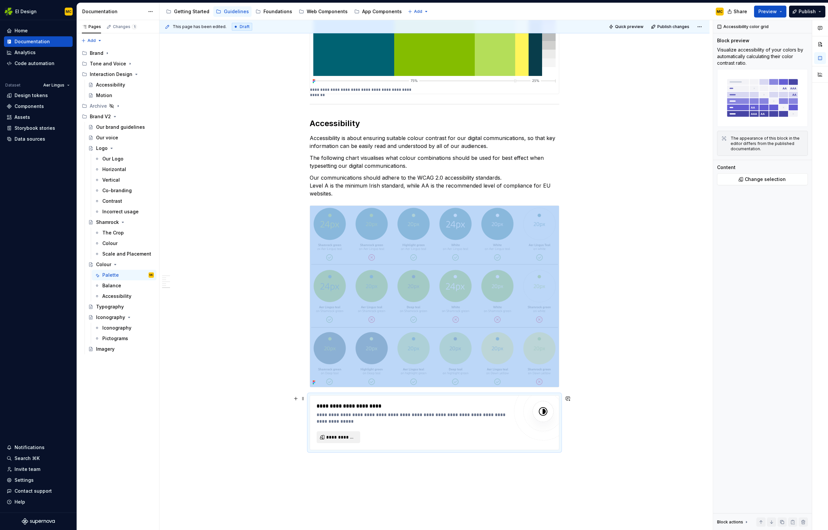
click at [349, 437] on span "**********" at bounding box center [341, 437] width 30 height 7
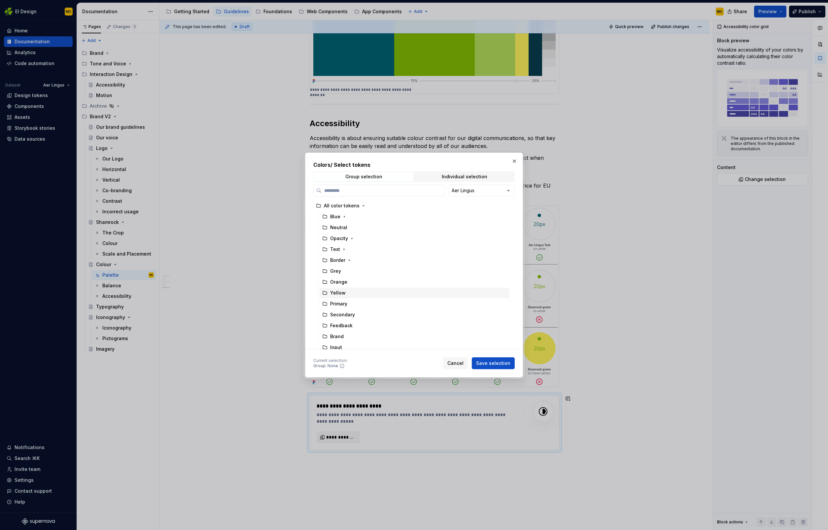
scroll to position [80, 0]
click at [463, 177] on div "Individual selection" at bounding box center [465, 176] width 46 height 5
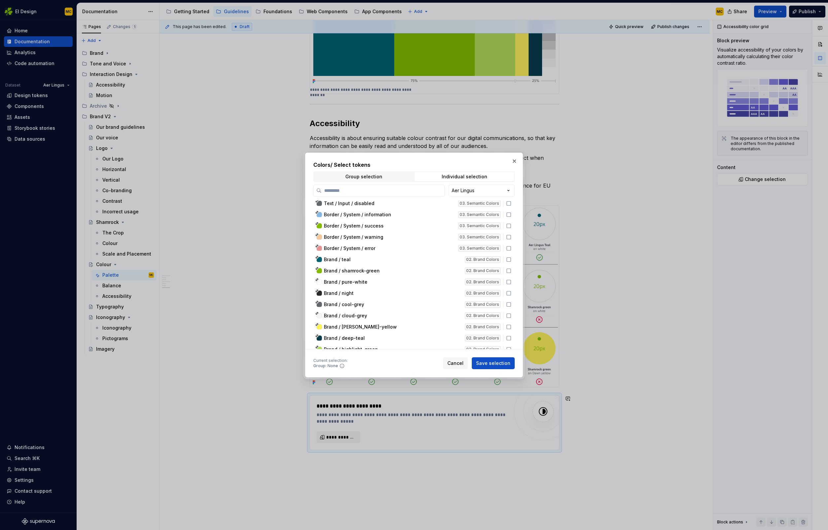
scroll to position [1969, 0]
click at [511, 255] on icon at bounding box center [508, 253] width 5 height 5
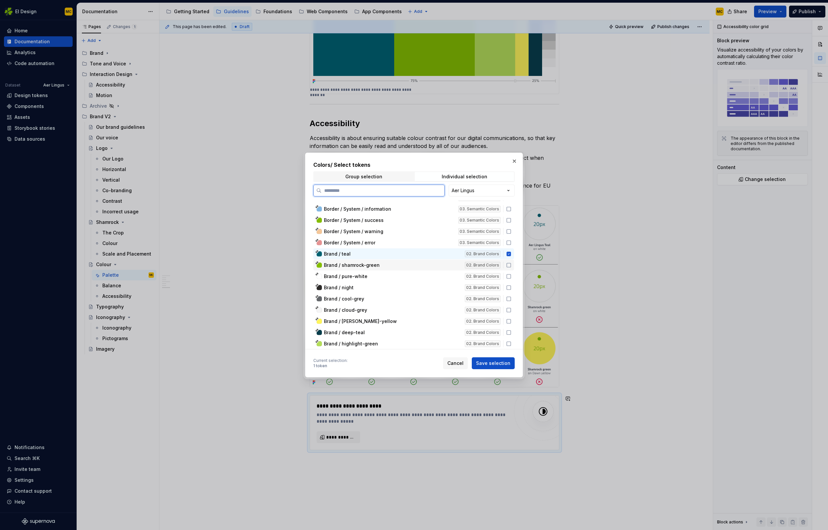
click at [511, 265] on icon at bounding box center [508, 264] width 5 height 5
drag, startPoint x: 514, startPoint y: 274, endPoint x: 514, endPoint y: 284, distance: 9.2
click at [511, 274] on icon at bounding box center [509, 276] width 4 height 4
click at [511, 286] on icon at bounding box center [508, 287] width 5 height 5
click at [511, 298] on icon at bounding box center [508, 298] width 5 height 5
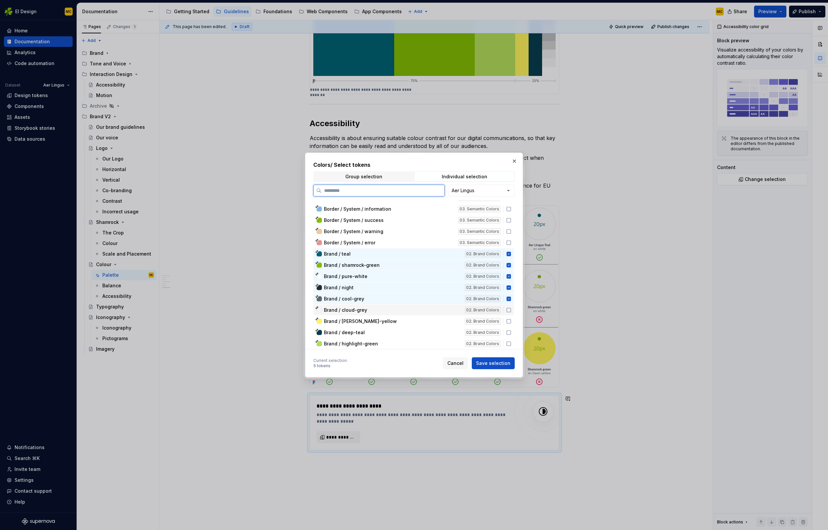
click at [511, 309] on icon at bounding box center [508, 309] width 5 height 5
click at [511, 322] on icon at bounding box center [508, 321] width 5 height 5
click at [511, 332] on icon at bounding box center [508, 332] width 5 height 5
click at [511, 344] on icon at bounding box center [508, 343] width 5 height 5
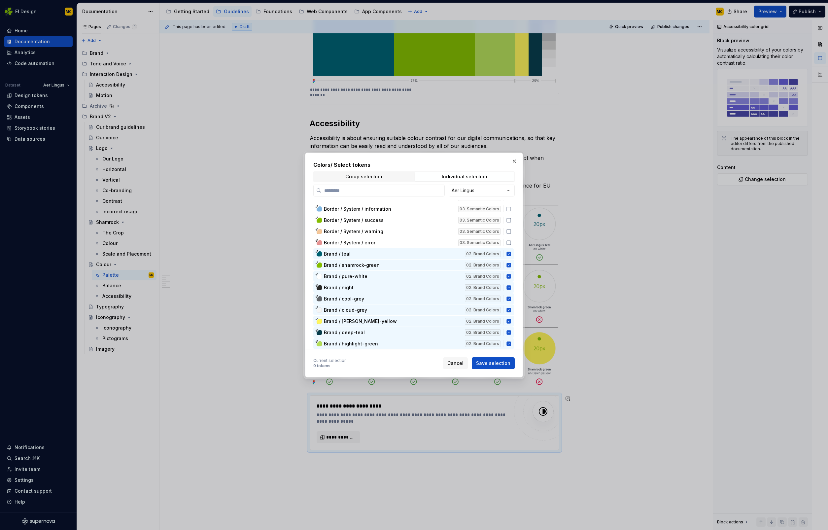
click at [490, 362] on span "Save selection" at bounding box center [493, 363] width 34 height 7
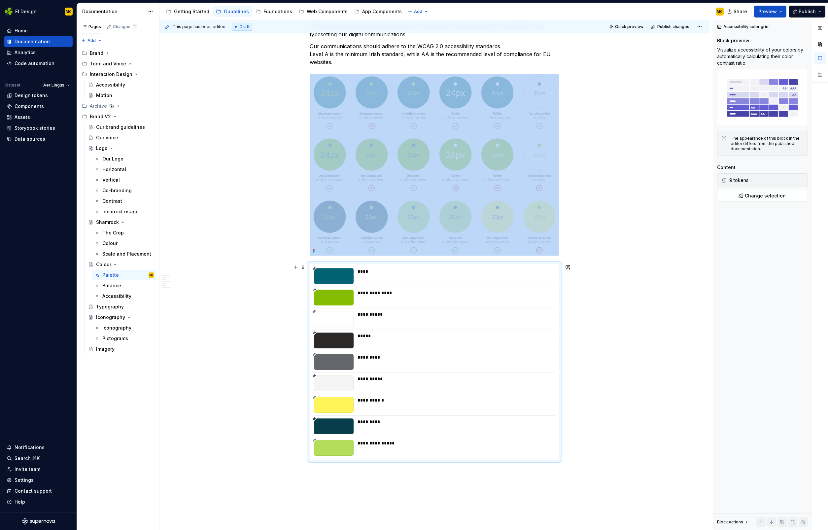
scroll to position [1141, 0]
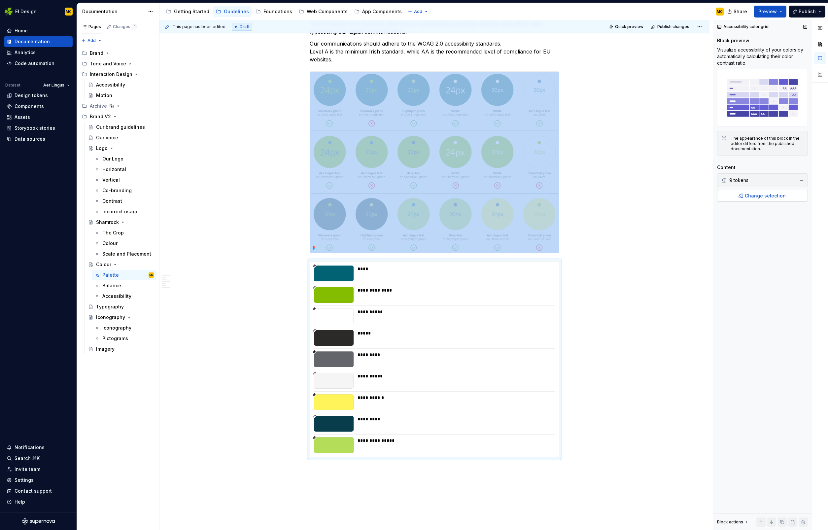
click at [763, 193] on span "Change selection" at bounding box center [765, 195] width 41 height 7
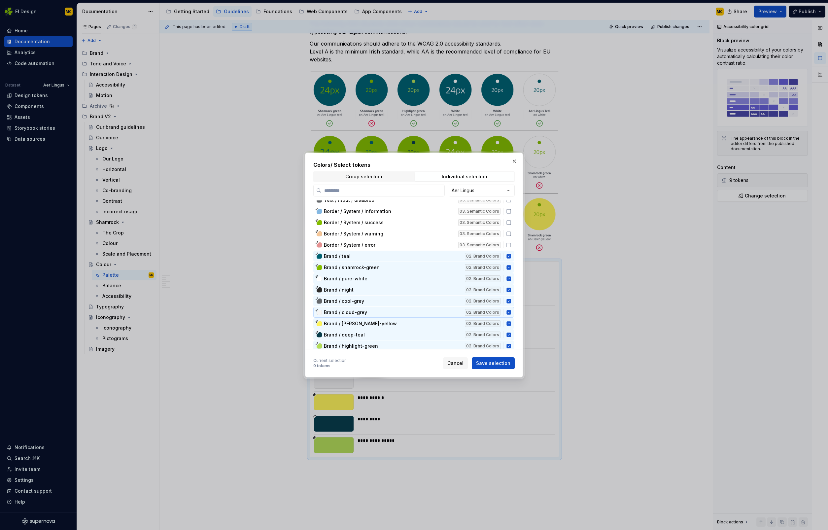
scroll to position [1968, 0]
click at [511, 315] on icon at bounding box center [508, 315] width 4 height 4
click at [511, 303] on icon at bounding box center [508, 304] width 4 height 4
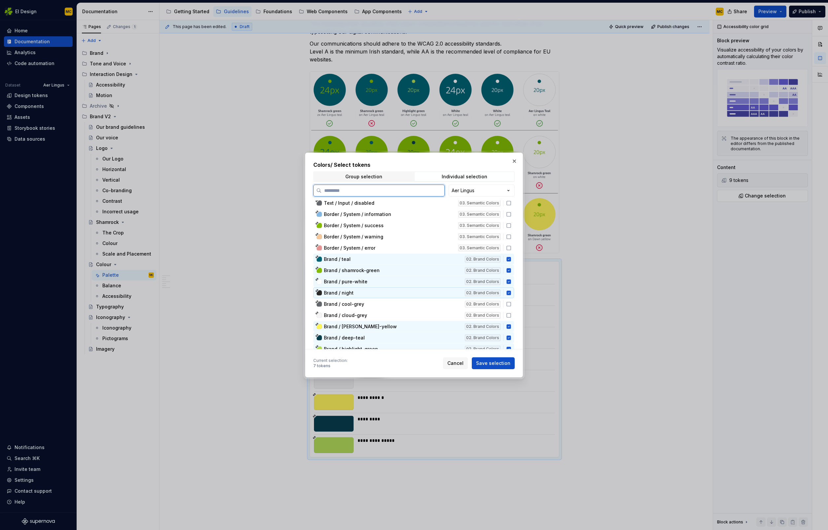
click at [511, 294] on icon at bounding box center [508, 292] width 4 height 4
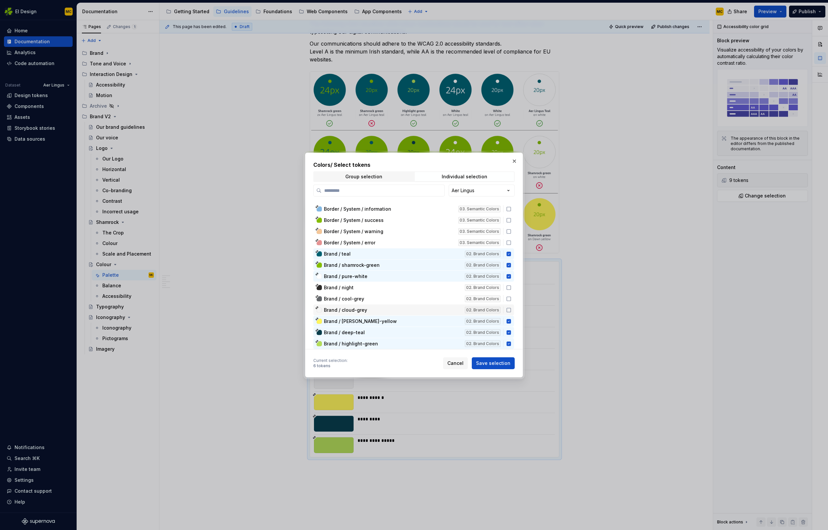
scroll to position [1969, 0]
click at [493, 360] on span "Save selection" at bounding box center [493, 363] width 34 height 7
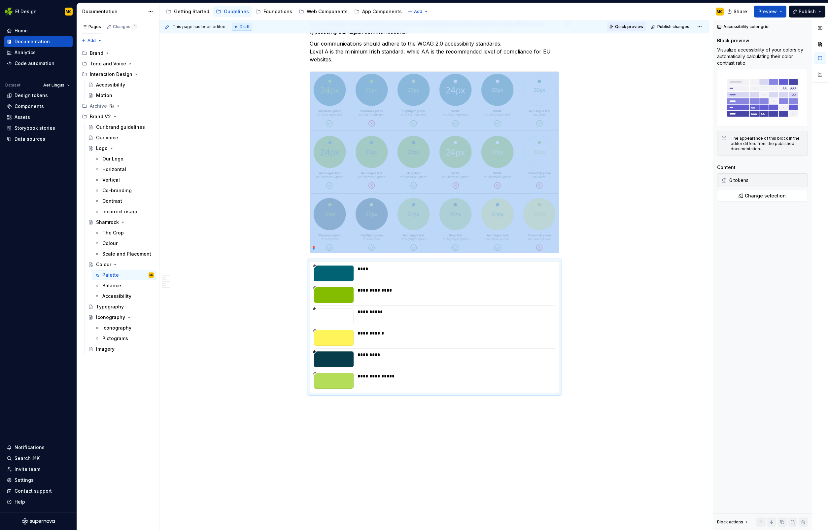
click at [633, 26] on span "Quick preview" at bounding box center [629, 26] width 28 height 5
click at [792, 513] on span "Open page" at bounding box center [793, 513] width 22 height 5
click at [304, 264] on span at bounding box center [302, 264] width 5 height 9
click at [330, 319] on div "Delete" at bounding box center [332, 323] width 56 height 11
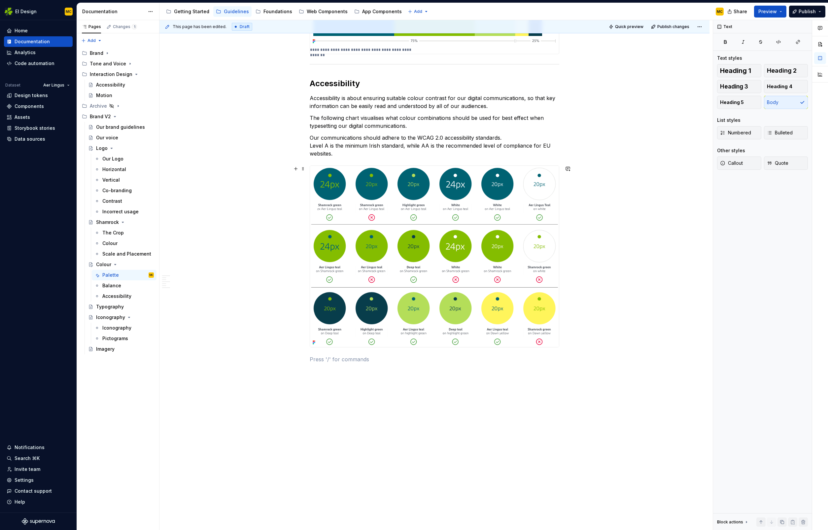
scroll to position [1047, 0]
click at [354, 360] on button "button" at bounding box center [352, 358] width 9 height 9
click at [440, 383] on h2 "Our commitment to accessibility" at bounding box center [435, 380] width 250 height 11
click at [386, 379] on h2 "Our commitment to accessibility" at bounding box center [435, 380] width 250 height 11
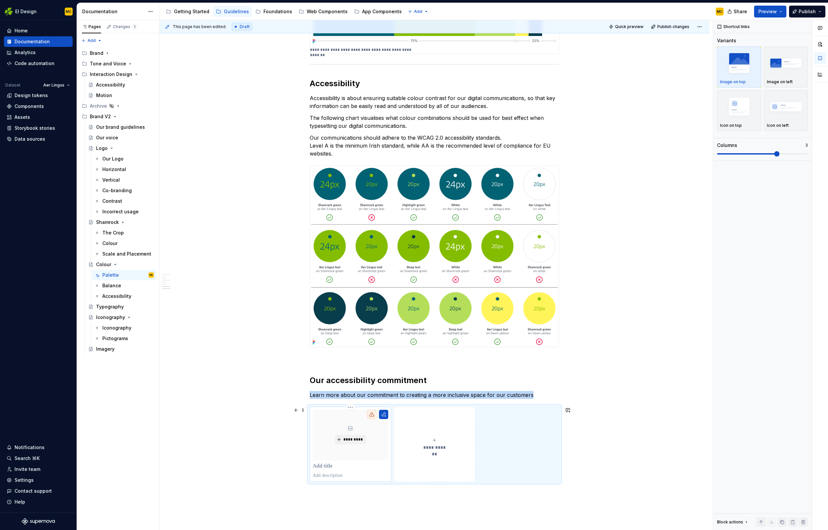
click at [390, 414] on div "*********" at bounding box center [351, 444] width 82 height 75
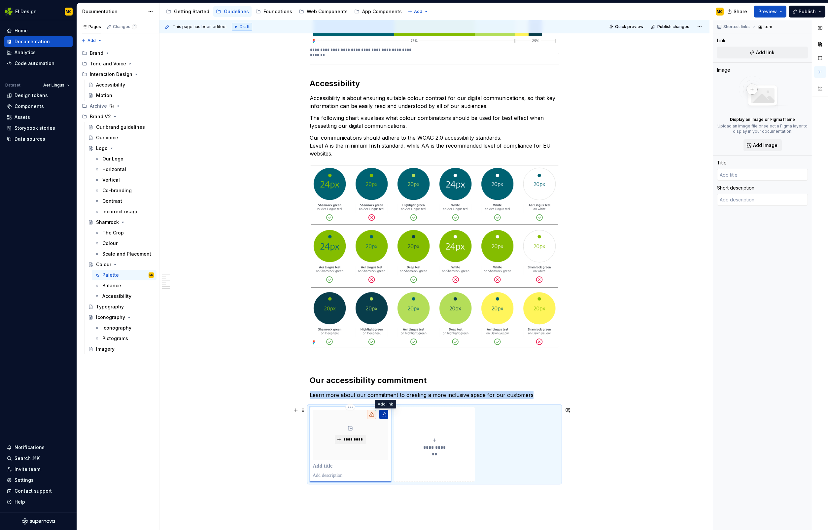
click at [388, 414] on button "button" at bounding box center [383, 414] width 9 height 9
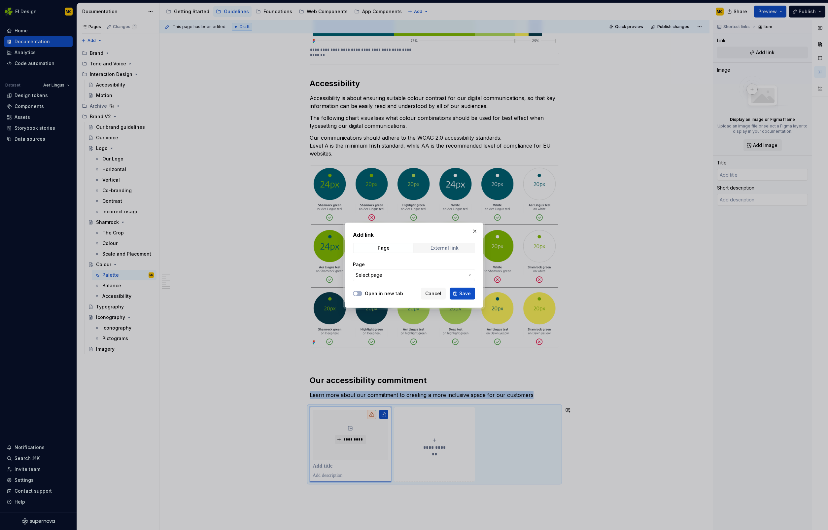
click at [447, 248] on div "External link" at bounding box center [444, 247] width 28 height 5
click at [393, 247] on span "Page" at bounding box center [384, 247] width 60 height 9
click at [403, 277] on span "Select page" at bounding box center [410, 275] width 109 height 7
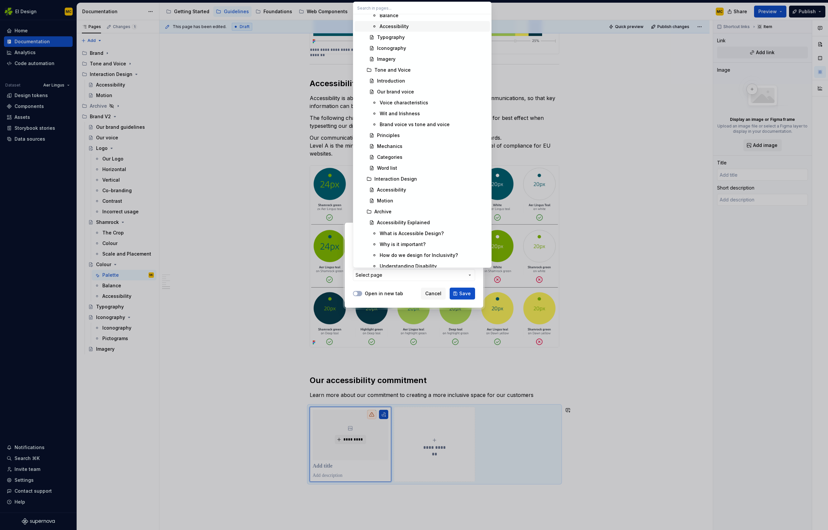
scroll to position [356, 0]
click at [411, 186] on div "Accessibility" at bounding box center [432, 187] width 110 height 7
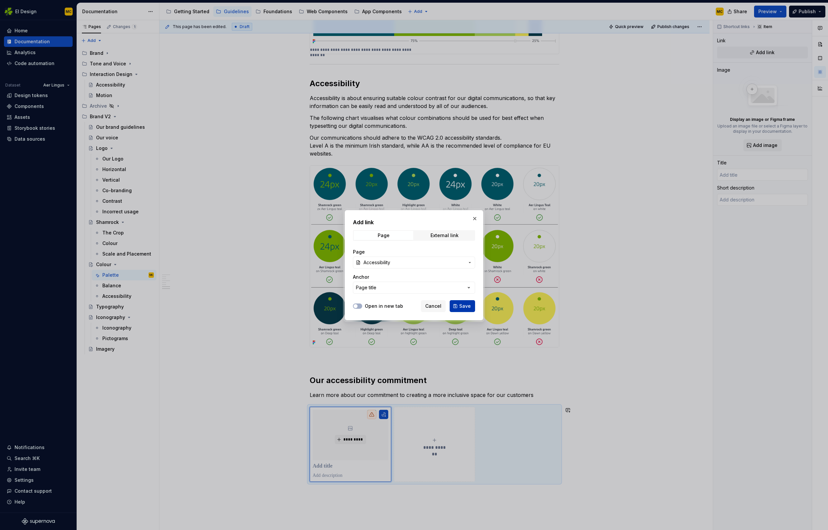
click at [465, 307] on span "Save" at bounding box center [465, 306] width 12 height 7
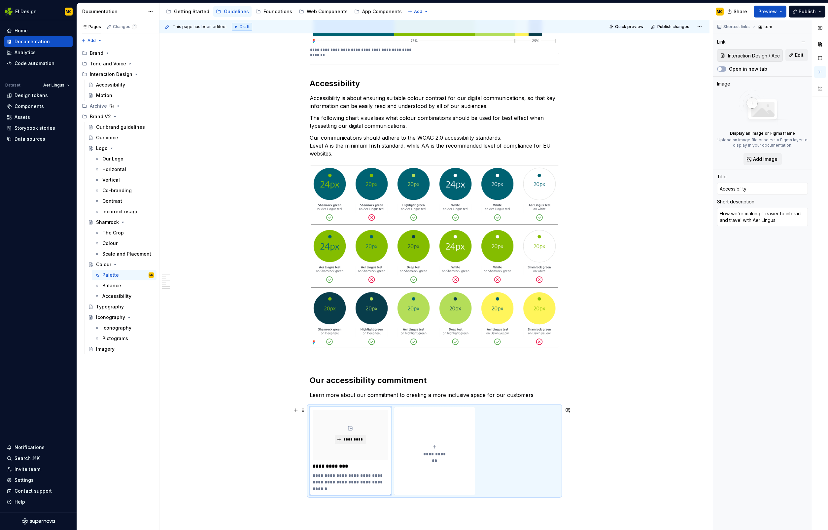
click at [518, 444] on div "**********" at bounding box center [435, 451] width 250 height 88
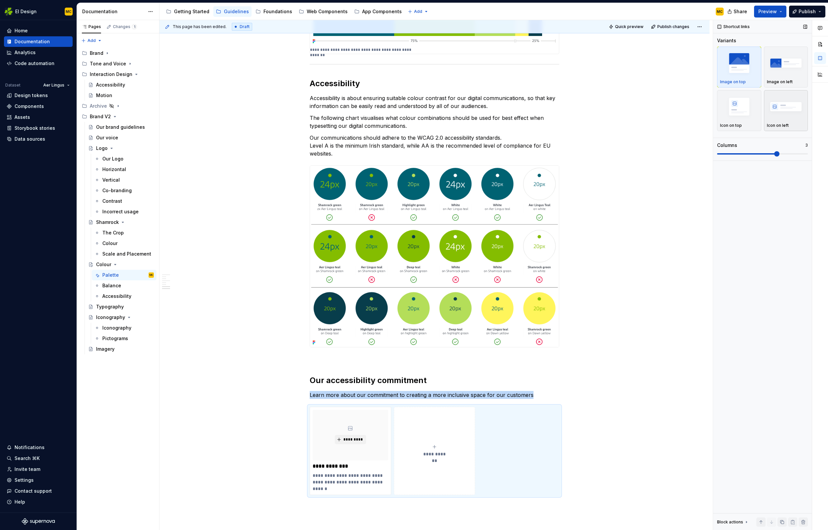
click at [780, 108] on img "button" at bounding box center [786, 106] width 38 height 24
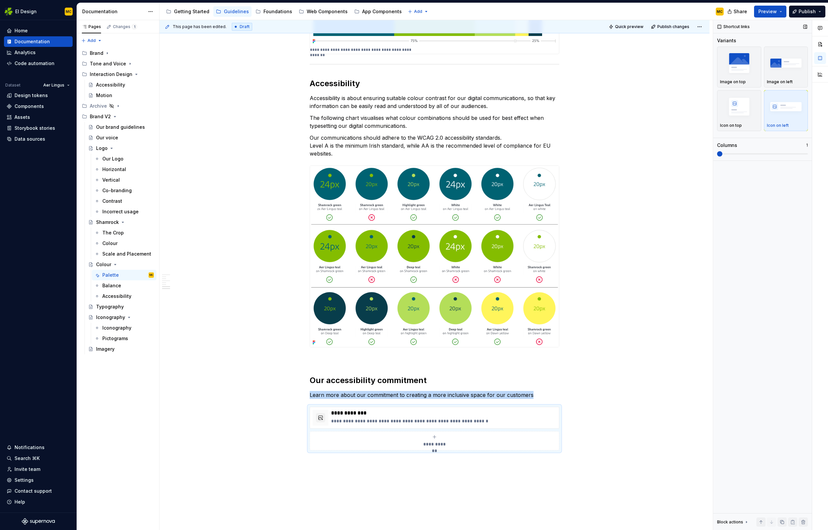
click at [722, 153] on span at bounding box center [719, 153] width 5 height 5
click at [488, 421] on p "**********" at bounding box center [443, 421] width 225 height 7
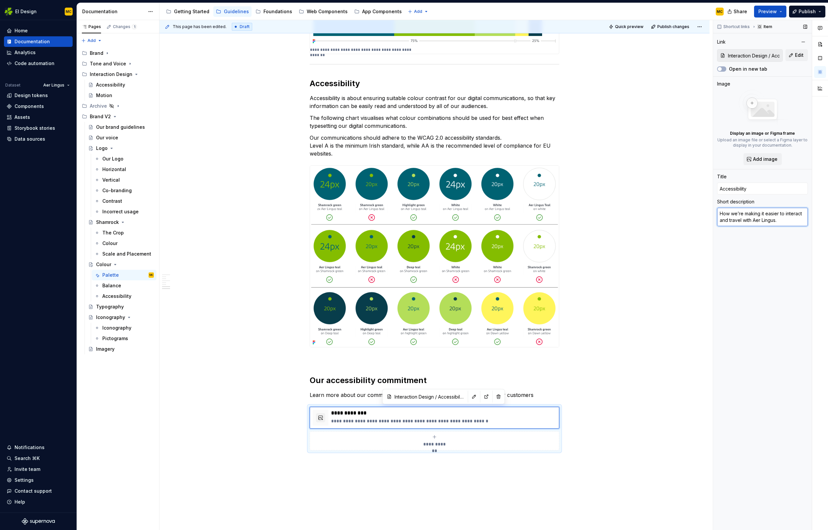
click at [793, 219] on textarea "How we’re making it easier to interact and travel with Aer Lingus." at bounding box center [762, 217] width 91 height 18
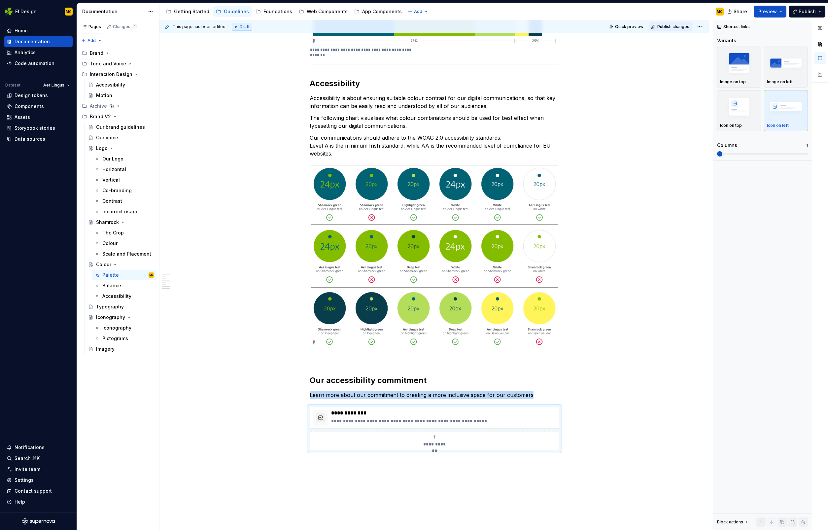
click at [678, 27] on span "Publish changes" at bounding box center [673, 26] width 32 height 5
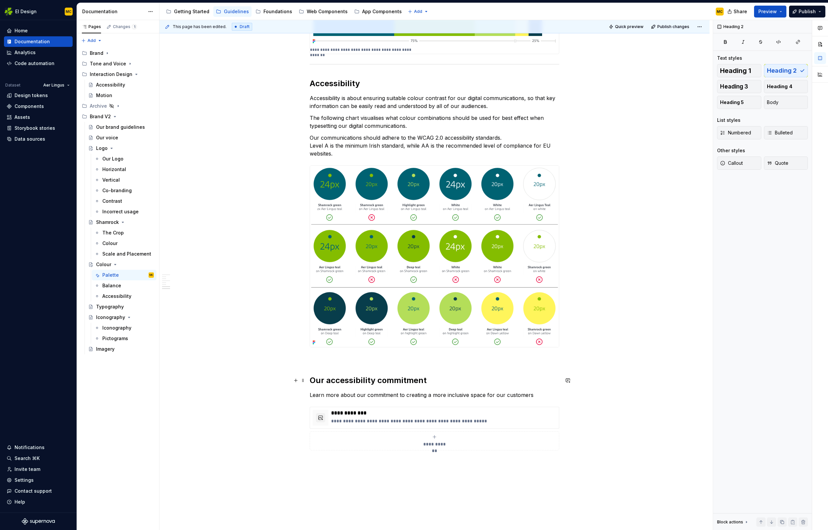
click at [436, 380] on h2 "Our accessibility commitment" at bounding box center [435, 380] width 250 height 11
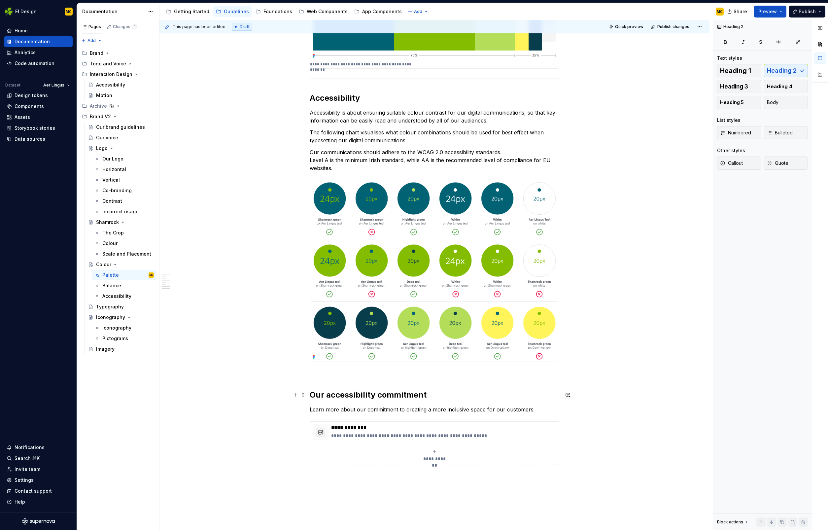
scroll to position [1052, 0]
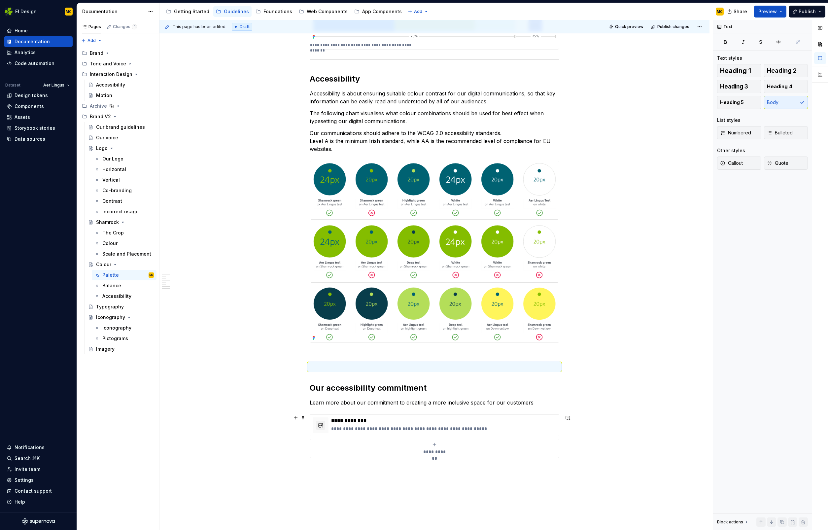
click at [670, 25] on span "Publish changes" at bounding box center [673, 26] width 32 height 5
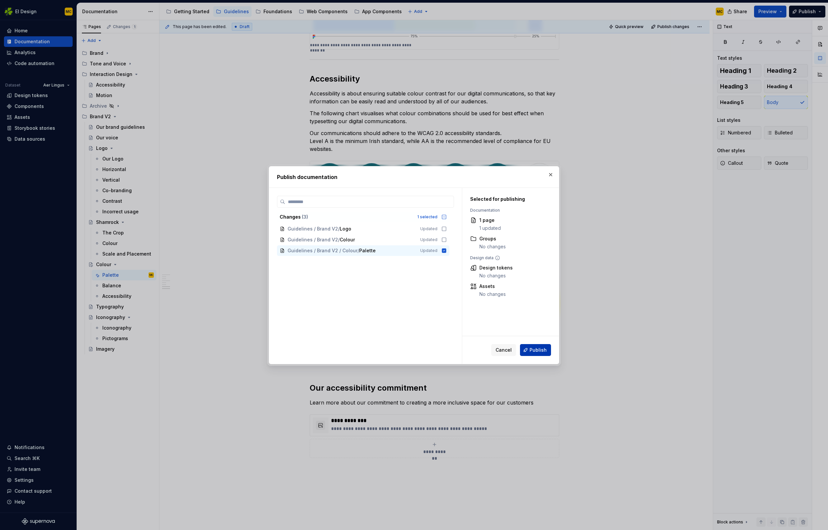
click at [539, 349] on span "Publish" at bounding box center [537, 350] width 17 height 7
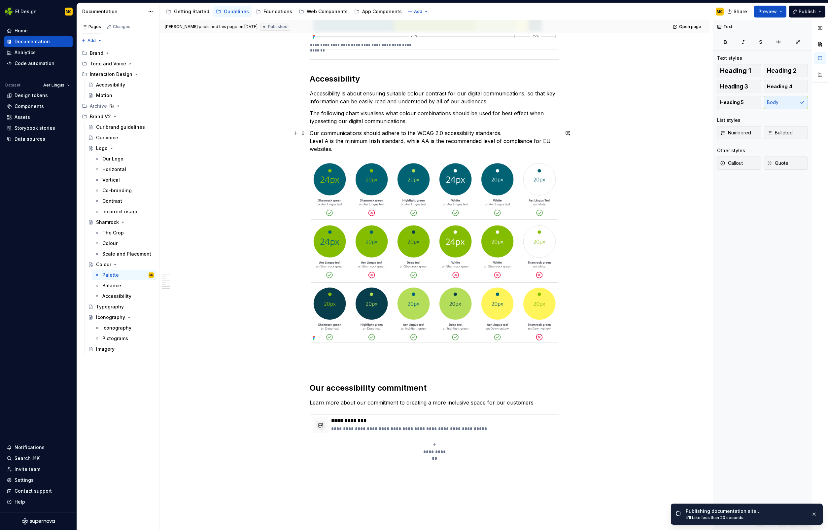
click at [344, 143] on p "Our communications should adhere to the WCAG 2.0 accessibility standards. Level…" at bounding box center [435, 141] width 250 height 24
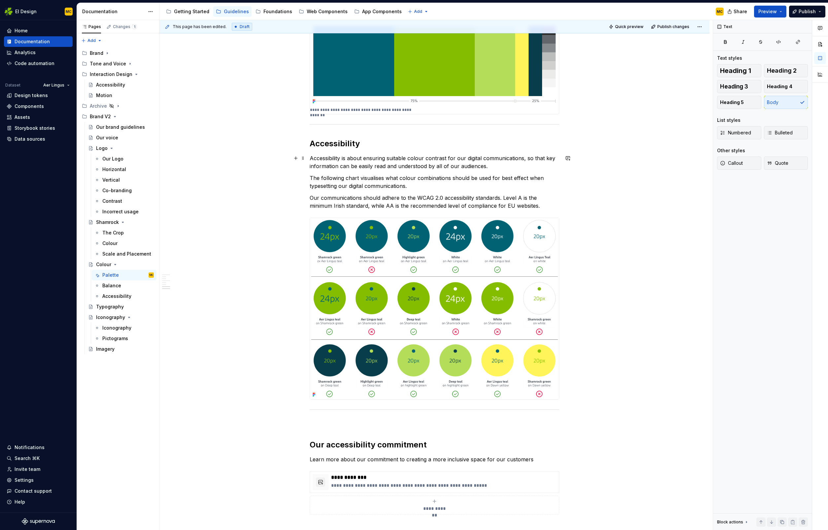
scroll to position [987, 0]
click at [346, 421] on p at bounding box center [435, 424] width 250 height 8
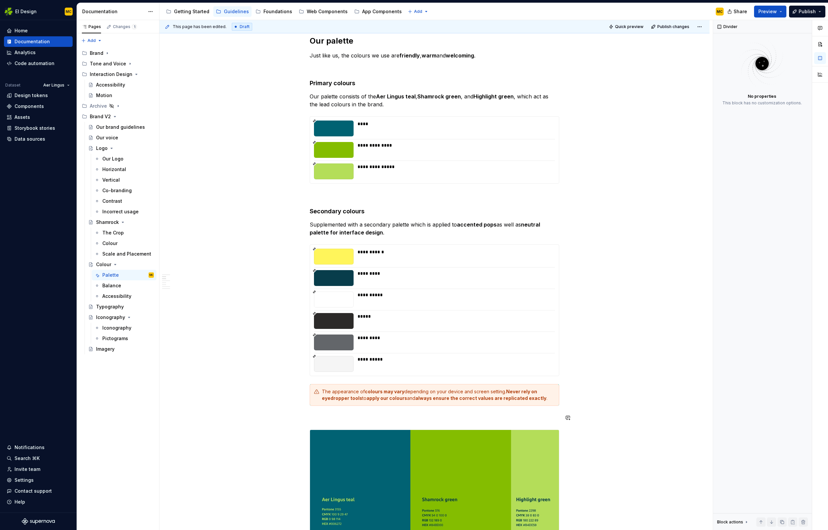
scroll to position [80, 0]
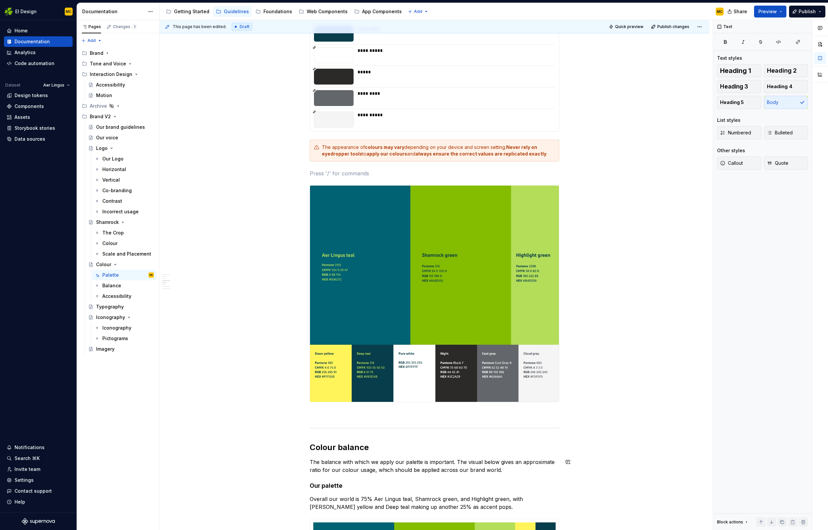
scroll to position [430, 0]
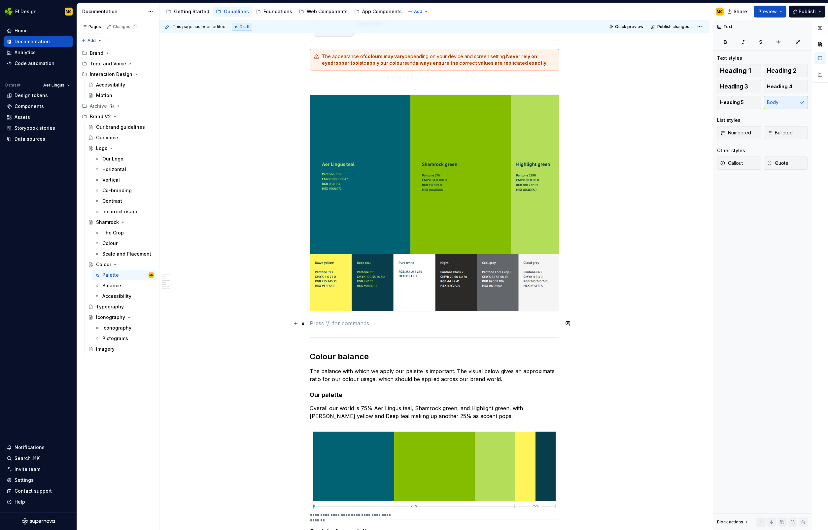
click at [353, 326] on p at bounding box center [435, 323] width 250 height 8
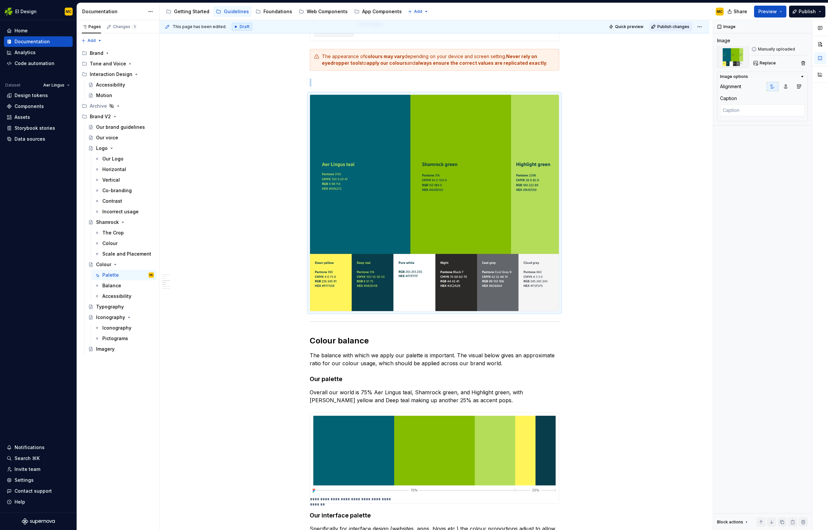
click at [678, 25] on span "Publish changes" at bounding box center [673, 26] width 32 height 5
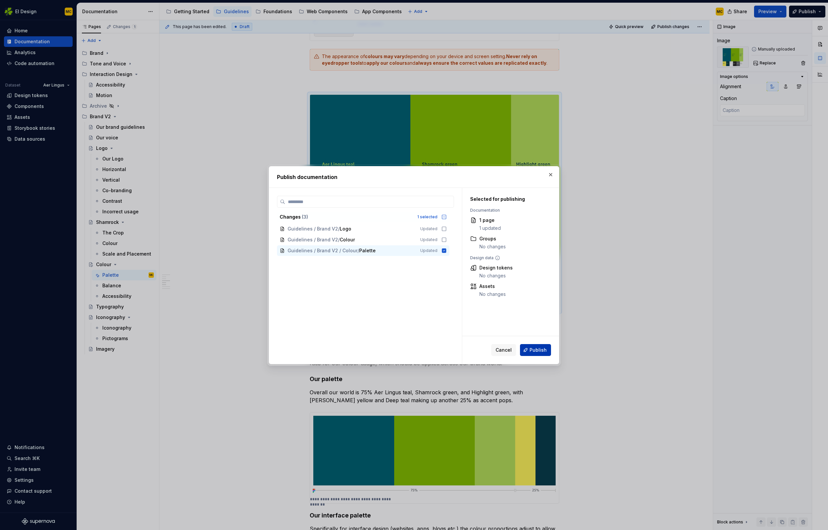
click at [535, 347] on span "Publish" at bounding box center [537, 350] width 17 height 7
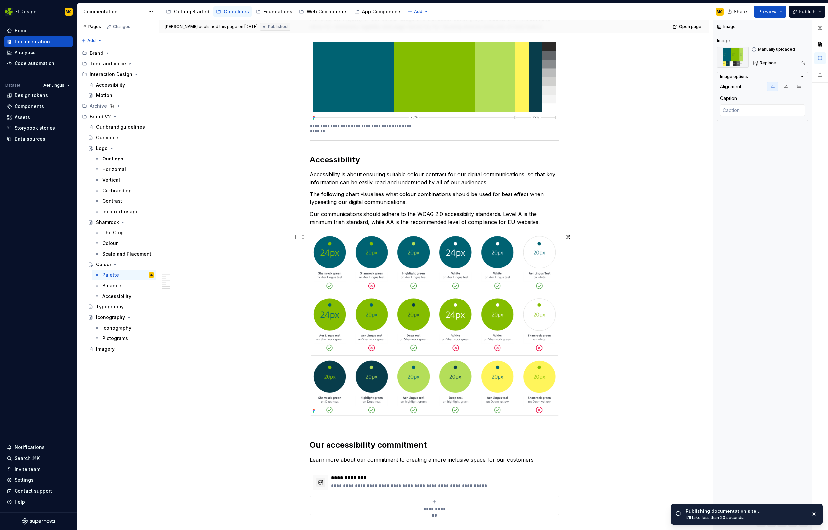
scroll to position [1135, 0]
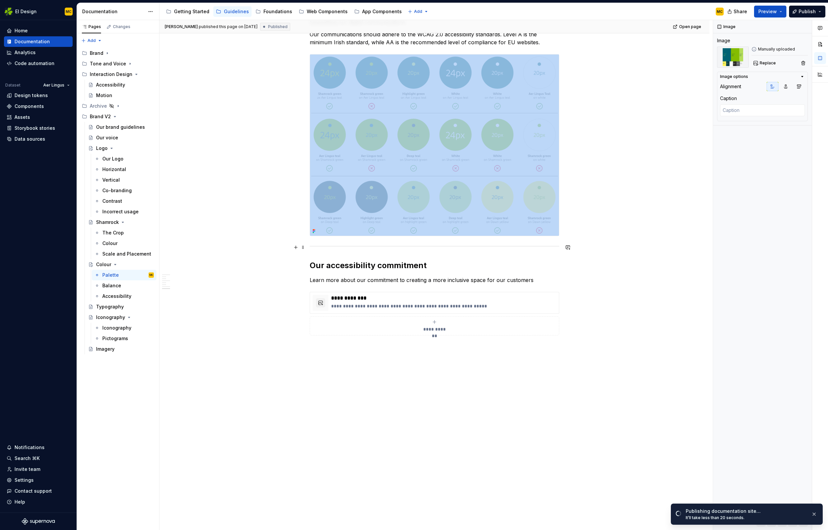
click at [376, 244] on div at bounding box center [435, 246] width 250 height 4
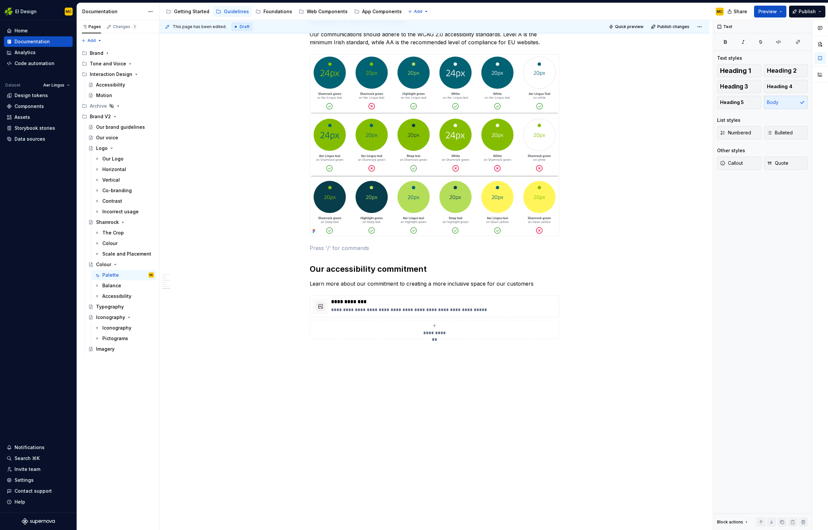
type textarea "*"
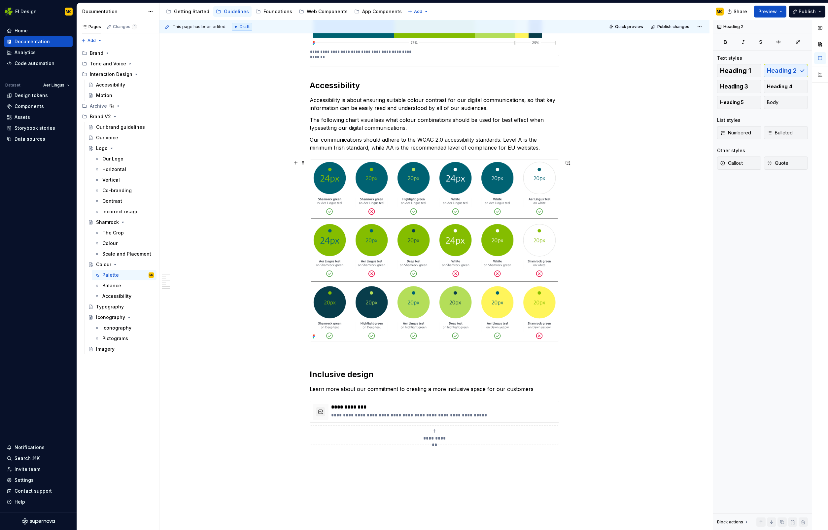
scroll to position [1009, 0]
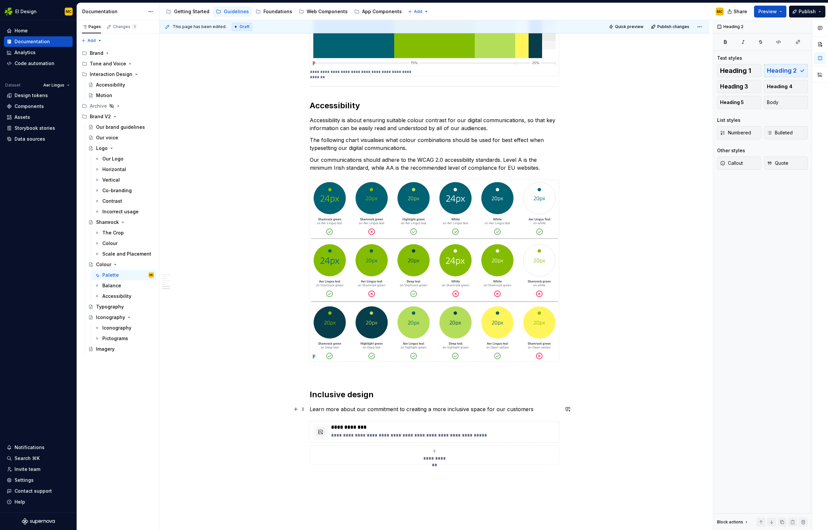
click at [536, 409] on p "Learn more about our commitment to creating a more inclusive space for our cust…" at bounding box center [435, 409] width 250 height 8
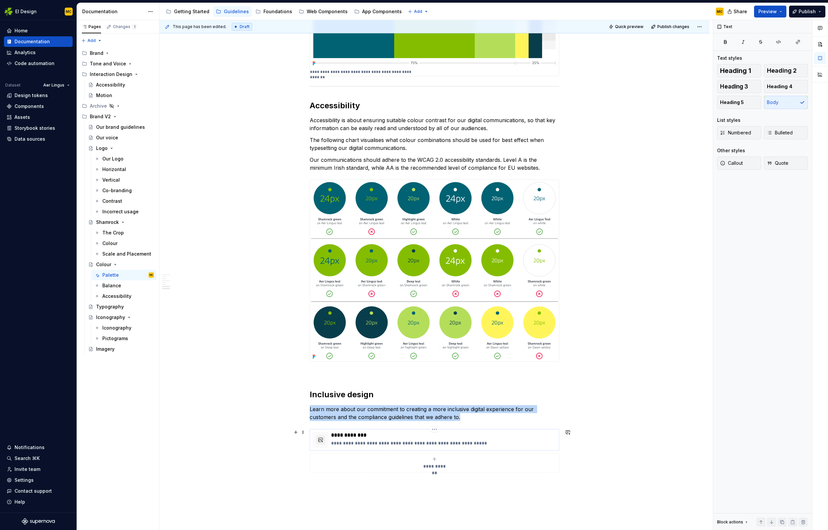
click at [503, 439] on div "**********" at bounding box center [443, 440] width 225 height 16
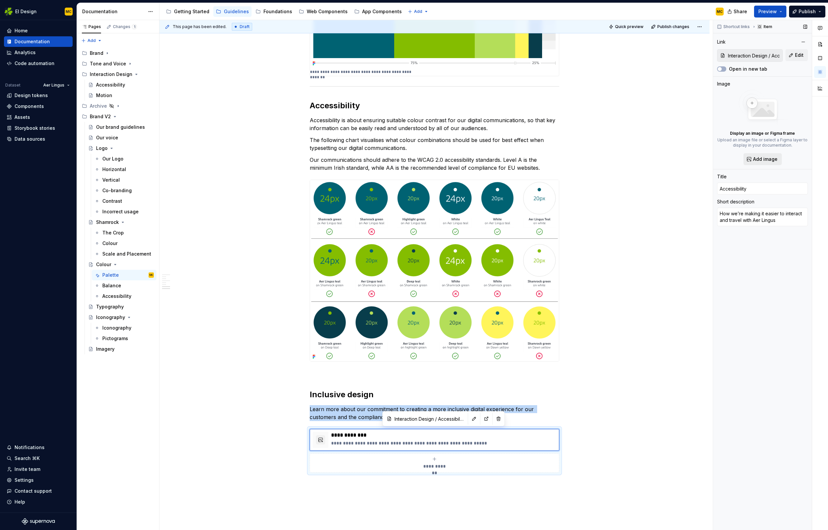
click at [767, 158] on span "Add image" at bounding box center [765, 159] width 24 height 7
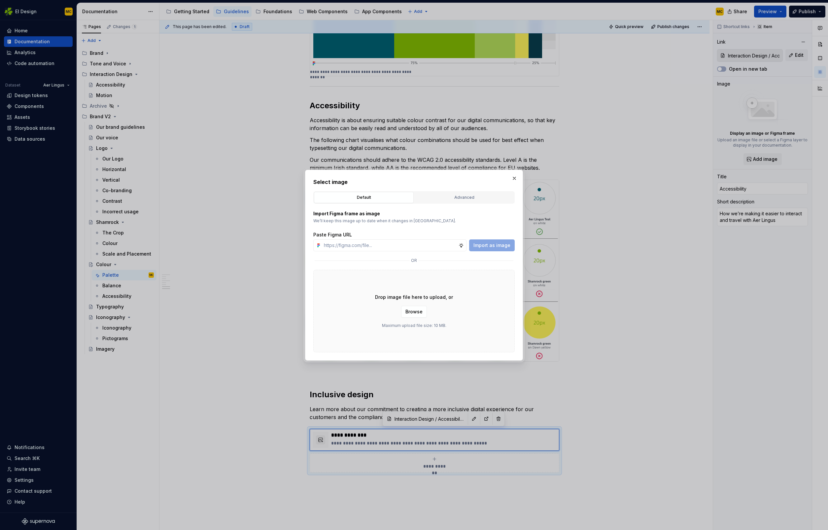
type textarea "*"
type input "https://www.figma.com/design/oWse5GFNay5D25WA7YViPS/Supernova-Images?node-id=61…"
click at [495, 244] on span "Import as image" at bounding box center [491, 245] width 37 height 7
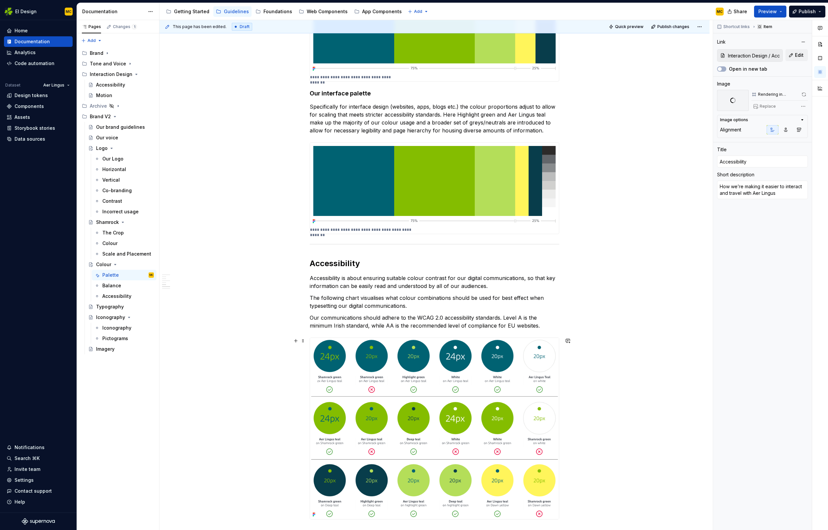
scroll to position [850, 0]
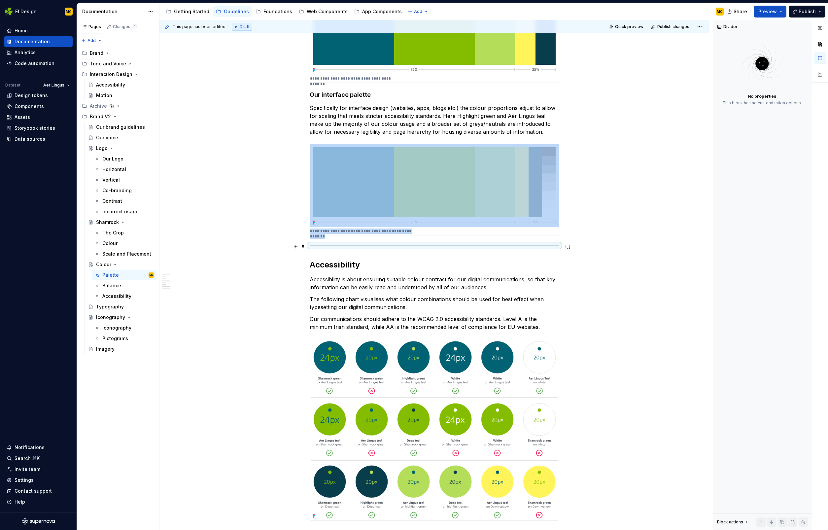
click at [416, 246] on div at bounding box center [435, 245] width 250 height 4
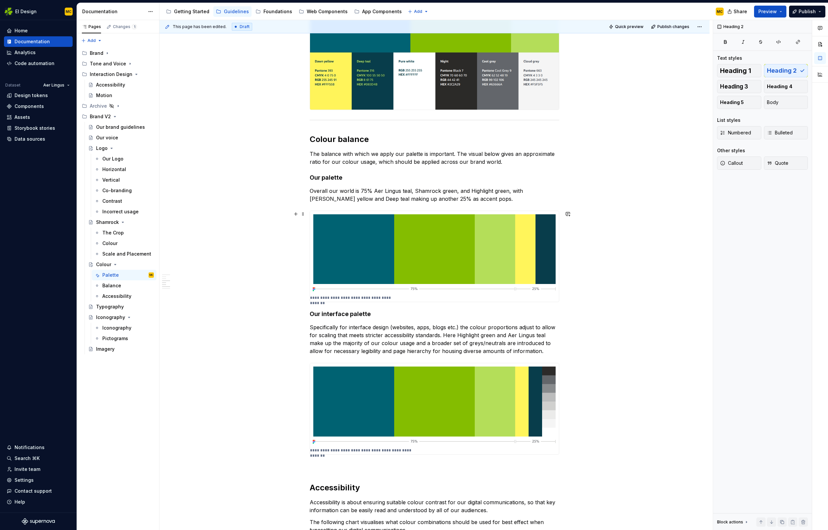
scroll to position [612, 0]
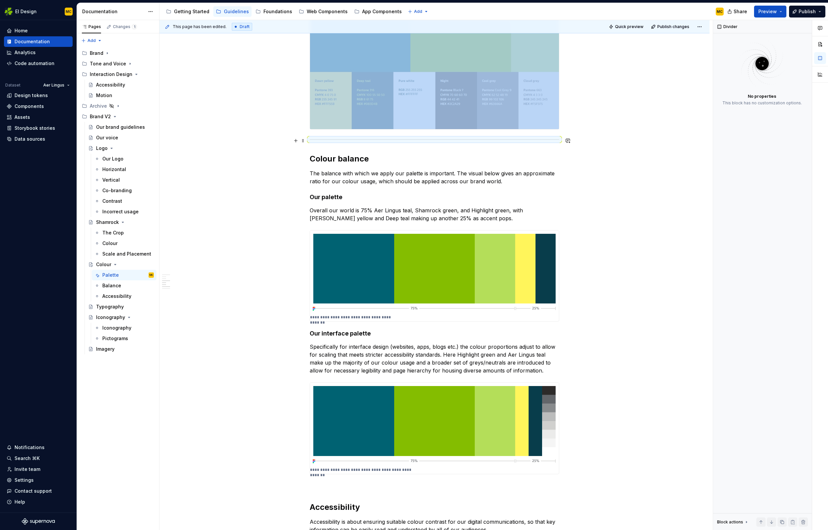
click at [398, 141] on div at bounding box center [435, 139] width 250 height 4
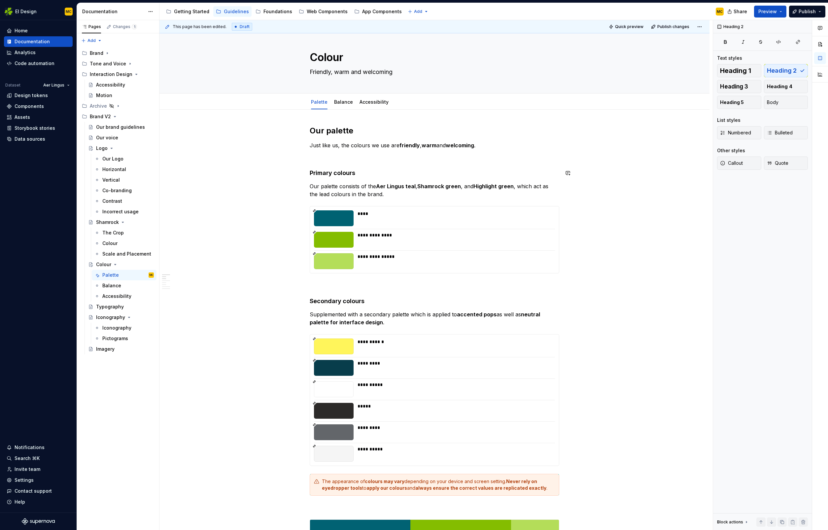
scroll to position [0, 0]
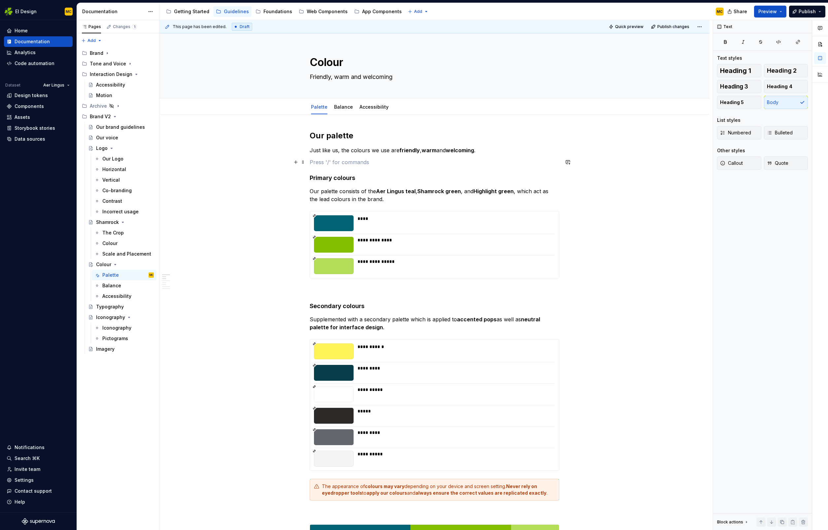
click at [356, 163] on p at bounding box center [435, 162] width 250 height 8
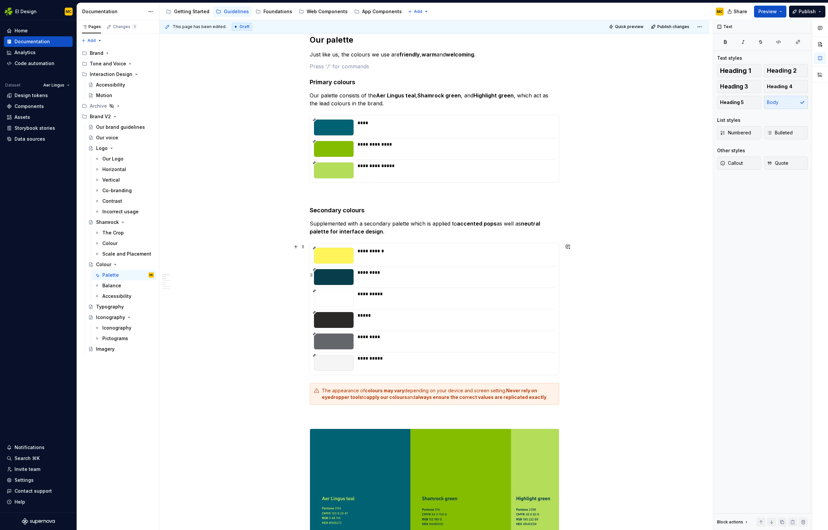
scroll to position [102, 0]
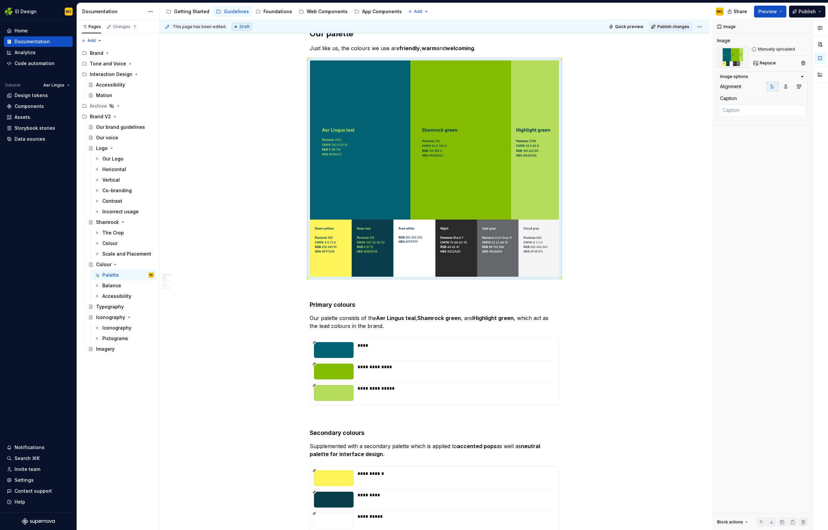
click at [667, 26] on span "Publish changes" at bounding box center [673, 26] width 32 height 5
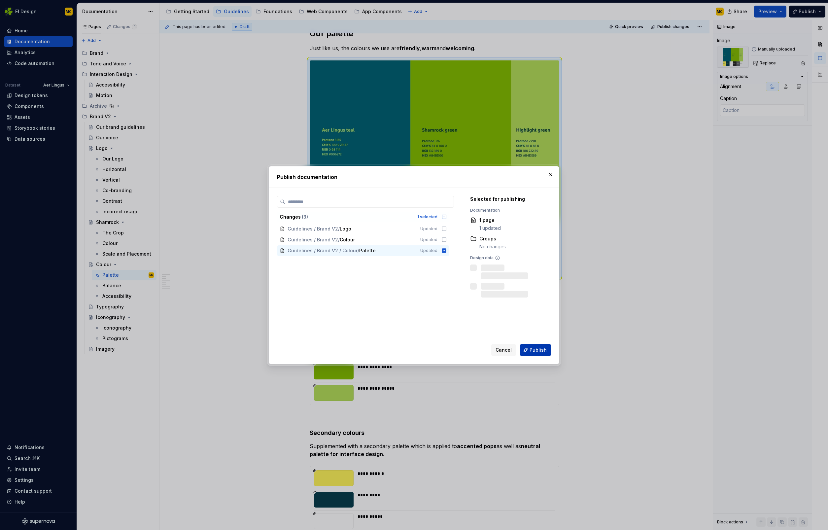
click at [536, 352] on span "Publish" at bounding box center [537, 350] width 17 height 7
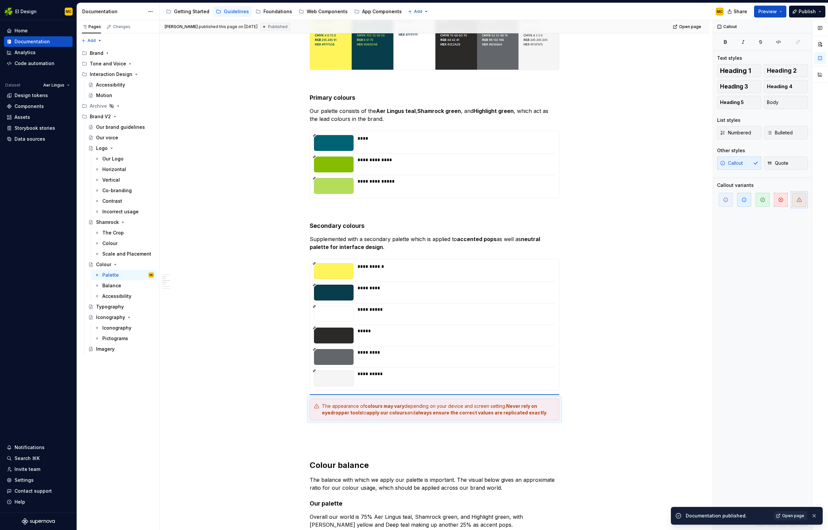
scroll to position [309, 0]
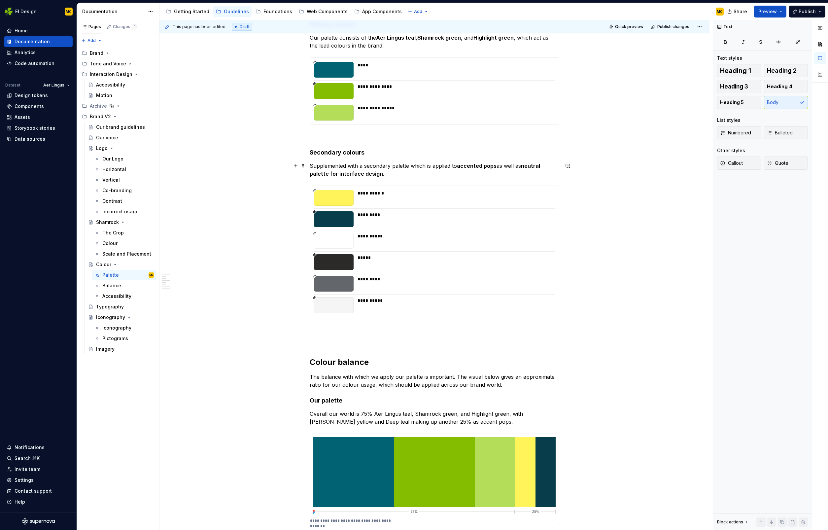
scroll to position [422, 0]
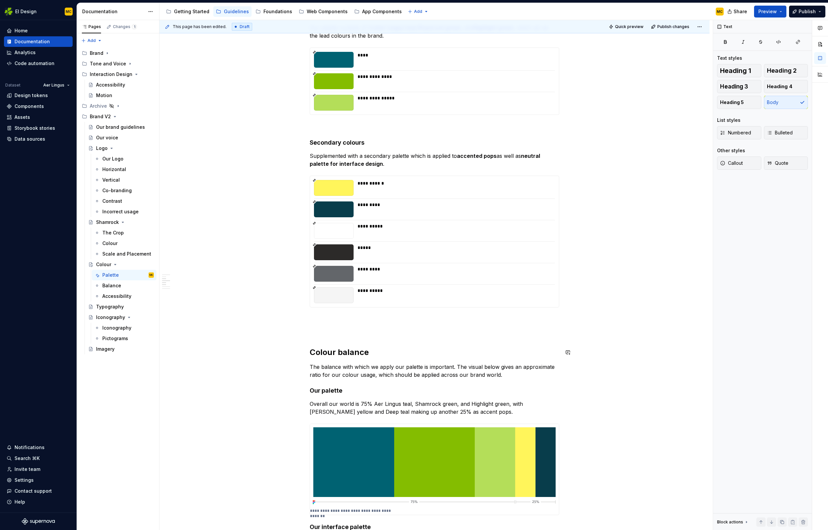
click at [322, 338] on div "**********" at bounding box center [435, 402] width 250 height 1386
click at [321, 336] on div "**********" at bounding box center [435, 402] width 250 height 1386
click at [319, 330] on p at bounding box center [435, 331] width 250 height 8
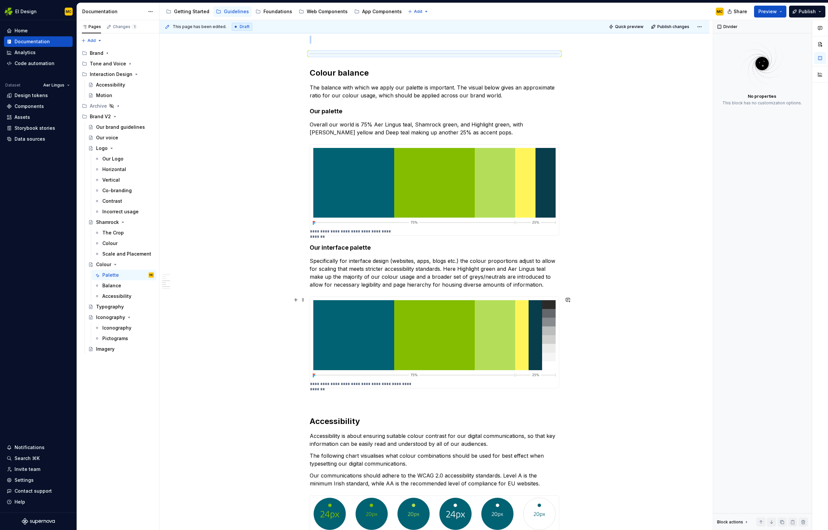
scroll to position [702, 0]
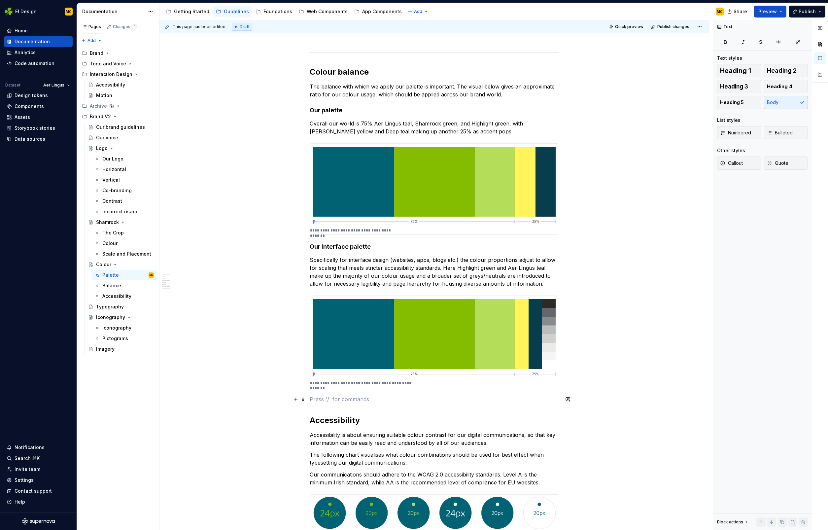
click at [317, 401] on p at bounding box center [435, 399] width 250 height 8
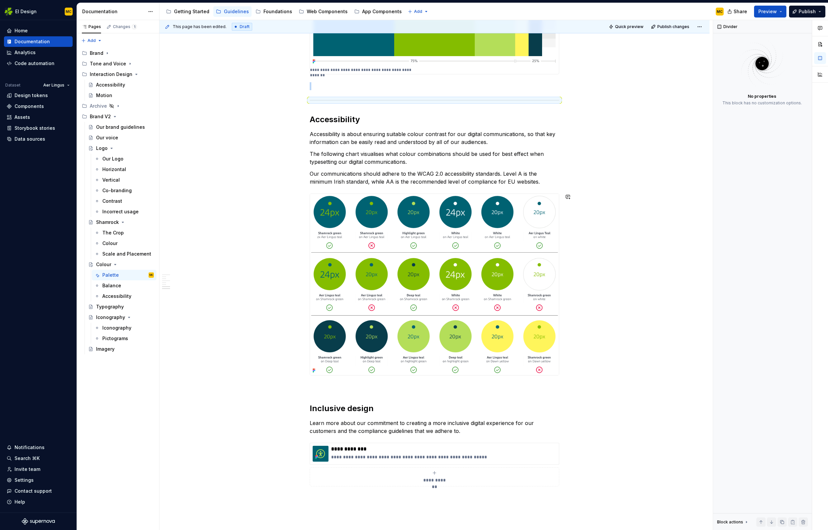
scroll to position [1034, 0]
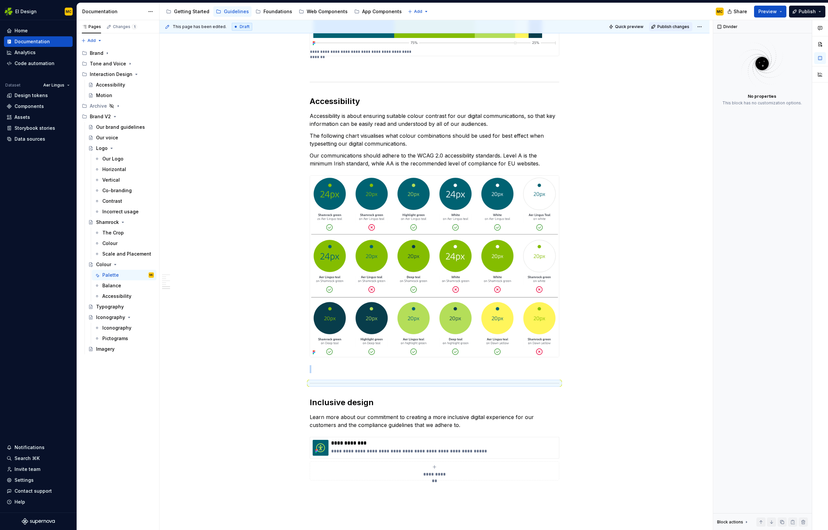
click at [673, 28] on span "Publish changes" at bounding box center [673, 26] width 32 height 5
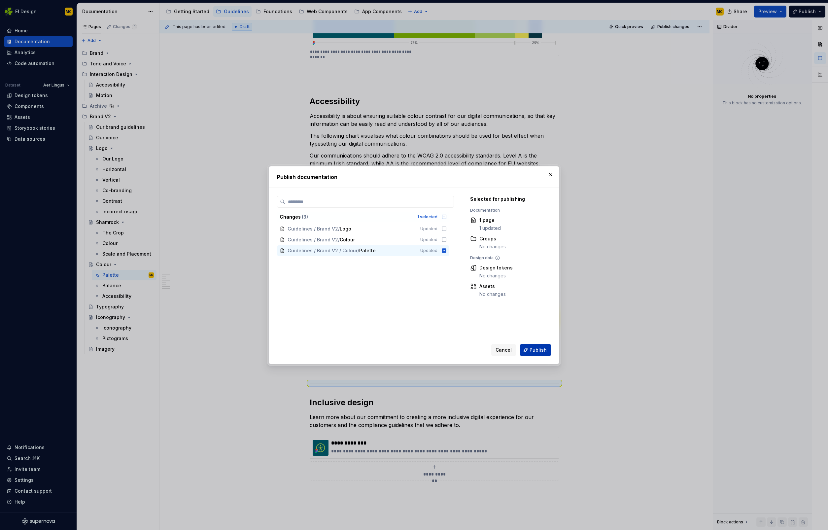
click at [541, 349] on span "Publish" at bounding box center [537, 350] width 17 height 7
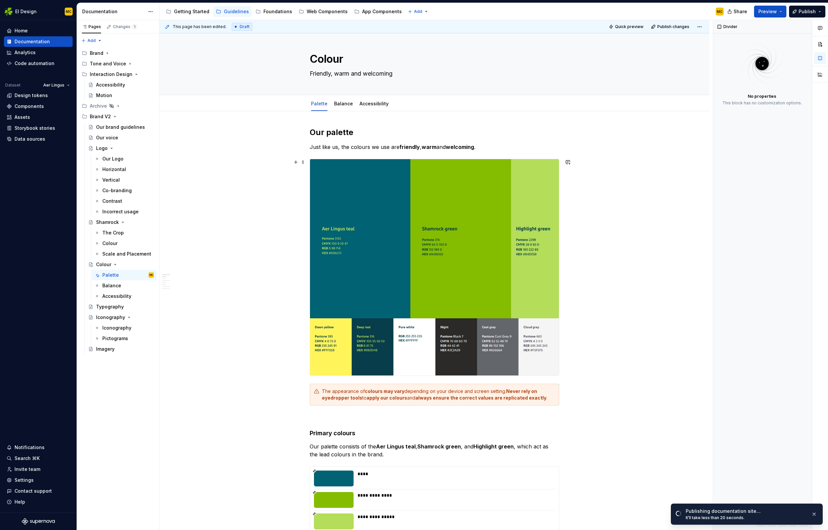
scroll to position [0, 0]
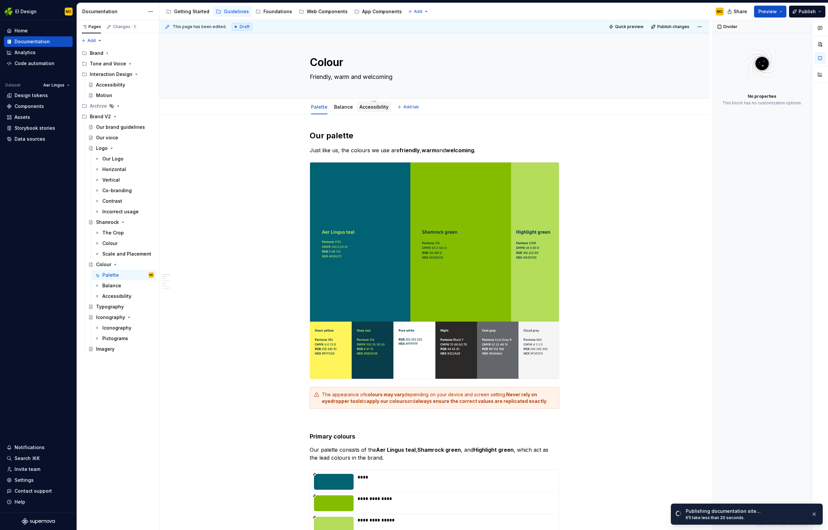
click at [372, 106] on link "Accessibility" at bounding box center [373, 107] width 29 height 6
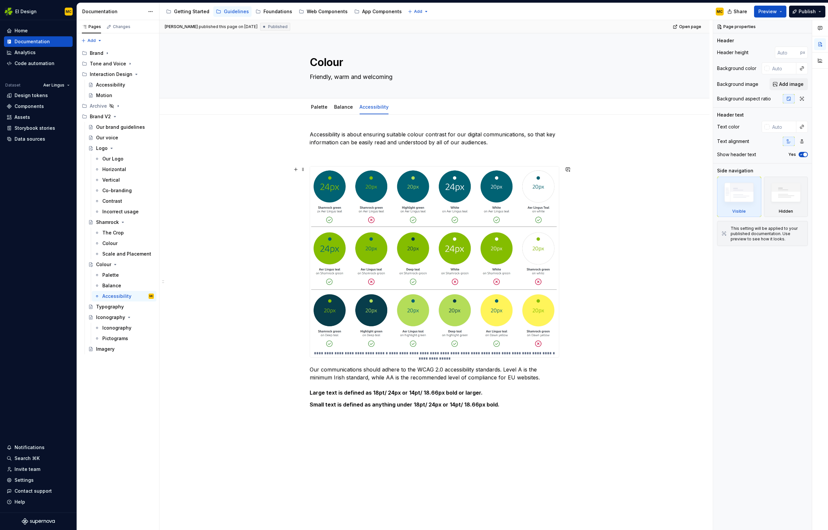
click at [439, 351] on p "**********" at bounding box center [434, 353] width 249 height 5
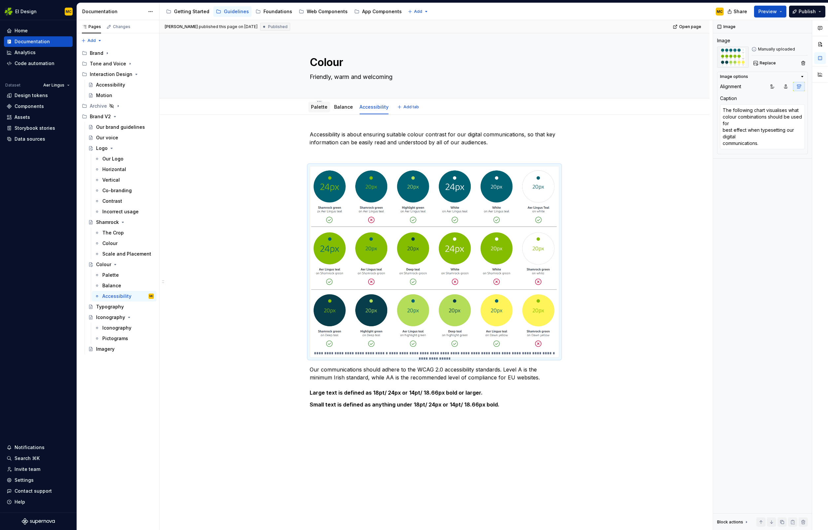
click at [322, 109] on link "Palette" at bounding box center [319, 107] width 17 height 6
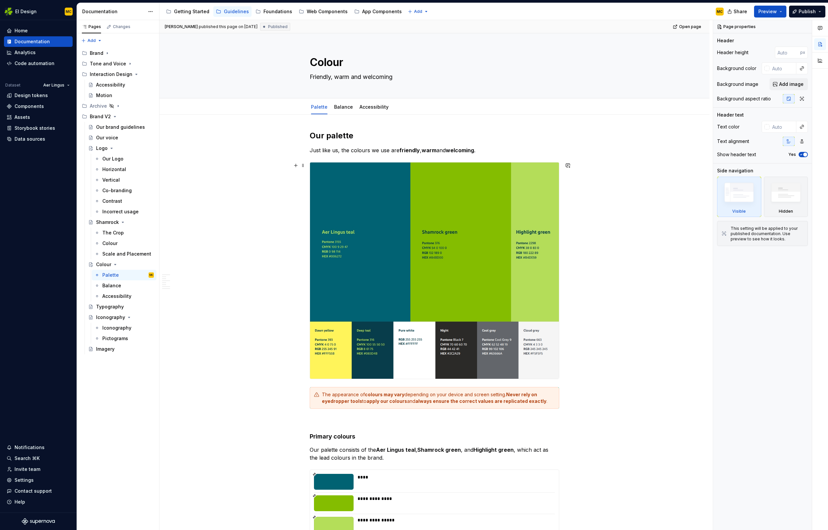
type textarea "*"
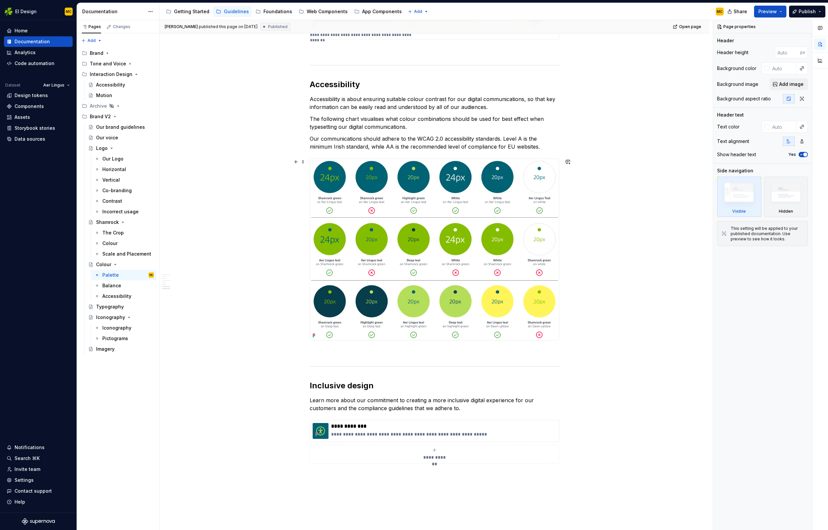
scroll to position [1047, 0]
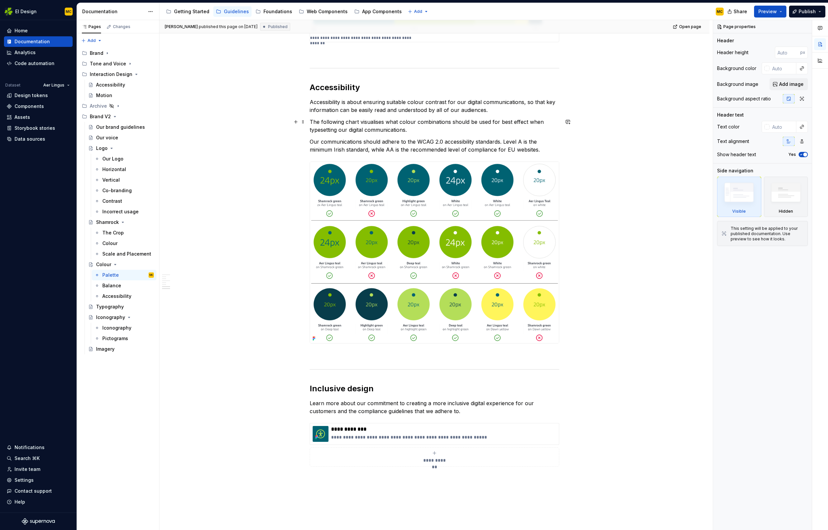
click at [416, 130] on p "The following chart visualises what colour combinations should be used for best…" at bounding box center [435, 126] width 250 height 16
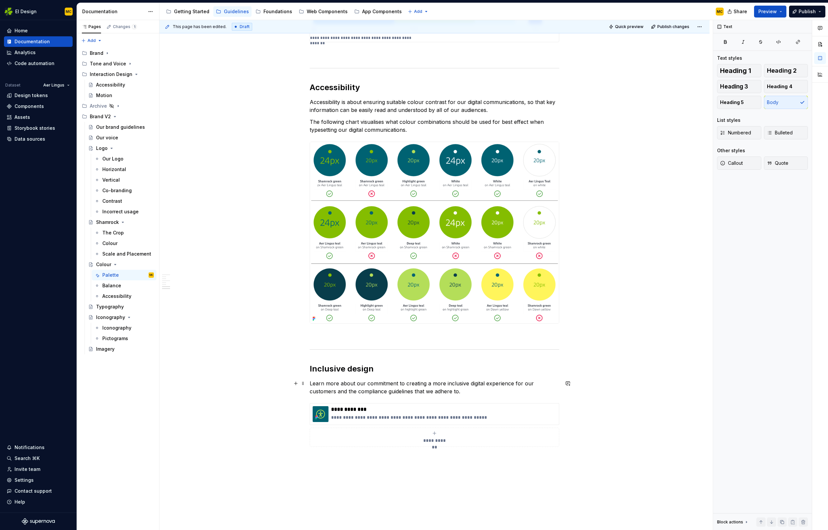
click at [470, 393] on p "Learn more about our commitment to creating a more inclusive digital experience…" at bounding box center [435, 387] width 250 height 16
click at [518, 410] on p "**********" at bounding box center [443, 409] width 225 height 7
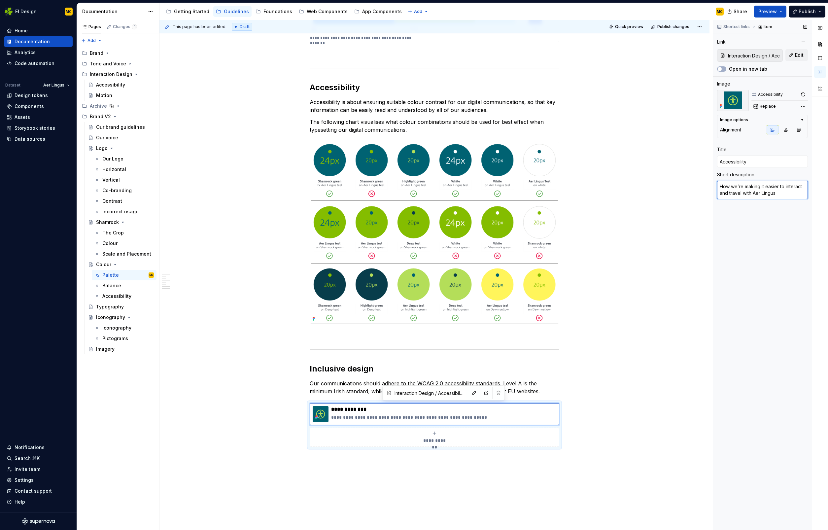
click at [783, 194] on textarea "How we’re making it easier to interact and travel with Aer Lingus" at bounding box center [762, 190] width 91 height 18
type textarea "*"
type textarea "How we’re making it easier to interact and travel with Aer Lingus."
paste textarea "Learn more about our commitment to creating a more inclusive digital experience…"
type textarea "*"
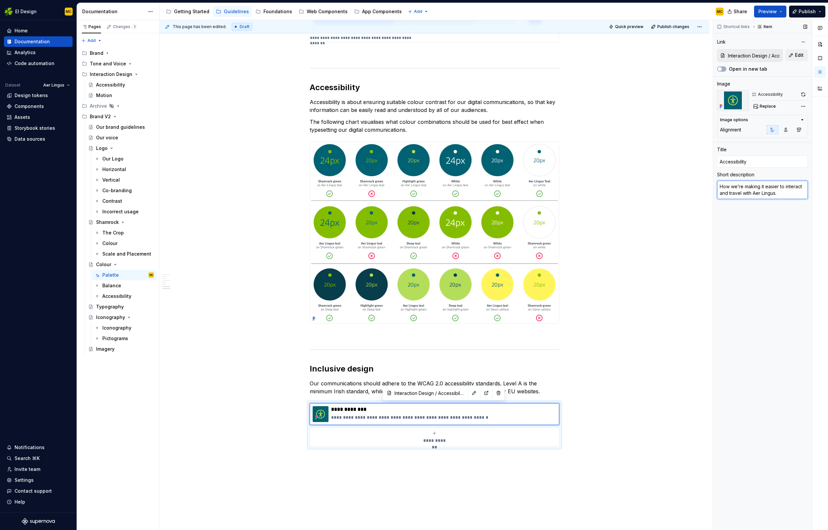
type textarea "How we’re making it easier to interact and travel with Aer Lingus. Learn more a…"
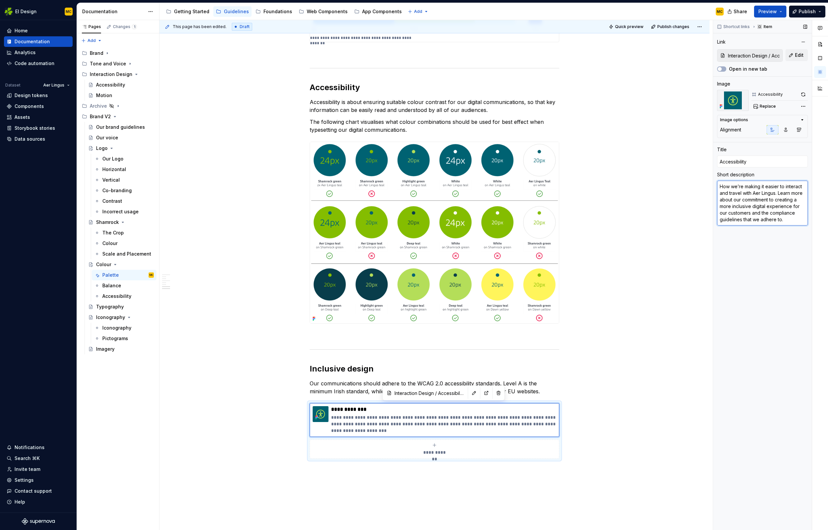
type textarea "*"
type textarea "We’re making it easier to interact and travel with Aer Lingus. Learn more about…"
type textarea "*"
type textarea "We’re making it easier to interact and travel with Aer Lingus. Learn about our …"
type textarea "*"
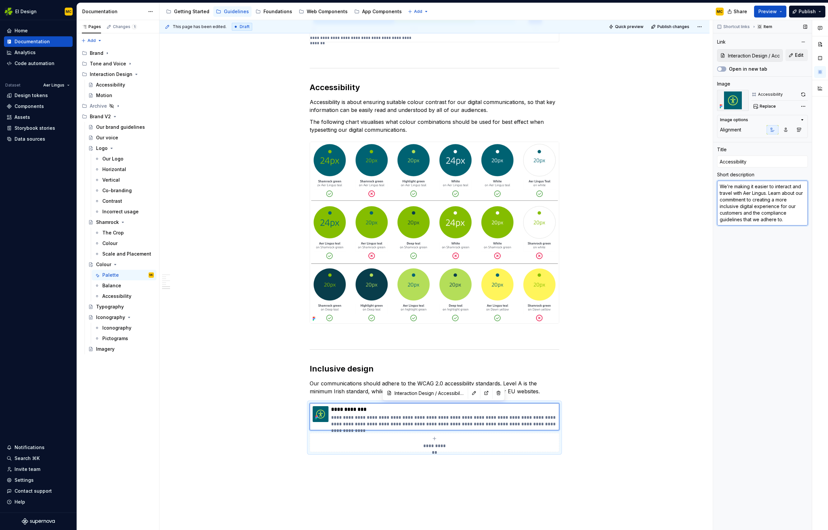
type textarea "We’re making it easier to interact and travel with Aer Lingus. commitment to cr…"
type textarea "*"
type textarea "We’re making it easier to interact and travel with Aer Lingus. w commitment to …"
type textarea "*"
type textarea "We’re making it easier to interact and travel with Aer Lingus. we commitment to…"
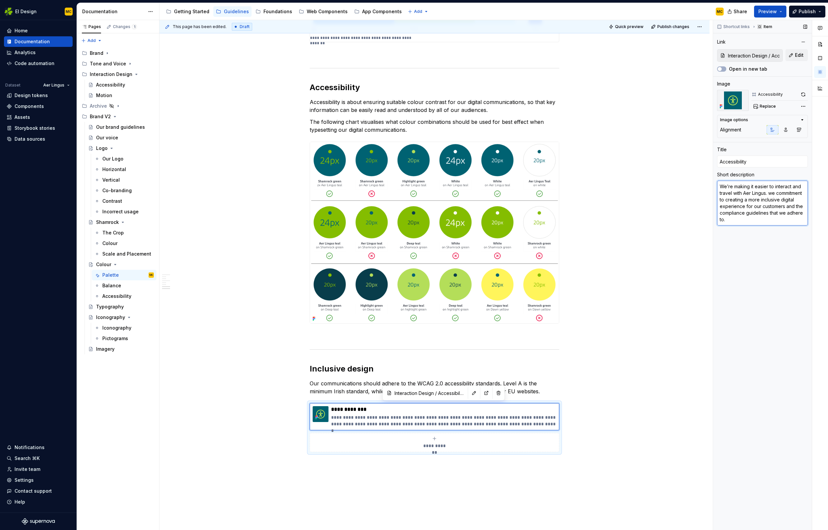
type textarea "*"
type textarea "We’re making it easier to interact and travel with Aer Lingus. w commitment to …"
type textarea "*"
type textarea "We’re making it easier to interact and travel with Aer Lingus. commitment to cr…"
type textarea "*"
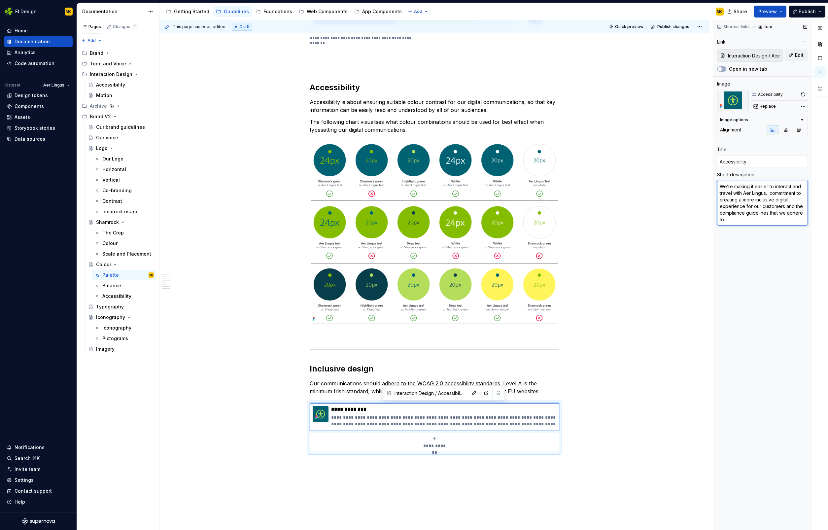
type textarea "We’re making it easier to interact and travel with Aer Lingus. W commitment to …"
type textarea "*"
type textarea "We’re making it easier to interact and travel with Aer Lingus. We commitment to…"
type textarea "*"
type textarea "We’re making it easier to interact and travel with Aer Lingus. We'r commitment …"
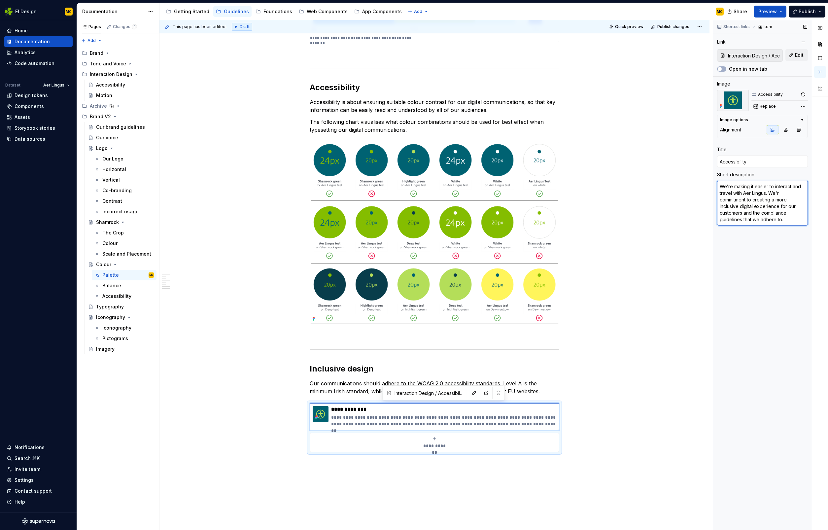
type textarea "*"
type textarea "We’re making it easier to interact and travel with Aer Lingus. We're commitment…"
type textarea "*"
type textarea "We’re making it easier to interact and travel with Aer Lingus. We're commitment…"
type textarea "*"
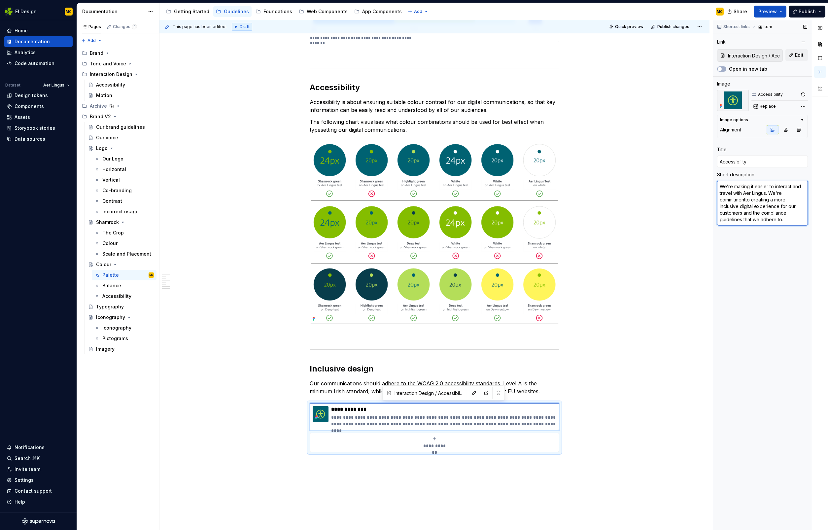
type textarea "We’re making it easier to interact and travel with Aer Lingus. We're commitment…"
type textarea "*"
type textarea "We’re making it easier to interact and travel with Aer Lingus. We're commitmeto…"
type textarea "*"
type textarea "We’re making it easier to interact and travel with Aer Lingus. We're commitmto …"
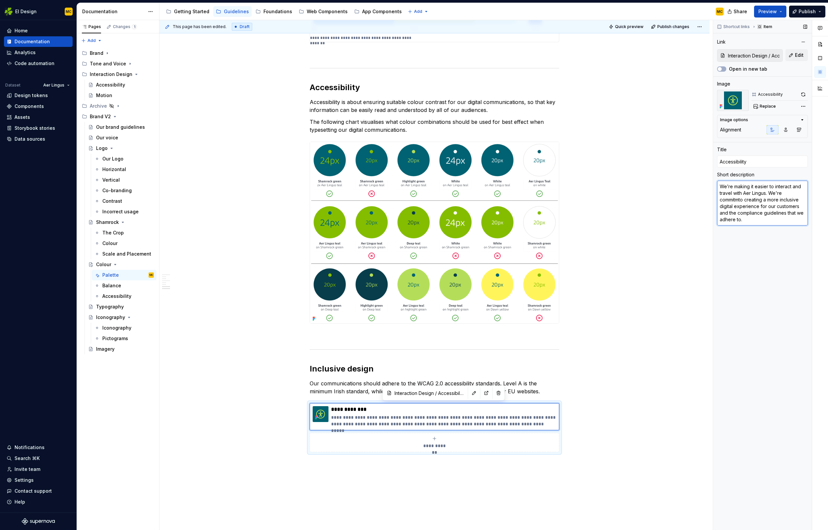
type textarea "*"
type textarea "We’re making it easier to interact and travel with Aer Lingus. We're committo c…"
type textarea "*"
type textarea "We’re making it easier to interact and travel with Aer Lingus. We're committto …"
type textarea "*"
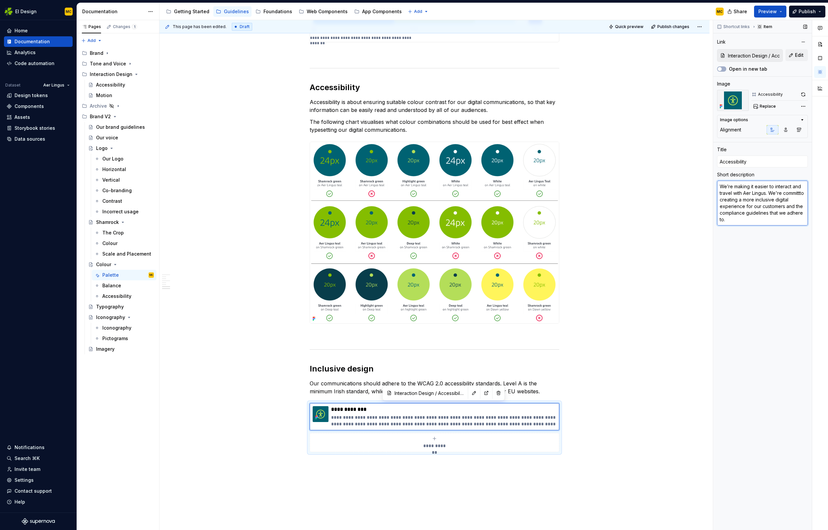
type textarea "We’re making it easier to interact and travel with Aer Lingus. We're committeto…"
type textarea "*"
type textarea "We’re making it easier to interact and travel with Aer Lingus. We're committedt…"
type textarea "*"
type textarea "We’re making it easier to interact and travel with Aer Lingus. We're committed …"
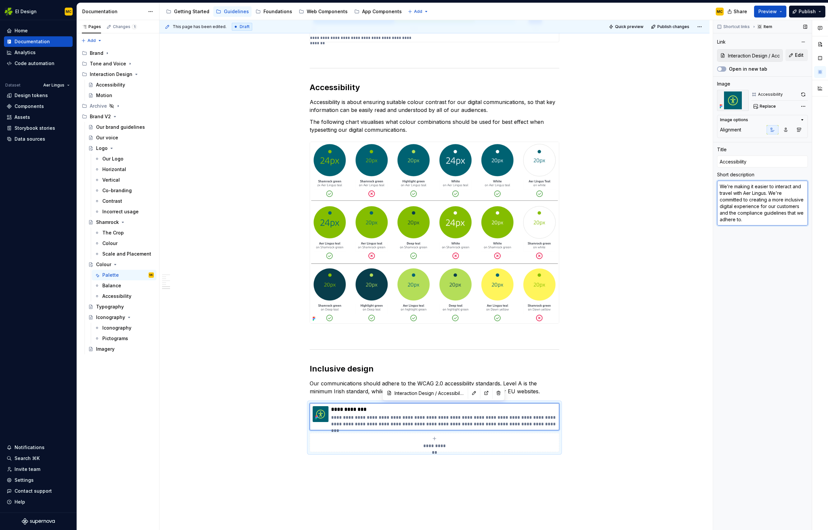
type textarea "*"
type textarea "We’re making it easier to interact and travel with Aer Lingus. We're committed …"
type textarea "*"
type textarea "We’re making it easier to interact and travel with Aer Lingus. We're committed …"
type textarea "*"
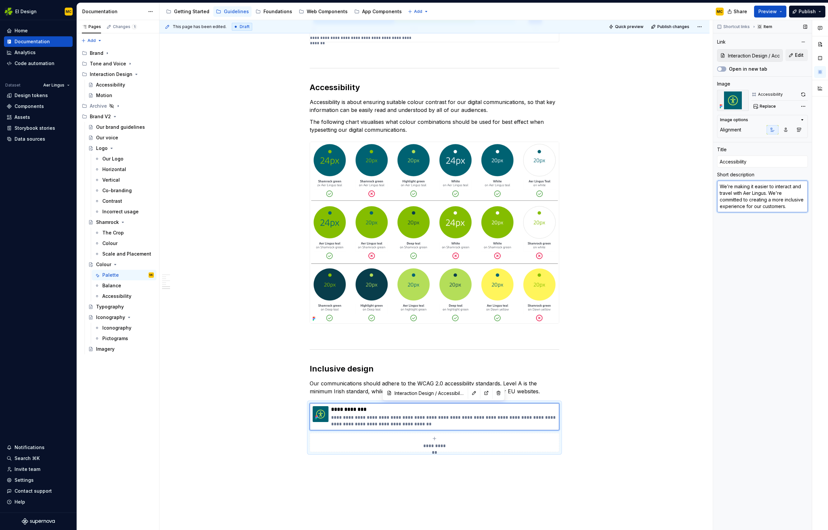
type textarea "We’re making it easier to interact and travel with Aer Lingus. We 're committed…"
type textarea "*"
type textarea "We’re making it easier to interact and travel with Aer Lingus. We a're committe…"
type textarea "*"
type textarea "We’re making it easier to interact and travel with Aer Lingus. We ad're committ…"
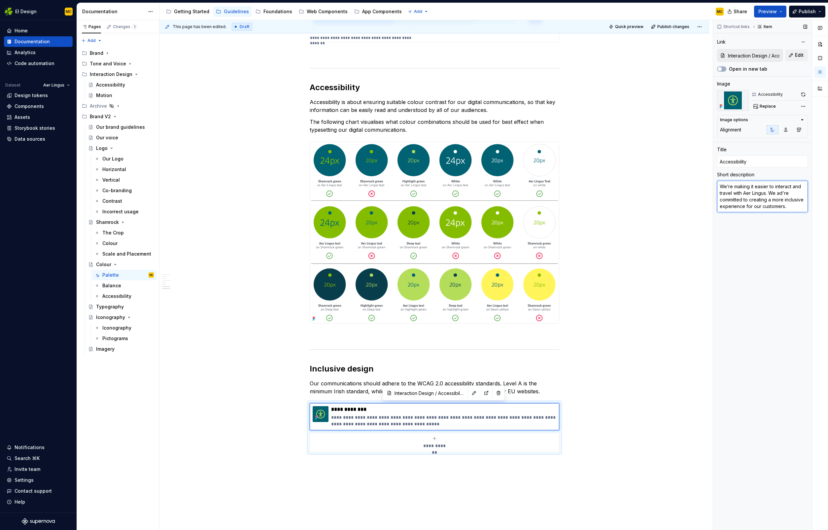
type textarea "*"
type textarea "We’re making it easier to interact and travel with Aer Lingus. We adh're commit…"
type textarea "*"
type textarea "We’re making it easier to interact and travel with Aer Lingus. We adhe're commi…"
type textarea "*"
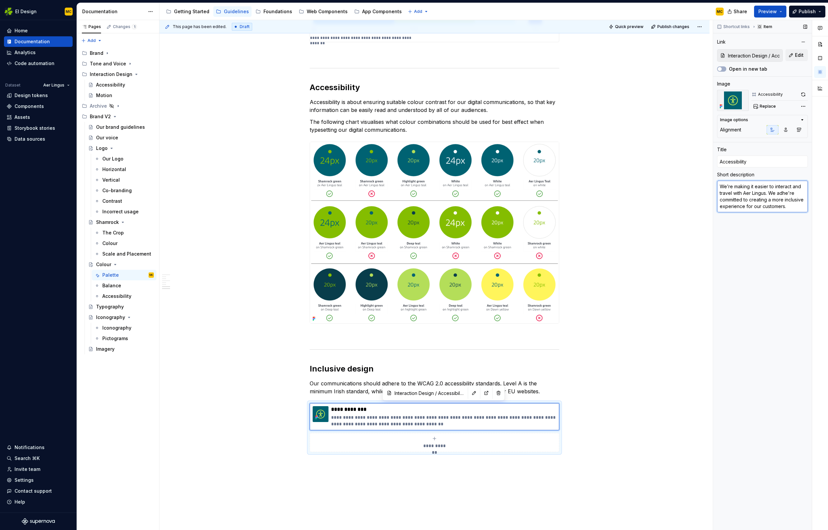
type textarea "We’re making it easier to interact and travel with Aer Lingus. We adher're comm…"
type textarea "*"
type textarea "We’re making it easier to interact and travel with Aer Lingus. We adhere 're co…"
type textarea "*"
type textarea "We’re making it easier to interact and travel with Aer Lingus. We adhere t're c…"
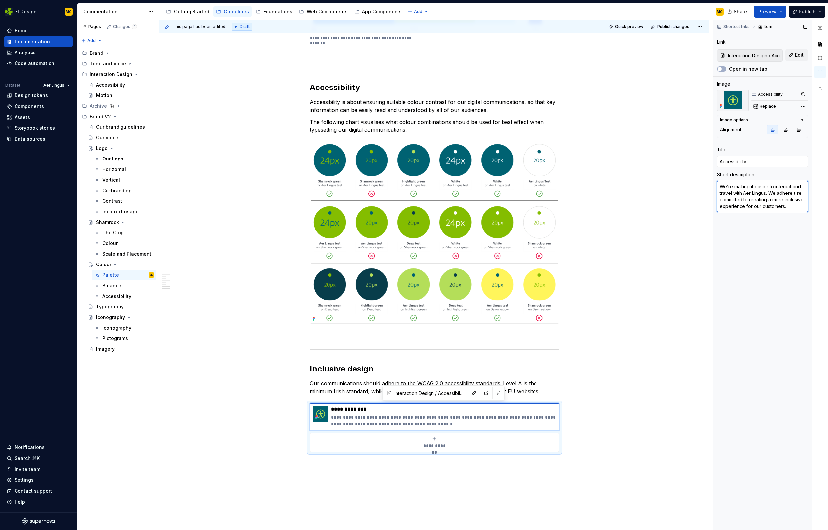
type textarea "*"
type textarea "We’re making it easier to interact and travel with Aer Lingus. We adhere to 're…"
type textarea "*"
type textarea "We’re making it easier to interact and travel with Aer Lingus. We adhere to o'r…"
type textarea "*"
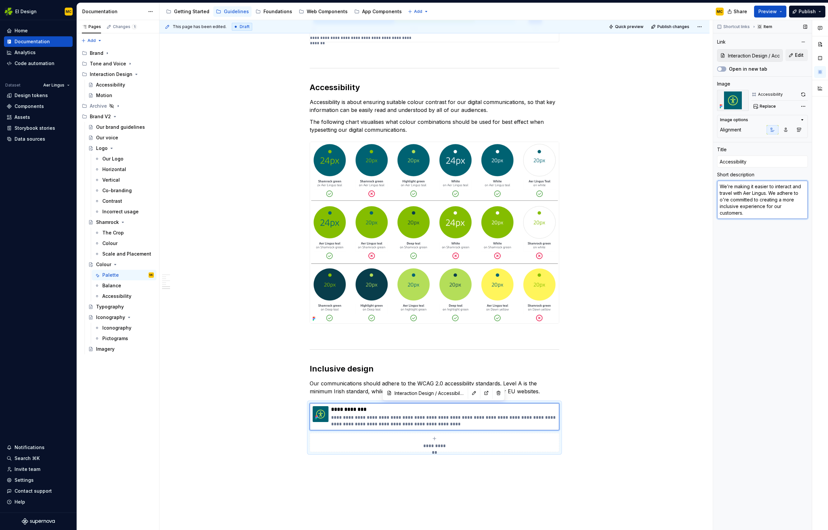
type textarea "We’re making it easier to interact and travel with Aer Lingus. We adhere to ou'…"
type textarea "*"
type textarea "We’re making it easier to interact and travel with Aer Lingus. We adhere to our…"
type textarea "*"
type textarea "We’re making it easier to interact and travel with Aer Lingus. We adhere to t'r…"
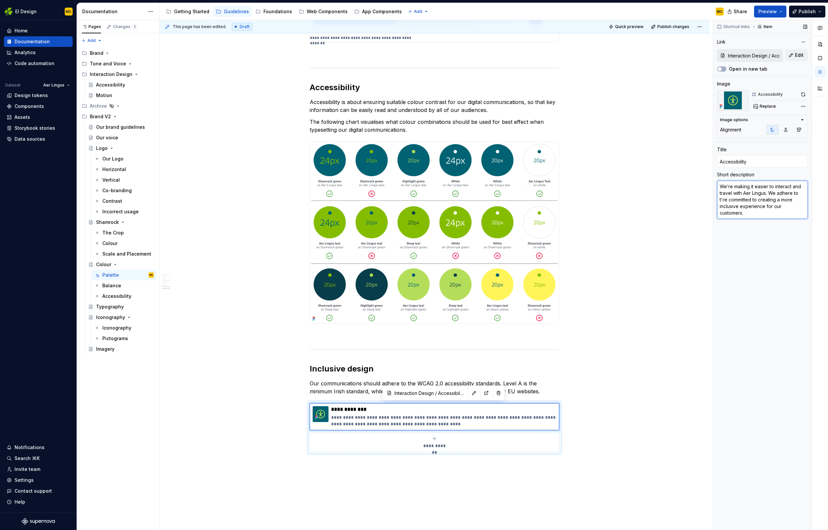
type textarea "*"
type textarea "We’re making it easier to interact and travel with Aer Lingus. We adhere to th'…"
type textarea "*"
type textarea "We’re making it easier to interact and travel with Aer Lingus. We adhere to the…"
type textarea "*"
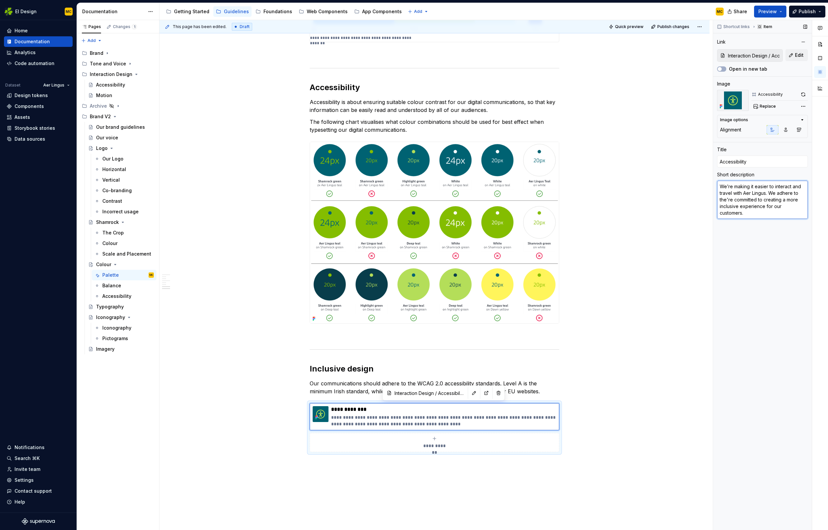
type textarea "We’re making it easier to interact and travel with Aer Lingus. We adhere to the…"
type textarea "*"
type textarea "We’re making it easier to interact and travel with Aer Lingus. We adhere to the…"
type textarea "*"
type textarea "We’re making it easier to interact and travel with Aer Lingus. We adhere to the…"
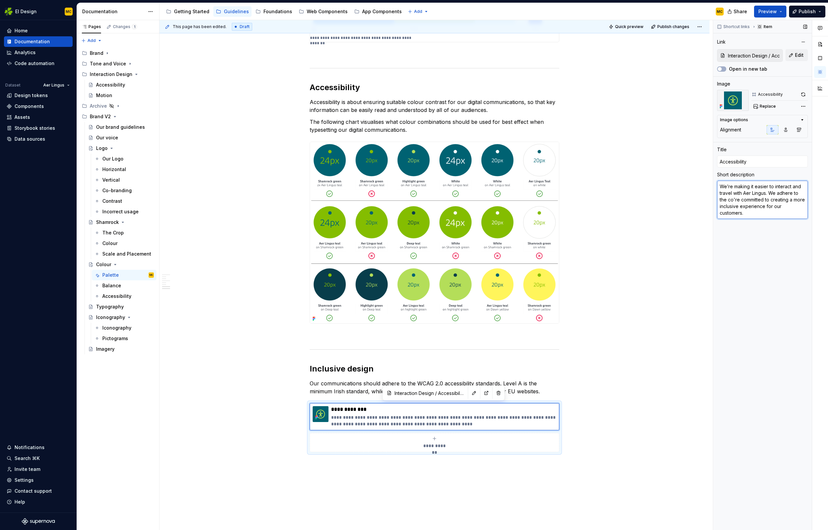
type textarea "*"
type textarea "We’re making it easier to interact and travel with Aer Lingus. We adhere to the…"
type textarea "*"
type textarea "We’re making it easier to interact and travel with Aer Lingus. We adhere to the…"
type textarea "*"
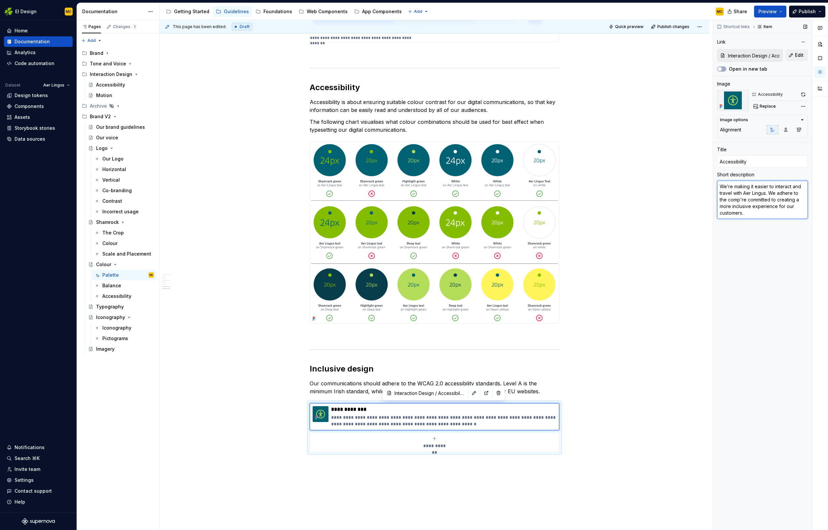
type textarea "We’re making it easier to interact and travel with Aer Lingus. We adhere to the…"
type textarea "*"
type textarea "We’re making it easier to interact and travel with Aer Lingus. We adhere to the…"
type textarea "*"
type textarea "We’re making it easier to interact and travel with Aer Lingus. We adhere to the…"
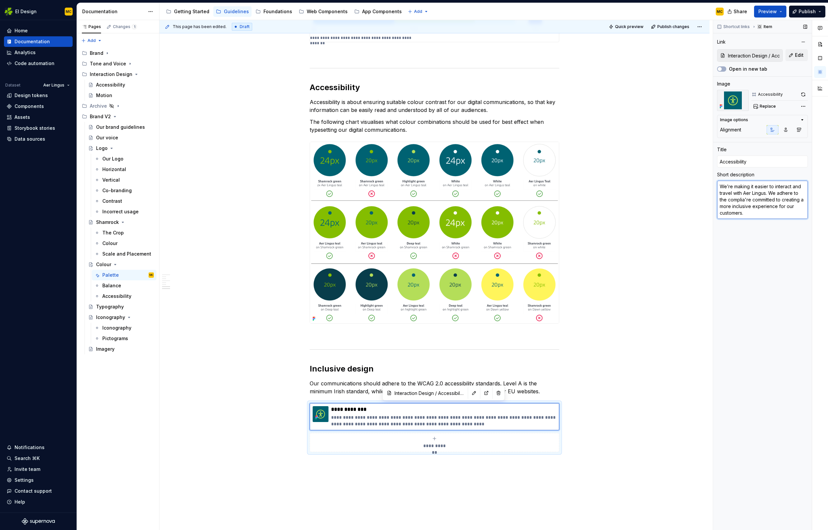
type textarea "*"
type textarea "We’re making it easier to interact and travel with Aer Lingus. We adhere to the…"
type textarea "*"
type textarea "We’re making it easier to interact and travel with Aer Lingus. We adhere to the…"
type textarea "*"
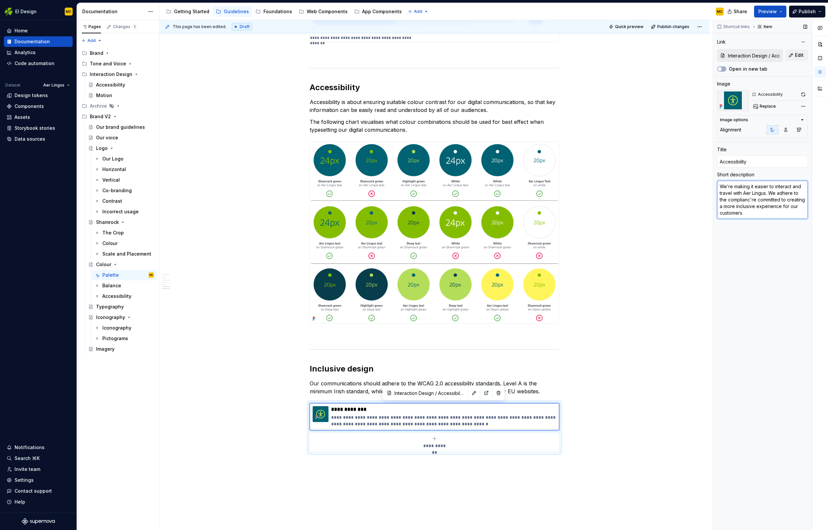
type textarea "We’re making it easier to interact and travel with Aer Lingus. We adhere to the…"
type textarea "*"
type textarea "We’re making it easier to interact and travel with Aer Lingus. We adhere to the…"
type textarea "*"
type textarea "We’re making it easier to interact and travel with Aer Lingus. We adhere to the…"
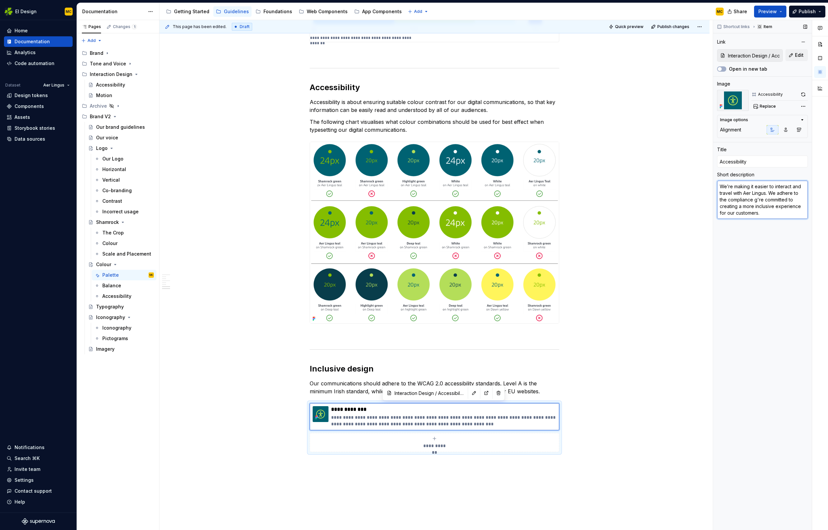
type textarea "*"
type textarea "We’re making it easier to interact and travel with Aer Lingus. We adhere to the…"
type textarea "*"
type textarea "We’re making it easier to interact and travel with Aer Lingus. We adhere to the…"
type textarea "*"
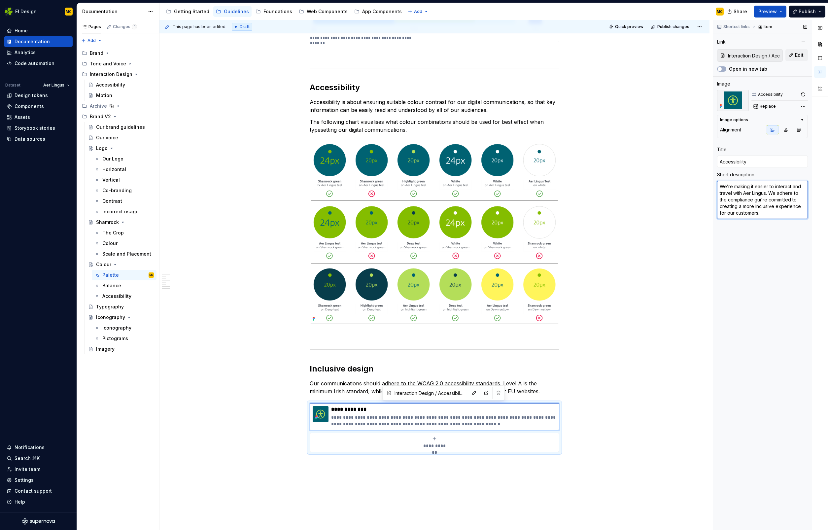
type textarea "We’re making it easier to interact and travel with Aer Lingus. We adhere to the…"
type textarea "*"
type textarea "We’re making it easier to interact and travel with Aer Lingus. We adhere to the…"
type textarea "*"
type textarea "We’re making it easier to interact and travel with Aer Lingus. We adhere to the…"
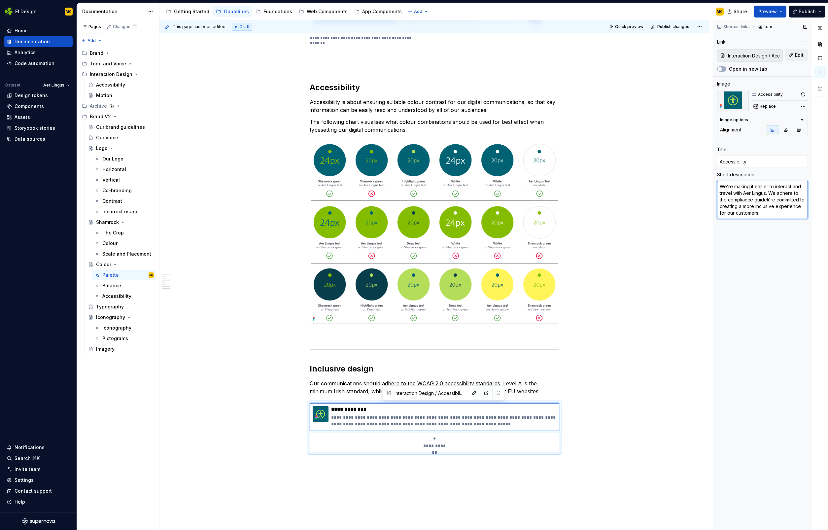
type textarea "*"
type textarea "We’re making it easier to interact and travel with Aer Lingus. We adhere to the…"
type textarea "*"
type textarea "We’re making it easier to interact and travel with Aer Lingus. We adhere to the…"
type textarea "*"
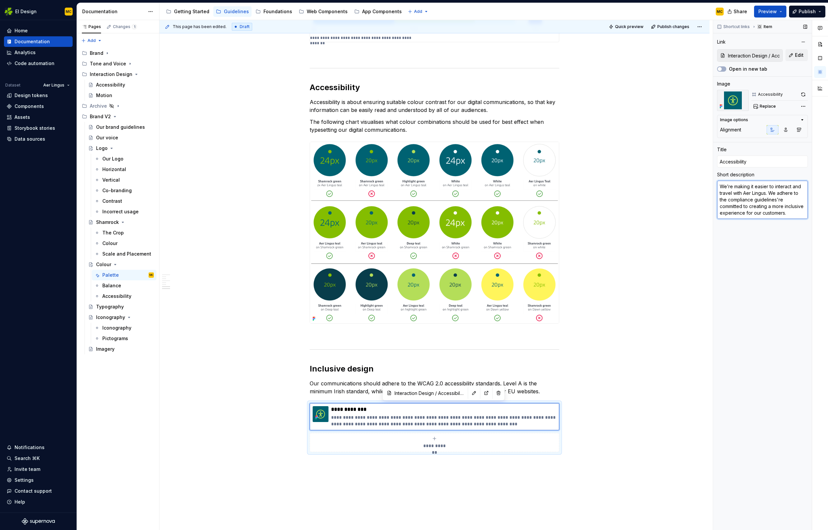
type textarea "We’re making it easier to interact and travel with Aer Lingus. We adhere to the…"
type textarea "*"
type textarea "We’re making it easier to interact and travel with Aer Lingus. We' adhere to th…"
type textarea "*"
type textarea "We’re making it easier to interact and travel with Aer Lingus. We'r adhere to t…"
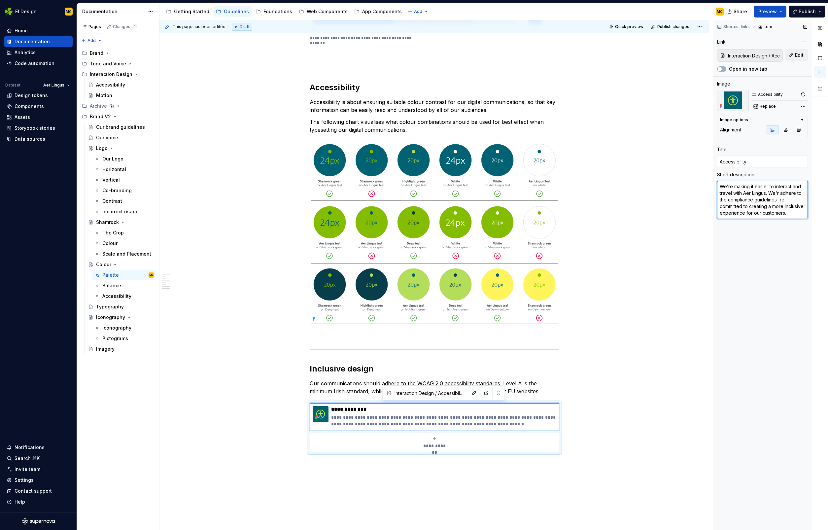
type textarea "*"
type textarea "We’re making it easier to interact and travel with Aer Lingus. We're adhere to …"
type textarea "*"
type textarea "We’re making it easier to interact and travel with Aer Lingus. We're adhere to …"
type textarea "*"
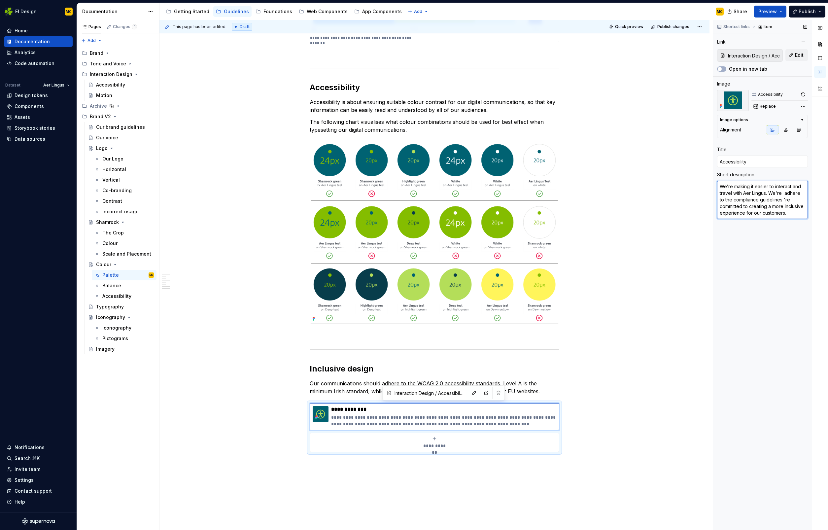
type textarea "We’re making it easier to interact and travel with Aer Lingus. We're c adhere t…"
type textarea "*"
type textarea "We’re making it easier to interact and travel with Aer Lingus. We're co adhere …"
type textarea "*"
type textarea "We’re making it easier to interact and travel with Aer Lingus. We're com adhere…"
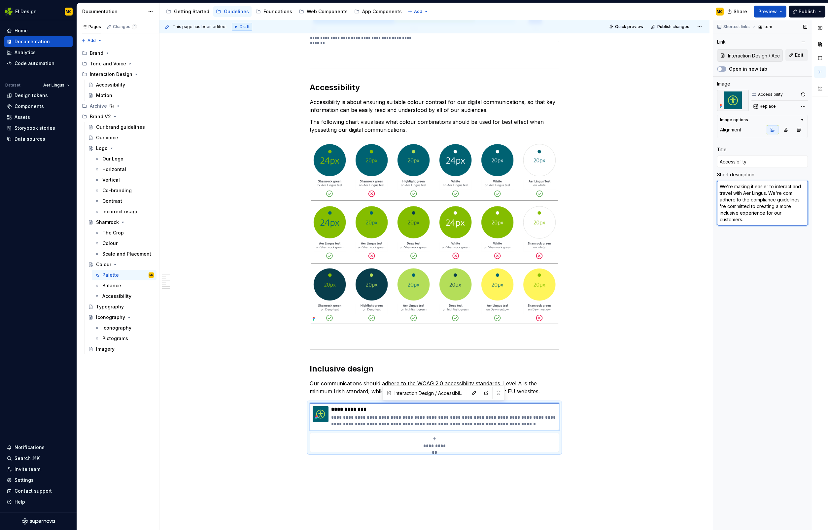
type textarea "*"
type textarea "We’re making it easier to interact and travel with Aer Lingus. We're comm adher…"
type textarea "*"
type textarea "We’re making it easier to interact and travel with Aer Lingus. We're commi adhe…"
type textarea "*"
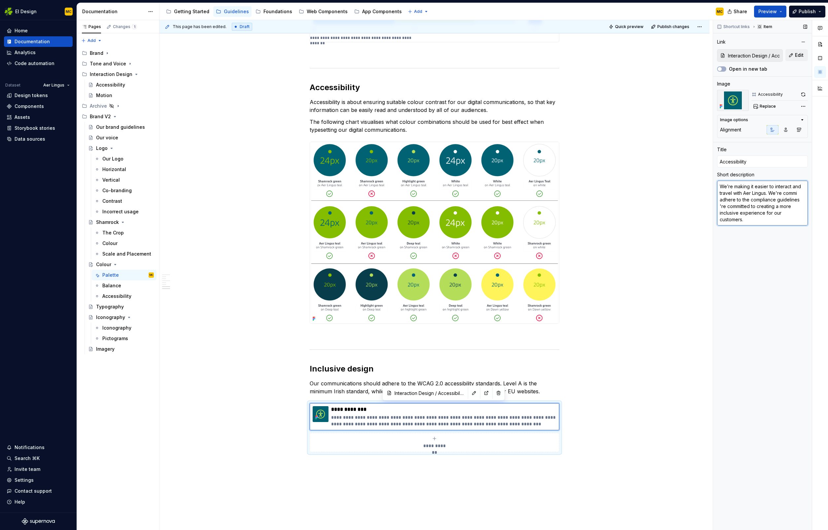
type textarea "We’re making it easier to interact and travel with Aer Lingus. We're commit adh…"
type textarea "*"
type textarea "We’re making it easier to interact and travel with Aer Lingus. We're commited a…"
type textarea "*"
type textarea "We’re making it easier to interact and travel with Aer Lingus. We're commited a…"
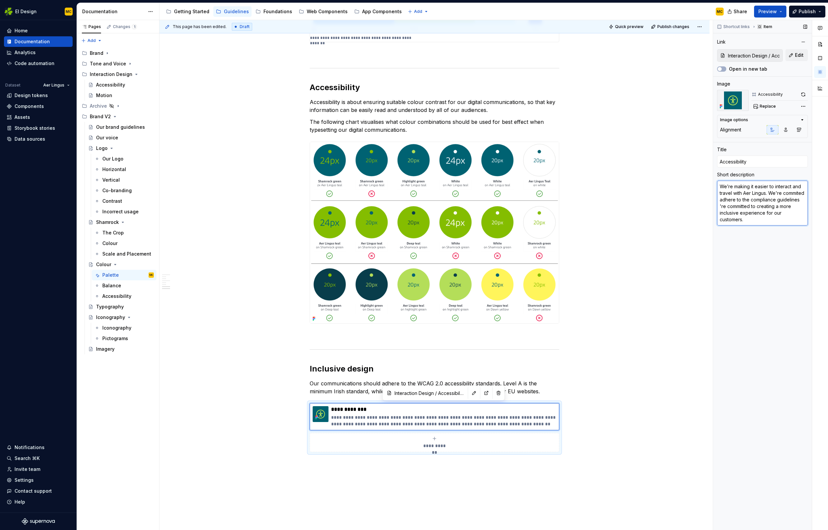
type textarea "*"
type textarea "We’re making it easier to interact and travel with Aer Lingus. We're commited a…"
type textarea "*"
type textarea "We’re making it easier to interact and travel with Aer Lingus. We're commite ad…"
type textarea "*"
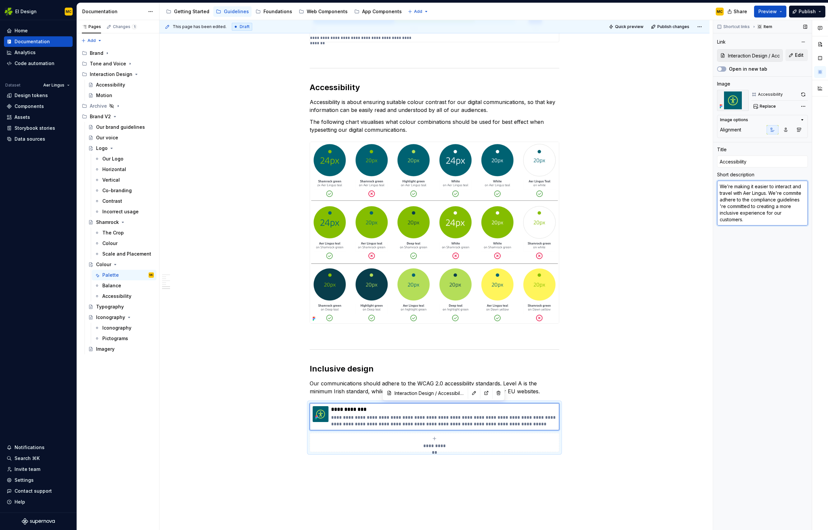
type textarea "We’re making it easier to interact and travel with Aer Lingus. We're commit adh…"
type textarea "*"
type textarea "We’re making it easier to interact and travel with Aer Lingus. We're committe a…"
type textarea "*"
type textarea "We’re making it easier to interact and travel with Aer Lingus. We're committed …"
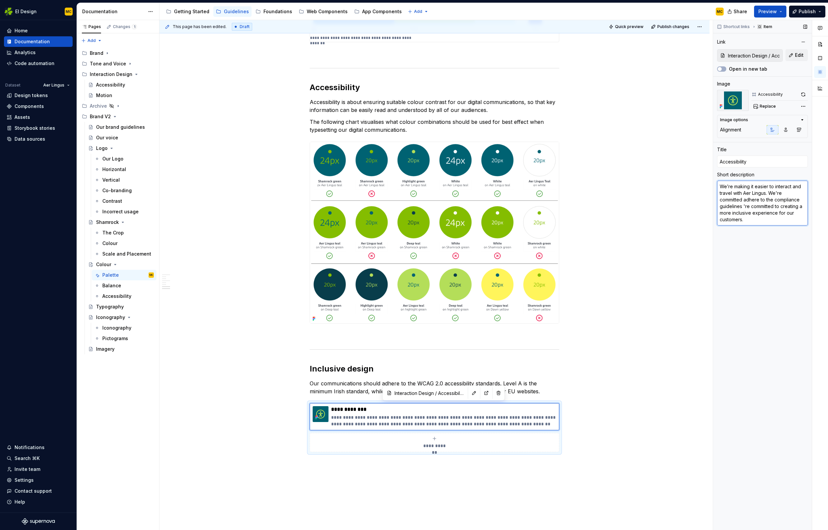
type textarea "*"
type textarea "We’re making it easier to interact and travel with Aer Lingus. We're committed …"
type textarea "*"
type textarea "We’re making it easier to interact and travel with Aer Lingus. We're committed …"
type textarea "*"
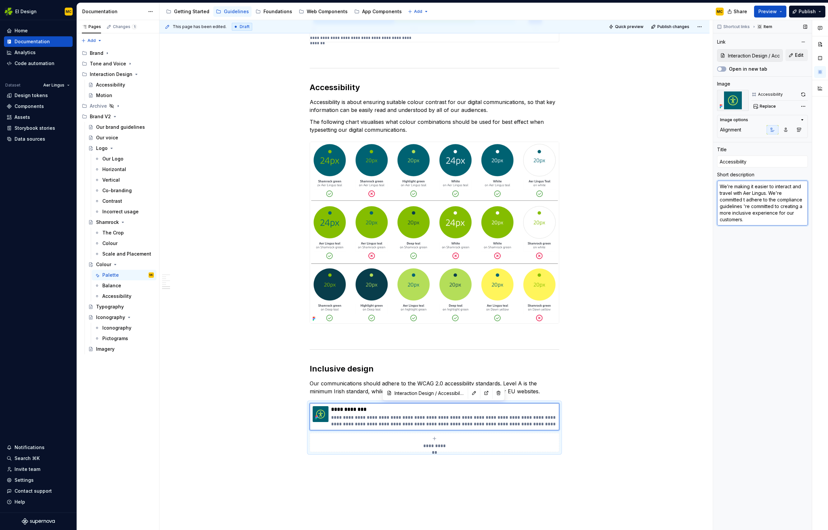
type textarea "We’re making it easier to interact and travel with Aer Lingus. We're committed …"
type textarea "*"
type textarea "We’re making it easier to interact and travel with Aer Lingus. We're committed …"
type textarea "*"
type textarea "We’re making it easier to interact and travel with Aer Lingus. We're committed …"
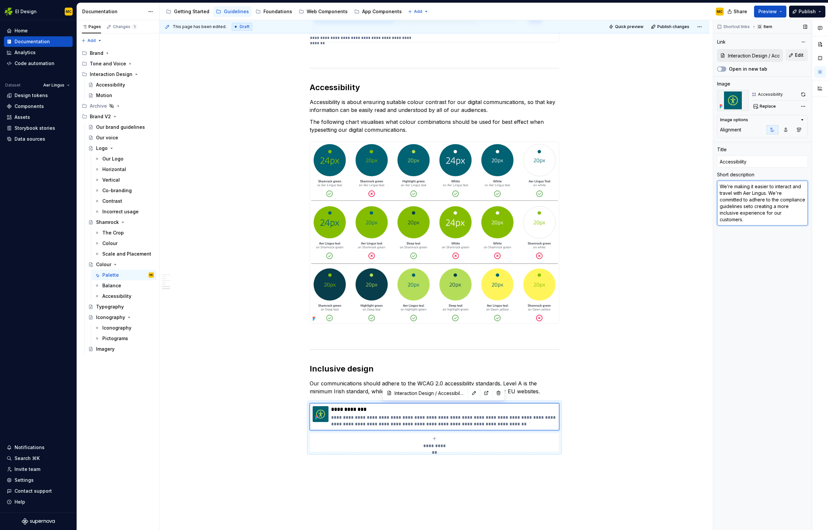
type textarea "*"
type textarea "We’re making it easier to interact and travel with Aer Lingus. We're committed …"
type textarea "*"
type textarea "We’re making it easier to interact and travel with Aer Lingus. We're committed …"
type textarea "*"
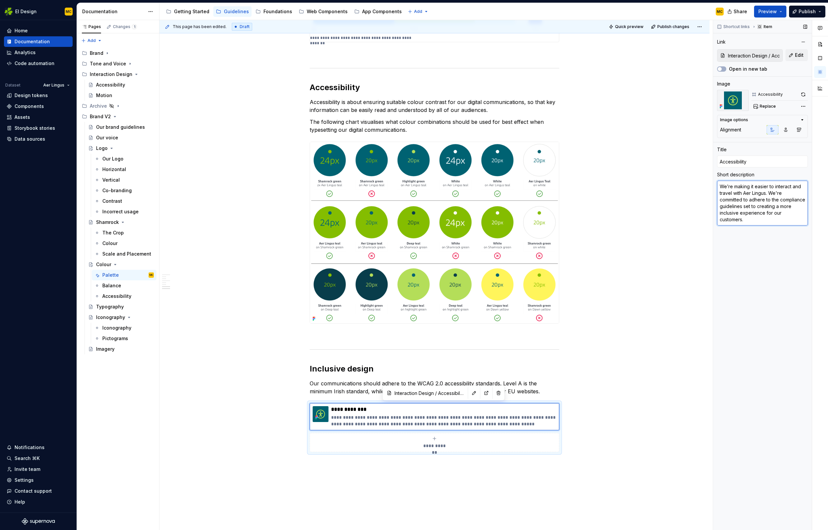
type textarea "We’re making it easier to interact and travel with Aer Lingus. We're committed …"
type textarea "*"
type textarea "We’re making it easier to interact and travel with Aer Lingus. We're committed …"
type textarea "*"
type textarea "We’re making it easier to interact and travel with Aer Lingus. We're committed …"
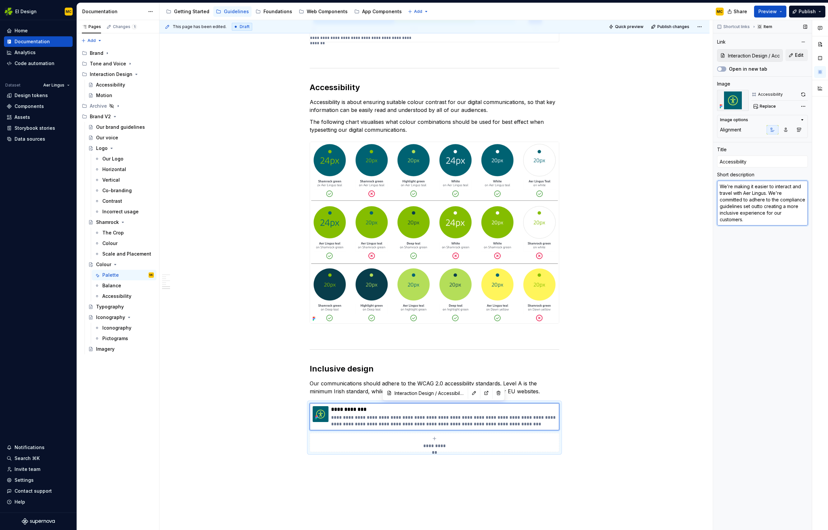
type textarea "*"
type textarea "We’re making it easier to interact and travel with Aer Lingus. We're committed …"
type textarea "*"
type textarea "We’re making it easier to interact and travel with Aer Lingus. We're committed …"
type textarea "*"
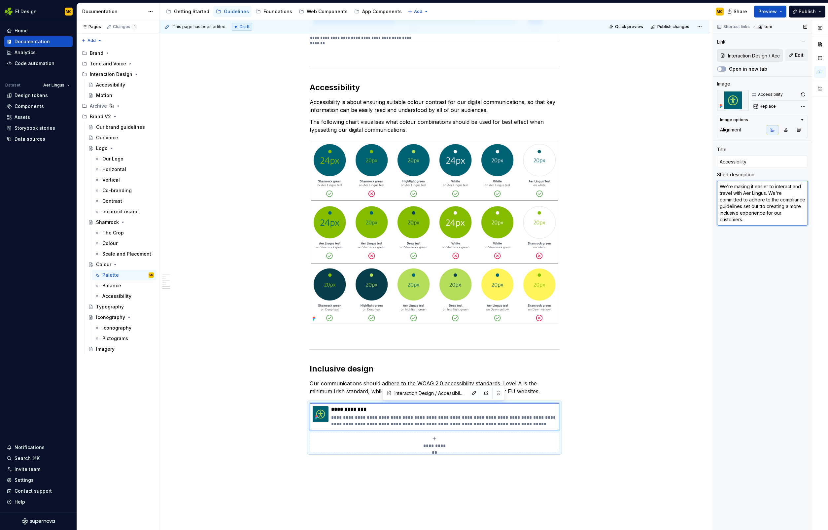
type textarea "We’re making it easier to interact and travel with Aer Lingus. We're committed …"
type textarea "*"
type textarea "We’re making it easier to interact and travel with Aer Lingus. We're committed …"
type textarea "*"
type textarea "We’re making it easier to interact and travel with Aer Lingus. We're committed …"
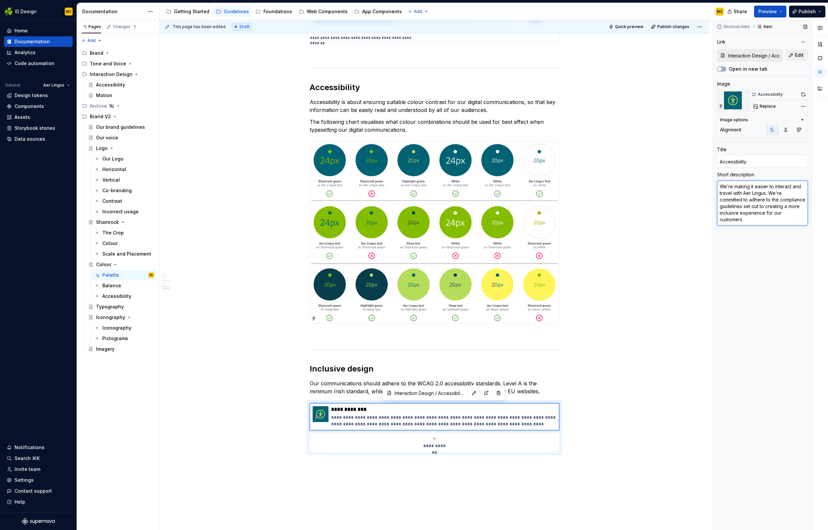
type textarea "*"
type textarea "We’re making it easier to interact and travel with Aer Lingus. We're committed …"
type textarea "*"
type textarea "We’re making it easier to interact and travel with Aer Lingus. We're committed …"
type textarea "*"
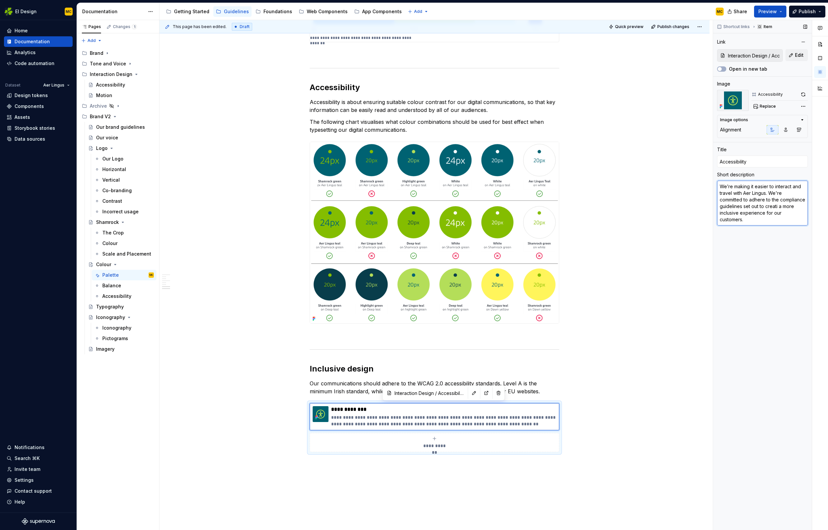
type textarea "We’re making it easier to interact and travel with Aer Lingus. We're committed …"
type textarea "*"
type textarea "We’re making it easier to interact and travel with Aer Lingus. We're committed …"
drag, startPoint x: 684, startPoint y: 386, endPoint x: 664, endPoint y: 403, distance: 26.0
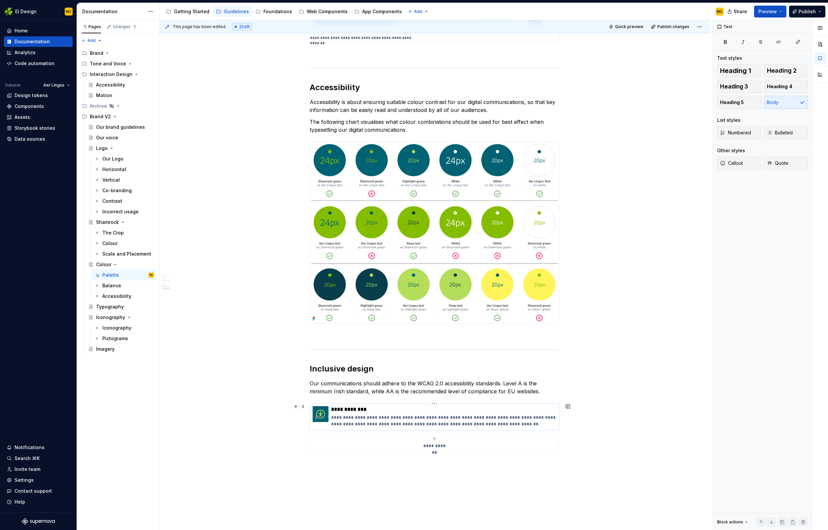
click at [551, 418] on p "**********" at bounding box center [443, 420] width 225 height 13
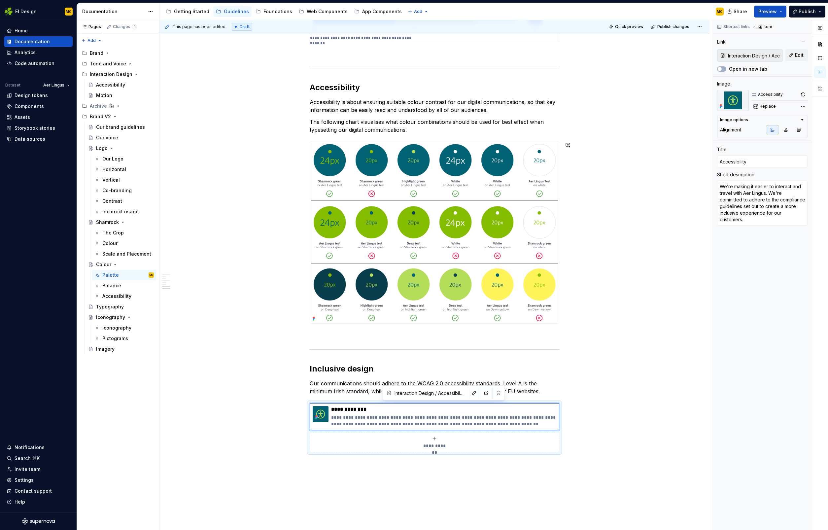
drag, startPoint x: 607, startPoint y: 360, endPoint x: 578, endPoint y: 410, distance: 57.1
click at [606, 364] on div "**********" at bounding box center [435, 275] width 553 height 510
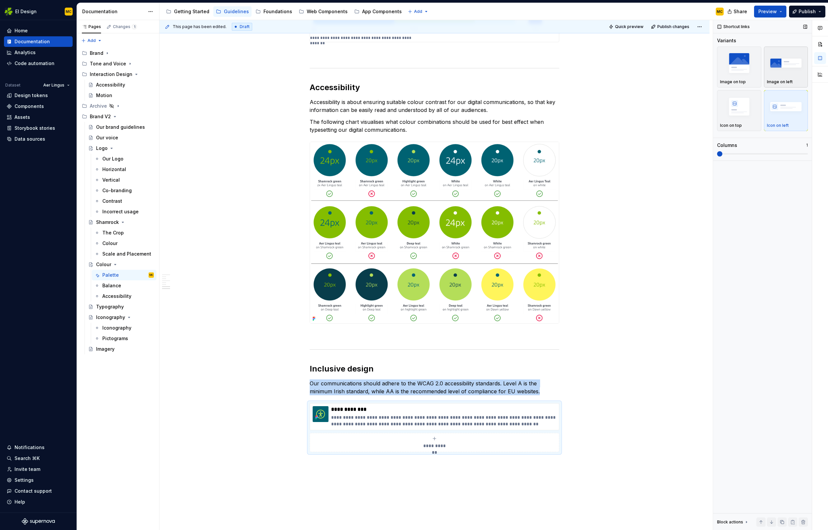
click at [780, 72] on img "button" at bounding box center [786, 63] width 38 height 24
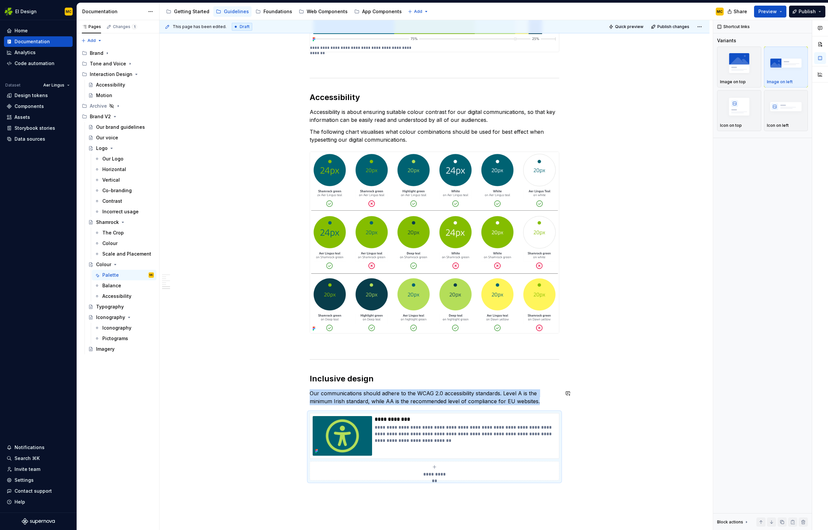
scroll to position [1041, 0]
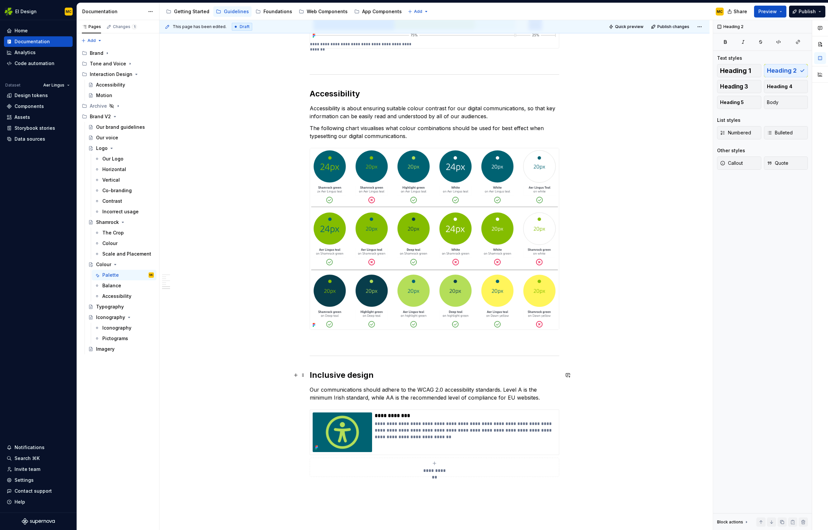
click at [380, 377] on h2 "Inclusive design" at bounding box center [435, 375] width 250 height 11
click at [495, 436] on p "**********" at bounding box center [466, 430] width 182 height 20
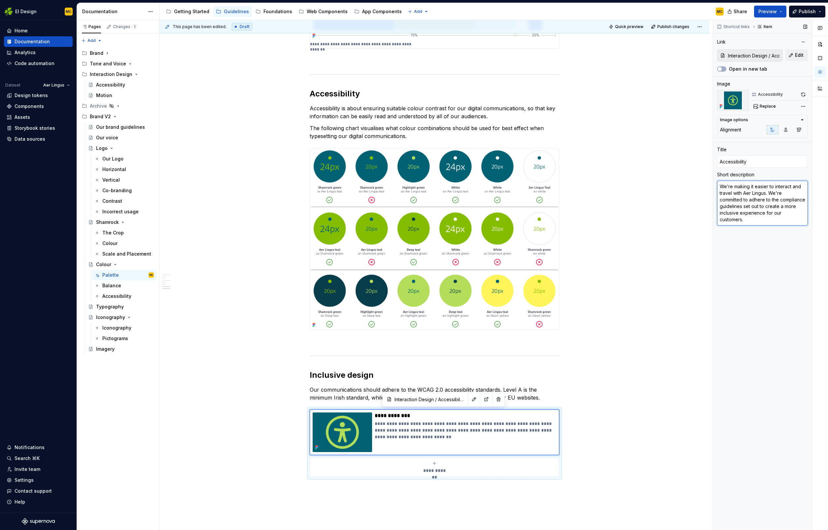
type textarea "*"
click at [743, 187] on textarea "We’re making it easier to interact and travel with Aer Lingus. We're committed …" at bounding box center [762, 203] width 91 height 45
type textarea "LWe’re making it easier to interact and travel with Aer Lingus. We're committed…"
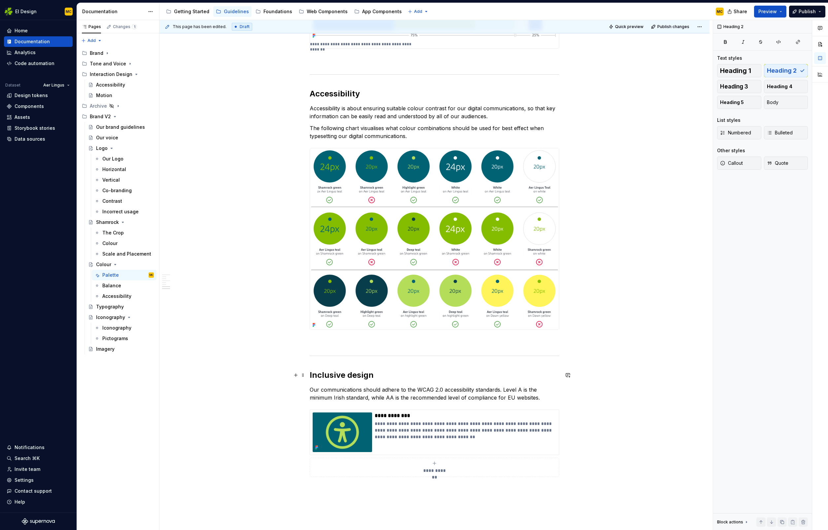
click at [357, 379] on h2 "Inclusive design" at bounding box center [435, 375] width 250 height 11
click at [382, 358] on button "button" at bounding box center [385, 361] width 9 height 9
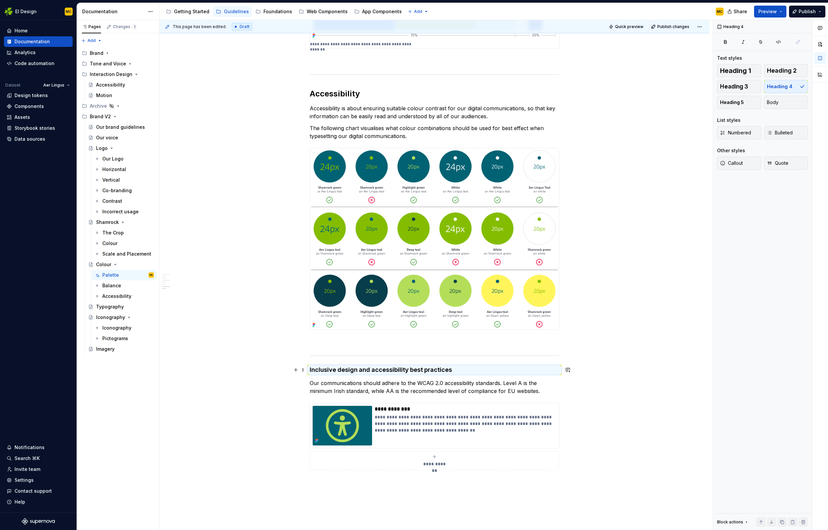
click at [486, 371] on h4 "Inclusive design and accessibility best practices" at bounding box center [435, 370] width 250 height 8
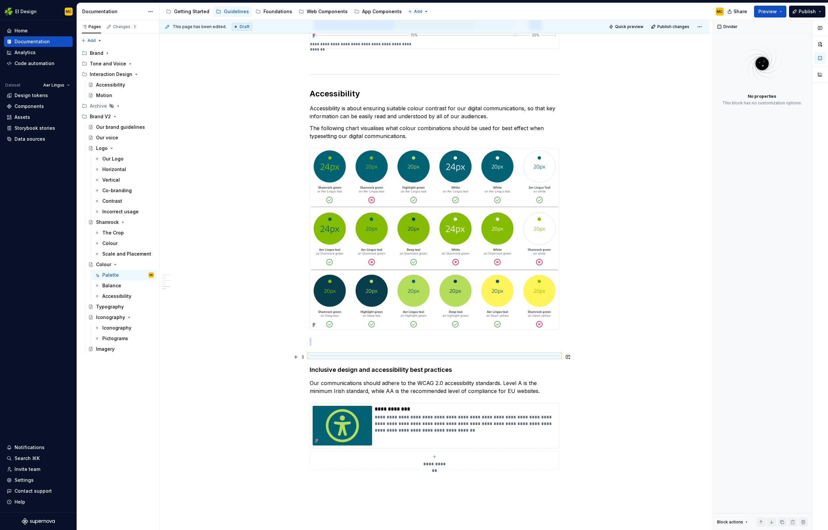
click at [485, 357] on div at bounding box center [435, 356] width 250 height 4
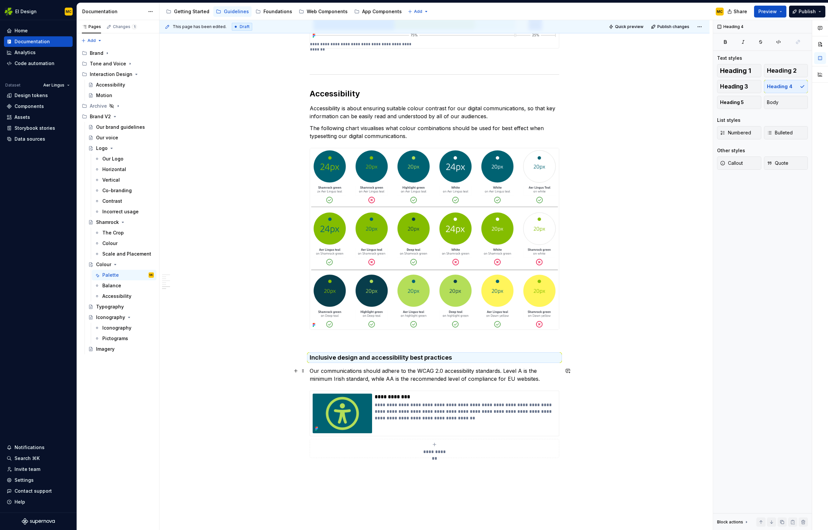
click at [546, 379] on p "Our communications should adhere to the WCAG 2.0 accessibility standards. Level…" at bounding box center [435, 375] width 250 height 16
click at [674, 25] on span "Publish changes" at bounding box center [673, 26] width 32 height 5
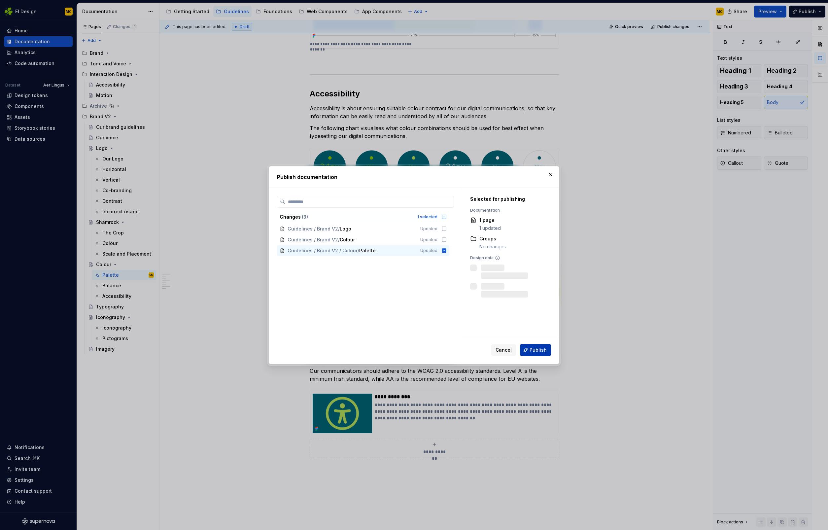
click at [539, 349] on span "Publish" at bounding box center [537, 350] width 17 height 7
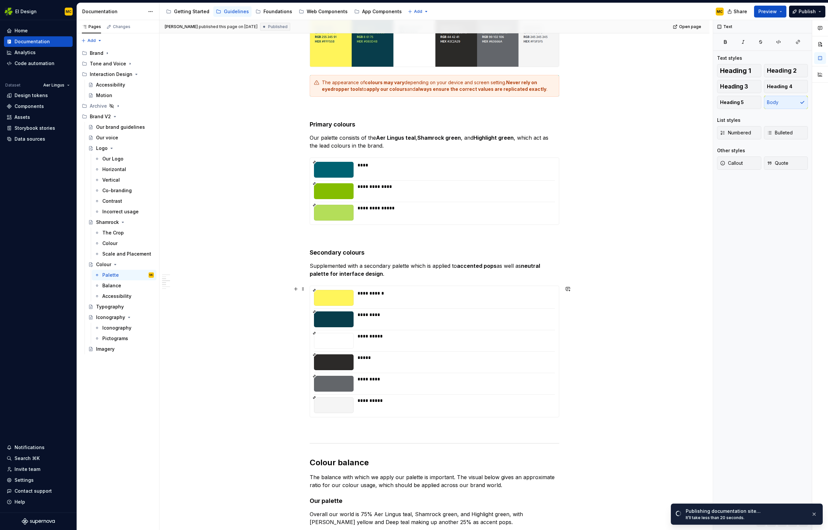
scroll to position [155, 0]
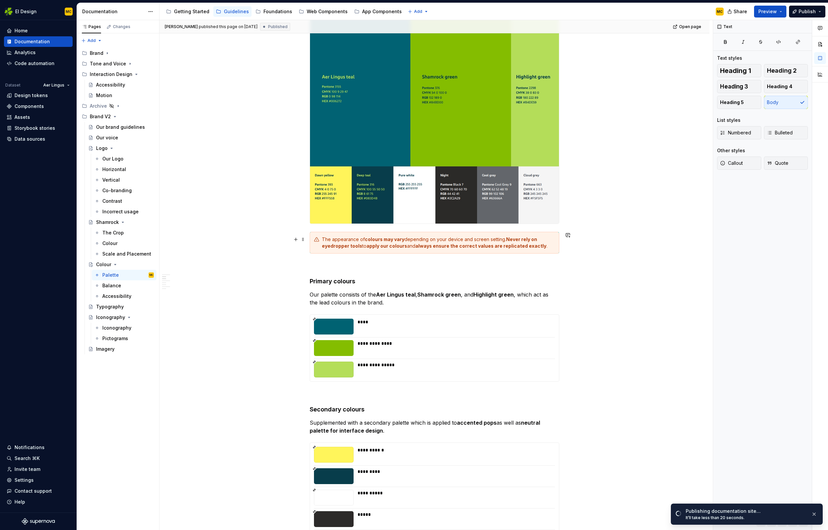
click at [548, 246] on div "The appearance of colours may vary depending on your device and screen setting.…" at bounding box center [438, 242] width 233 height 13
click at [728, 199] on icon "button" at bounding box center [726, 200] width 4 height 4
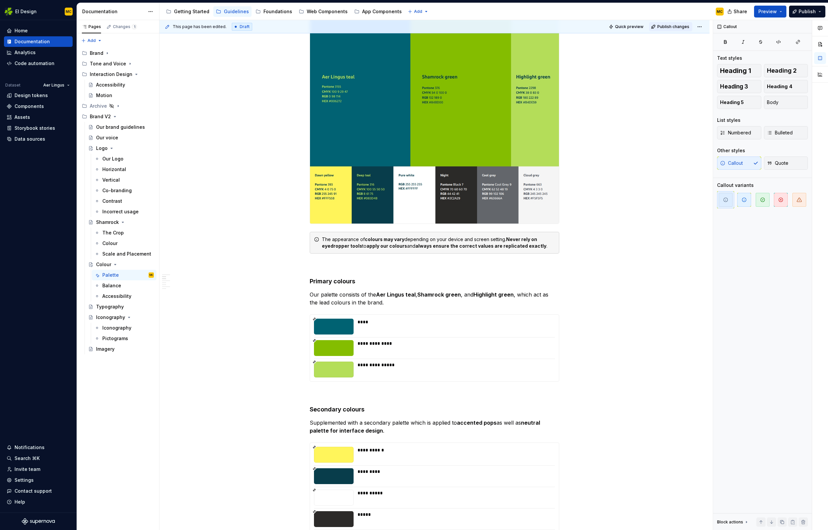
click at [662, 27] on span "Publish changes" at bounding box center [673, 26] width 32 height 5
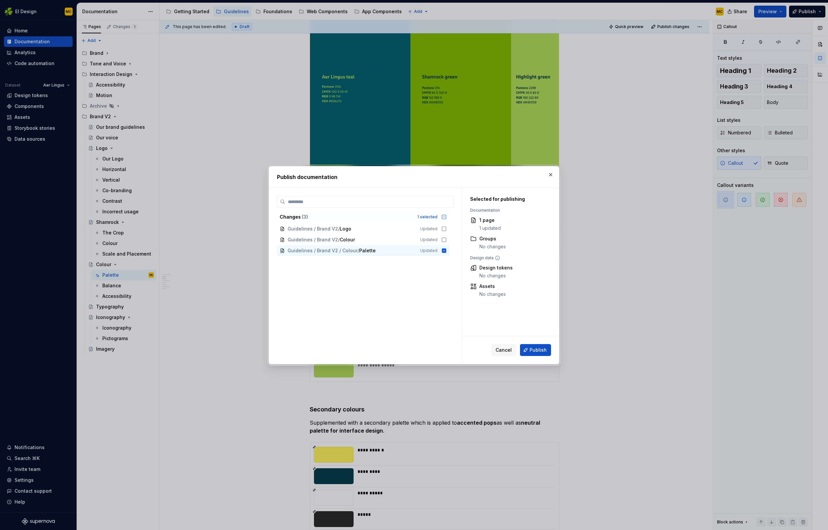
click at [543, 350] on span "Publish" at bounding box center [537, 350] width 17 height 7
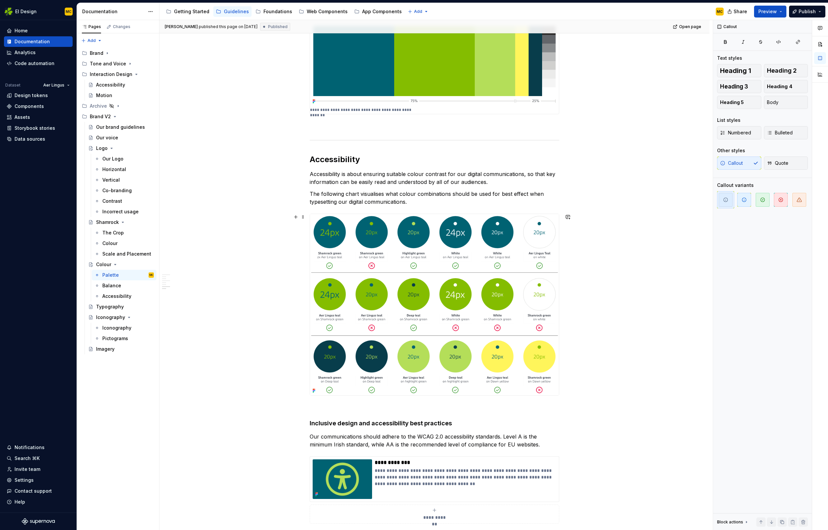
scroll to position [1164, 0]
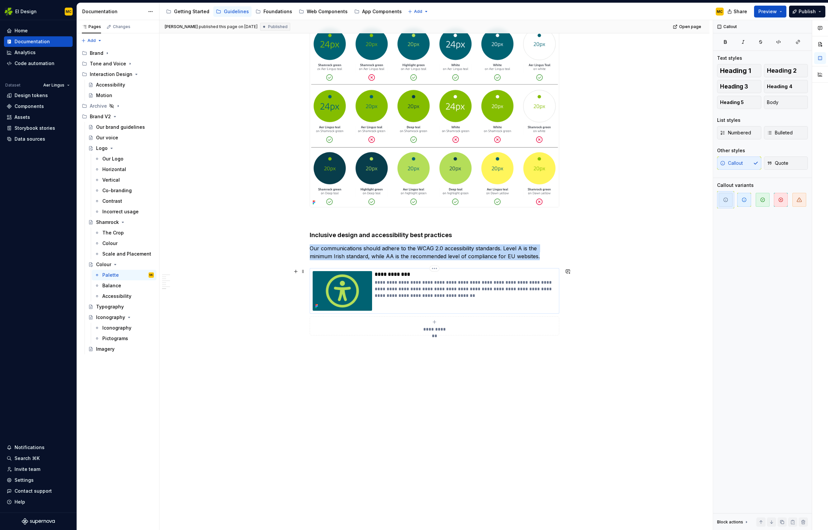
click at [490, 305] on div "**********" at bounding box center [466, 291] width 182 height 40
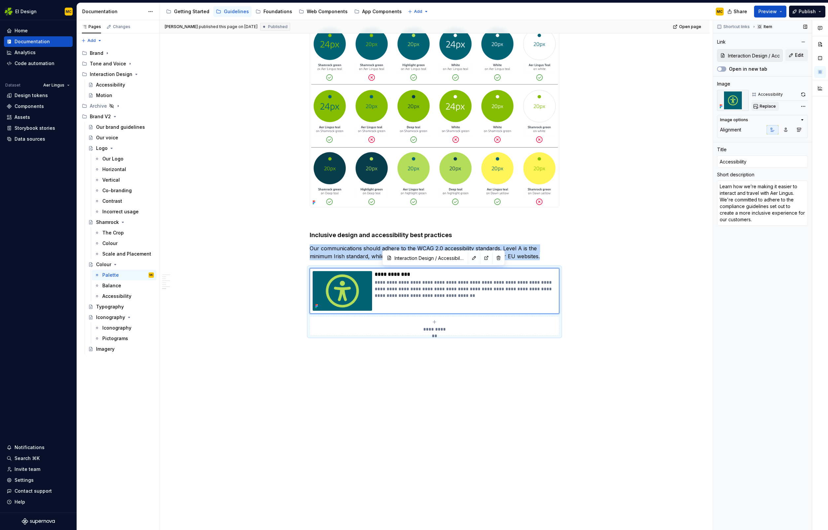
click at [767, 107] on span "Replace" at bounding box center [768, 106] width 16 height 5
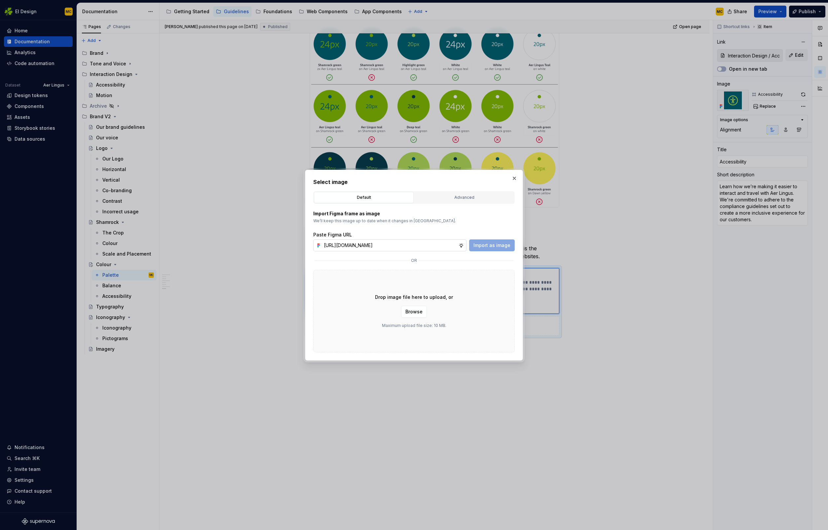
scroll to position [0, 147]
click at [506, 243] on span "Import as image" at bounding box center [491, 245] width 37 height 7
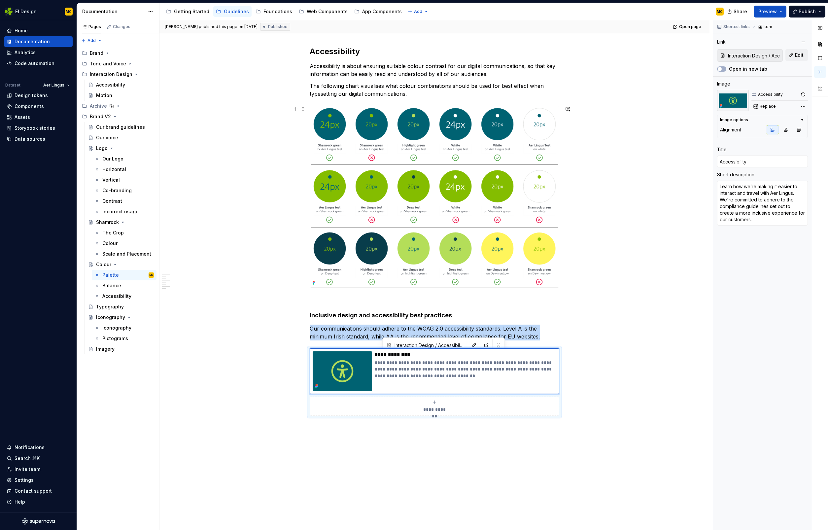
scroll to position [1075, 0]
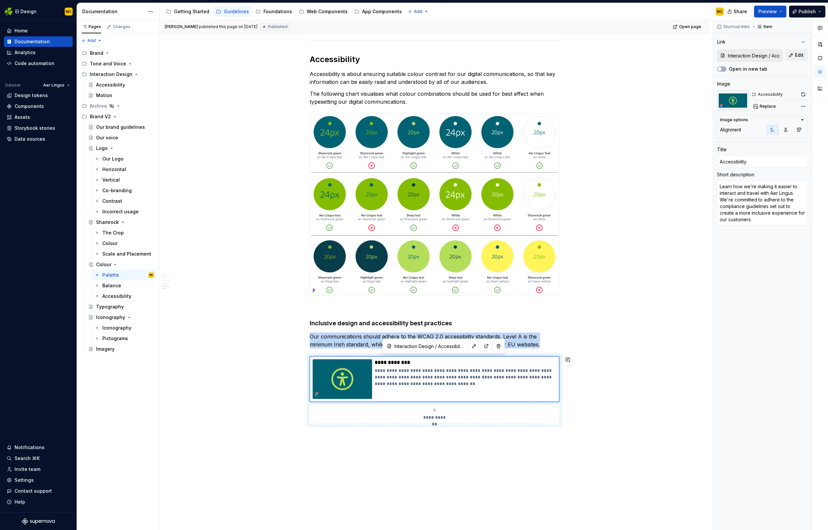
click at [551, 345] on p "Our communications should adhere to the WCAG 2.0 accessibility standards. Level…" at bounding box center [435, 340] width 250 height 16
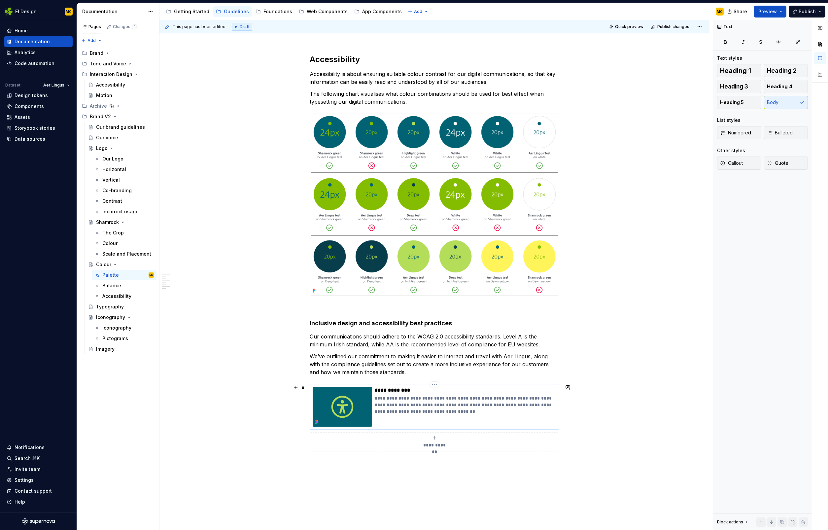
click at [511, 408] on p "**********" at bounding box center [466, 405] width 182 height 20
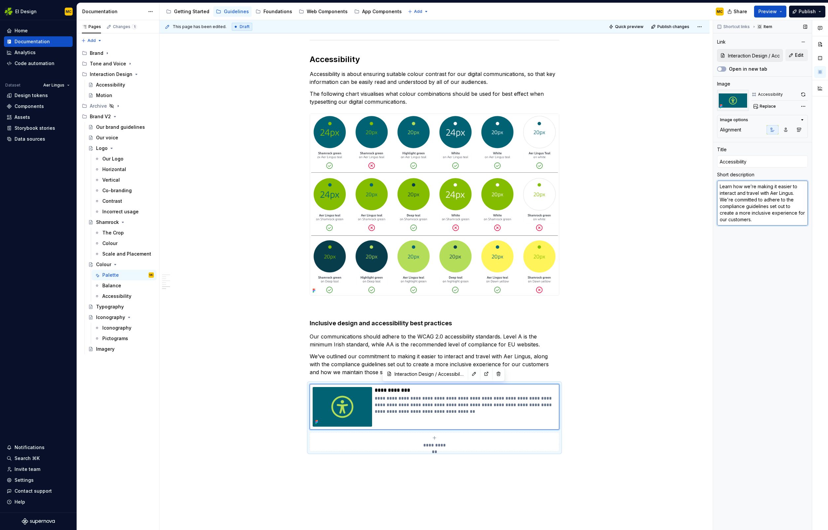
drag, startPoint x: 779, startPoint y: 218, endPoint x: 777, endPoint y: 206, distance: 12.7
click at [777, 206] on textarea "Learn how we’re making it easier to interact and travel with Aer Lingus. We're …" at bounding box center [762, 203] width 91 height 45
click at [764, 204] on textarea "Learn how we’re making it easier to interact and travel with Aer Lingus. We're …" at bounding box center [762, 203] width 91 height 45
click at [748, 201] on textarea "Learn how we’re making it easier to interact and travel with Aer Lingus. We're …" at bounding box center [762, 203] width 91 height 45
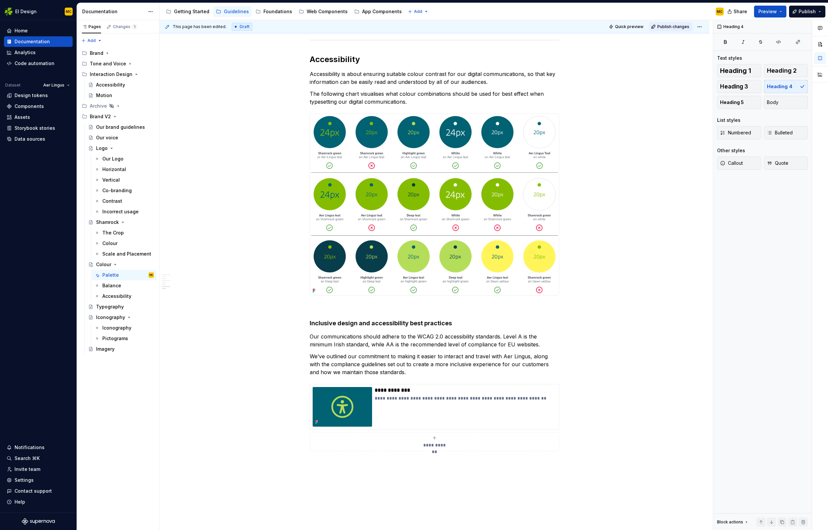
click at [674, 26] on span "Publish changes" at bounding box center [673, 26] width 32 height 5
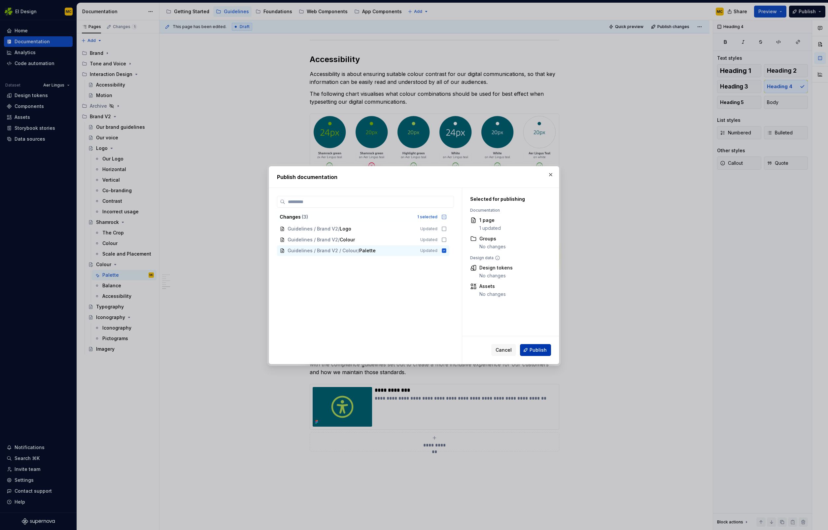
click at [541, 353] on span "Publish" at bounding box center [537, 350] width 17 height 7
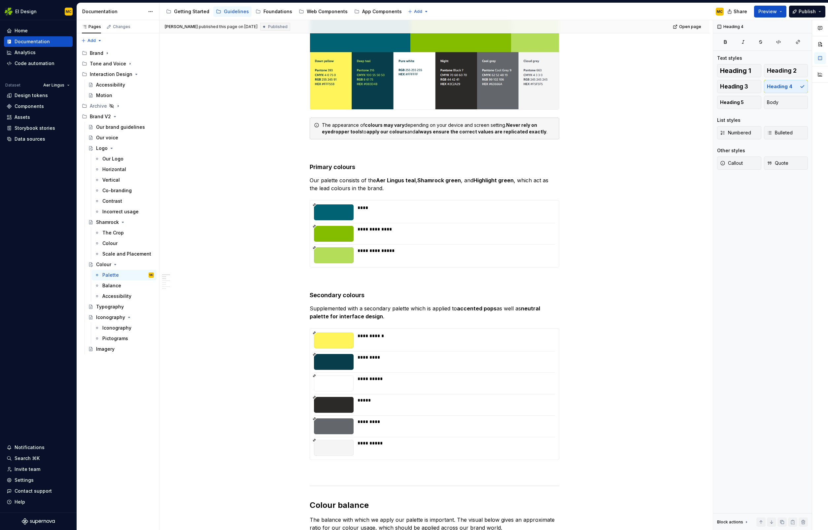
scroll to position [0, 0]
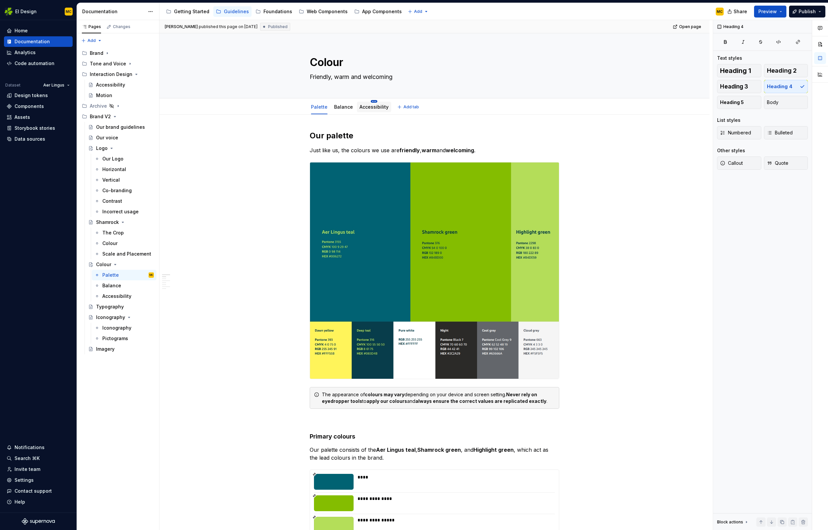
click at [372, 101] on html "EI Design MC Home Documentation Analytics Code automation Dataset Aer Lingus De…" at bounding box center [414, 265] width 828 height 530
click at [391, 173] on div "Delete tab" at bounding box center [403, 172] width 43 height 7
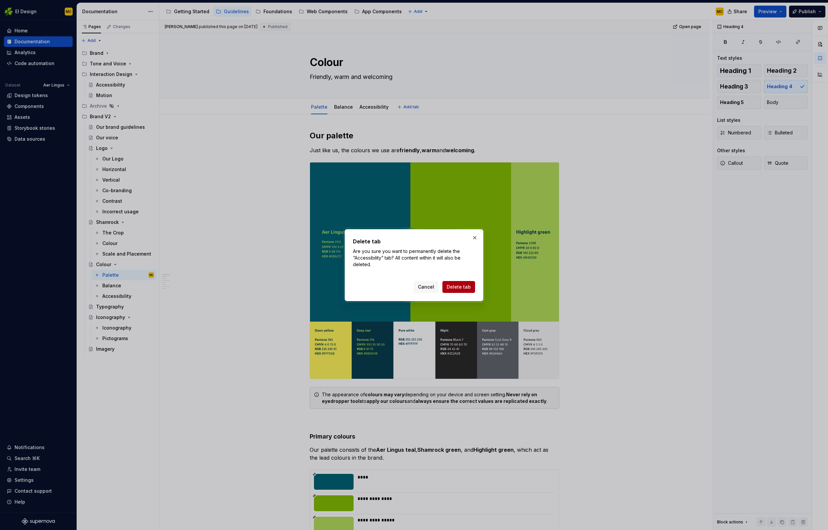
click at [463, 285] on span "Delete tab" at bounding box center [459, 287] width 24 height 7
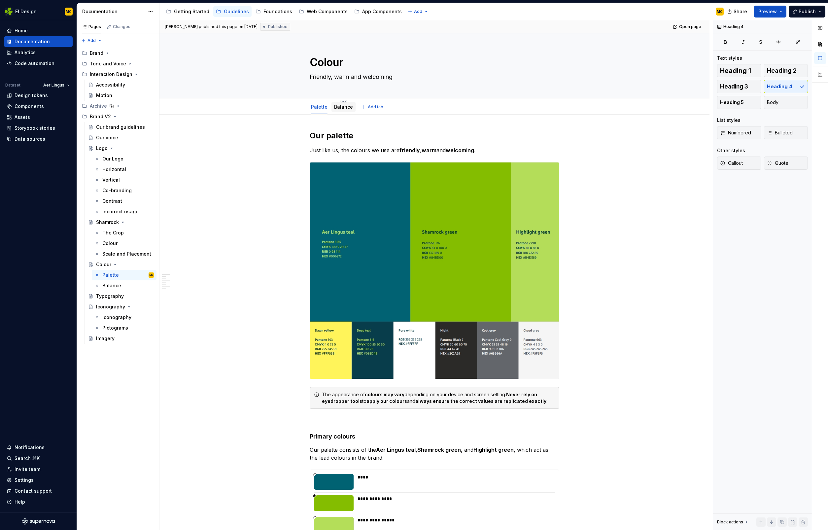
click at [345, 108] on link "Balance" at bounding box center [343, 107] width 19 height 6
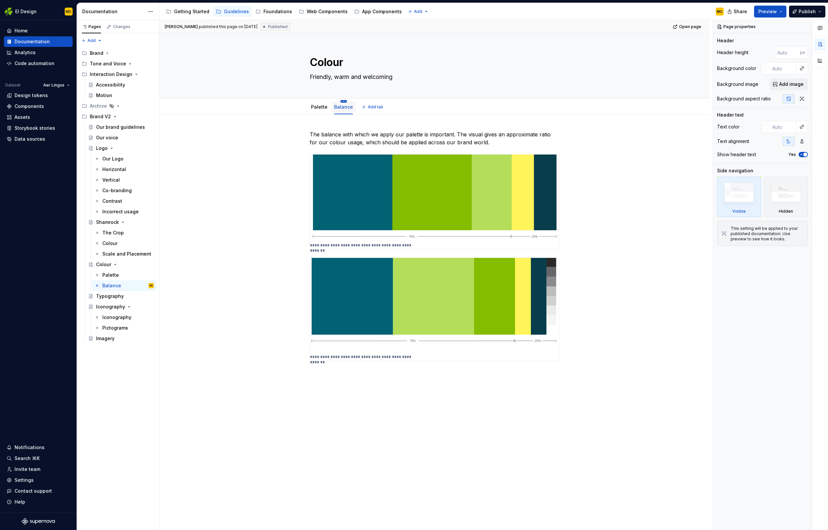
click at [344, 101] on html "EI Design MC Home Documentation Analytics Code automation Dataset Aer Lingus De…" at bounding box center [414, 265] width 828 height 530
click at [370, 173] on div "Delete tab" at bounding box center [373, 172] width 43 height 7
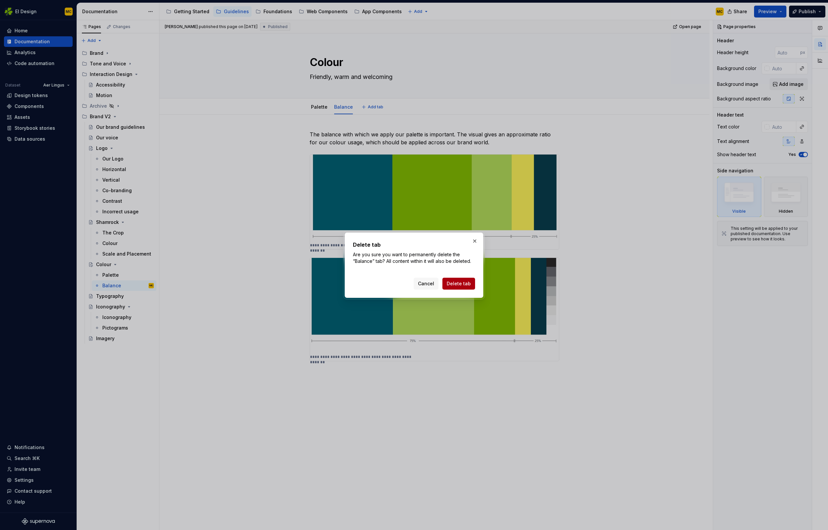
click at [464, 286] on span "Delete tab" at bounding box center [459, 283] width 24 height 7
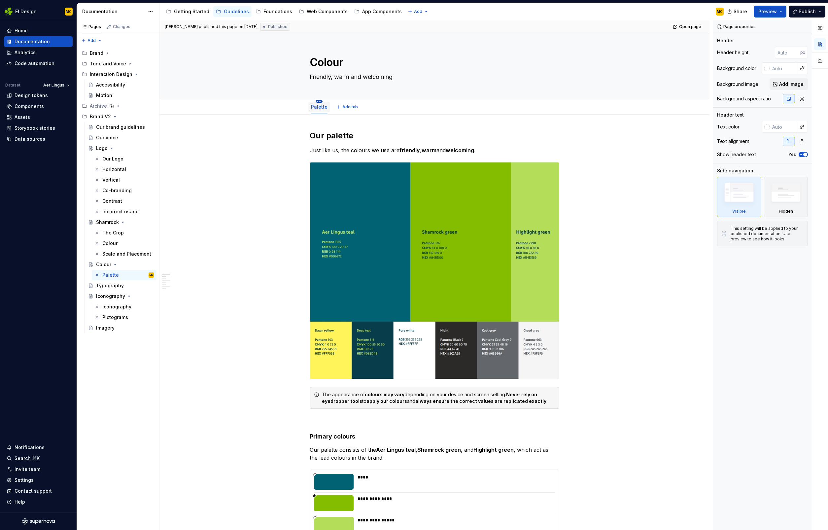
click at [319, 102] on html "EI Design MC Home Documentation Analytics Code automation Dataset Aer Lingus De…" at bounding box center [414, 265] width 828 height 530
click at [354, 160] on div "Convert to page layout" at bounding box center [355, 159] width 53 height 7
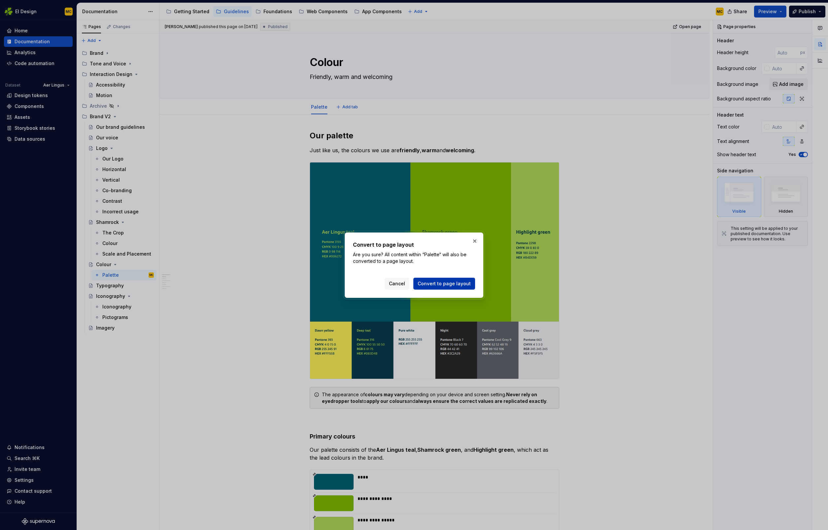
click at [449, 285] on span "Convert to page layout" at bounding box center [444, 283] width 53 height 7
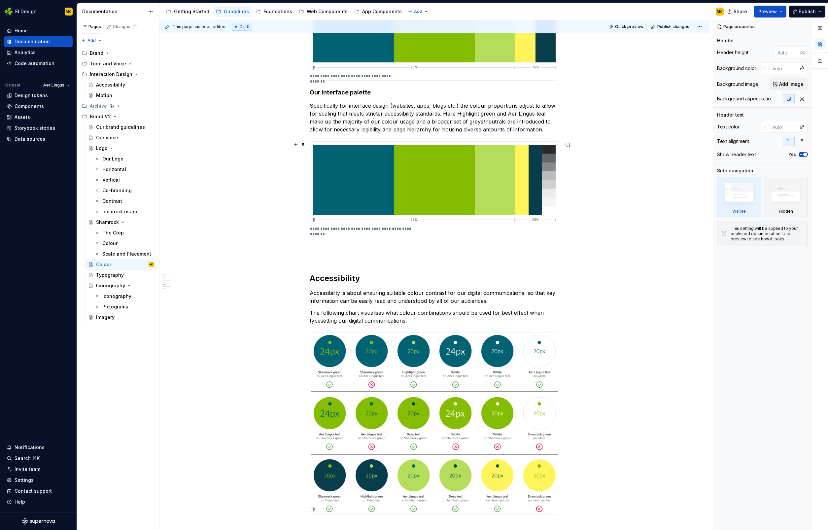
scroll to position [837, 0]
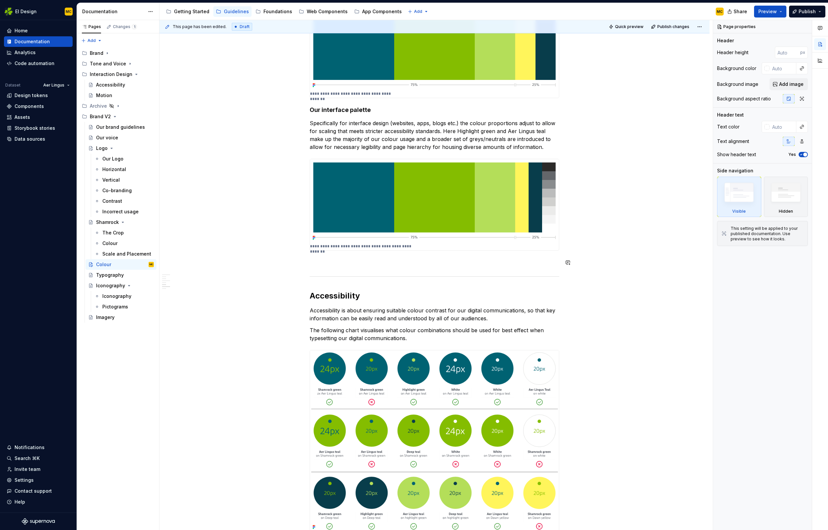
click at [359, 266] on div "**********" at bounding box center [435, 3] width 250 height 1424
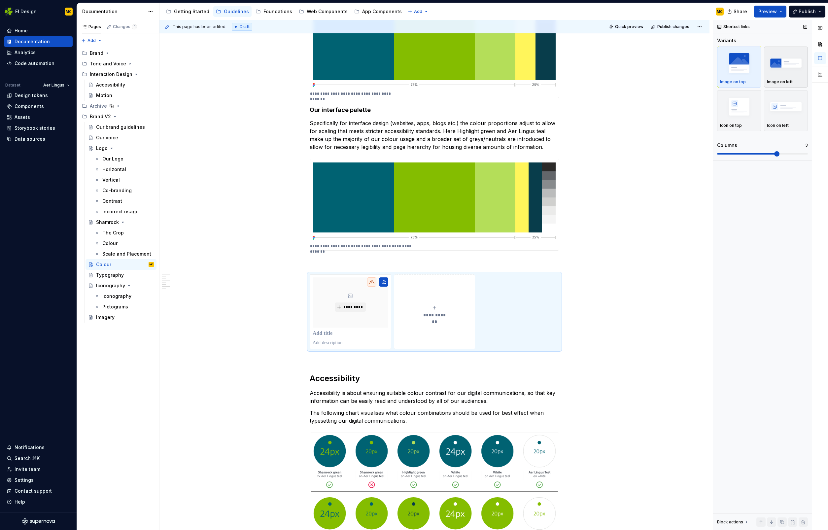
click at [797, 76] on div "button" at bounding box center [786, 63] width 38 height 27
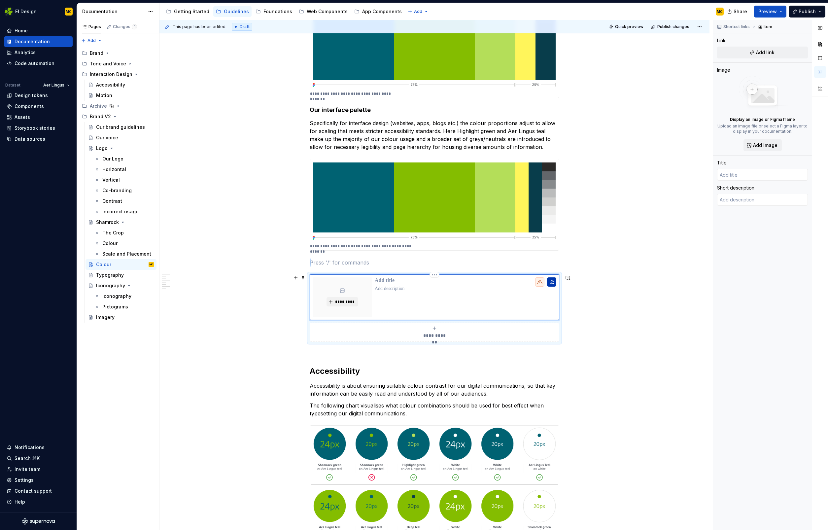
click at [556, 284] on button "button" at bounding box center [551, 281] width 9 height 9
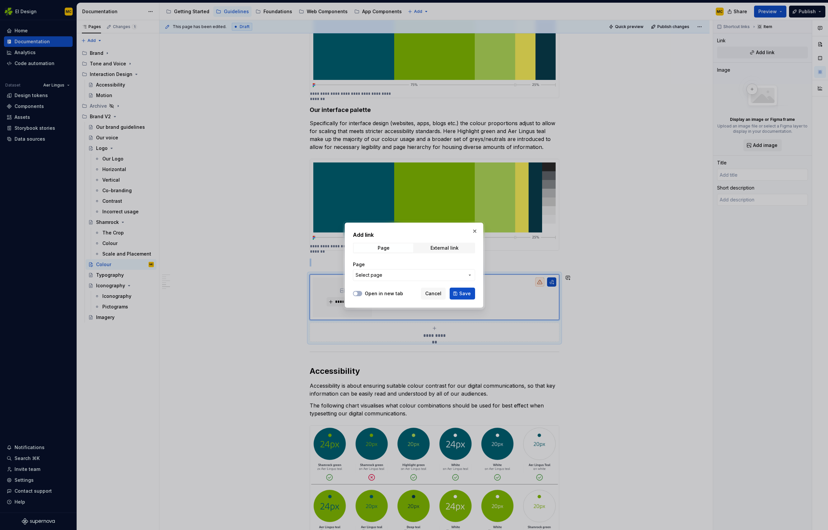
click at [399, 274] on span "Select page" at bounding box center [410, 275] width 109 height 7
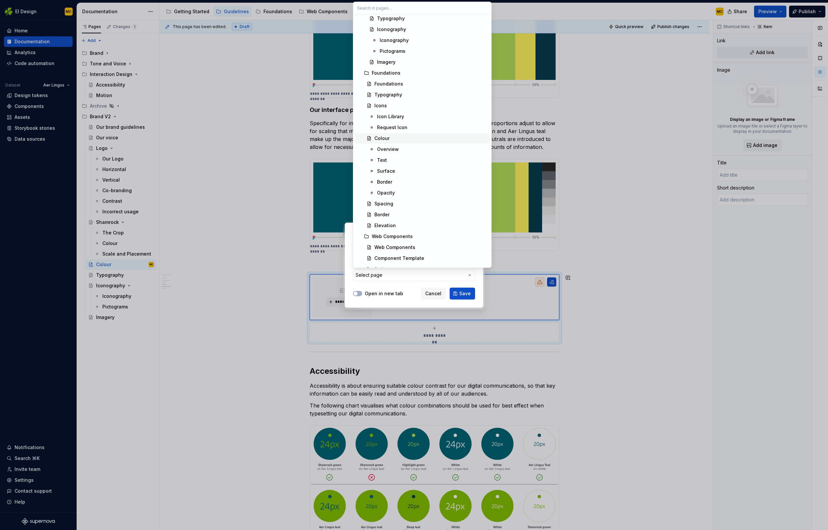
scroll to position [797, 0]
click at [404, 136] on div "Colour" at bounding box center [430, 139] width 113 height 7
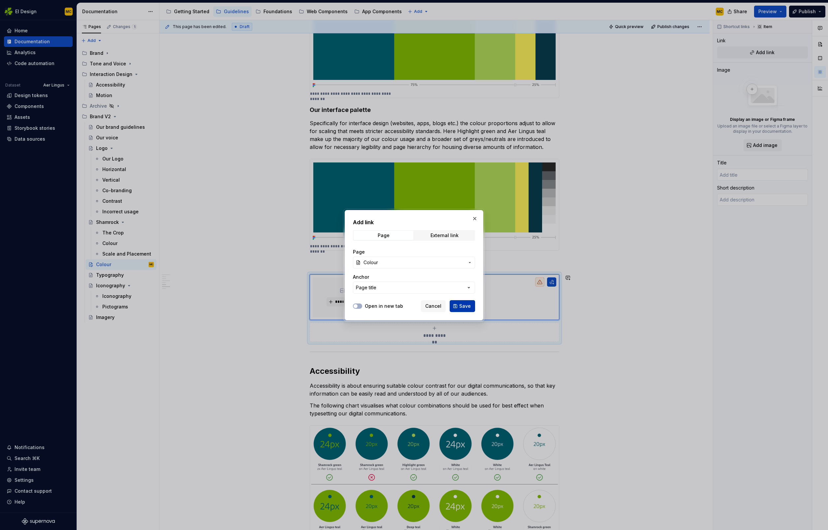
click at [462, 304] on span "Save" at bounding box center [465, 306] width 12 height 7
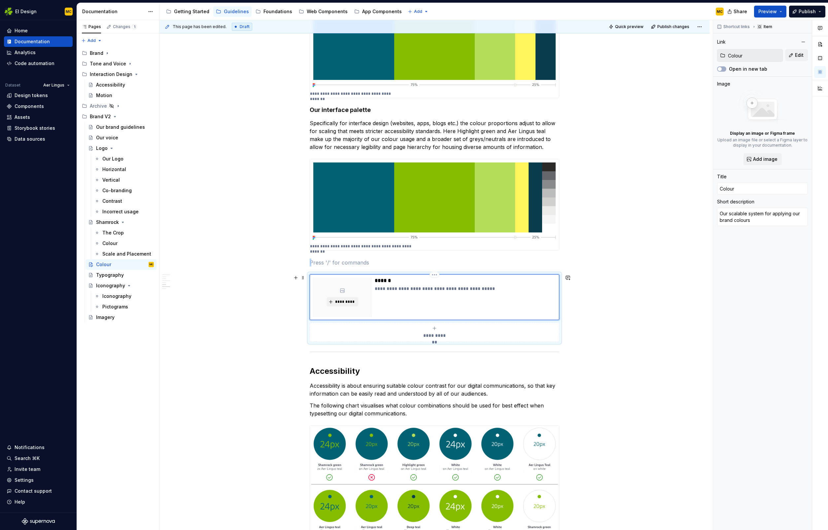
click at [464, 295] on div "**********" at bounding box center [466, 297] width 182 height 40
click at [770, 220] on textarea "Our scalable system for applying our brand colours" at bounding box center [762, 217] width 91 height 18
click at [611, 310] on div "**********" at bounding box center [434, 116] width 550 height 1682
click at [755, 190] on input "Colour" at bounding box center [762, 189] width 91 height 12
click at [646, 294] on div "**********" at bounding box center [434, 116] width 550 height 1682
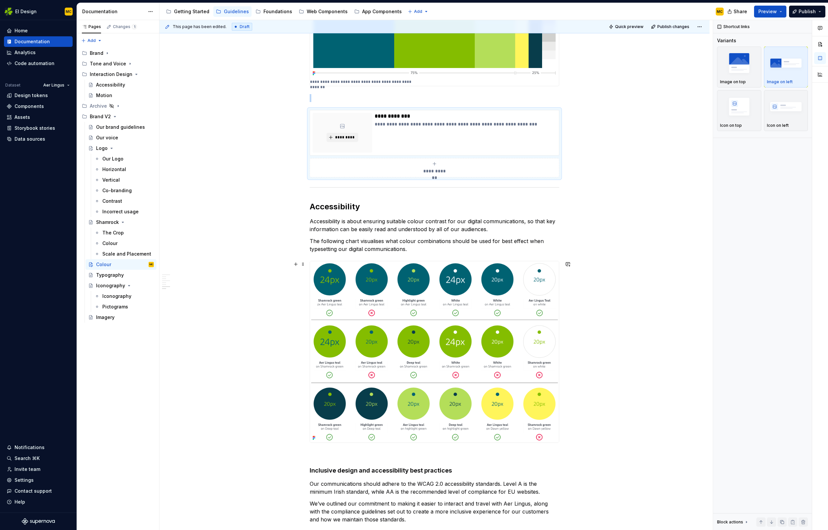
scroll to position [931, 0]
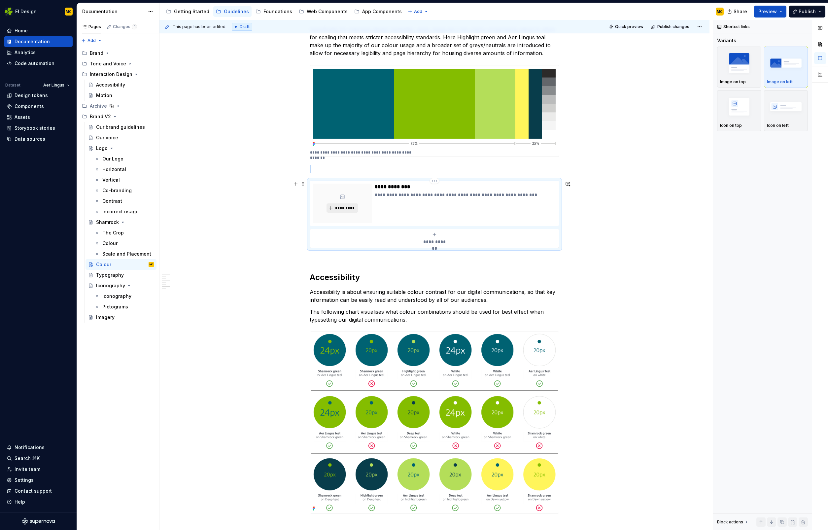
click at [355, 209] on span "*********" at bounding box center [345, 207] width 20 height 5
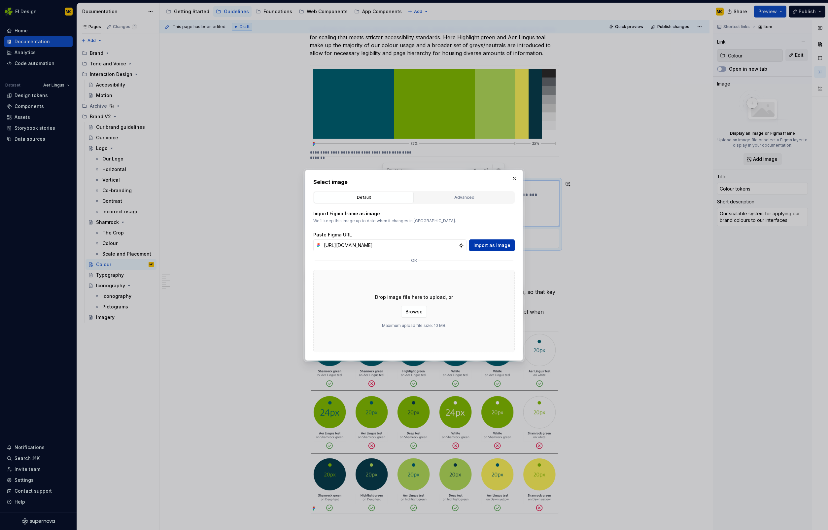
scroll to position [0, 0]
click at [492, 245] on span "Import as image" at bounding box center [491, 245] width 37 height 7
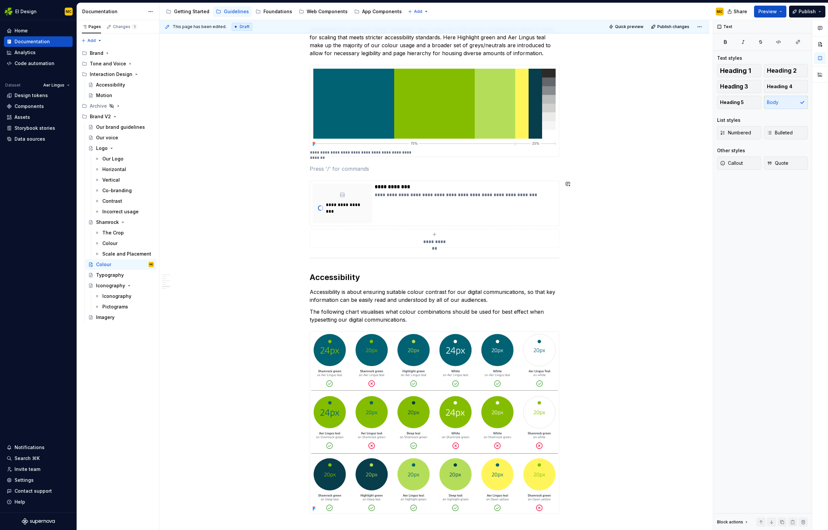
click at [342, 171] on p at bounding box center [435, 169] width 250 height 8
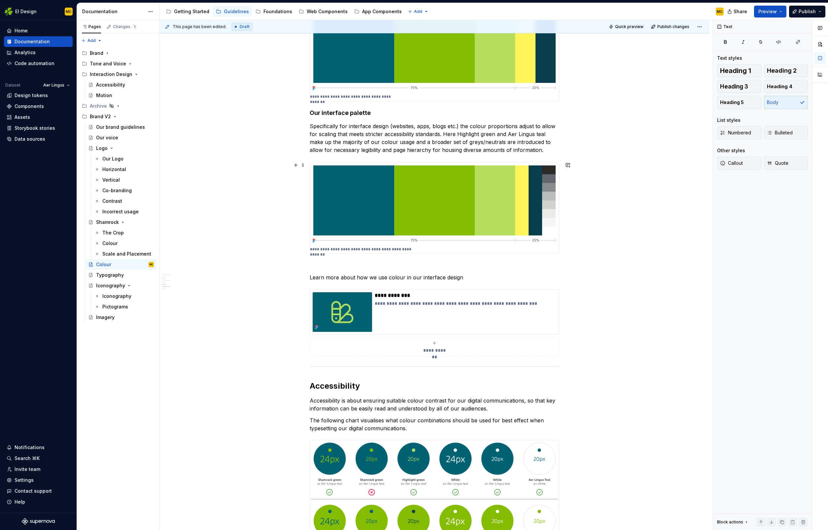
scroll to position [832, 0]
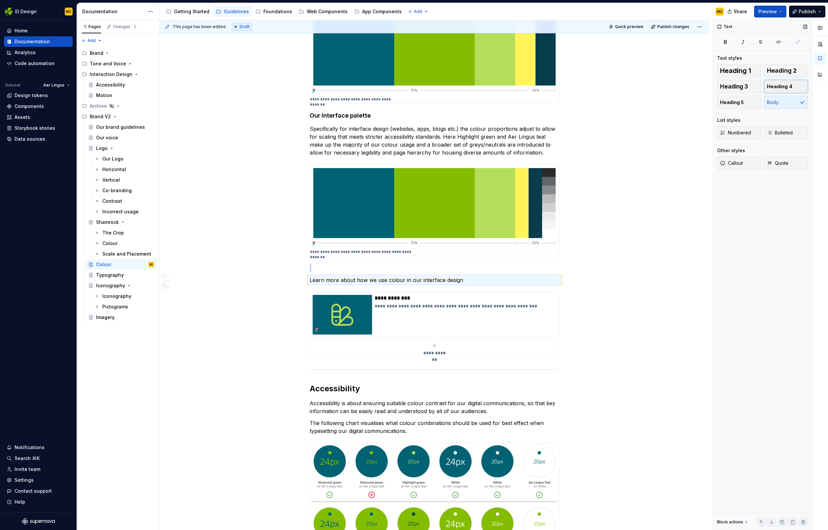
click at [783, 86] on span "Heading 4" at bounding box center [779, 86] width 25 height 7
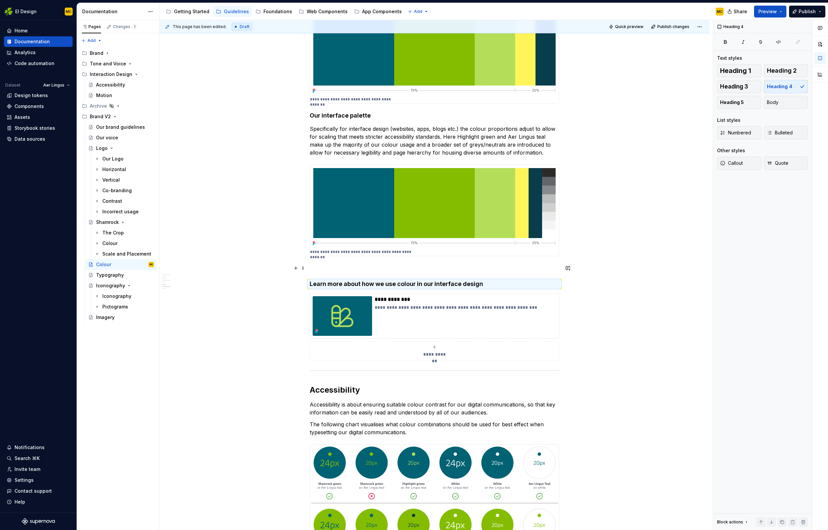
click at [471, 265] on p at bounding box center [435, 268] width 250 height 8
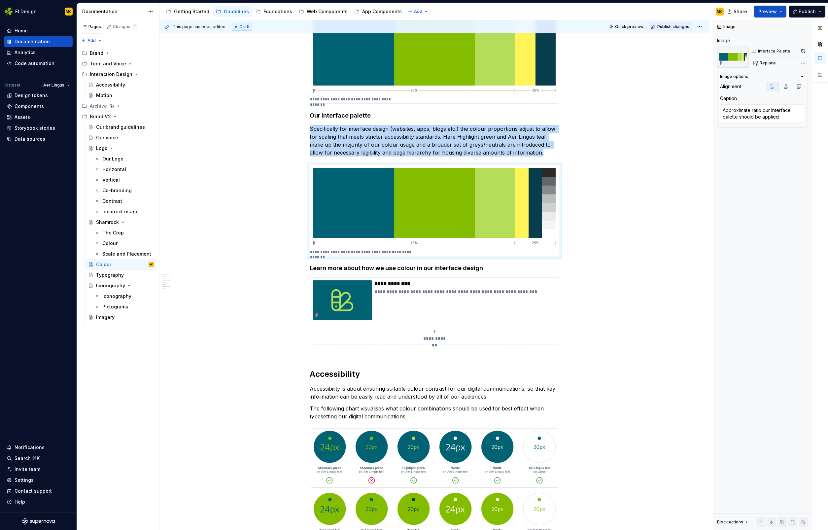
click at [671, 26] on span "Publish changes" at bounding box center [673, 26] width 32 height 5
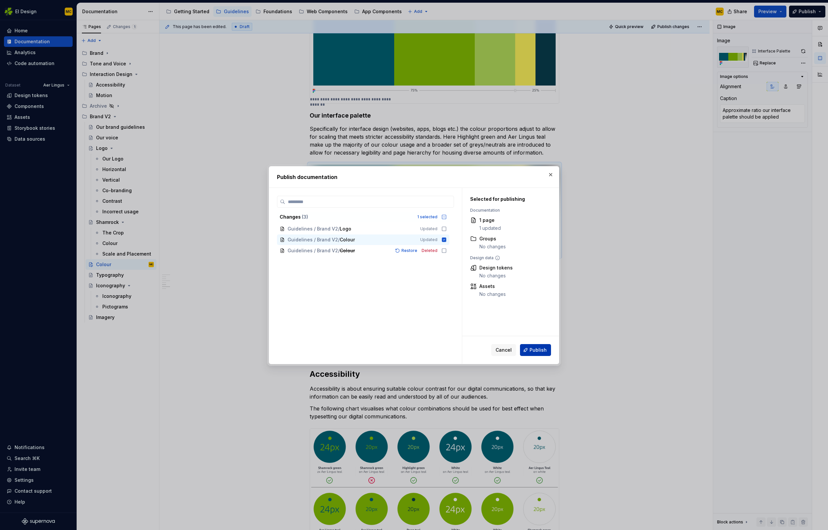
click at [537, 349] on span "Publish" at bounding box center [537, 350] width 17 height 7
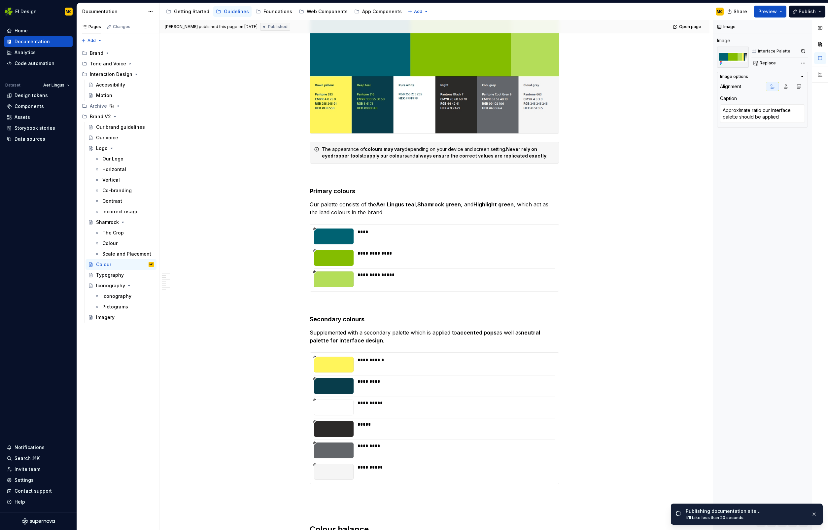
scroll to position [0, 0]
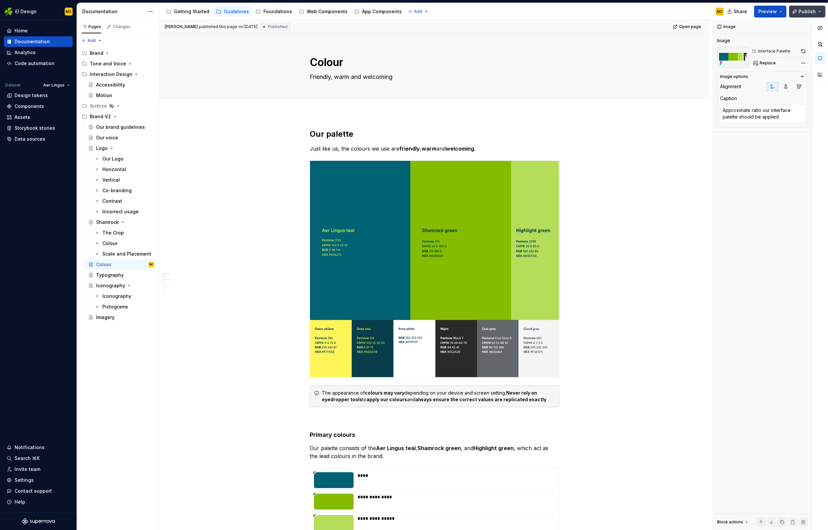
click at [810, 12] on span "Publish" at bounding box center [807, 11] width 17 height 7
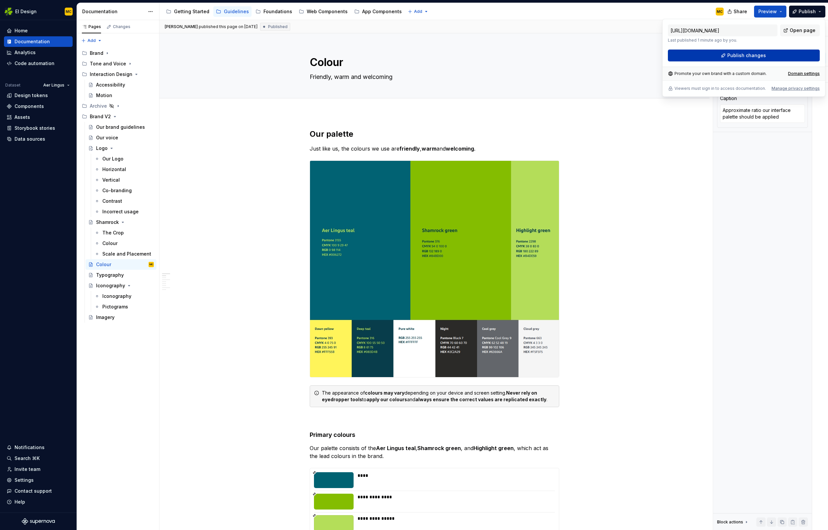
click at [755, 56] on span "Publish changes" at bounding box center [746, 55] width 39 height 7
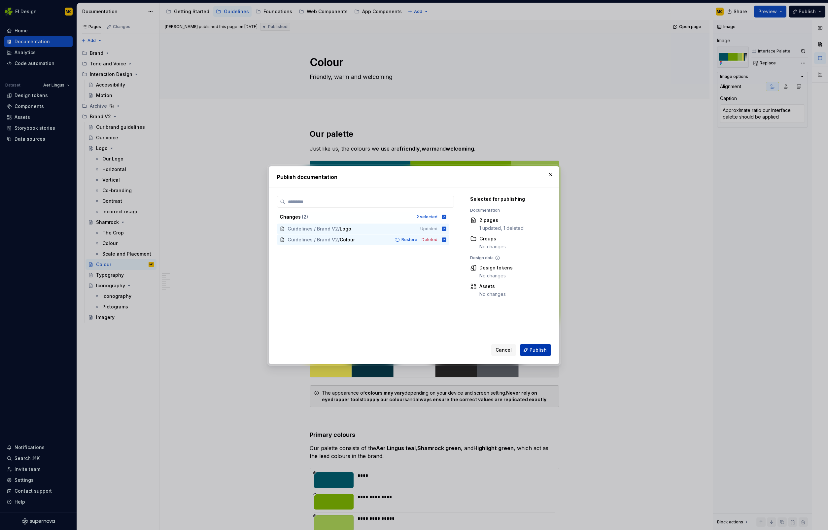
click at [542, 350] on span "Publish" at bounding box center [537, 350] width 17 height 7
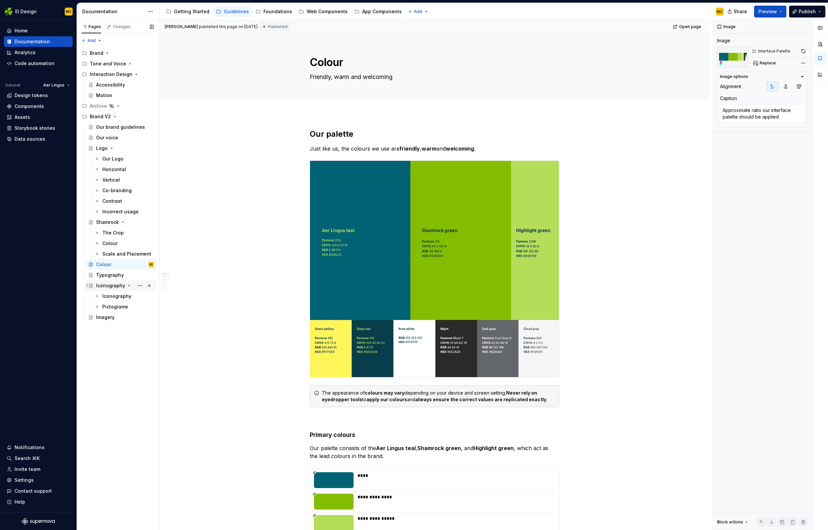
click at [114, 284] on div "Iconography" at bounding box center [110, 285] width 29 height 7
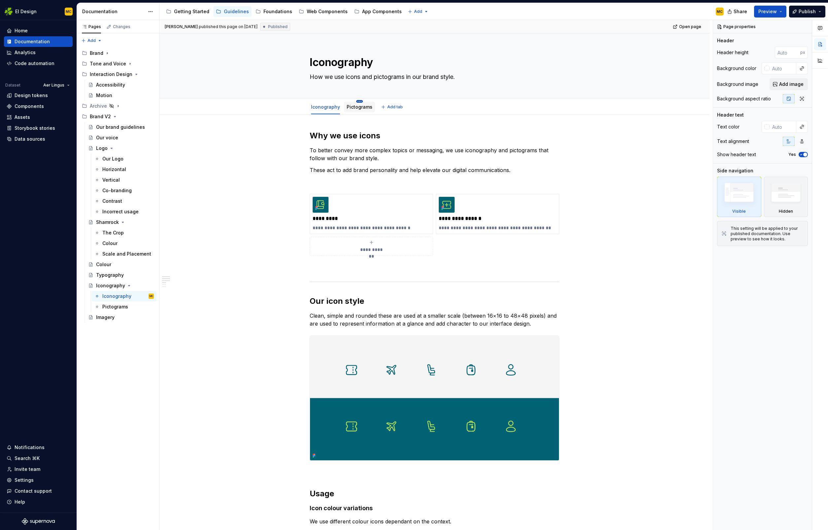
click at [358, 102] on html "EI Design MC Home Documentation Analytics Code automation Dataset Aer Lingus De…" at bounding box center [414, 265] width 828 height 530
click at [349, 104] on html "EI Design MC Home Documentation Analytics Code automation Dataset Aer Lingus De…" at bounding box center [414, 265] width 828 height 530
click at [350, 105] on link "Pictograms" at bounding box center [360, 107] width 26 height 6
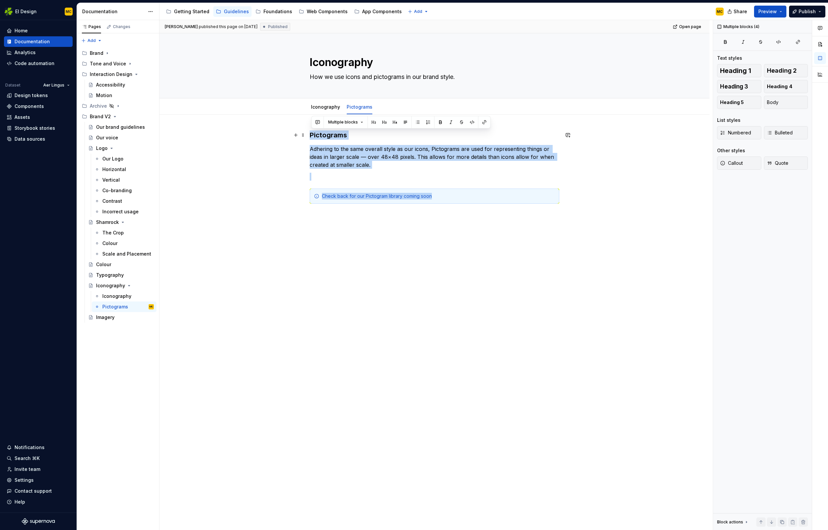
drag, startPoint x: 550, startPoint y: 201, endPoint x: 313, endPoint y: 137, distance: 245.4
click at [313, 137] on div "Pictograms Adhering to the same overall style as our icons, Pictograms are used…" at bounding box center [435, 174] width 250 height 89
copy div "Pictograms Adhering to the same overall style as our icons, Pictograms are used…"
click at [321, 109] on link "Iconography" at bounding box center [325, 107] width 29 height 6
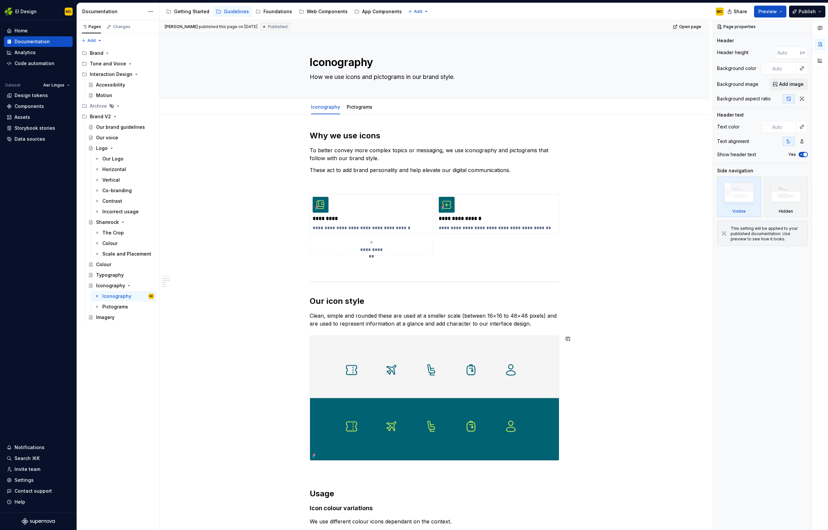
scroll to position [281, 0]
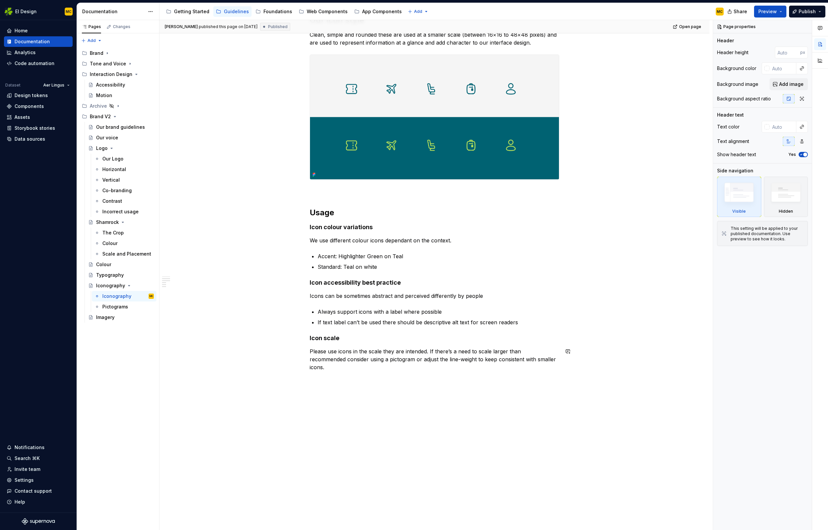
click at [344, 395] on div "**********" at bounding box center [434, 186] width 550 height 704
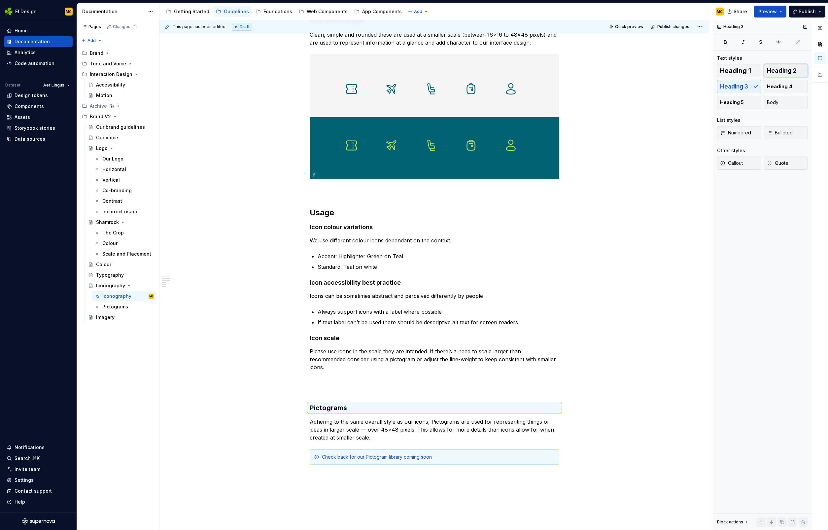
click at [785, 72] on span "Heading 2" at bounding box center [782, 70] width 30 height 7
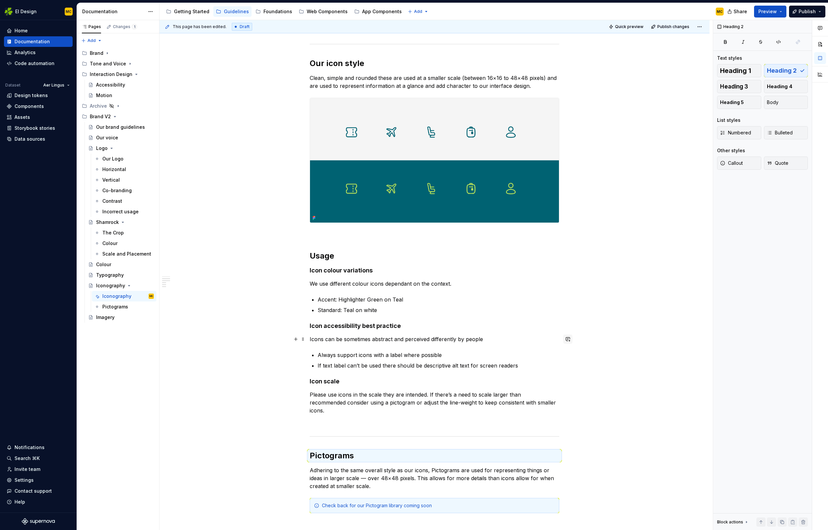
scroll to position [237, 0]
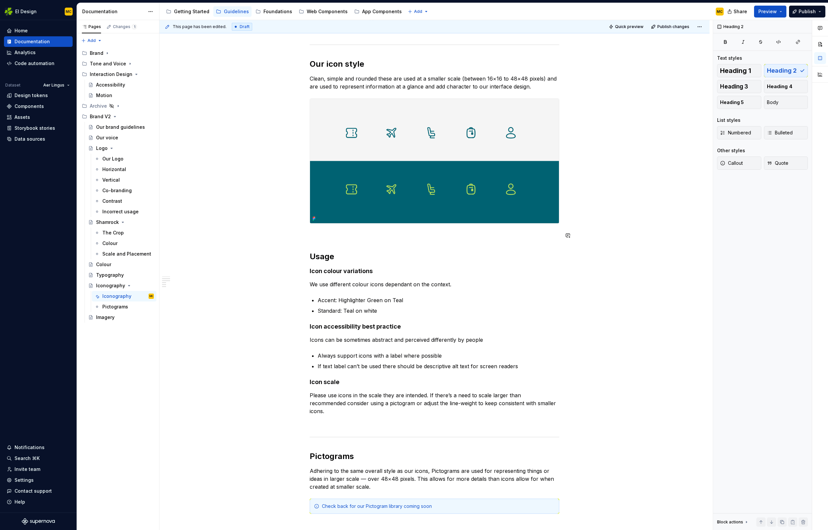
click at [391, 243] on div "**********" at bounding box center [435, 203] width 250 height 620
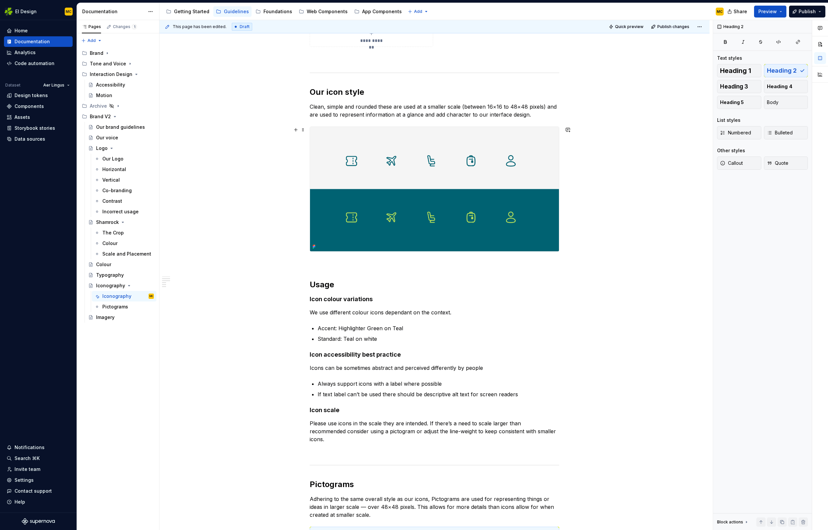
scroll to position [210, 0]
click at [334, 268] on div "**********" at bounding box center [435, 231] width 250 height 620
click at [329, 265] on p at bounding box center [435, 263] width 250 height 8
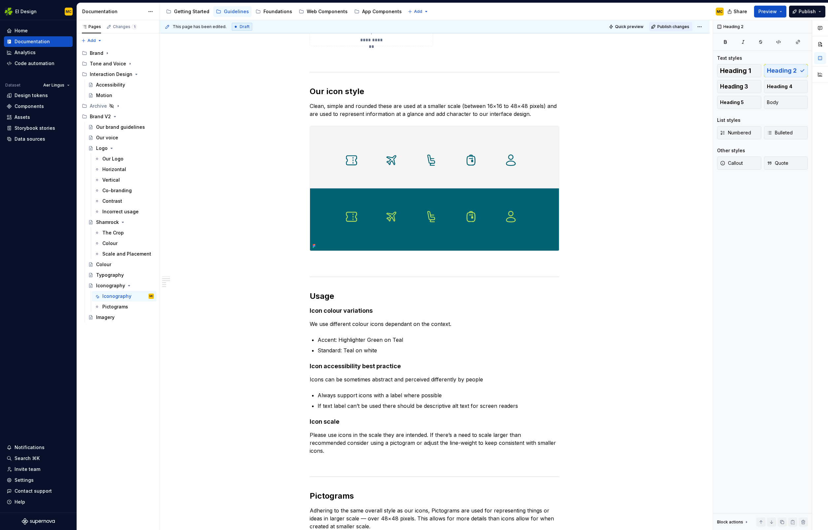
click at [673, 26] on span "Publish changes" at bounding box center [673, 26] width 32 height 5
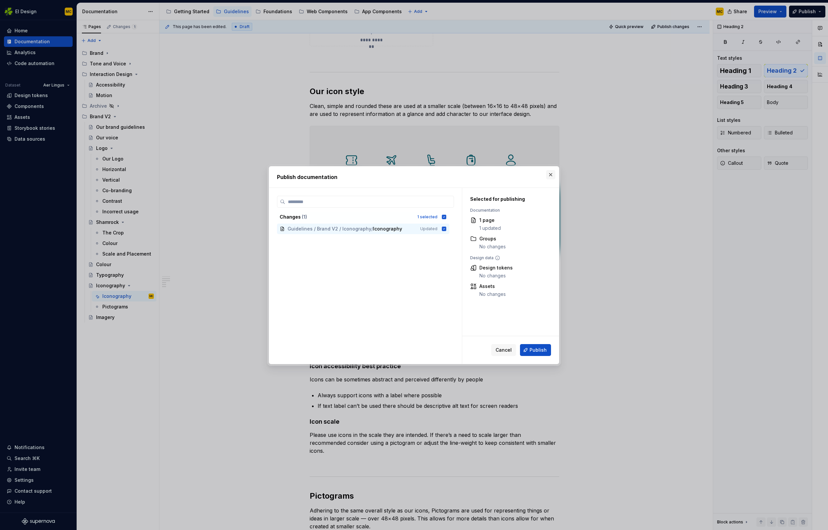
click at [550, 173] on button "button" at bounding box center [550, 174] width 9 height 9
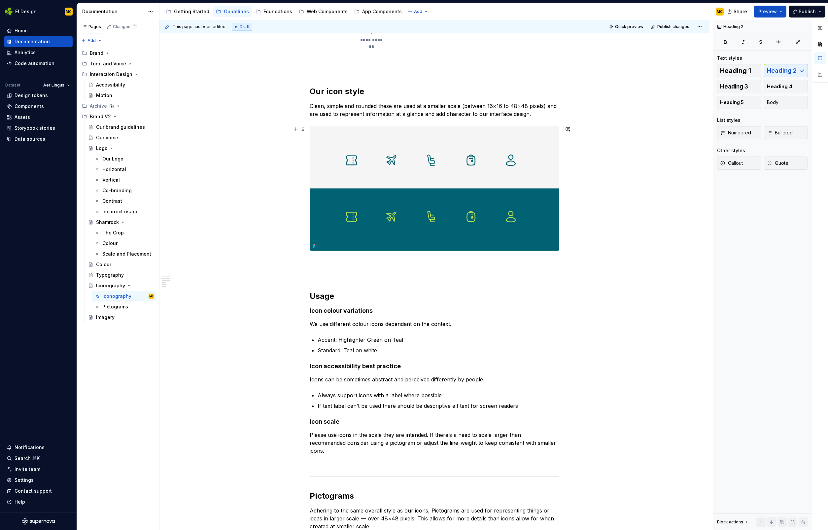
scroll to position [0, 0]
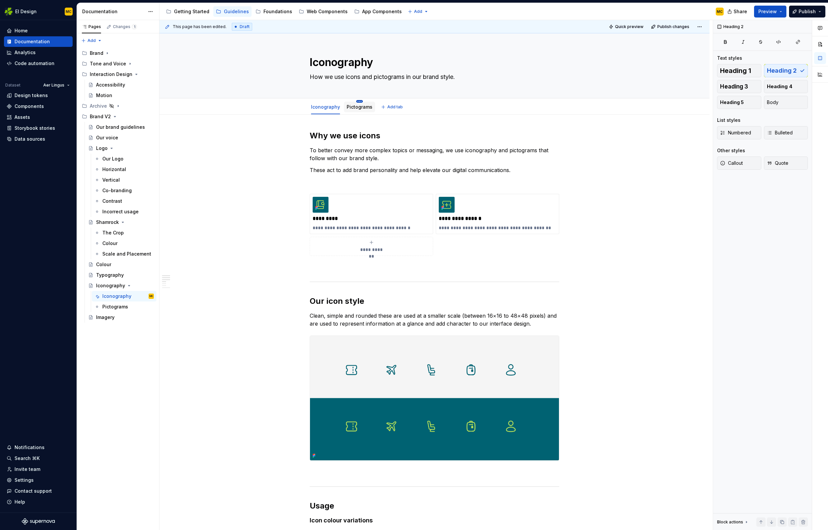
click at [358, 101] on html "EI Design MC Home Documentation Analytics Code automation Dataset Aer Lingus De…" at bounding box center [414, 265] width 828 height 530
click at [374, 172] on div "Delete tab" at bounding box center [389, 172] width 43 height 7
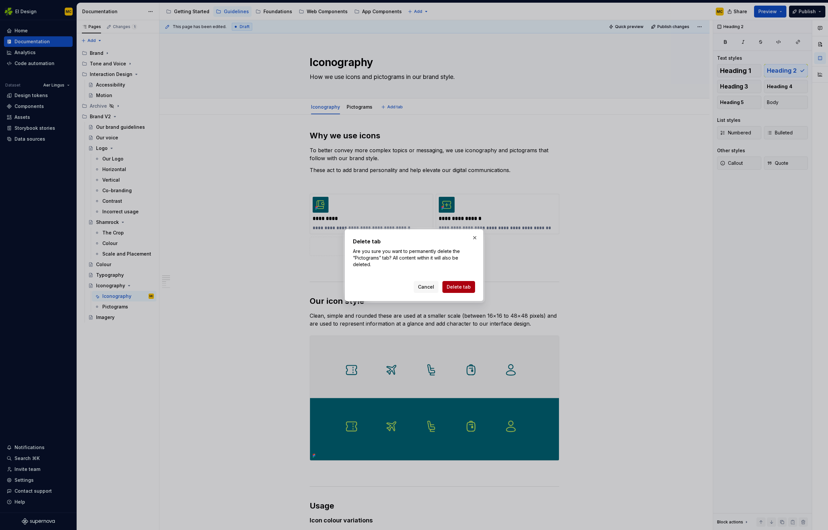
click at [461, 286] on span "Delete tab" at bounding box center [459, 287] width 24 height 7
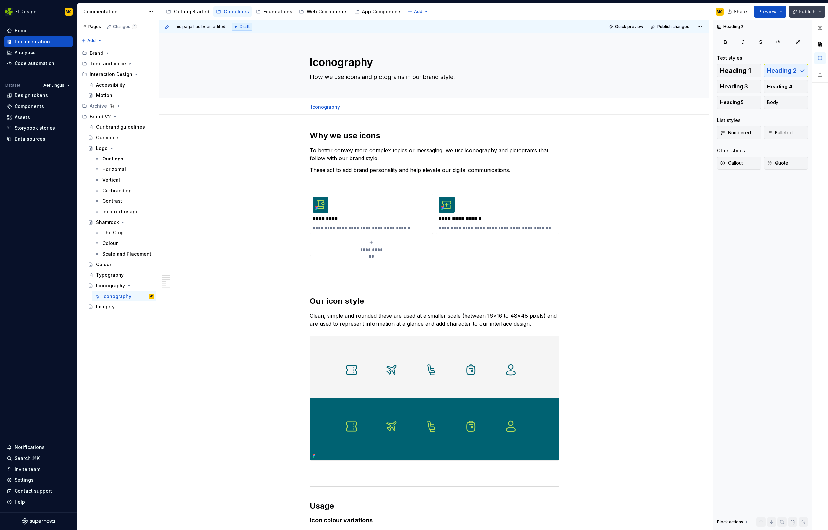
click at [803, 11] on span "Publish" at bounding box center [807, 11] width 17 height 7
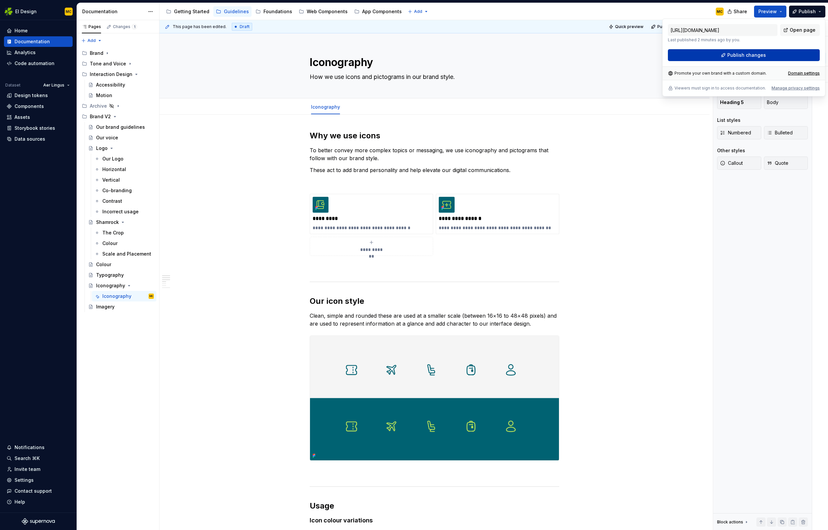
click at [749, 54] on span "Publish changes" at bounding box center [746, 55] width 39 height 7
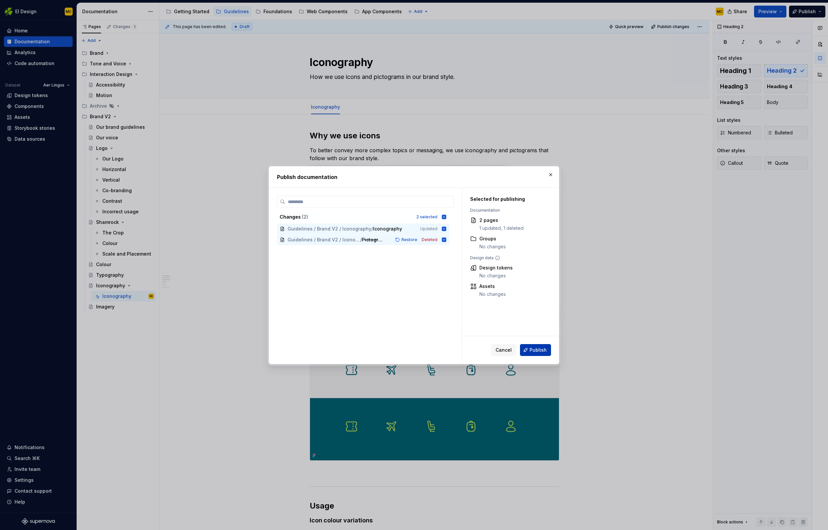
click at [539, 350] on span "Publish" at bounding box center [537, 350] width 17 height 7
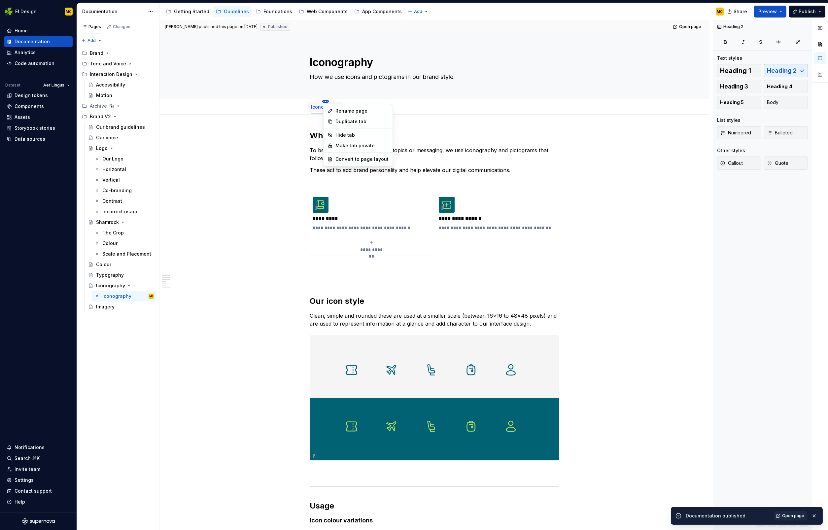
click at [328, 100] on html "EI Design MC Home Documentation Analytics Code automation Dataset Aer Lingus De…" at bounding box center [414, 265] width 828 height 530
click at [344, 160] on div "Convert to page layout" at bounding box center [361, 159] width 53 height 7
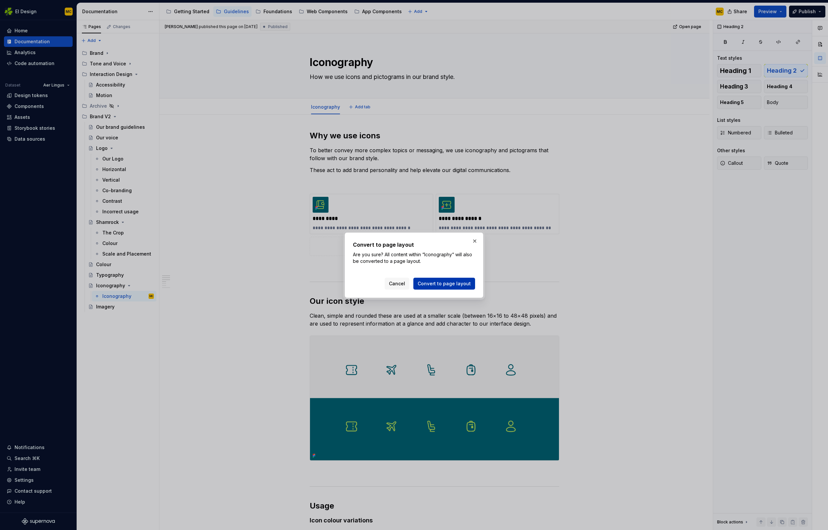
click at [459, 284] on span "Convert to page layout" at bounding box center [444, 283] width 53 height 7
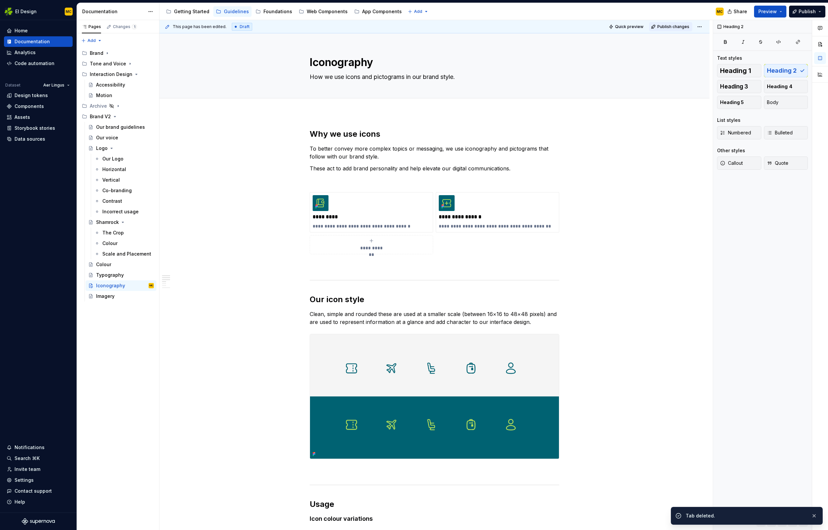
click at [666, 28] on span "Publish changes" at bounding box center [673, 26] width 32 height 5
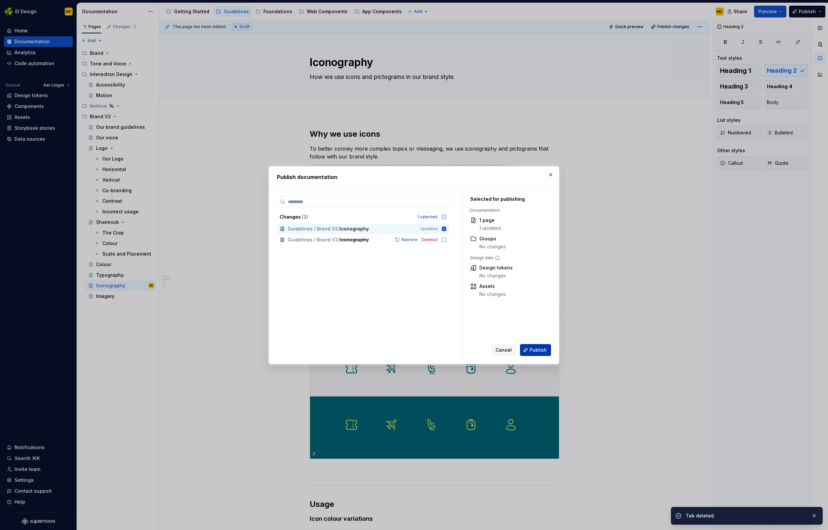
click at [534, 348] on span "Publish" at bounding box center [537, 350] width 17 height 7
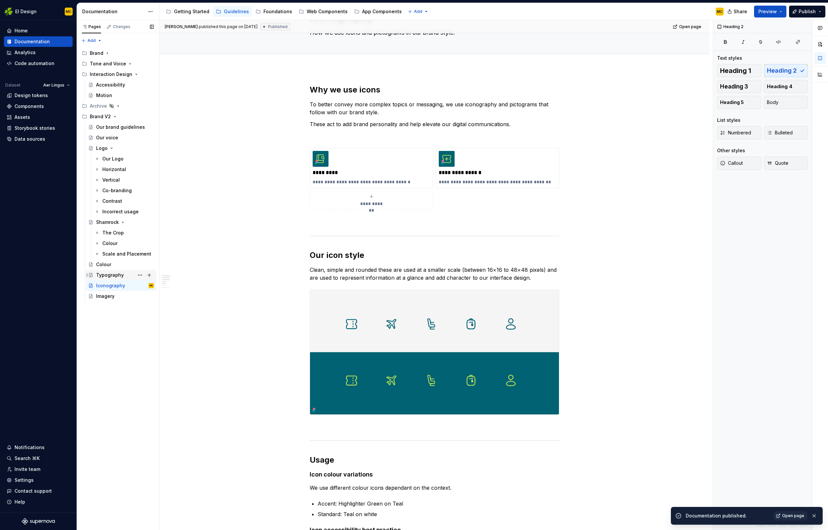
scroll to position [46, 0]
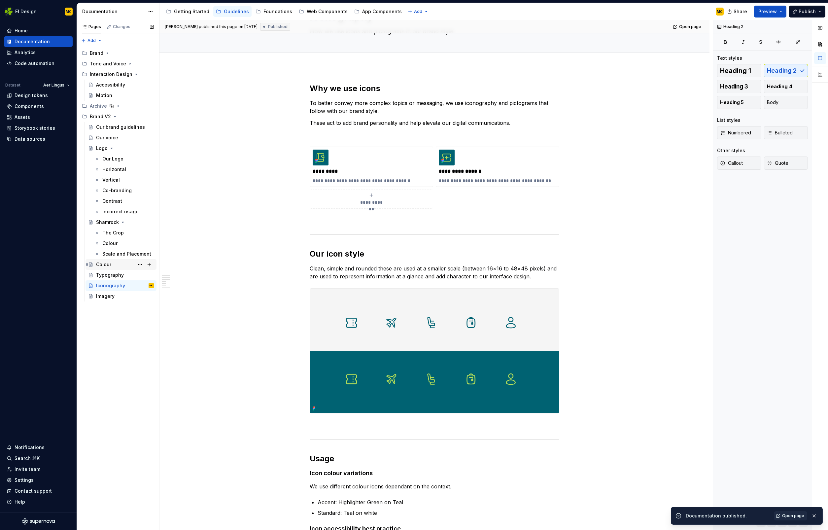
click at [113, 266] on div "Colour" at bounding box center [125, 264] width 58 height 9
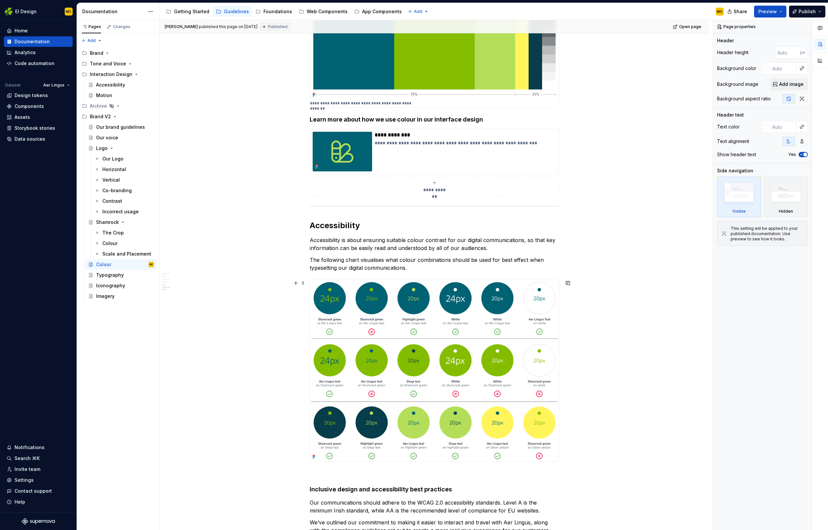
scroll to position [979, 0]
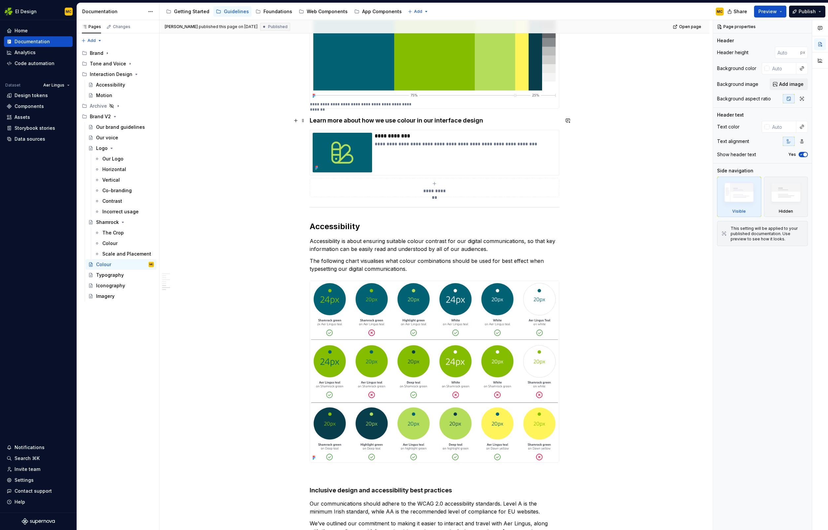
click at [400, 121] on h4 "Learn more about how we use colour in our interface design" at bounding box center [435, 121] width 250 height 8
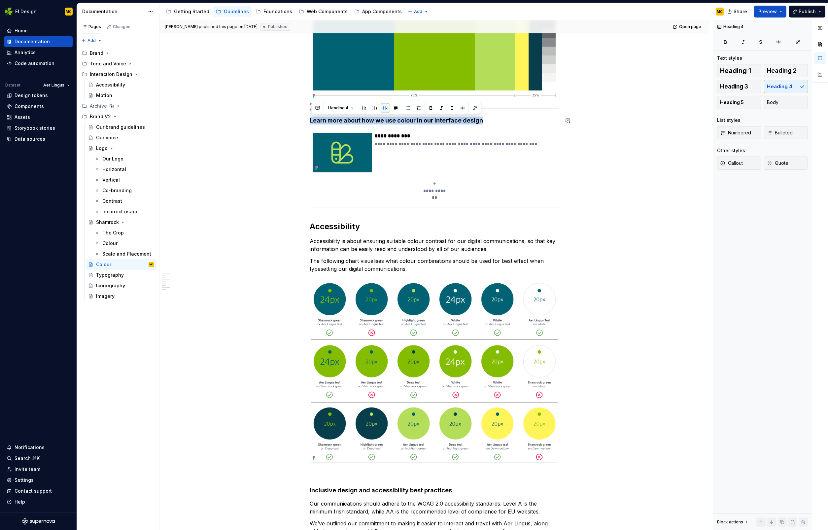
copy h4 "Learn more about how we use colour in our interface design"
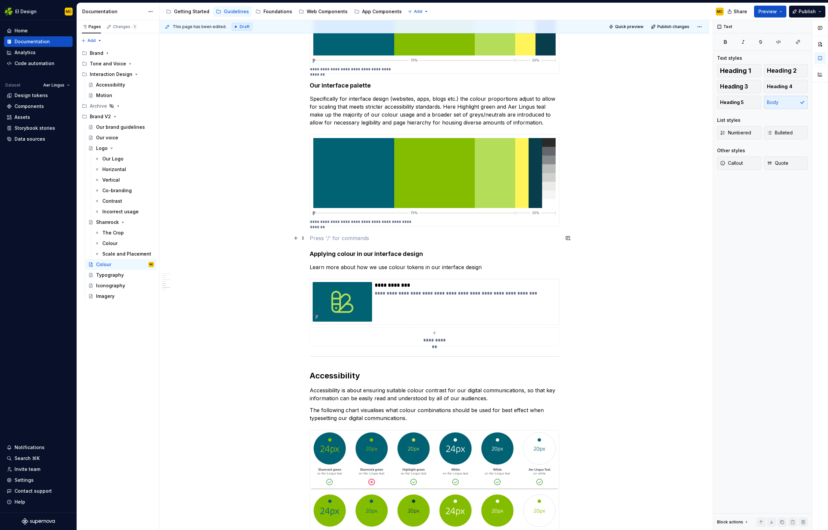
scroll to position [862, 0]
click at [563, 321] on div "**********" at bounding box center [434, 106] width 550 height 1711
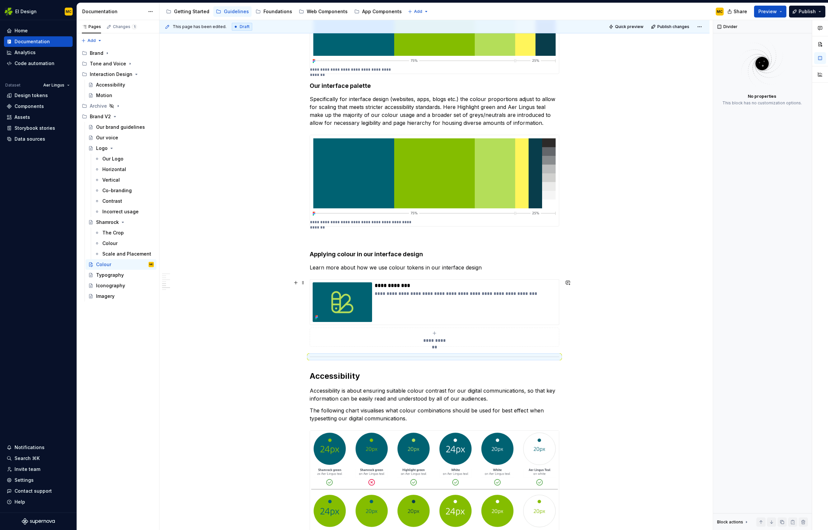
click at [559, 324] on div "**********" at bounding box center [435, 312] width 250 height 67
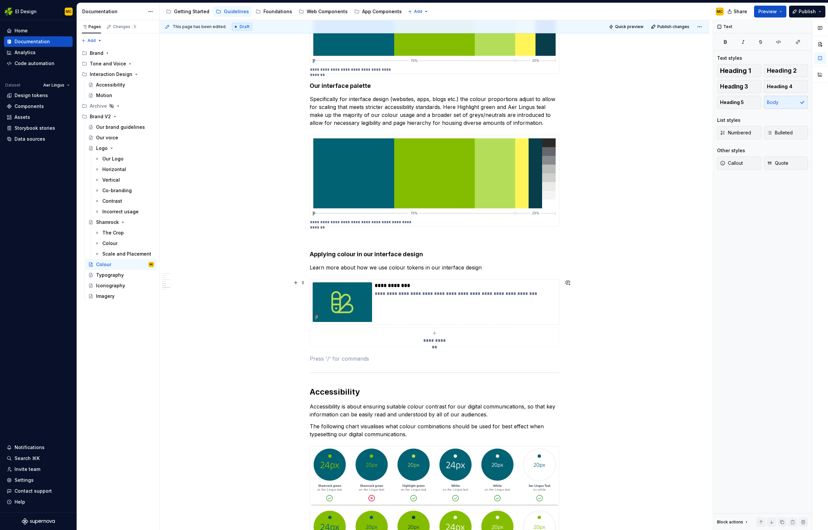
click at [602, 299] on div "**********" at bounding box center [434, 114] width 550 height 1727
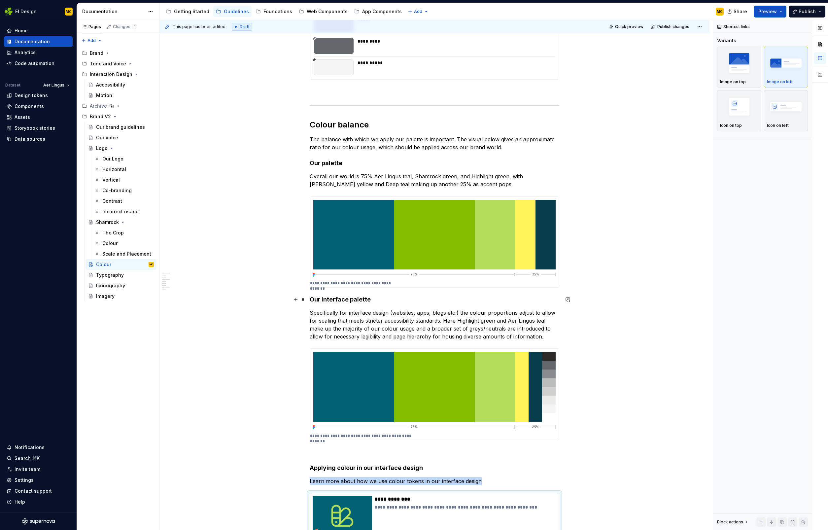
scroll to position [732, 0]
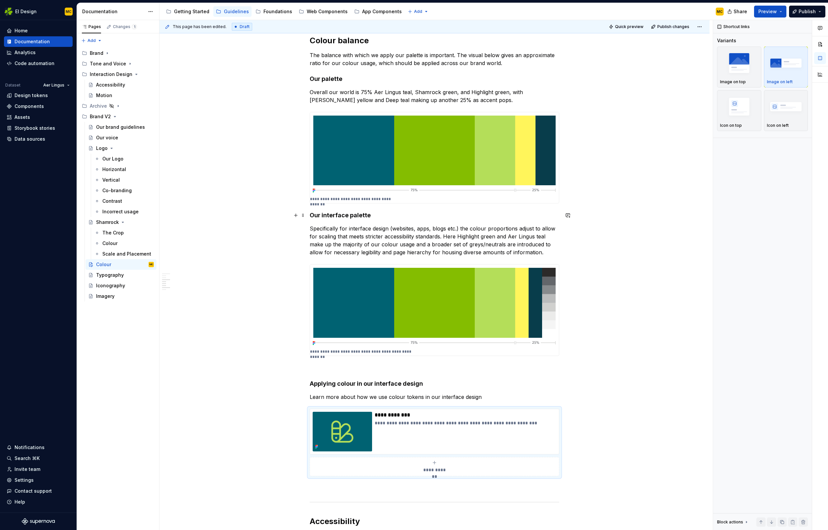
click at [398, 214] on h4 "Our interface palette" at bounding box center [435, 215] width 250 height 8
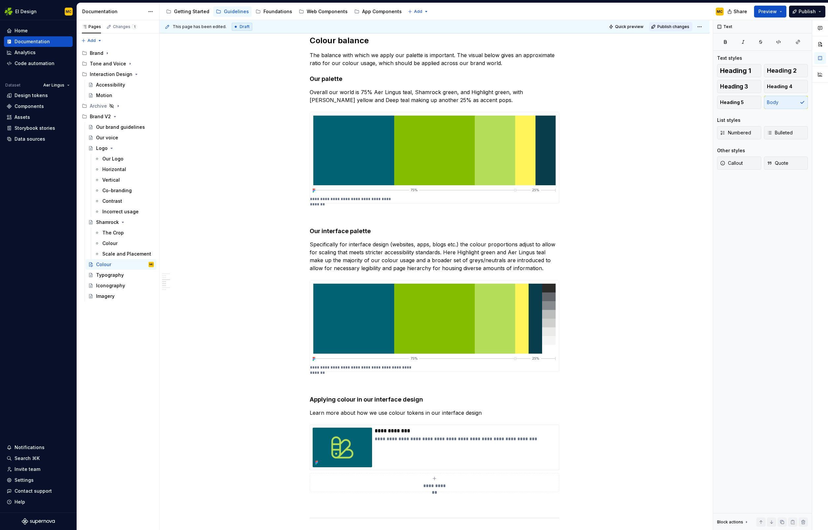
click at [679, 24] on span "Publish changes" at bounding box center [673, 26] width 32 height 5
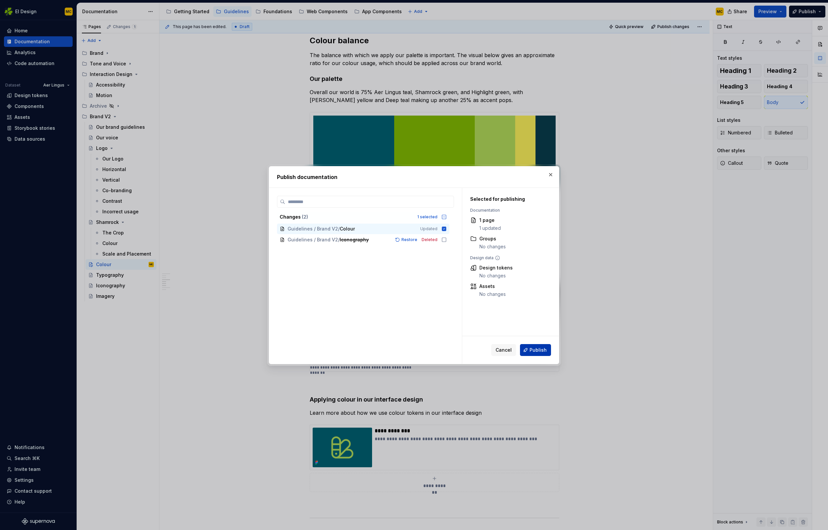
click at [544, 348] on span "Publish" at bounding box center [537, 350] width 17 height 7
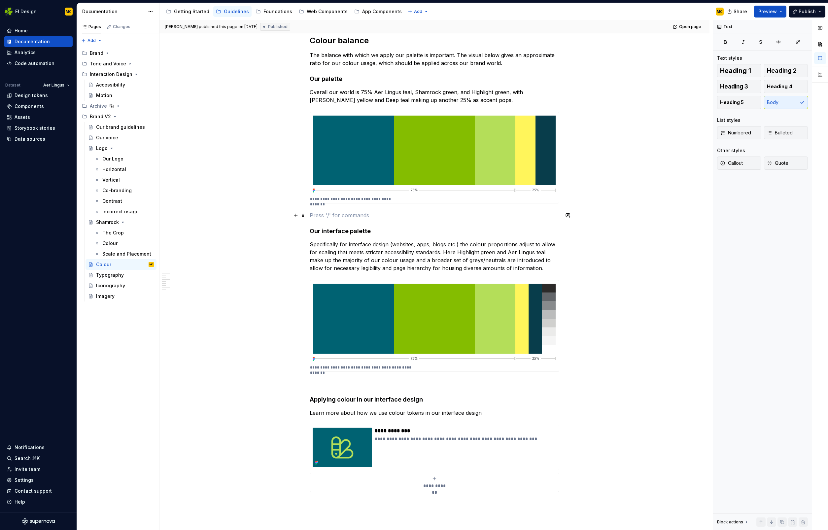
click at [315, 216] on p at bounding box center [435, 215] width 250 height 8
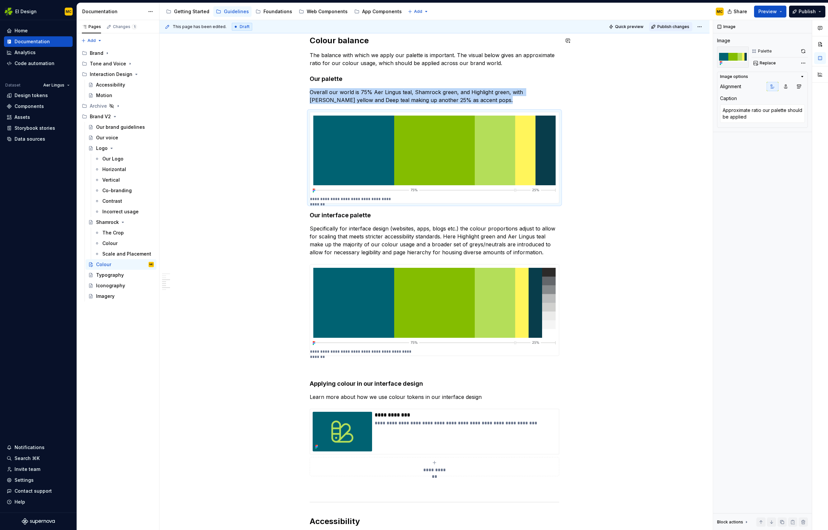
click at [670, 28] on span "Publish changes" at bounding box center [673, 26] width 32 height 5
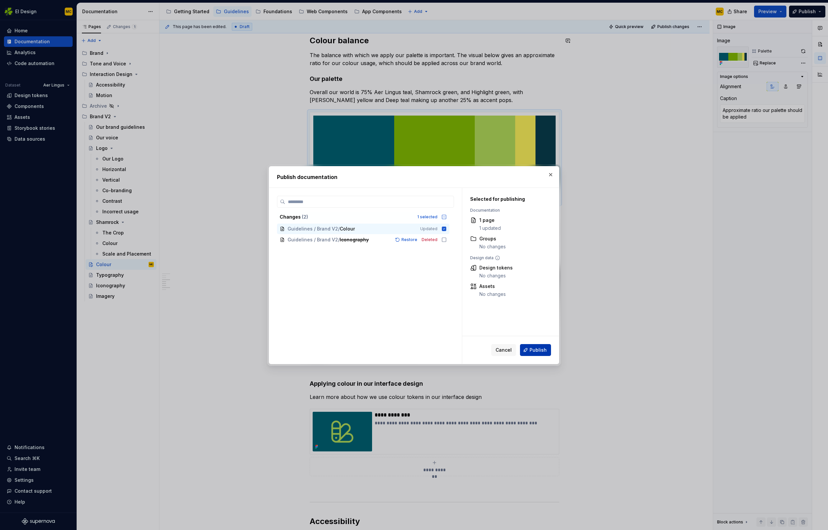
click at [537, 347] on span "Publish" at bounding box center [537, 350] width 17 height 7
